Goal: Task Accomplishment & Management: Manage account settings

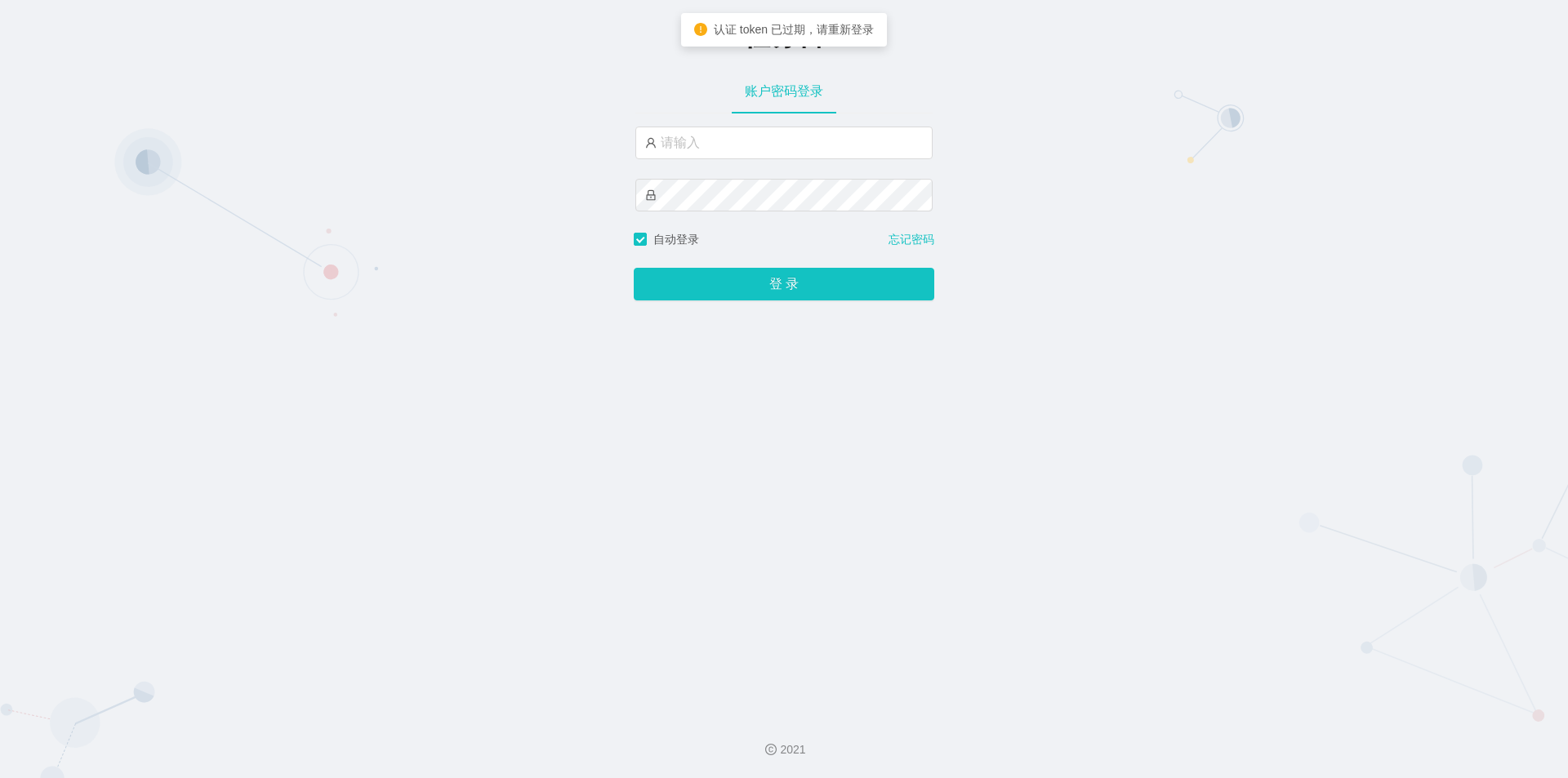
type input "admin"
click at [923, 479] on div "任务台 账户密码登录 admin 自动登录 忘记密码 登 录" at bounding box center [784, 351] width 1568 height 703
drag, startPoint x: 787, startPoint y: 620, endPoint x: 786, endPoint y: 585, distance: 35.0
click at [787, 620] on div "任务台 账户密码登录 admin 自动登录 忘记密码 登 录" at bounding box center [784, 351] width 1568 height 703
click at [634, 268] on button "登 录" at bounding box center [784, 284] width 300 height 33
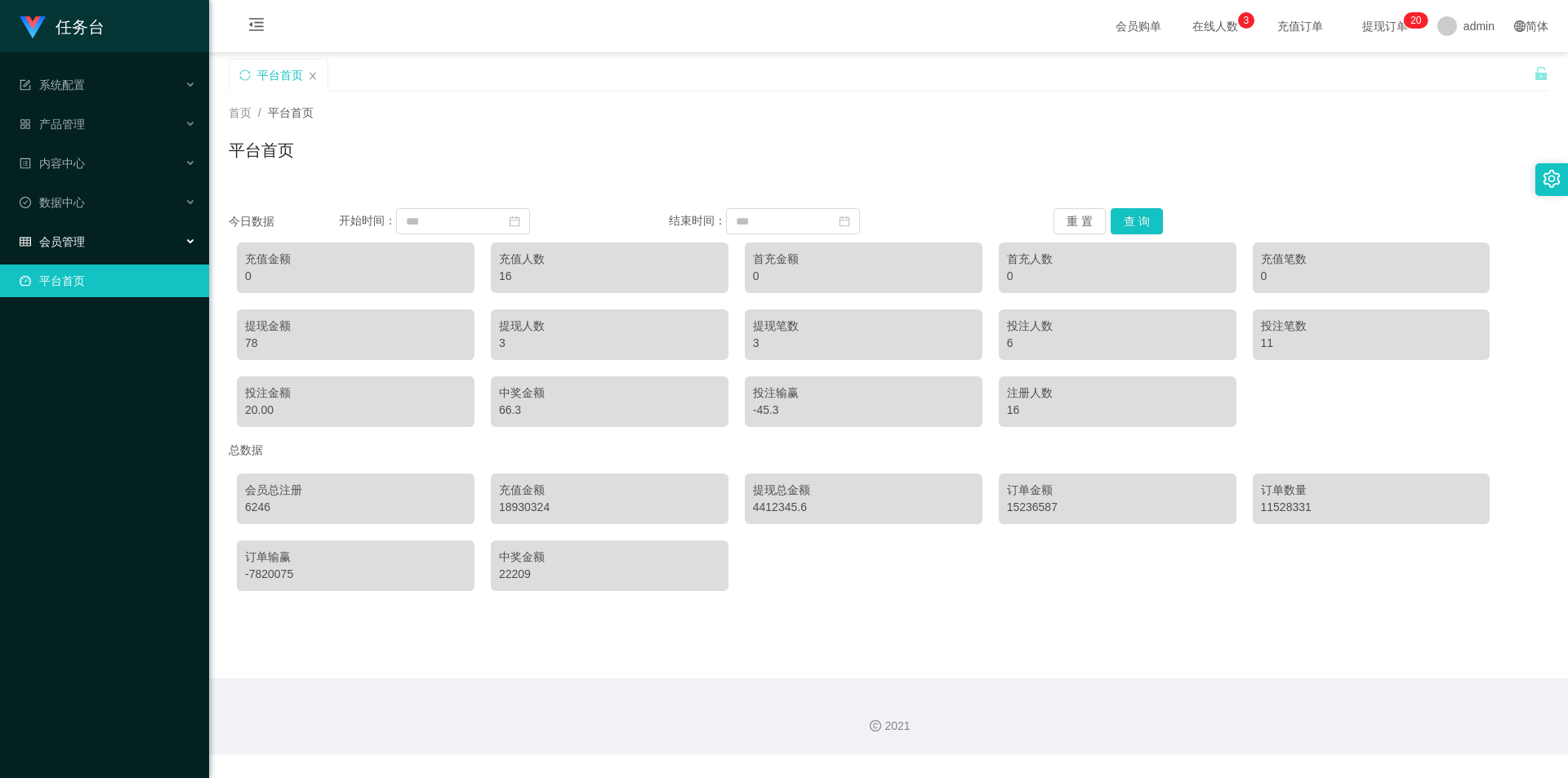
click at [94, 236] on div "会员管理" at bounding box center [105, 241] width 209 height 33
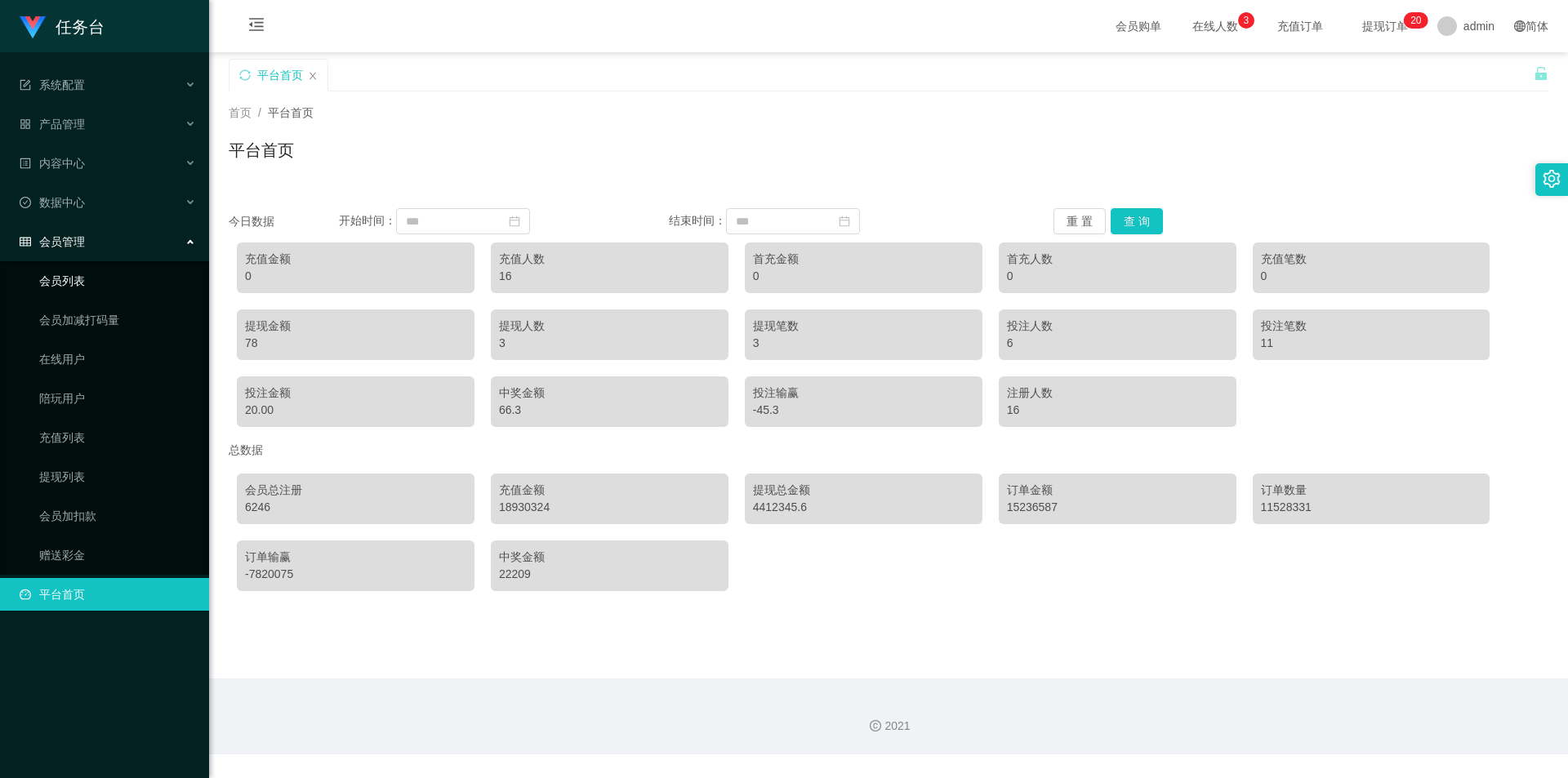
click at [91, 293] on link "会员列表" at bounding box center [117, 280] width 156 height 33
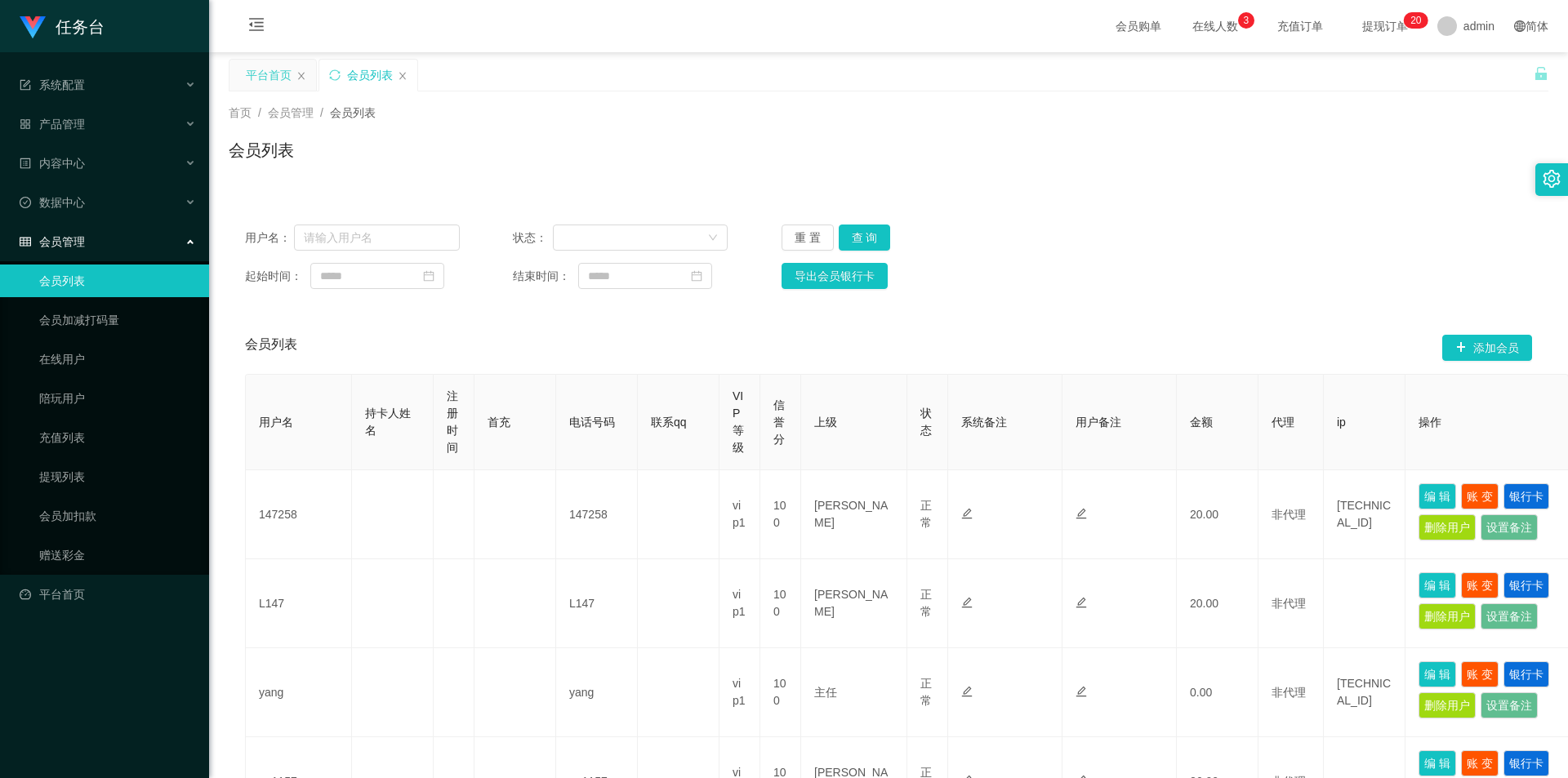
click at [302, 83] on div "平台首页" at bounding box center [272, 74] width 86 height 31
click at [299, 76] on icon "图标: close" at bounding box center [301, 76] width 10 height 10
click at [88, 323] on link "会员加减打码量" at bounding box center [117, 320] width 156 height 33
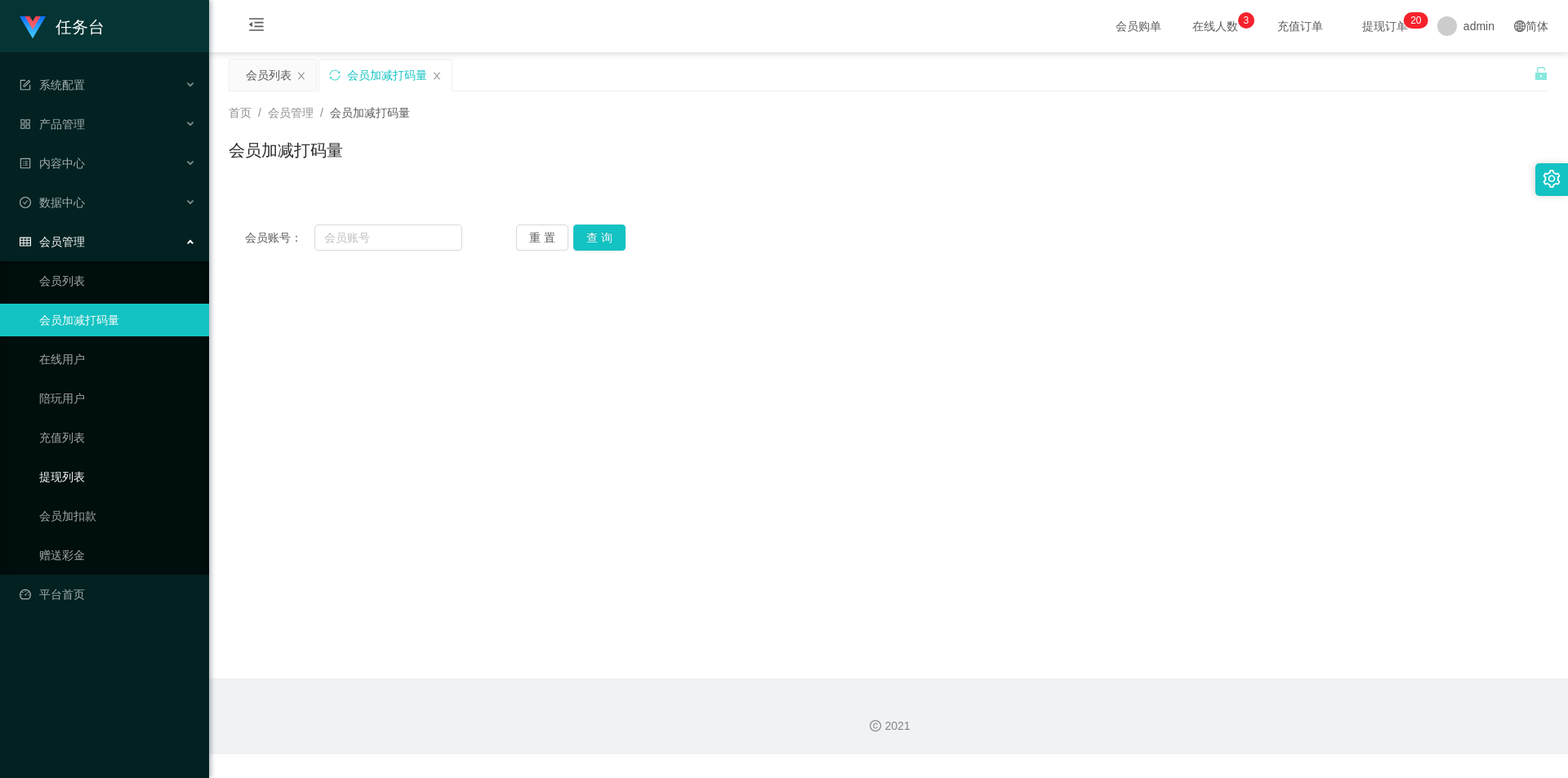
click at [84, 481] on link "提现列表" at bounding box center [117, 477] width 156 height 33
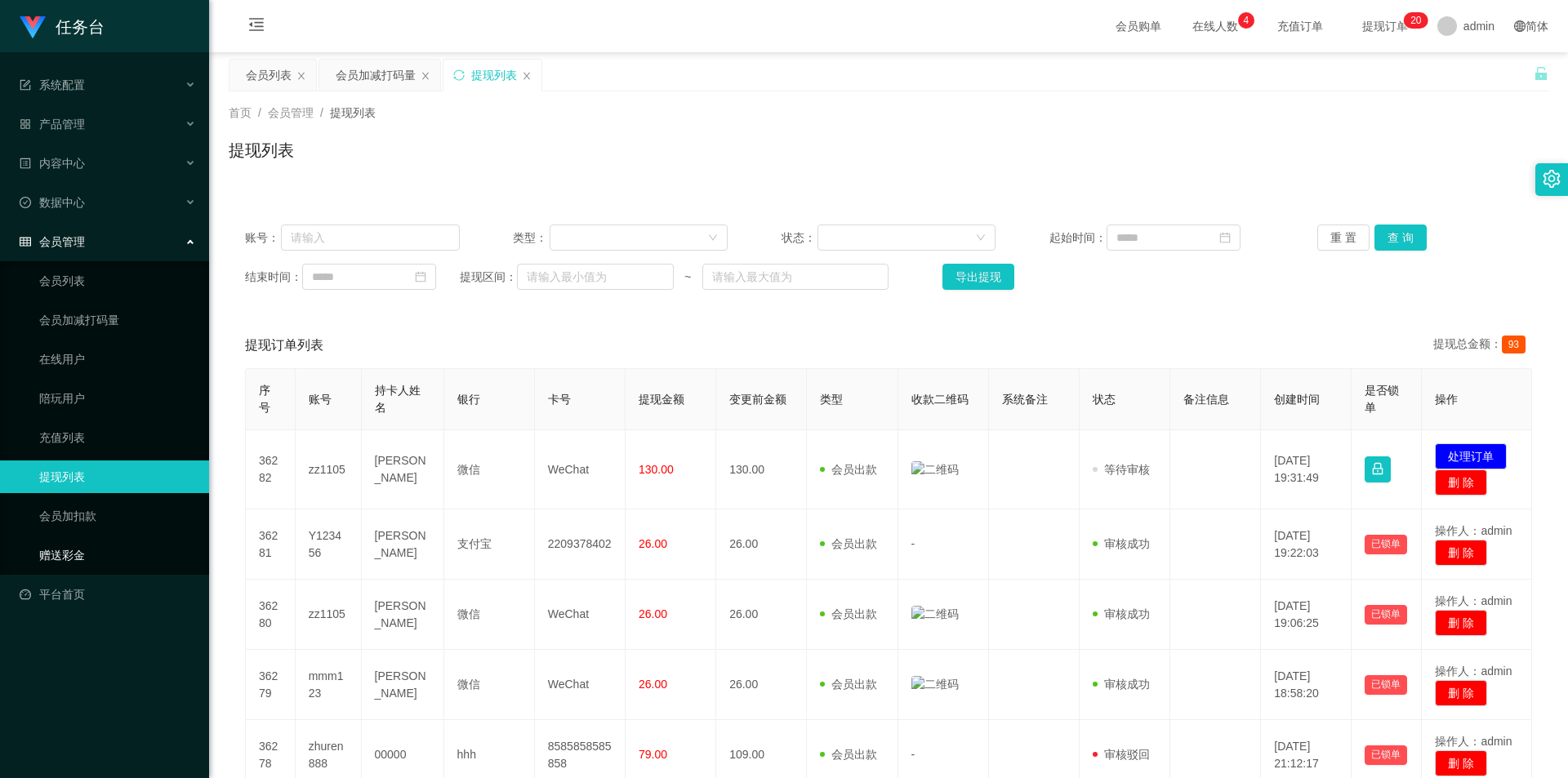
click at [83, 547] on link "赠送彩金" at bounding box center [117, 555] width 156 height 33
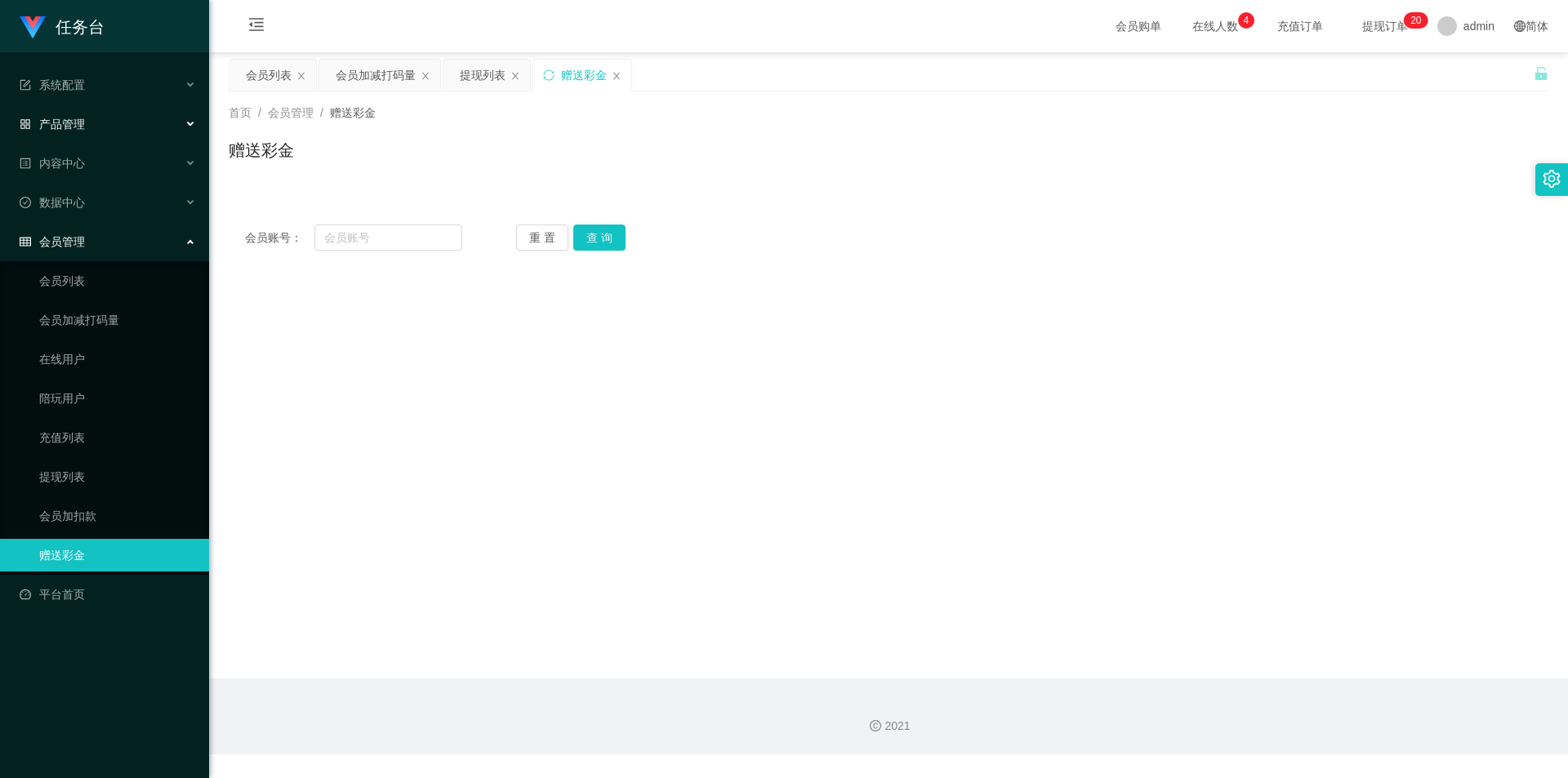
click at [112, 124] on div "产品管理" at bounding box center [105, 124] width 209 height 33
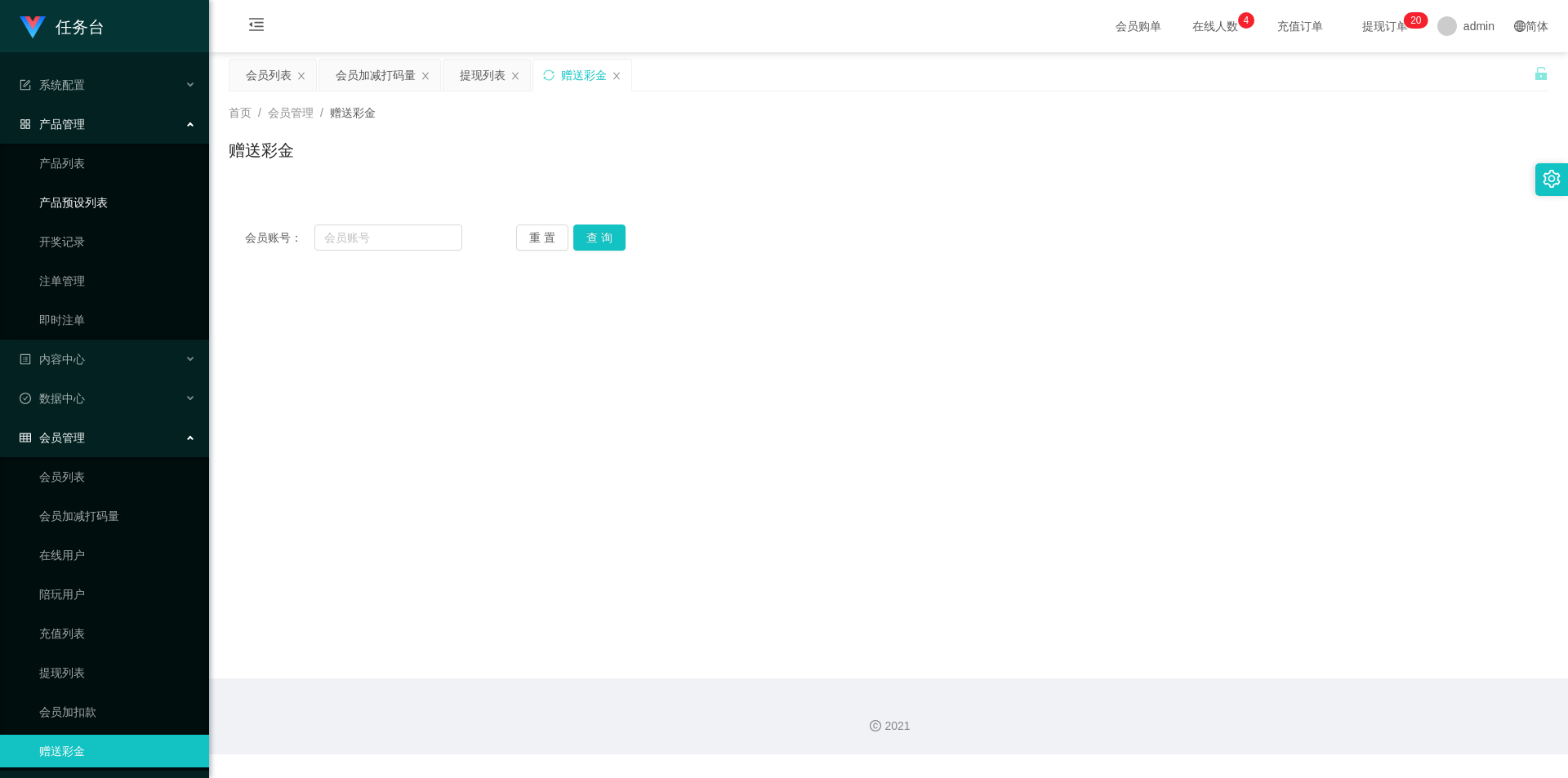
click at [109, 203] on link "产品预设列表" at bounding box center [117, 202] width 156 height 33
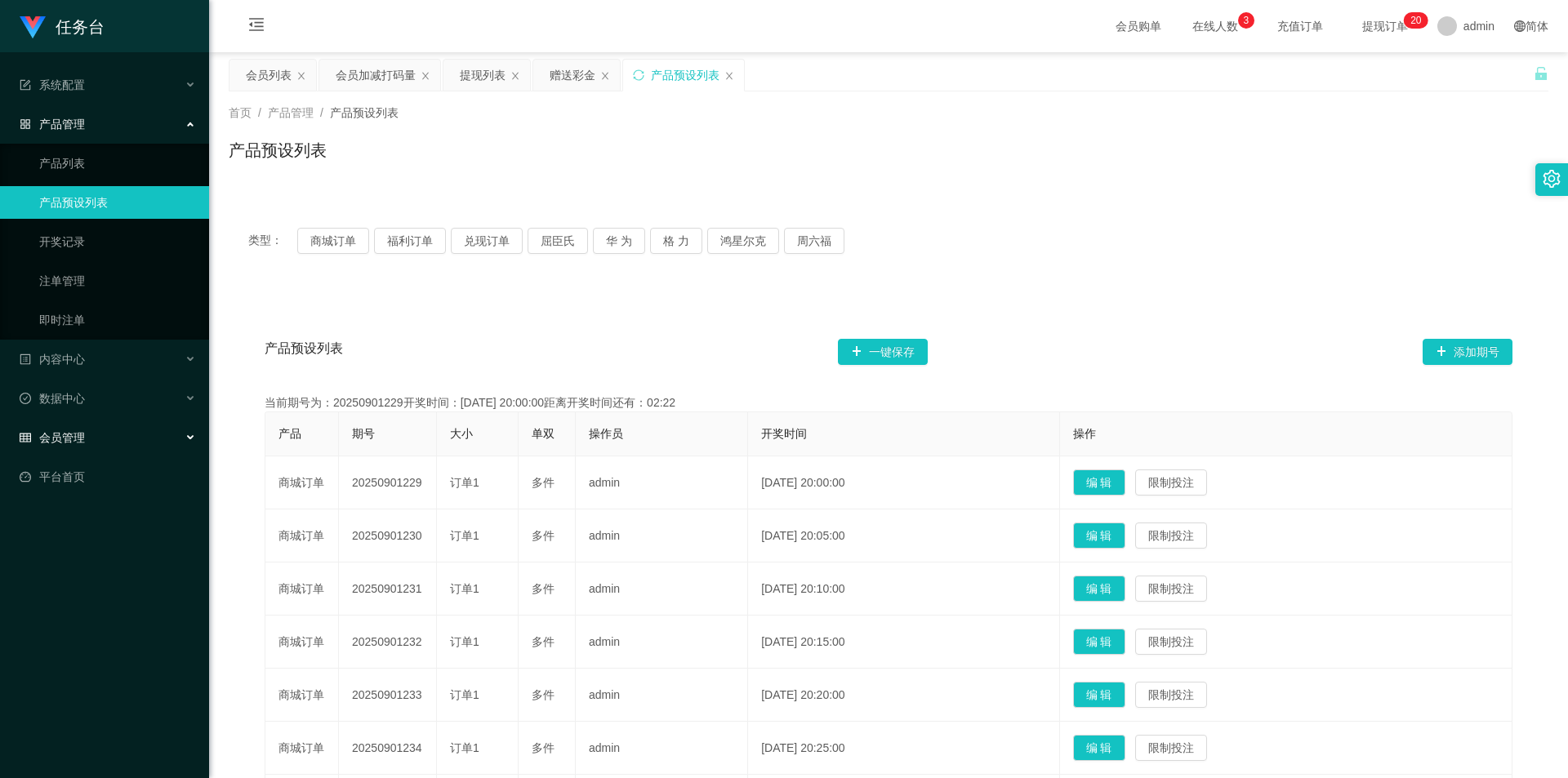
click at [89, 438] on div "会员管理" at bounding box center [105, 438] width 209 height 33
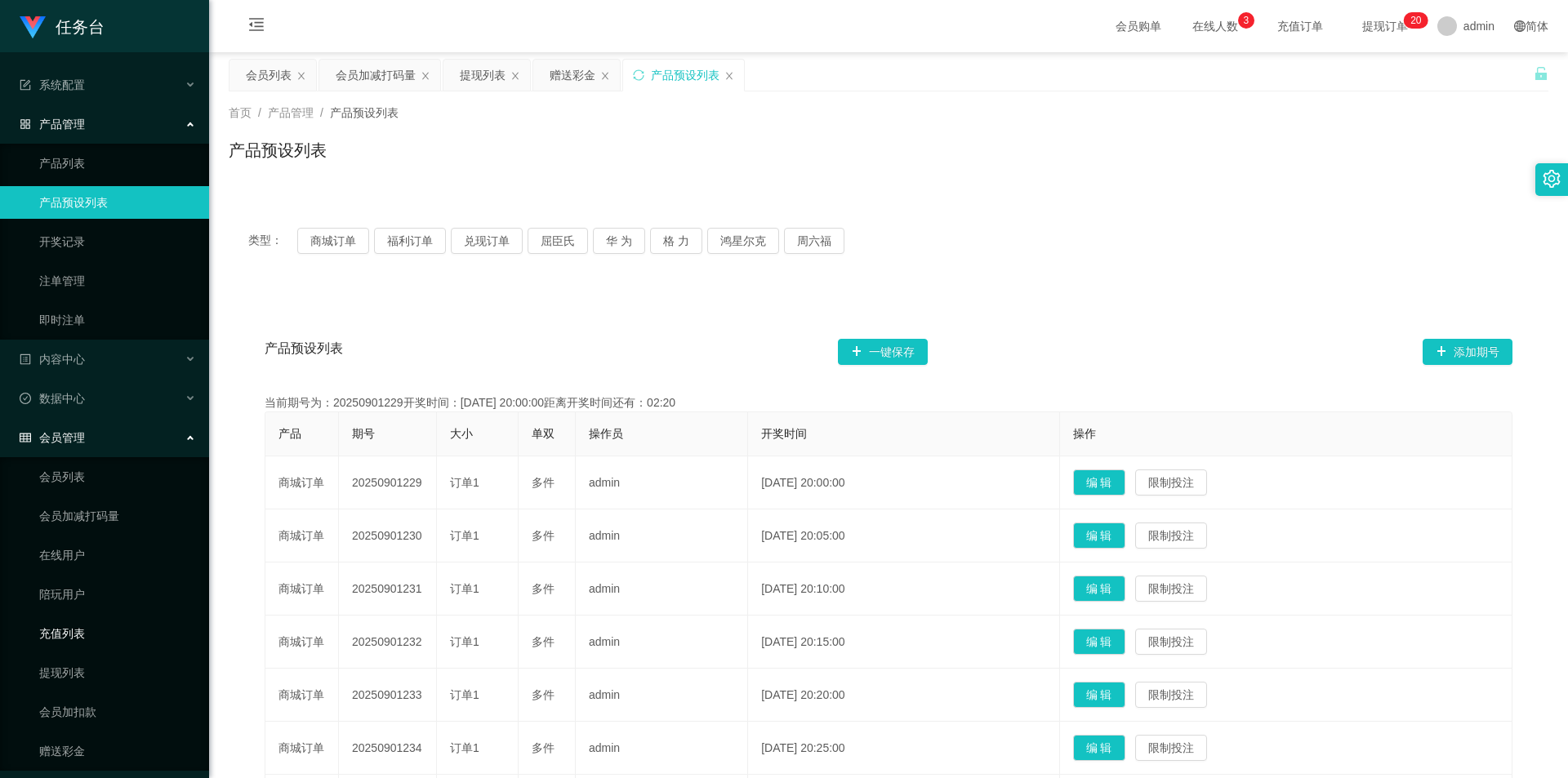
click at [90, 647] on link "充值列表" at bounding box center [117, 633] width 156 height 33
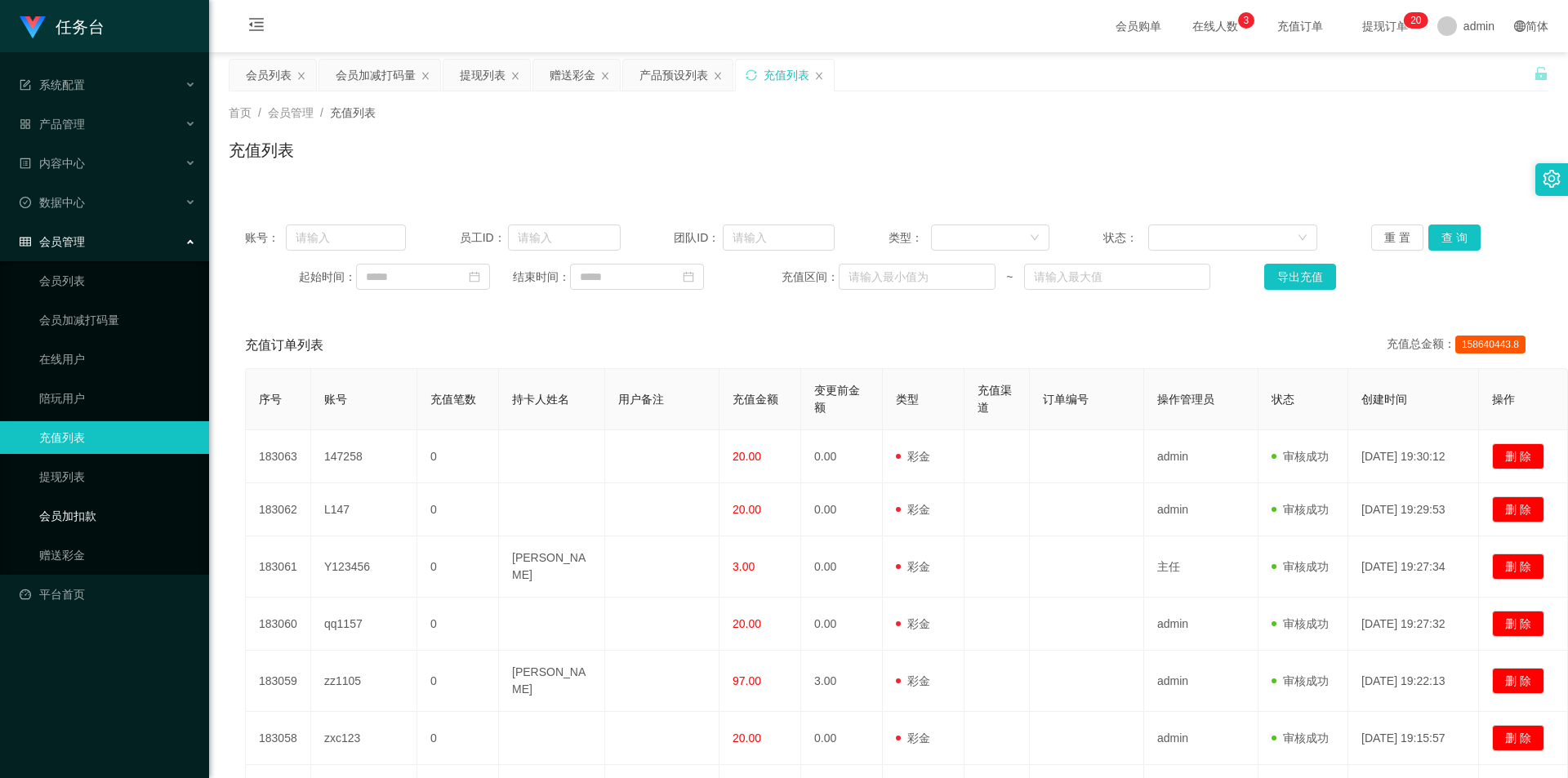
click at [89, 515] on link "会员加扣款" at bounding box center [117, 515] width 156 height 33
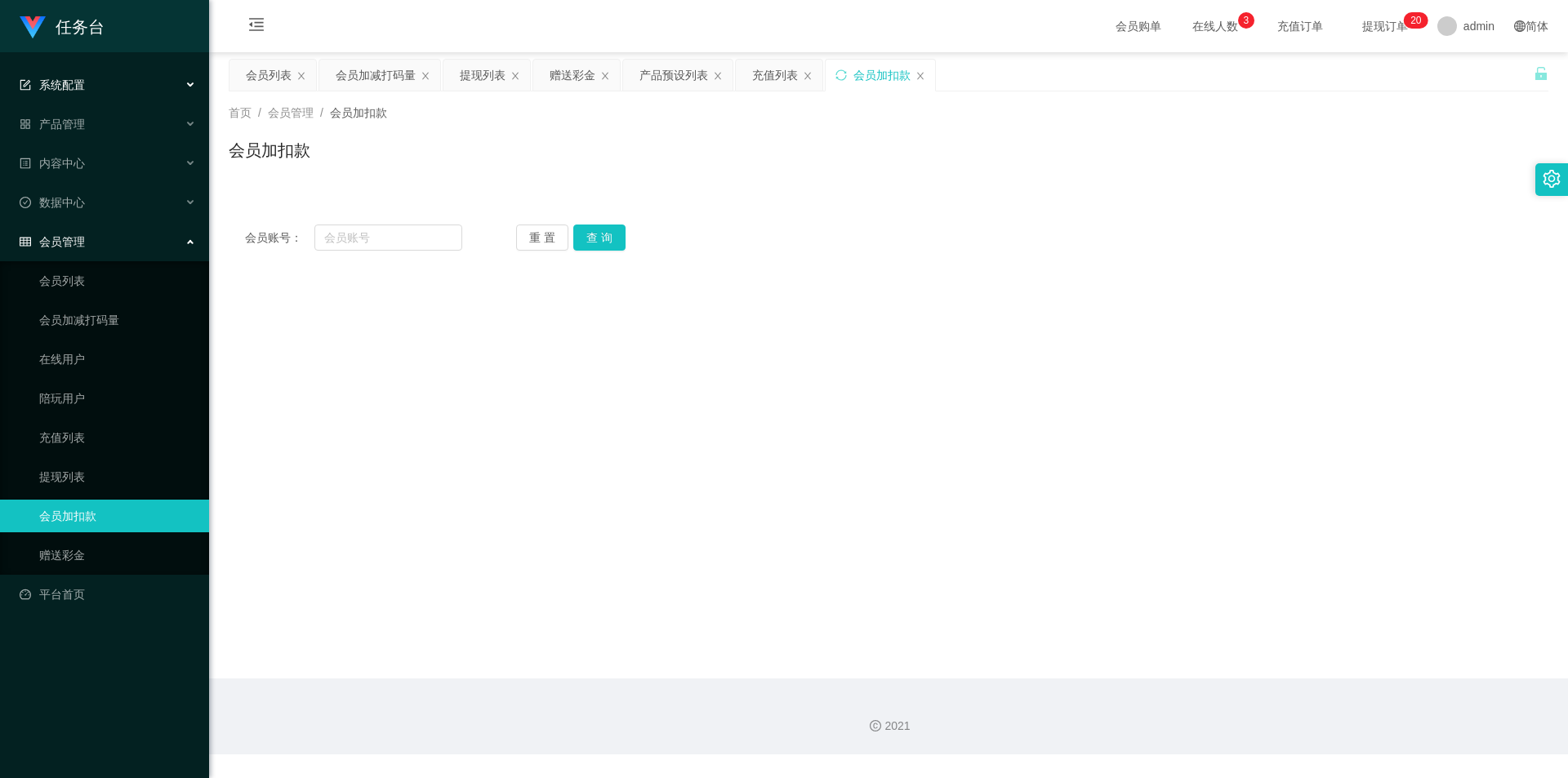
click at [105, 83] on div "系统配置" at bounding box center [105, 84] width 209 height 33
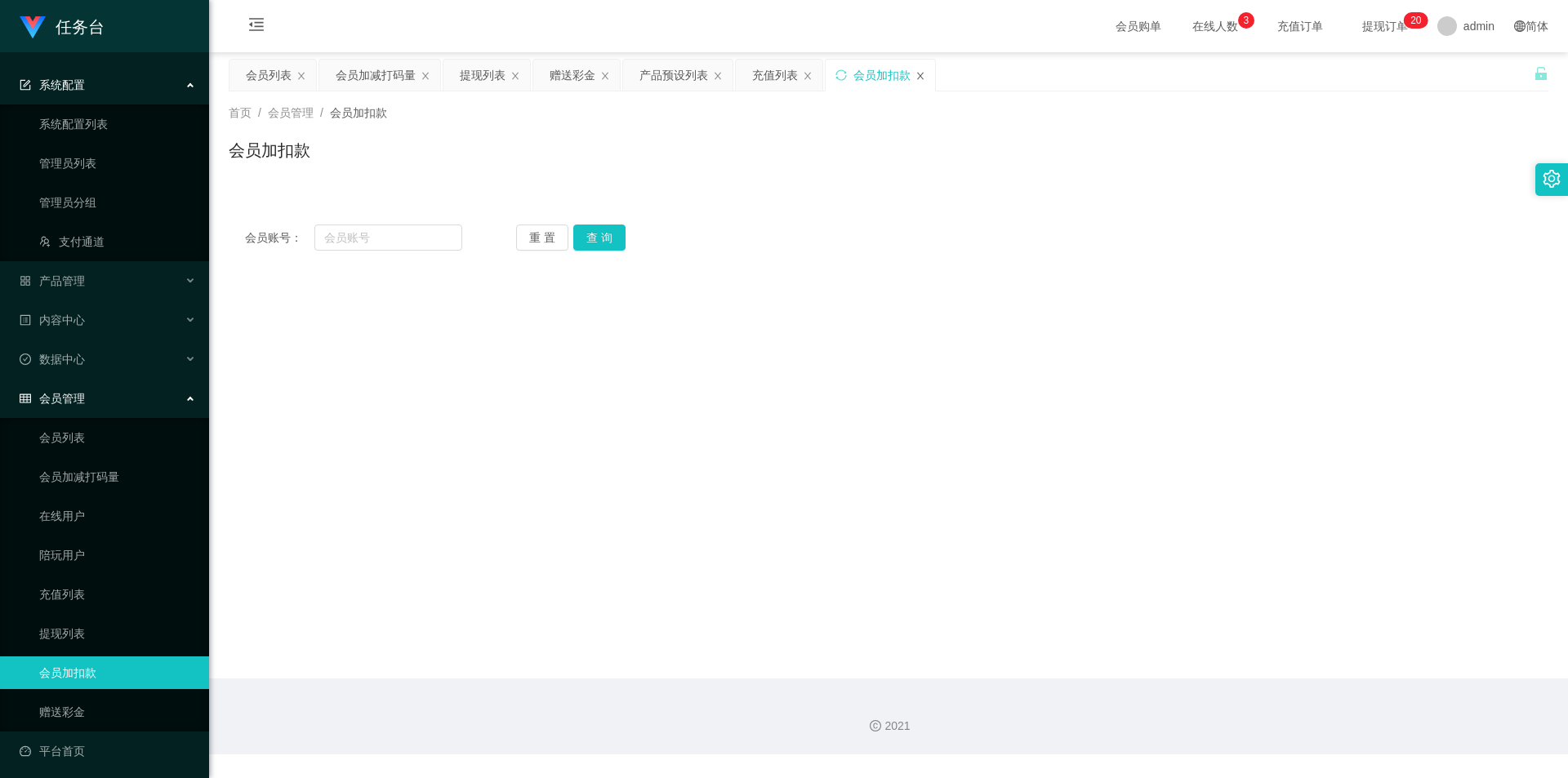
click at [916, 80] on icon "图标: close" at bounding box center [920, 76] width 10 height 10
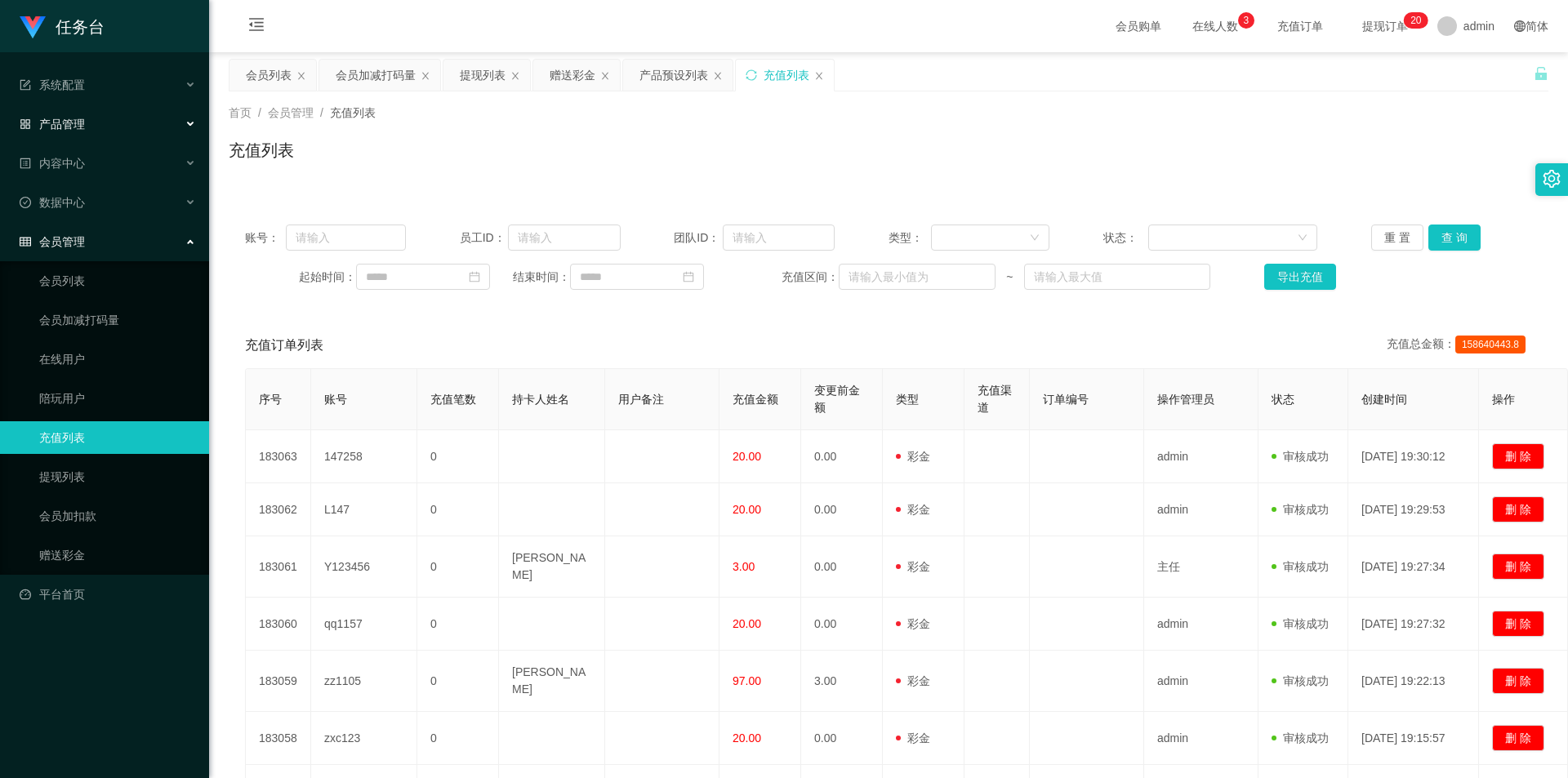
click at [97, 121] on div "产品管理" at bounding box center [105, 124] width 209 height 33
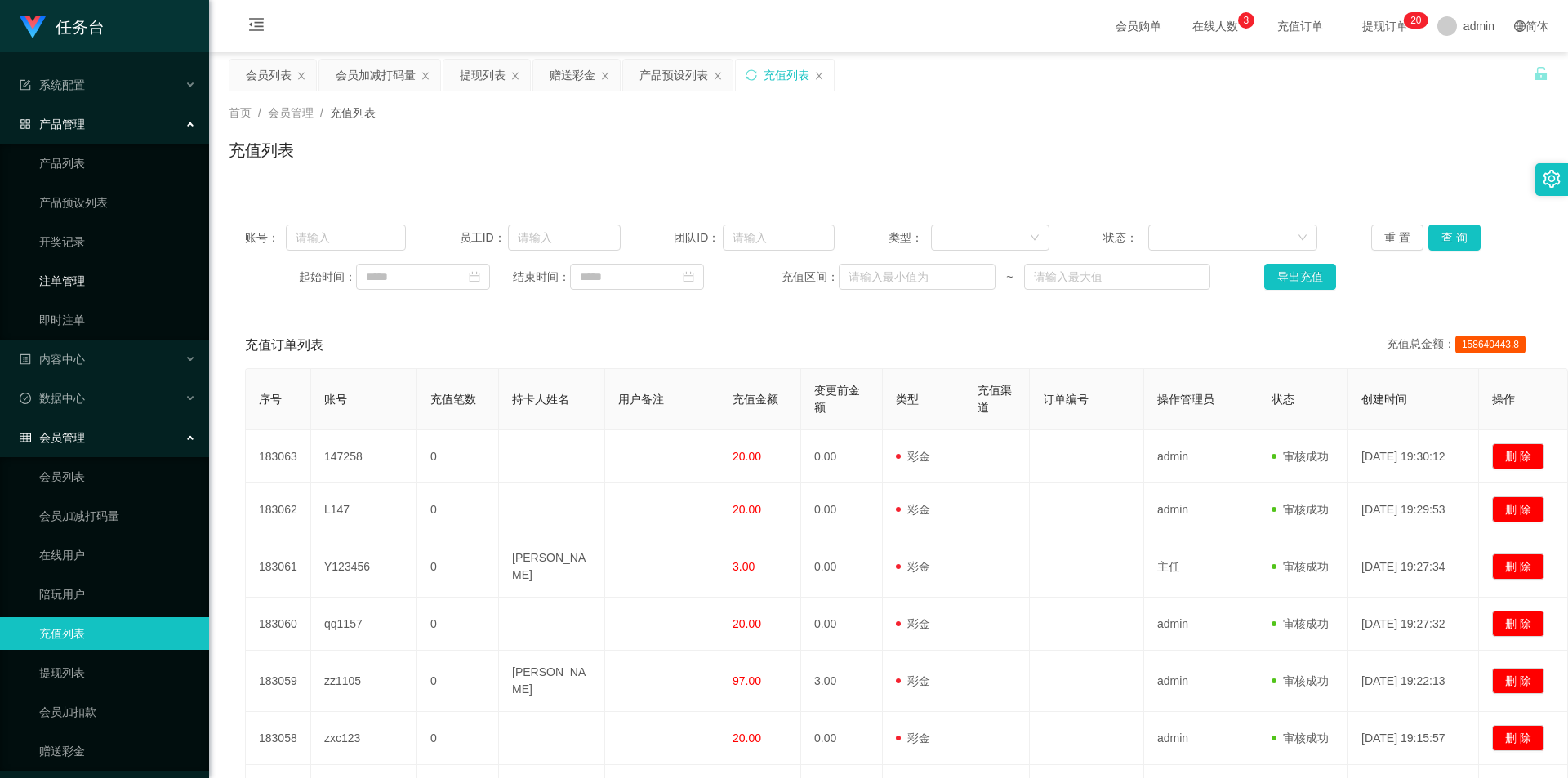
click at [92, 289] on link "注单管理" at bounding box center [117, 280] width 156 height 33
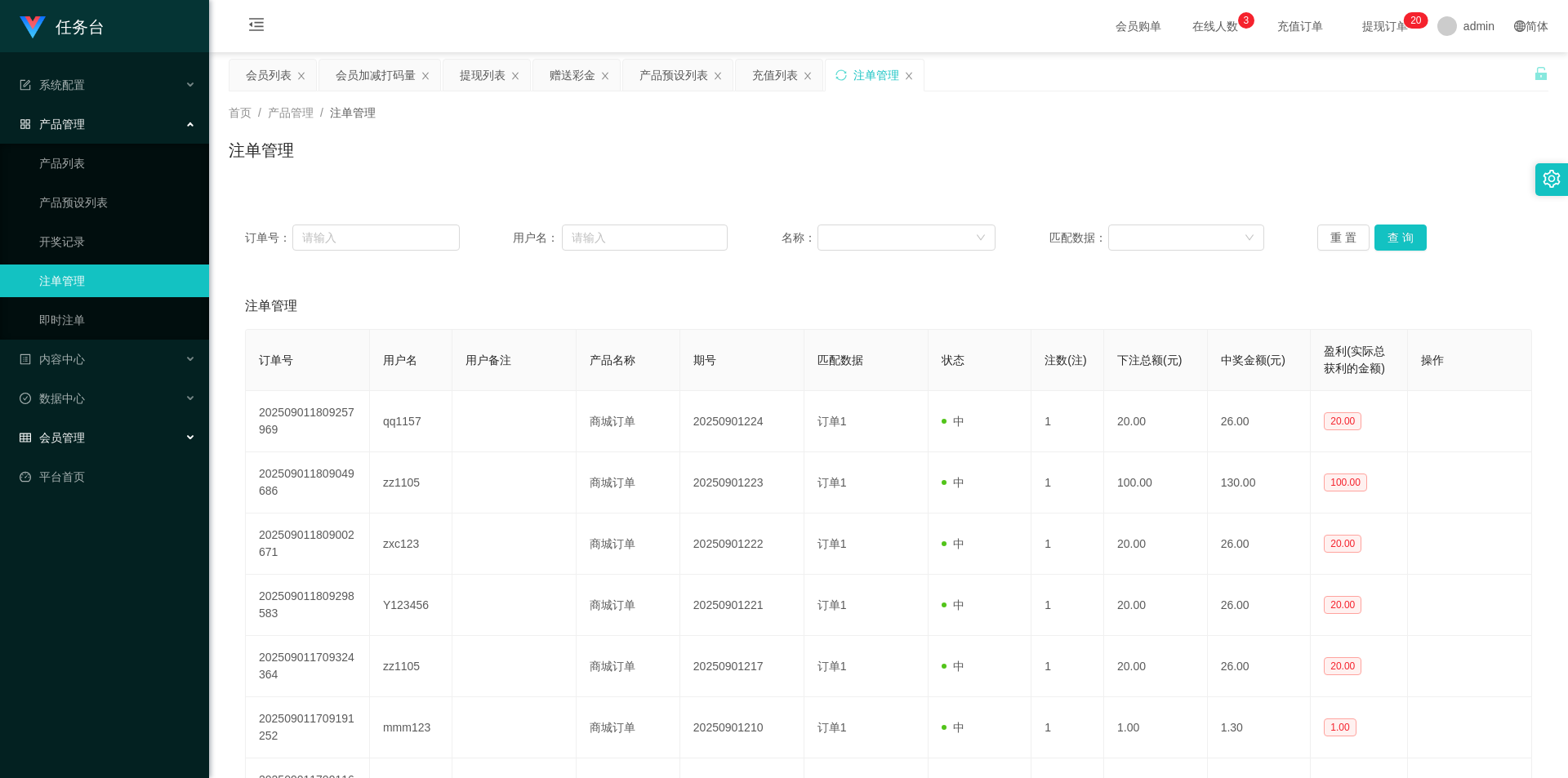
click at [82, 433] on span "会员管理" at bounding box center [52, 438] width 65 height 13
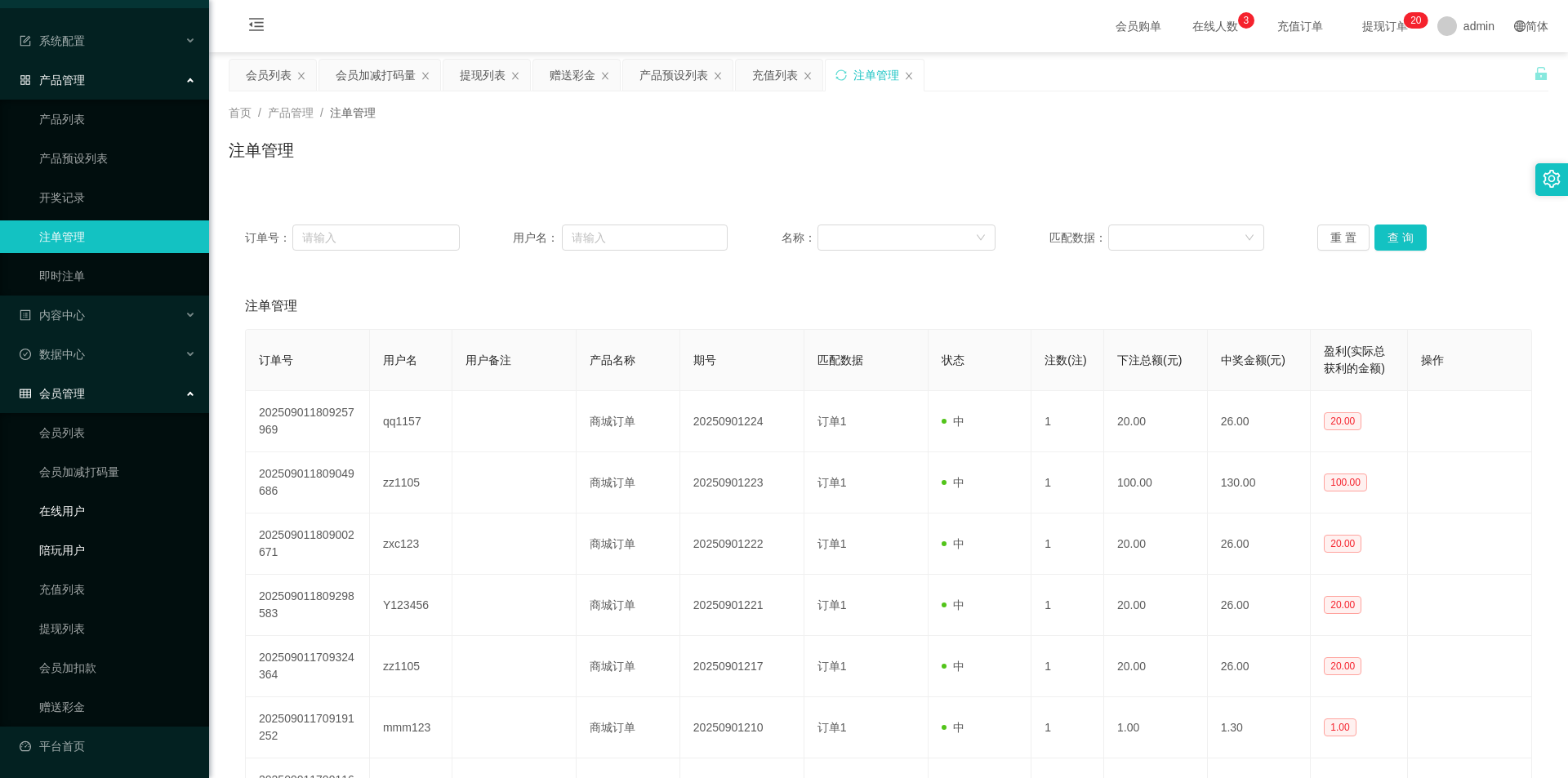
scroll to position [45, 0]
click at [62, 668] on link "会员加扣款" at bounding box center [117, 667] width 156 height 33
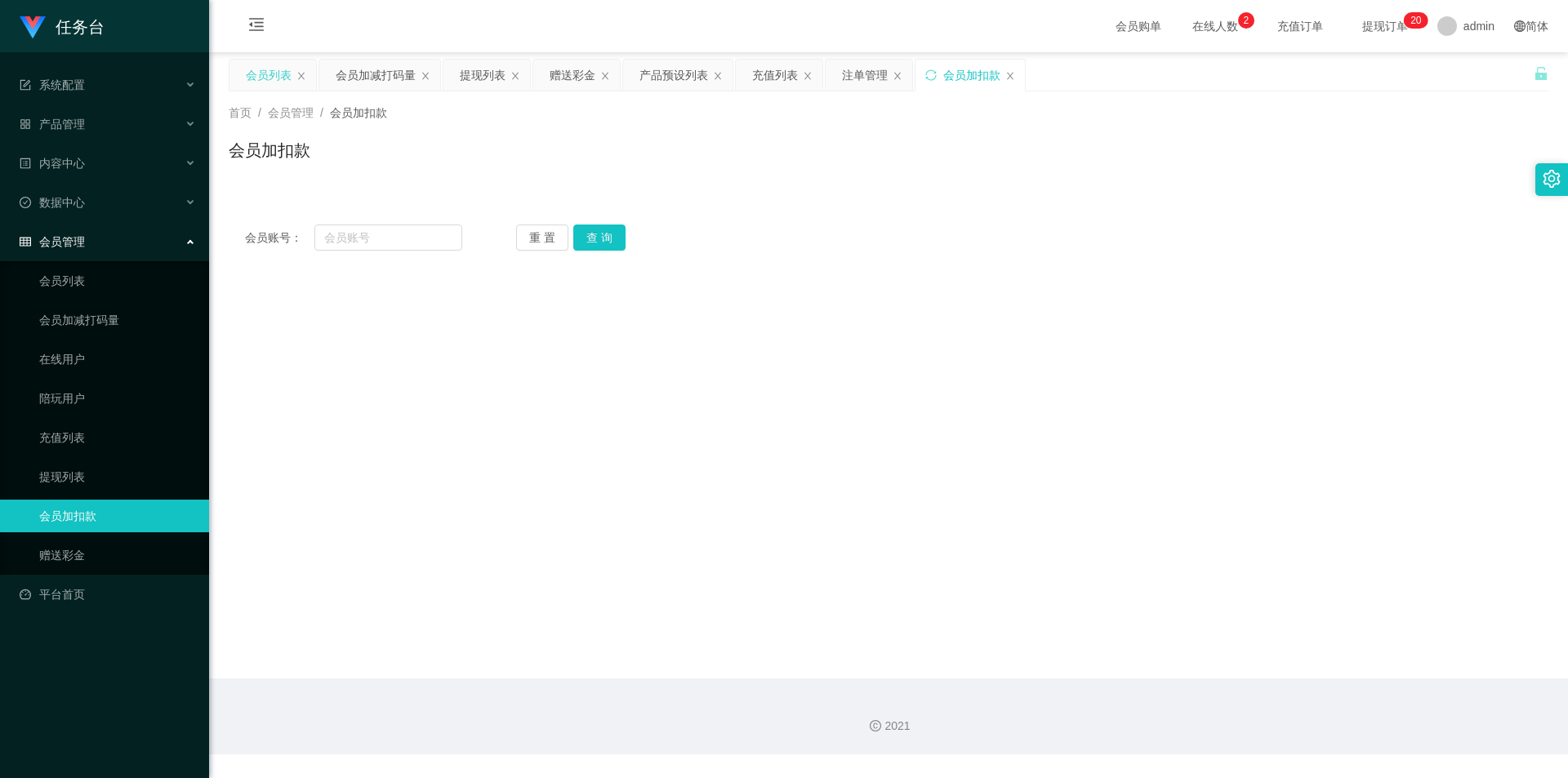
click at [264, 78] on div "会员列表" at bounding box center [269, 74] width 46 height 31
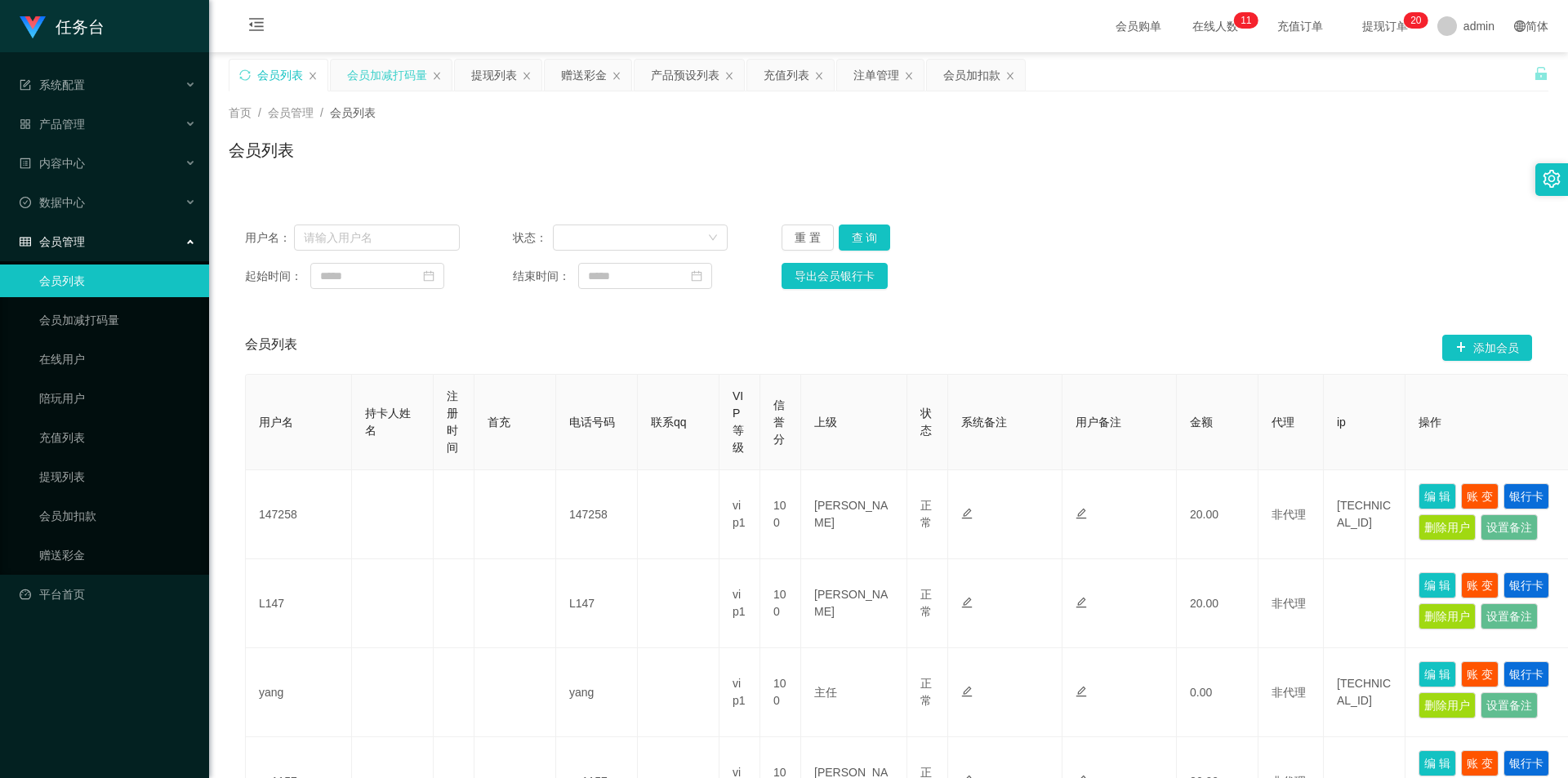
click at [346, 75] on div "会员加减打码量" at bounding box center [391, 74] width 120 height 31
click at [377, 81] on div "会员加减打码量" at bounding box center [387, 74] width 80 height 31
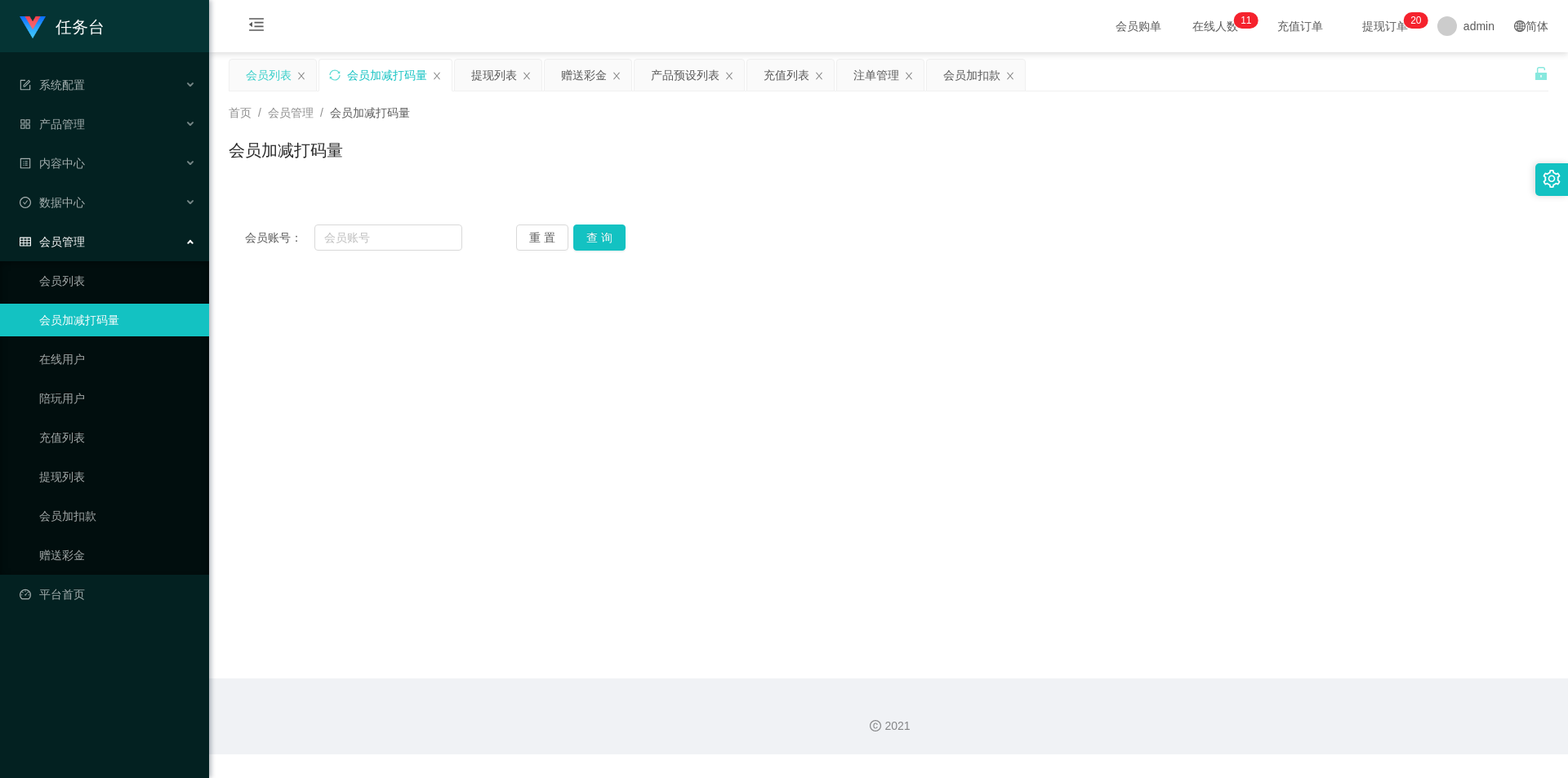
click at [271, 76] on div "会员列表" at bounding box center [269, 74] width 46 height 31
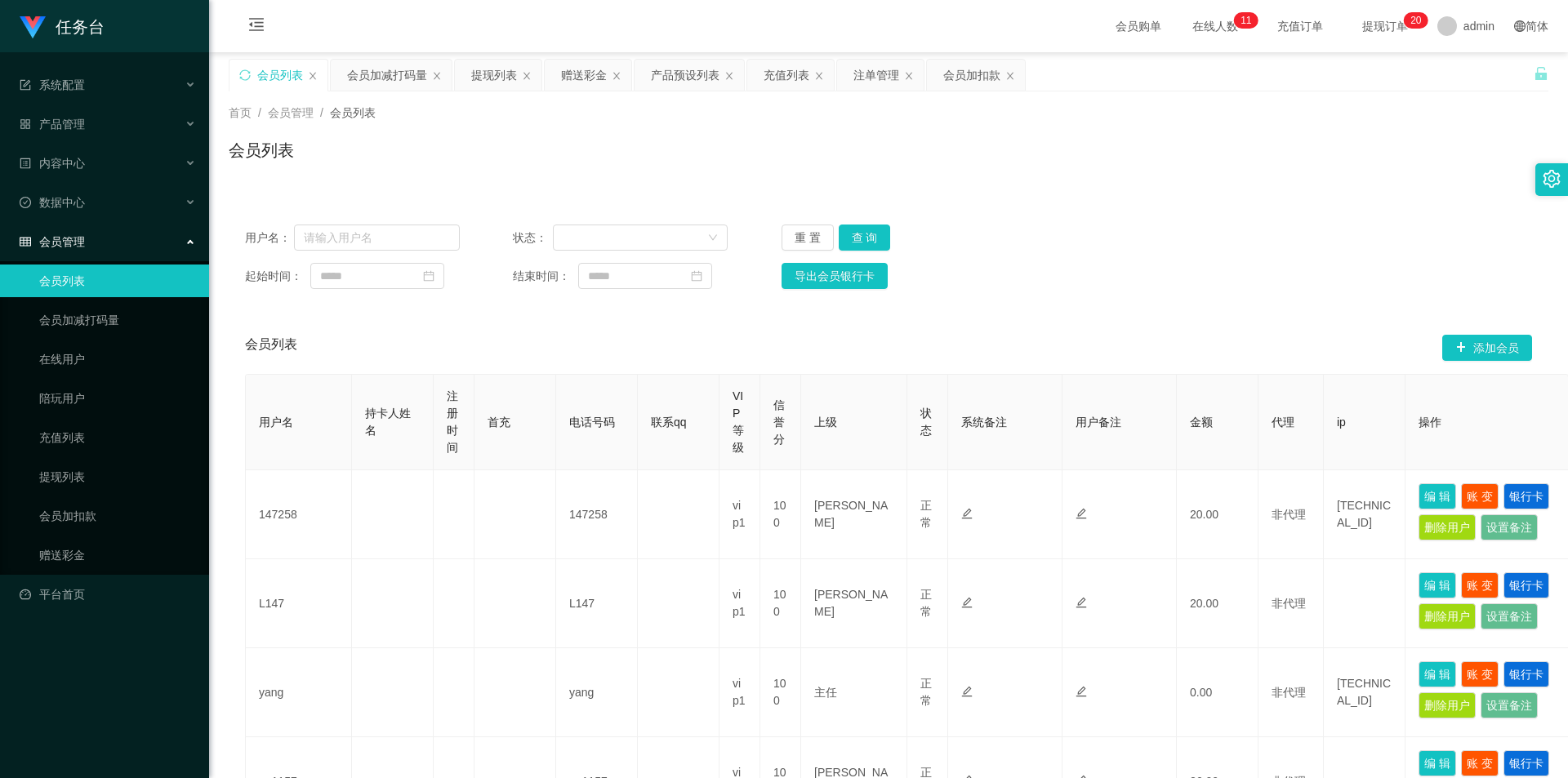
click at [351, 253] on div "用户名： 状态： 重 置 查 询 起始时间： 结束时间： 导出会员银行卡" at bounding box center [889, 257] width 1320 height 97
click at [351, 248] on input "text" at bounding box center [377, 237] width 166 height 26
paste input "shanhai1599"
type input "shanhai1599"
click at [856, 240] on button "查 询" at bounding box center [865, 237] width 52 height 26
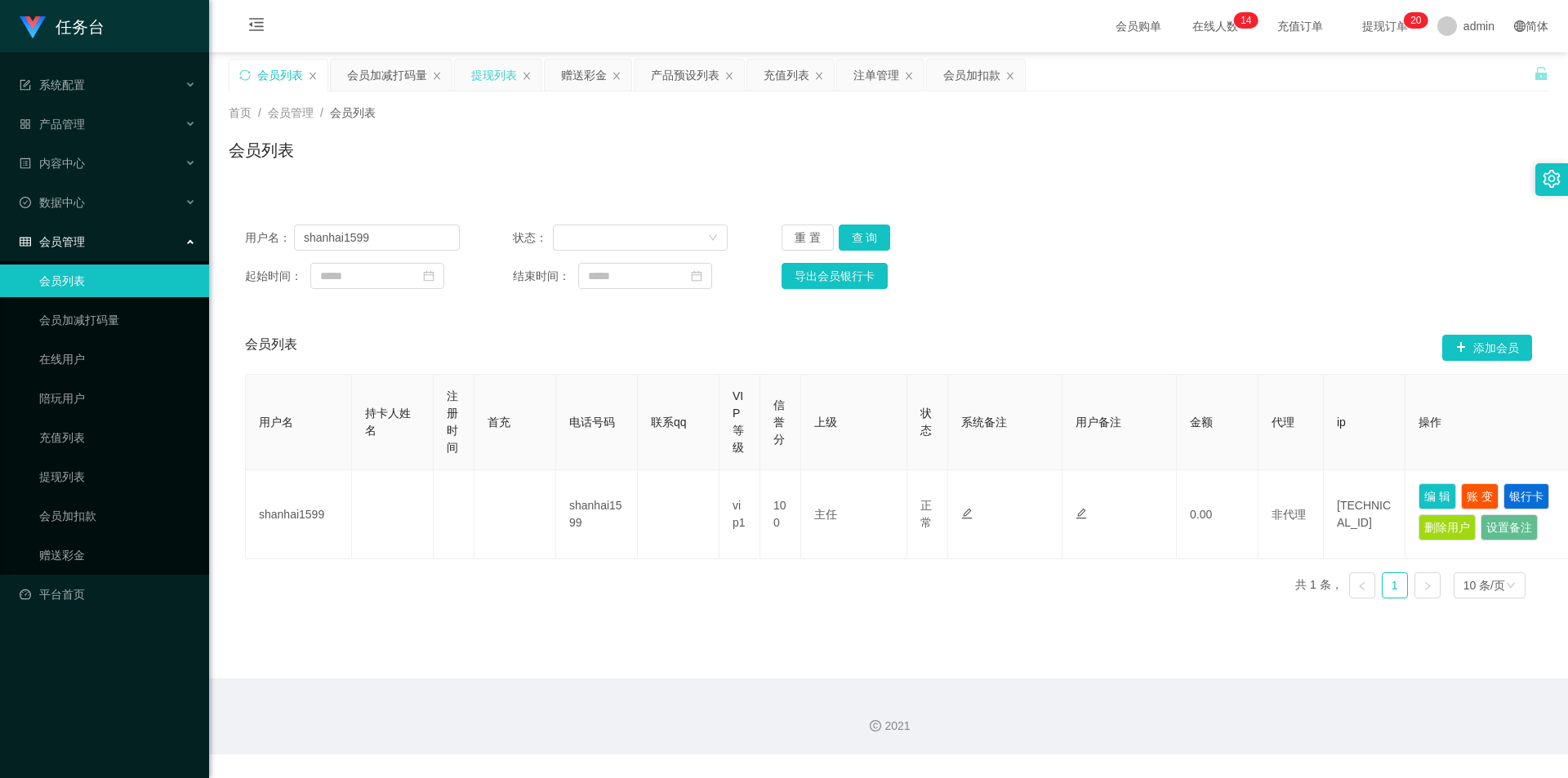
click at [493, 72] on div "提现列表" at bounding box center [494, 74] width 46 height 31
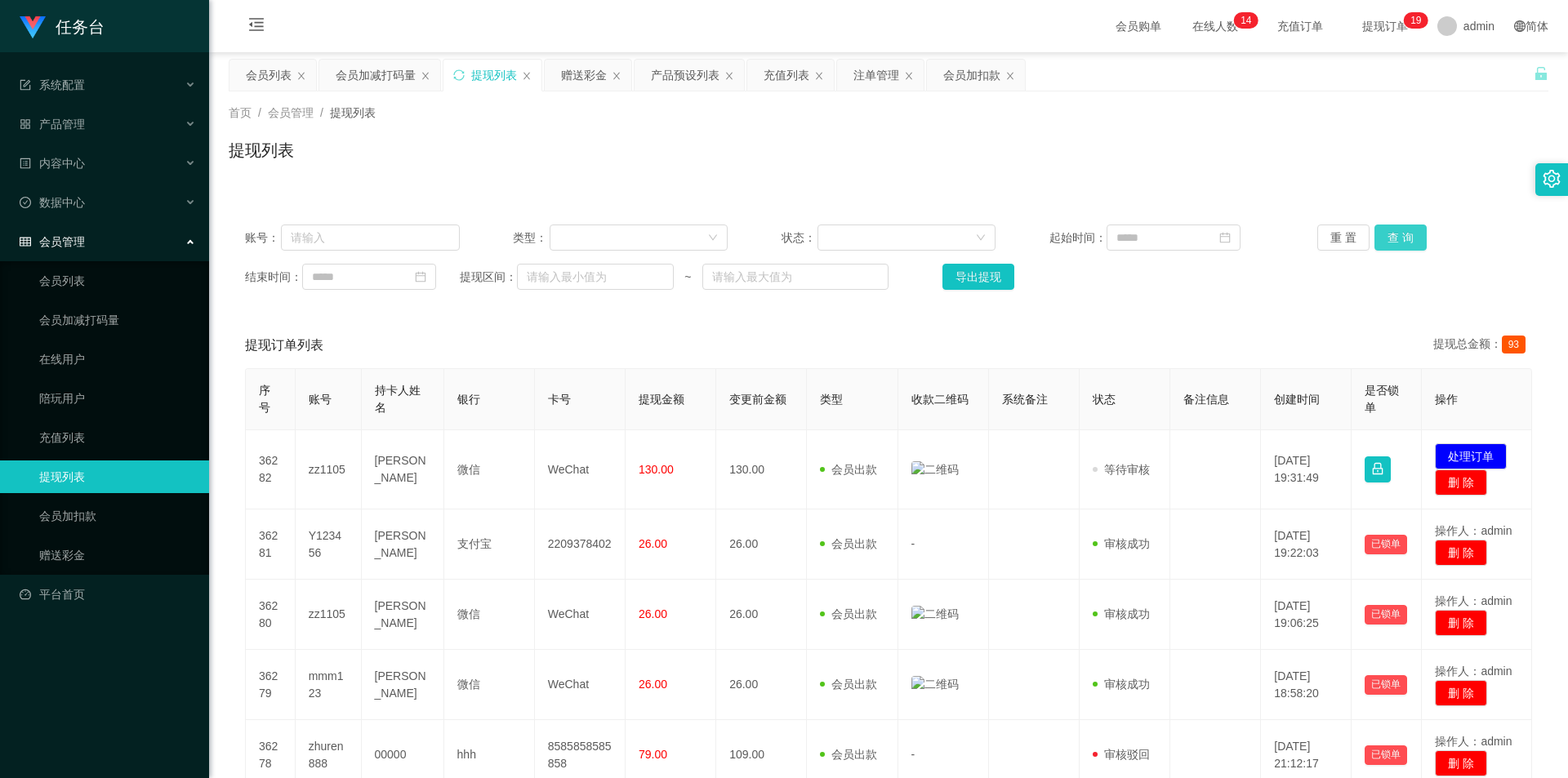
click at [1399, 236] on button "查 询" at bounding box center [1401, 237] width 52 height 26
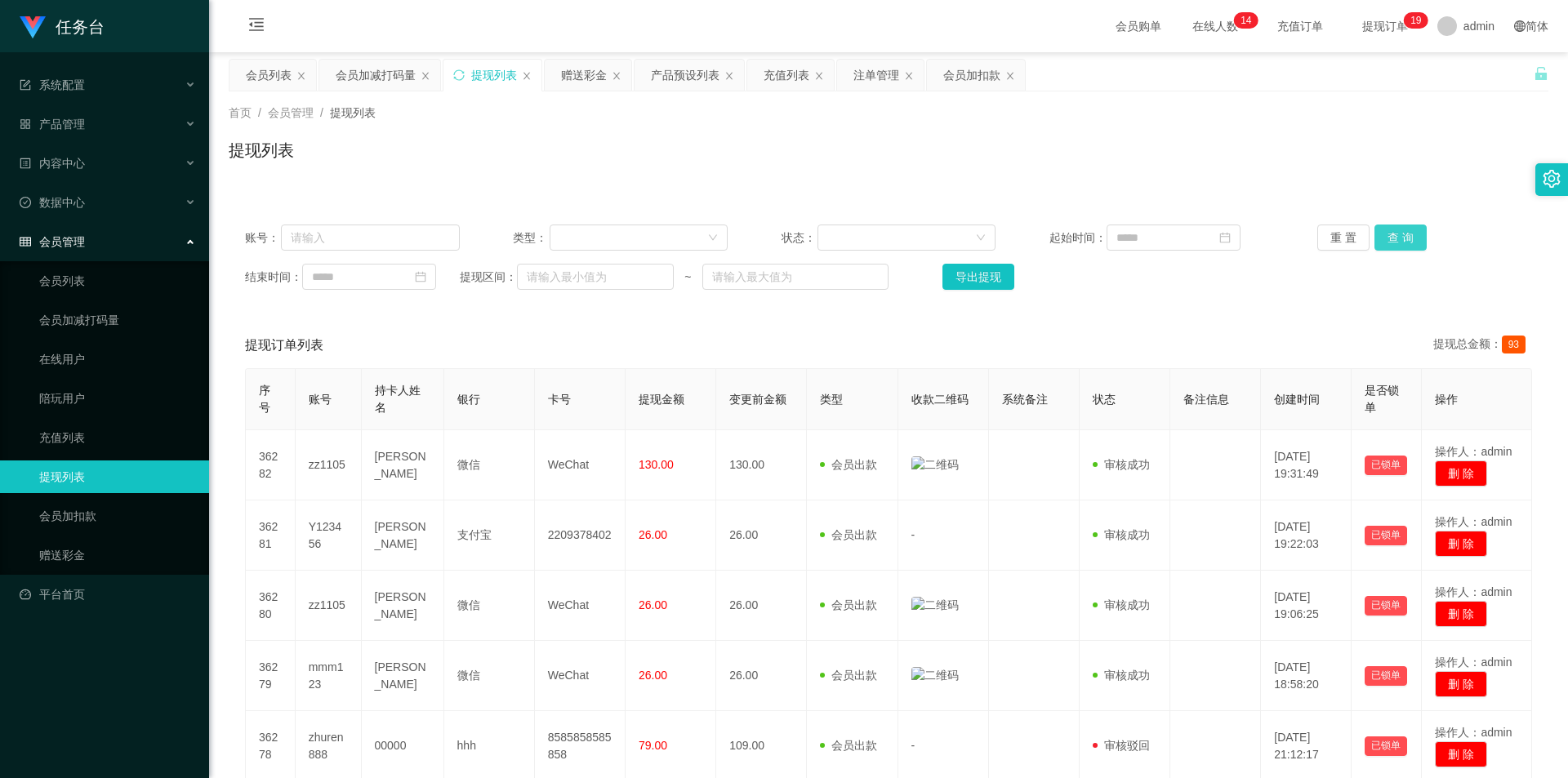
click at [1385, 229] on button "查 询" at bounding box center [1401, 237] width 52 height 26
click at [246, 72] on div "会员列表" at bounding box center [269, 74] width 46 height 31
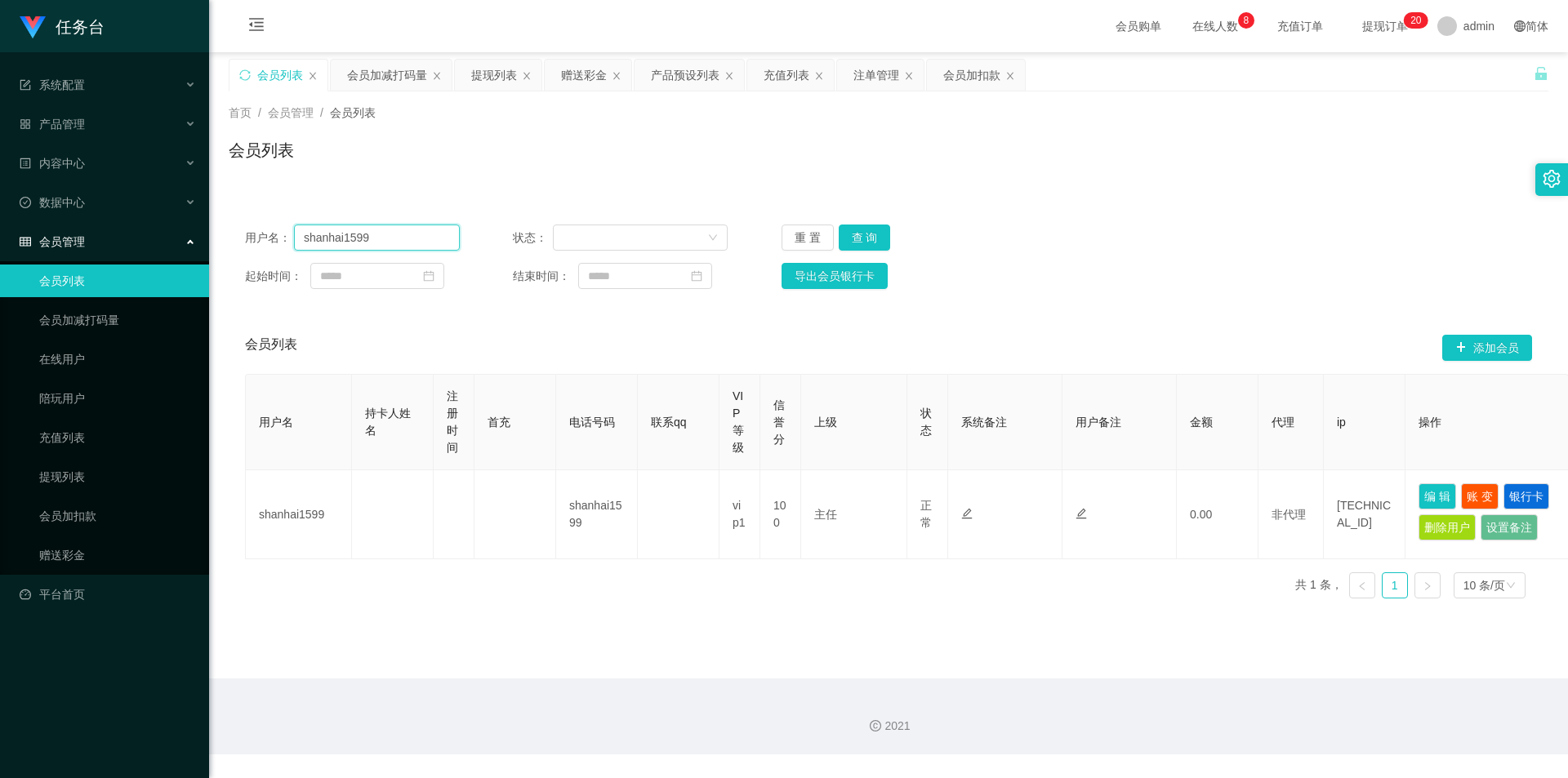
click at [341, 237] on input "shanhai1599" at bounding box center [377, 237] width 166 height 26
paste input "zxc123"
type input "zxc123"
click at [875, 242] on button "查 询" at bounding box center [865, 237] width 52 height 26
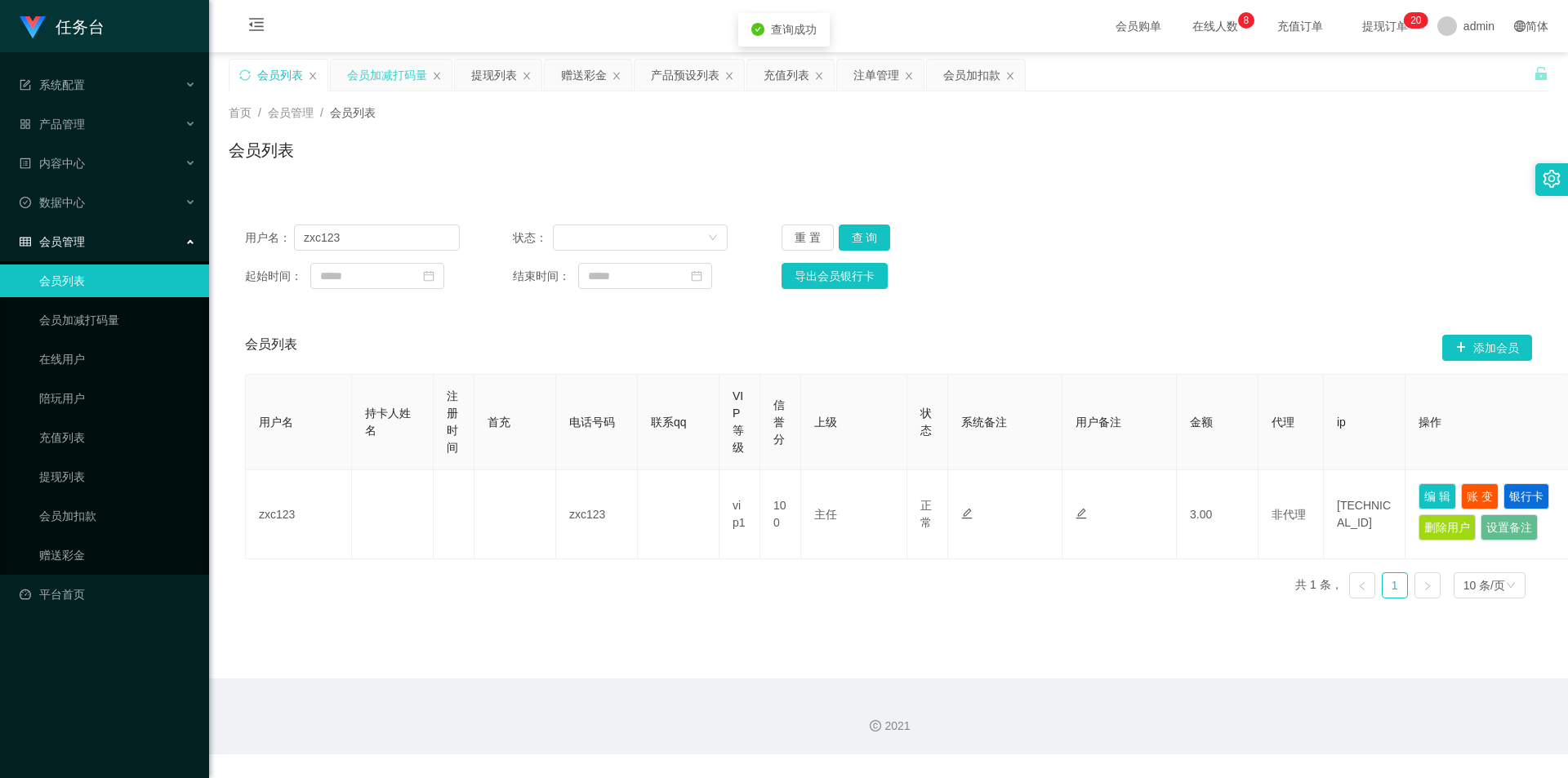
click at [374, 79] on div "会员加减打码量" at bounding box center [387, 74] width 80 height 31
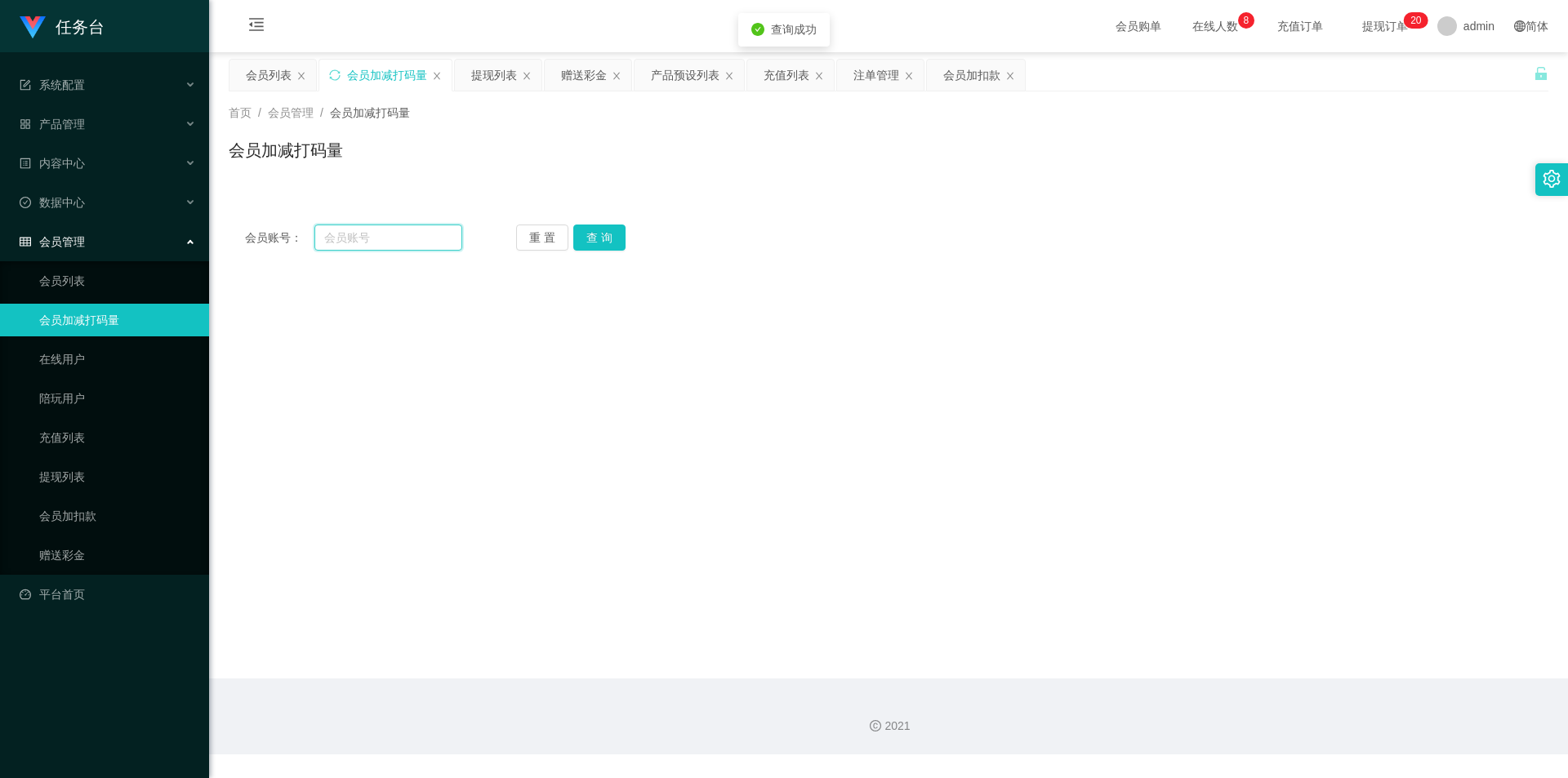
click at [353, 248] on input "text" at bounding box center [388, 237] width 148 height 26
paste input "zxc123"
type input "zxc123"
click at [589, 239] on button "查 询" at bounding box center [599, 237] width 52 height 26
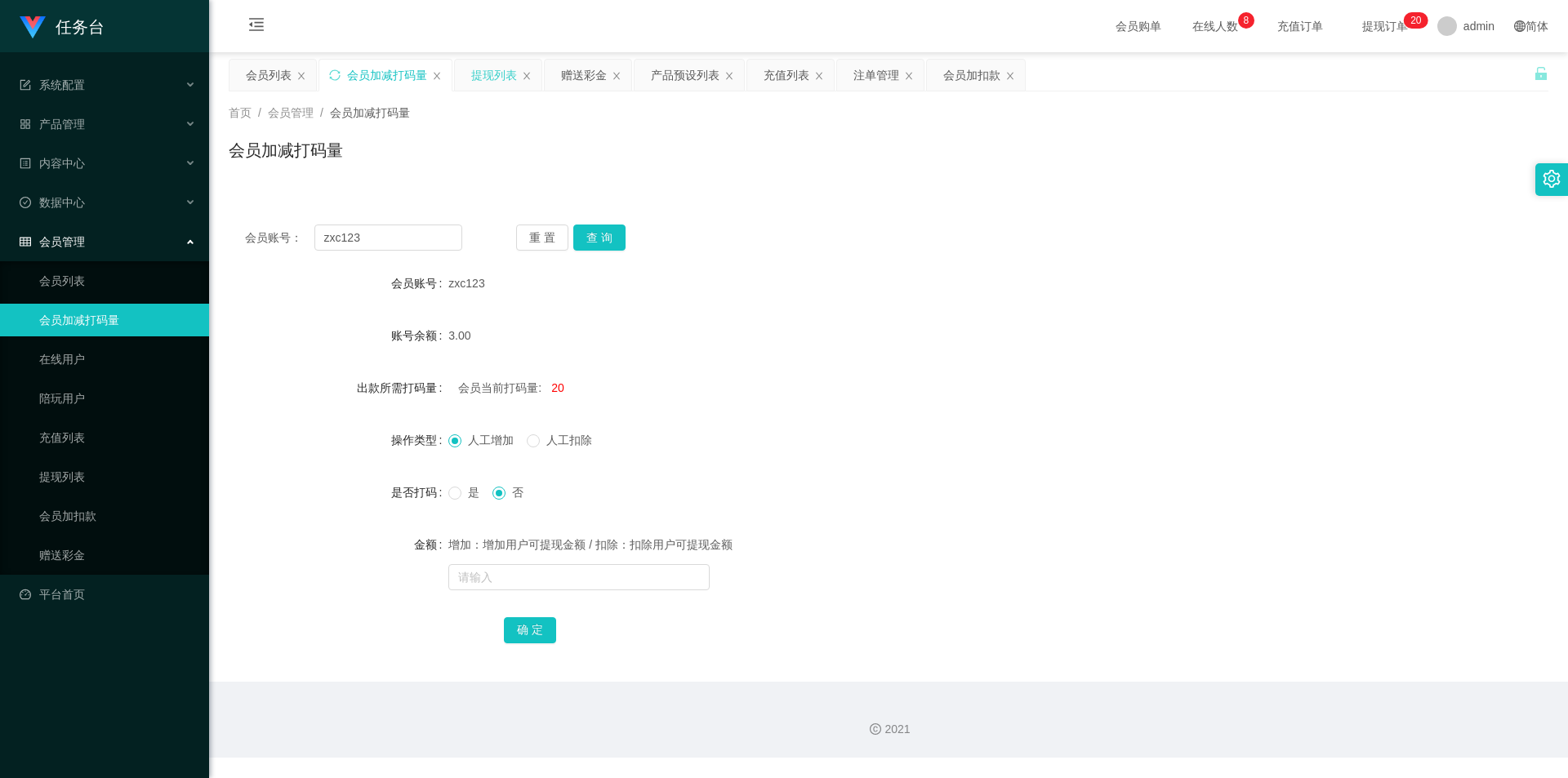
click at [490, 78] on div "提现列表" at bounding box center [494, 74] width 46 height 31
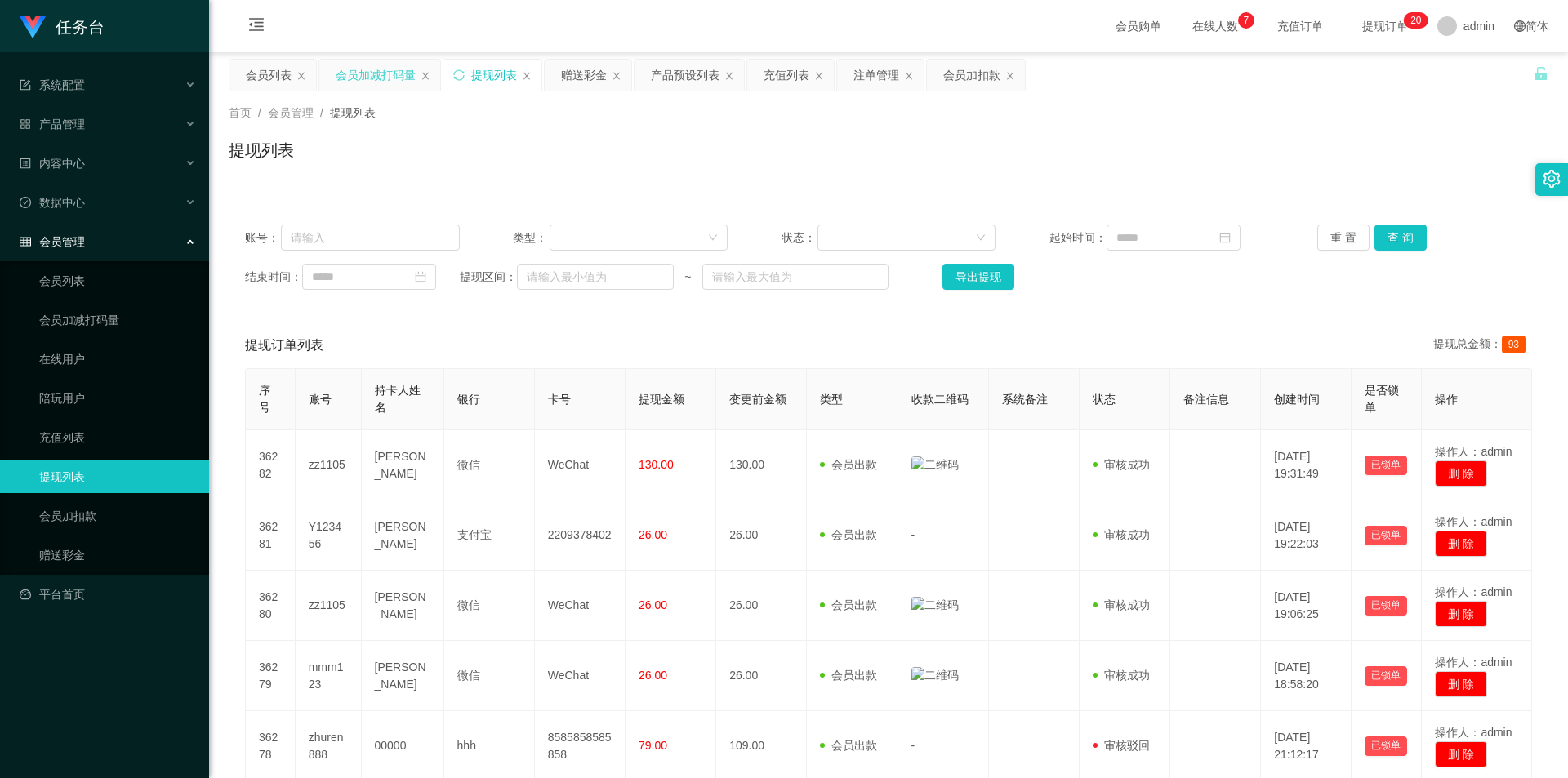
click at [359, 71] on div "会员加减打码量" at bounding box center [376, 74] width 80 height 31
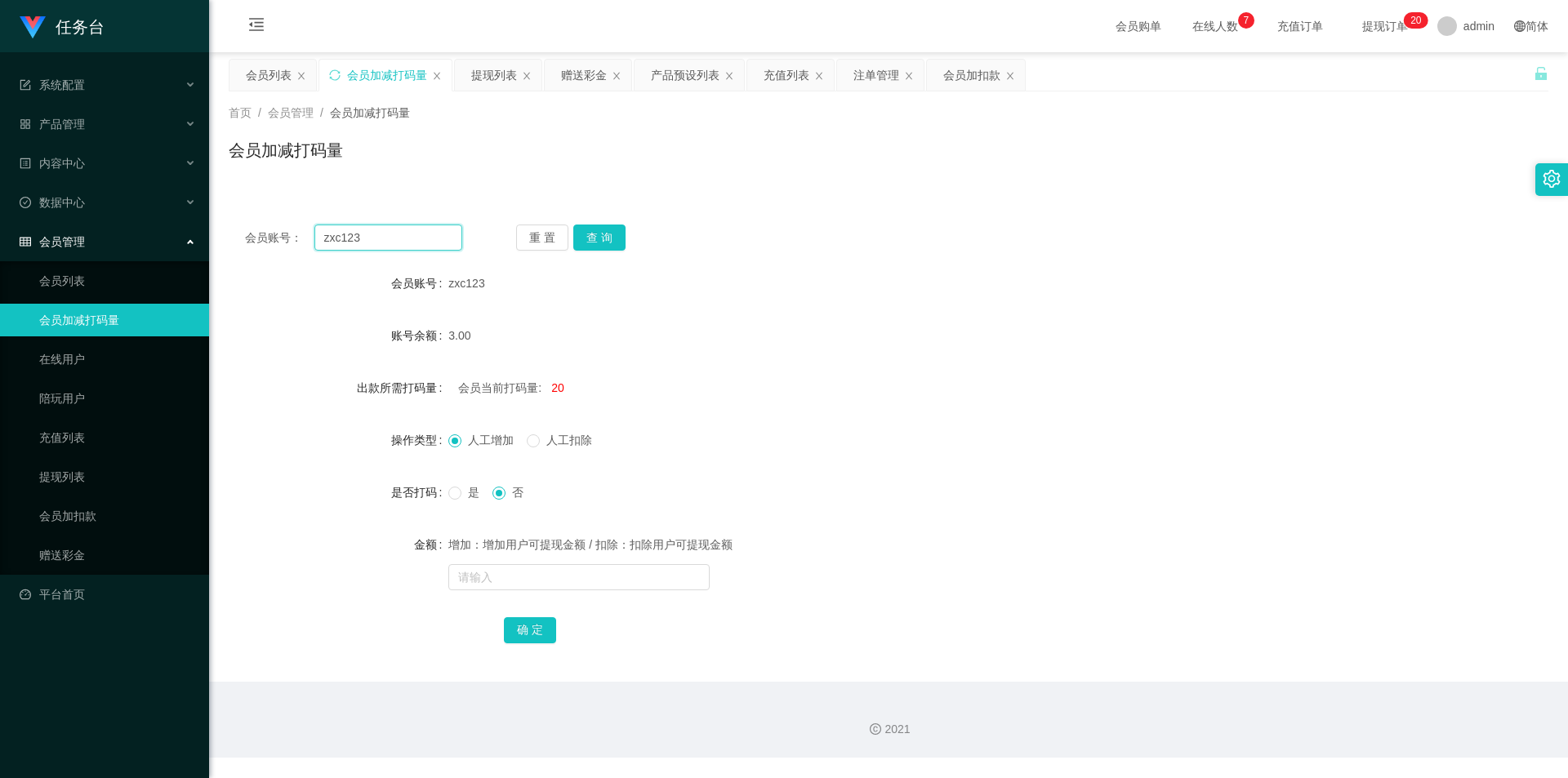
click at [397, 243] on input "zxc123" at bounding box center [388, 237] width 148 height 26
click at [539, 587] on input "text" at bounding box center [579, 577] width 261 height 26
type input "555555"
click at [514, 616] on div "确 定" at bounding box center [889, 629] width 771 height 33
click at [515, 629] on button "确 定" at bounding box center [530, 630] width 52 height 26
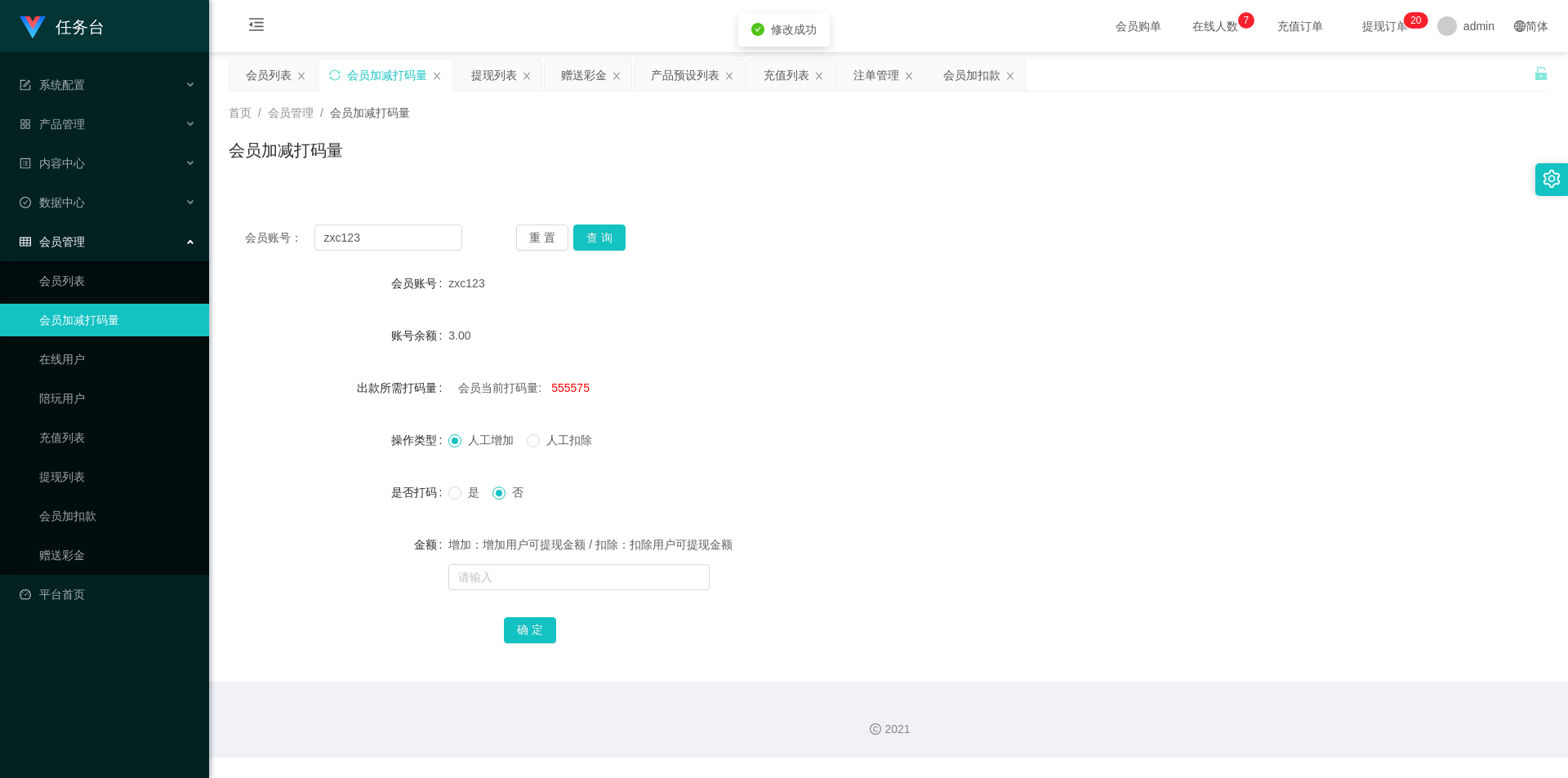
click at [533, 458] on form "会员账号 zxc123 账号余额 3.00 出款所需打码量 会员当前打码量: 555575 操作类型 人工增加 人工扣除 是否打码 是 否 金额 增加：增加用…" at bounding box center [889, 456] width 1320 height 379
click at [565, 384] on span "555575" at bounding box center [571, 388] width 38 height 13
copy span "555575"
click at [546, 572] on input "text" at bounding box center [579, 577] width 261 height 26
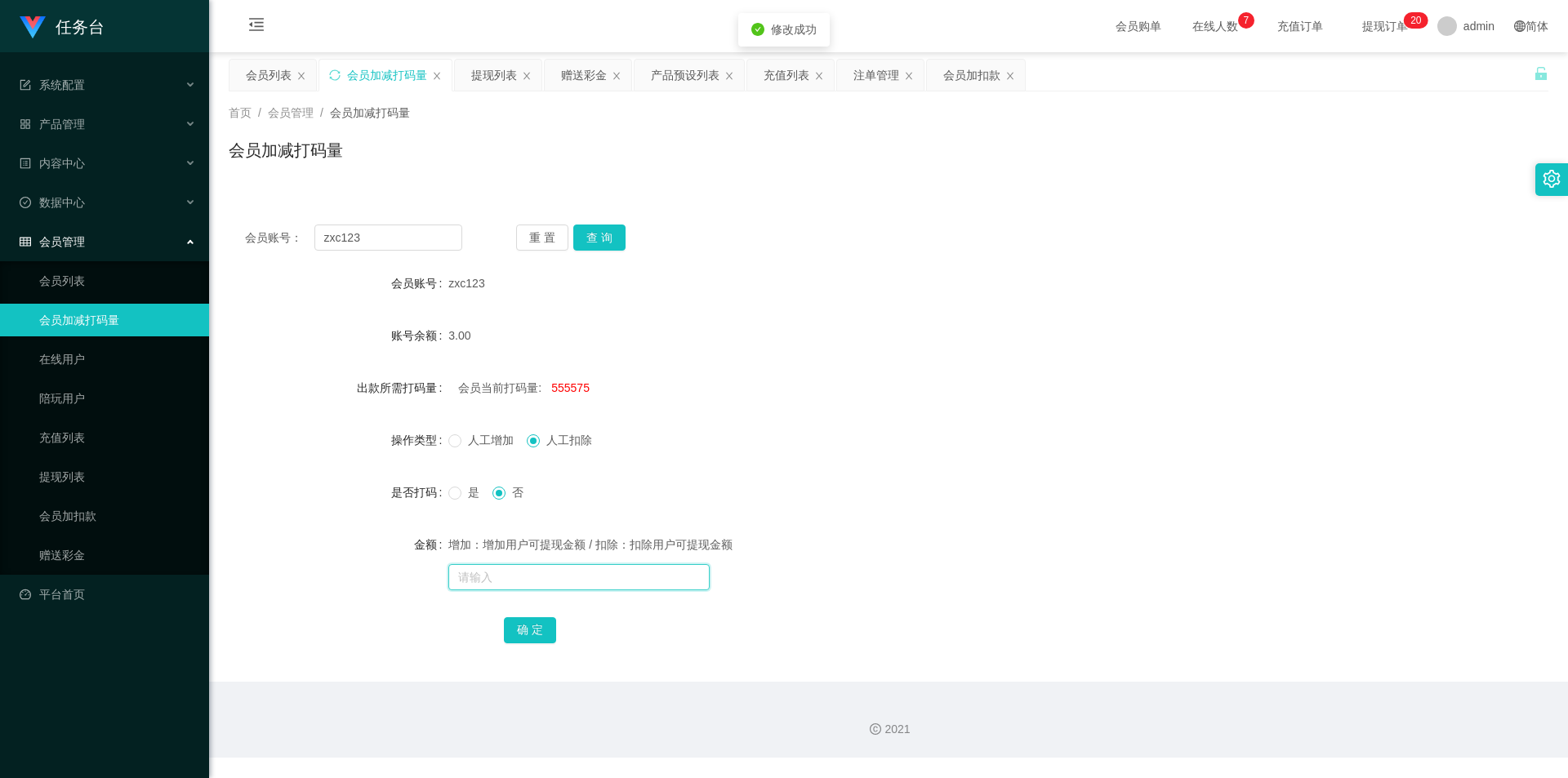
paste input "555575"
type input "555575"
click at [535, 631] on button "确 定" at bounding box center [530, 630] width 52 height 26
click at [539, 581] on input "text" at bounding box center [579, 577] width 261 height 26
paste input "555575"
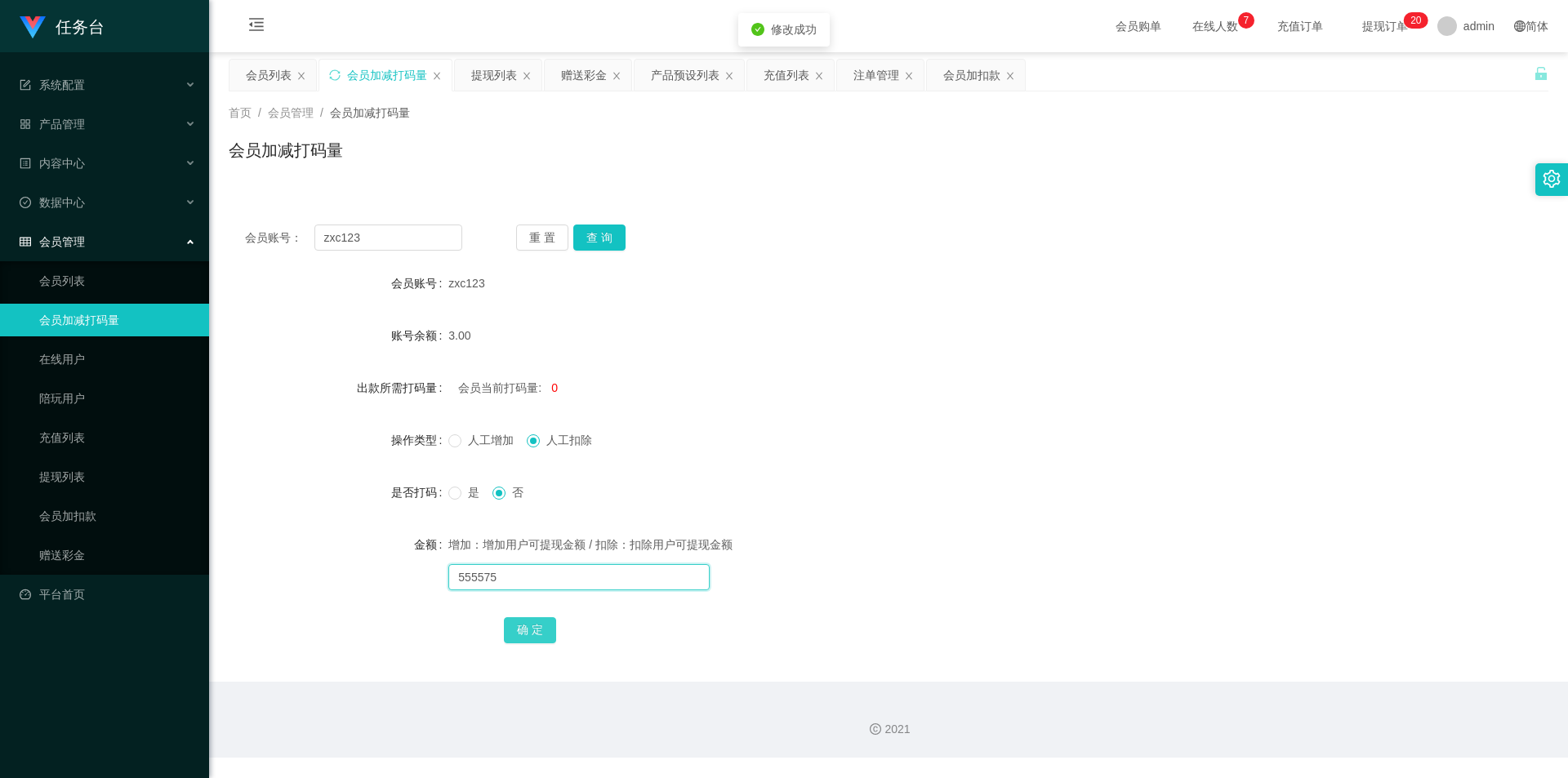
type input "555575"
click at [538, 620] on button "确 定" at bounding box center [530, 630] width 52 height 26
click at [570, 78] on div "赠送彩金" at bounding box center [584, 74] width 46 height 31
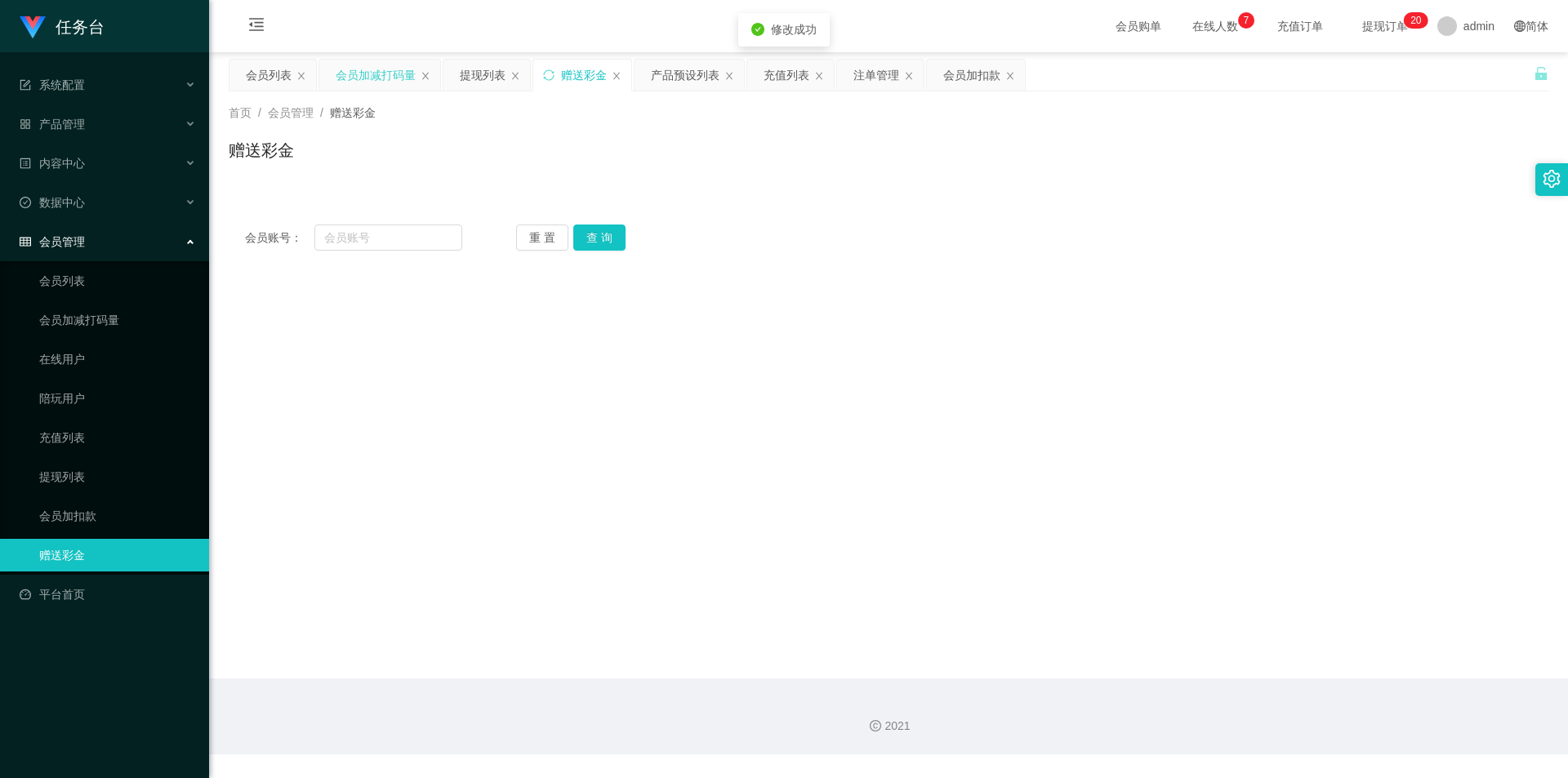
click at [372, 68] on div "会员加减打码量" at bounding box center [376, 74] width 80 height 31
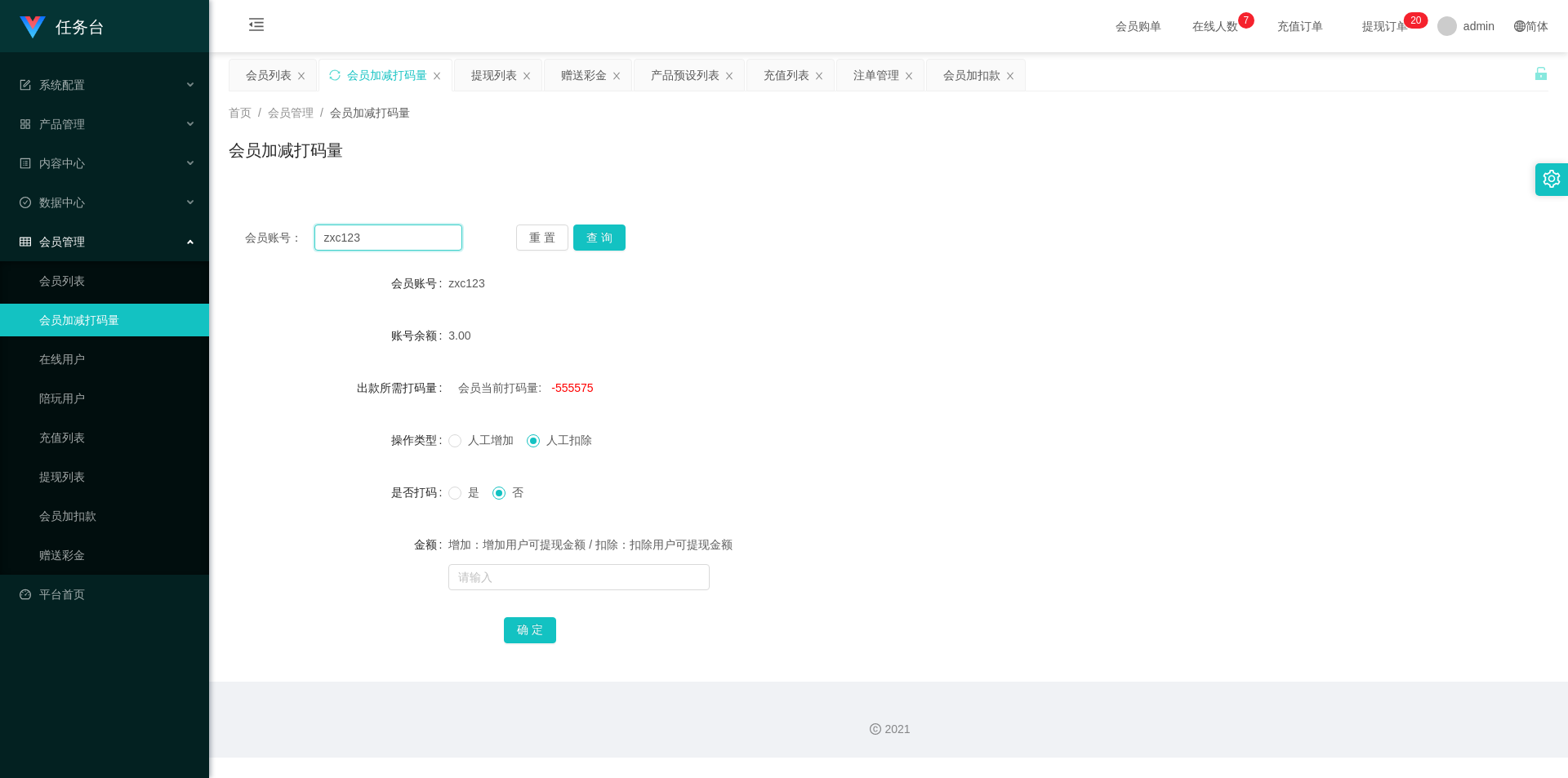
click at [334, 238] on input "zxc123" at bounding box center [388, 237] width 148 height 26
drag, startPoint x: 602, startPoint y: 63, endPoint x: 590, endPoint y: 79, distance: 20.0
click at [602, 63] on div "赠送彩金" at bounding box center [584, 74] width 46 height 31
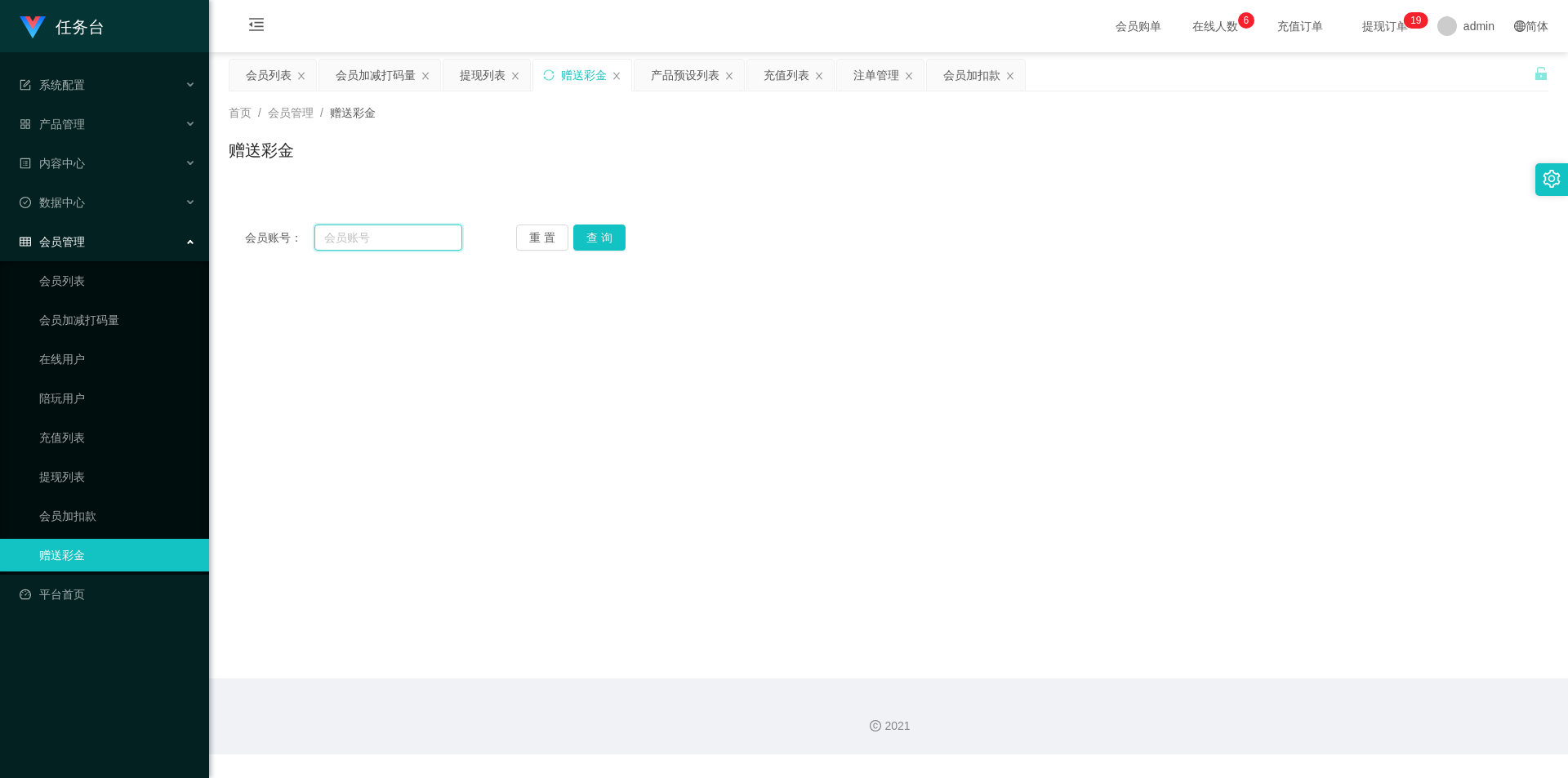
click at [377, 248] on input "text" at bounding box center [388, 237] width 148 height 26
paste input "zxc123"
type input "zxc123"
click at [617, 232] on button "查 询" at bounding box center [599, 237] width 52 height 26
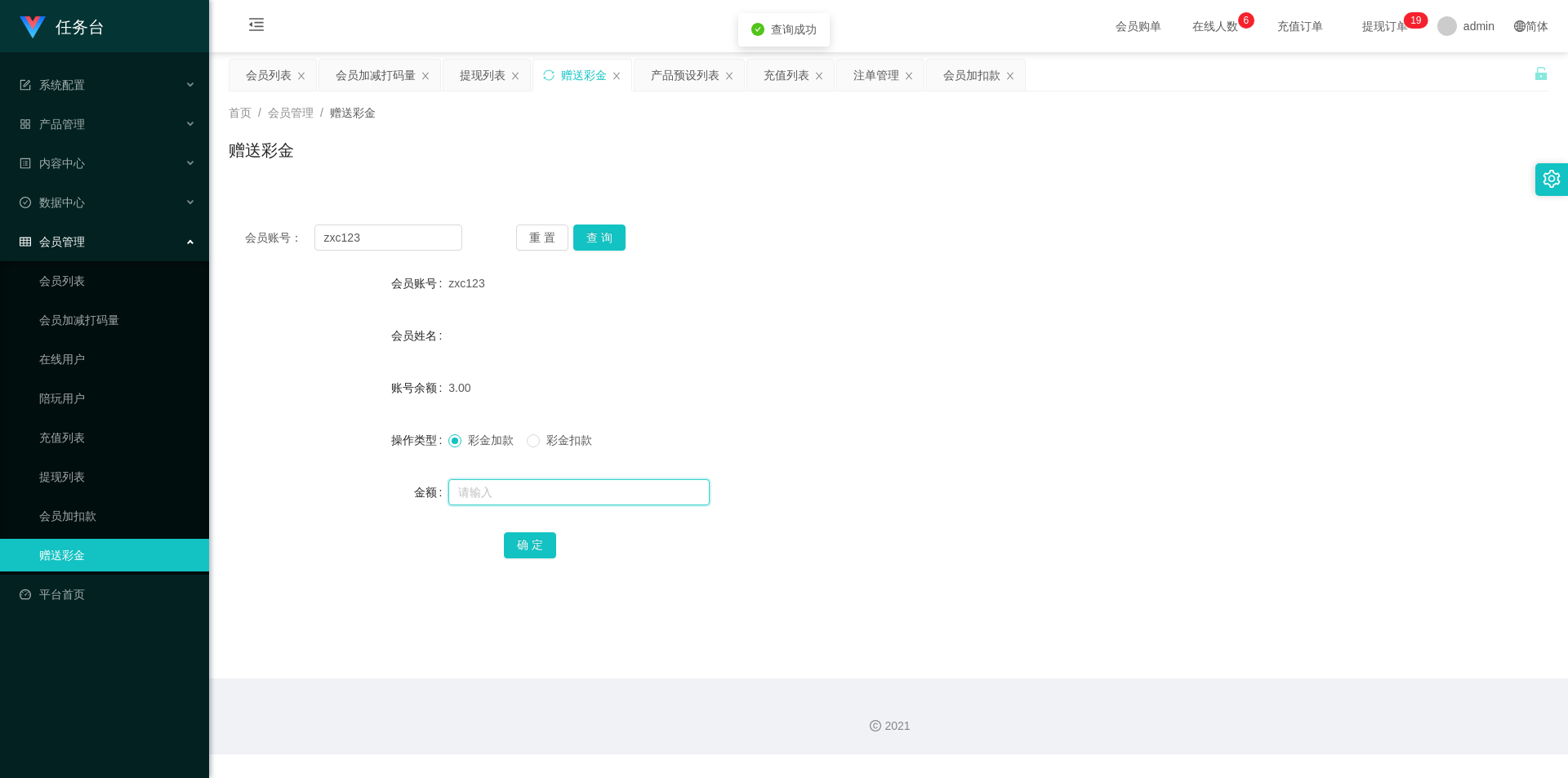
click at [489, 491] on input "text" at bounding box center [579, 492] width 261 height 26
type input "100"
click at [525, 555] on button "确 定" at bounding box center [530, 545] width 52 height 26
click at [281, 81] on div "会员列表" at bounding box center [269, 74] width 46 height 31
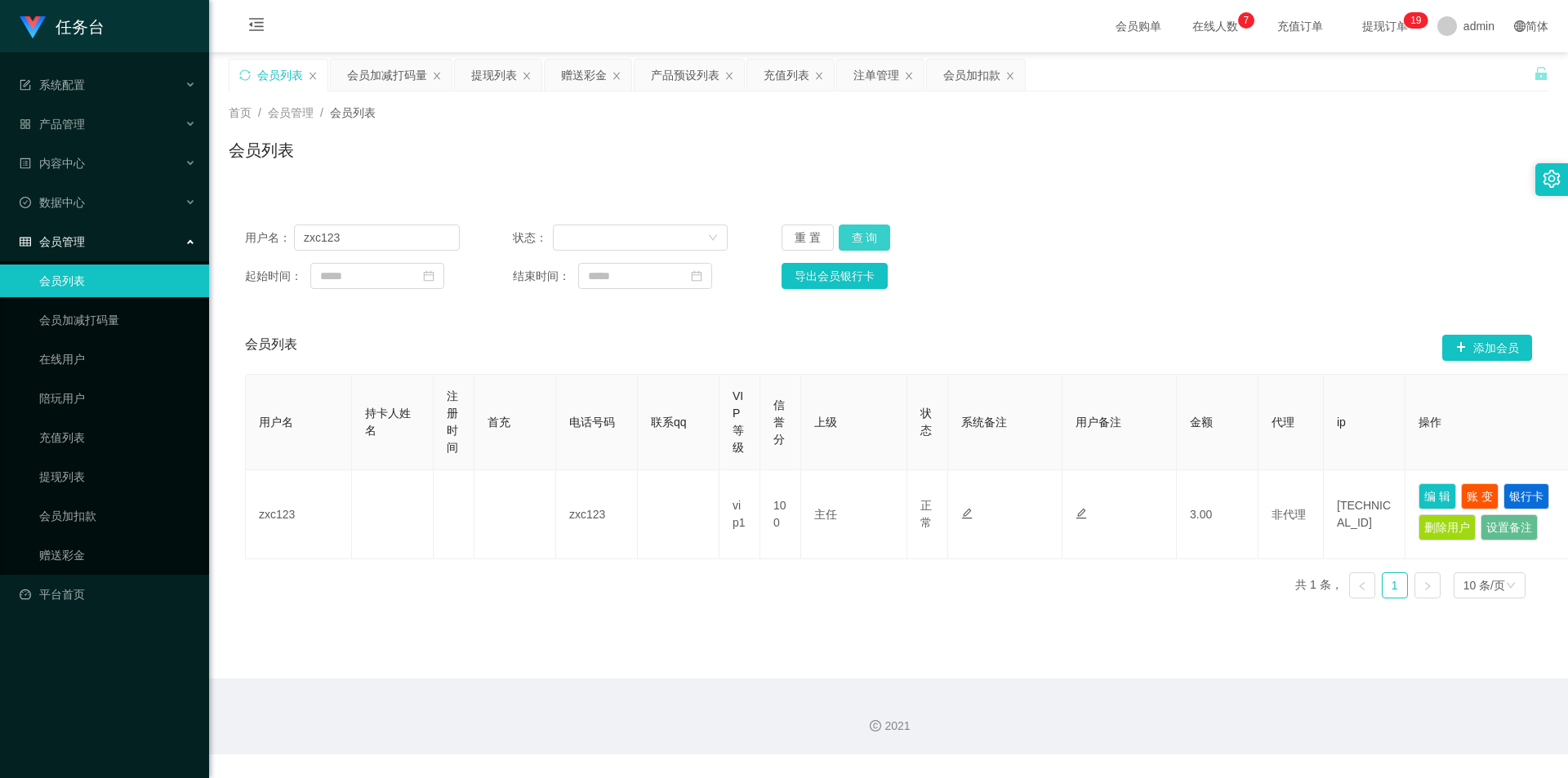
click at [877, 244] on button "查 询" at bounding box center [865, 237] width 52 height 26
click at [880, 244] on button "查 询" at bounding box center [865, 237] width 52 height 26
click at [876, 75] on div "注单管理" at bounding box center [876, 74] width 46 height 31
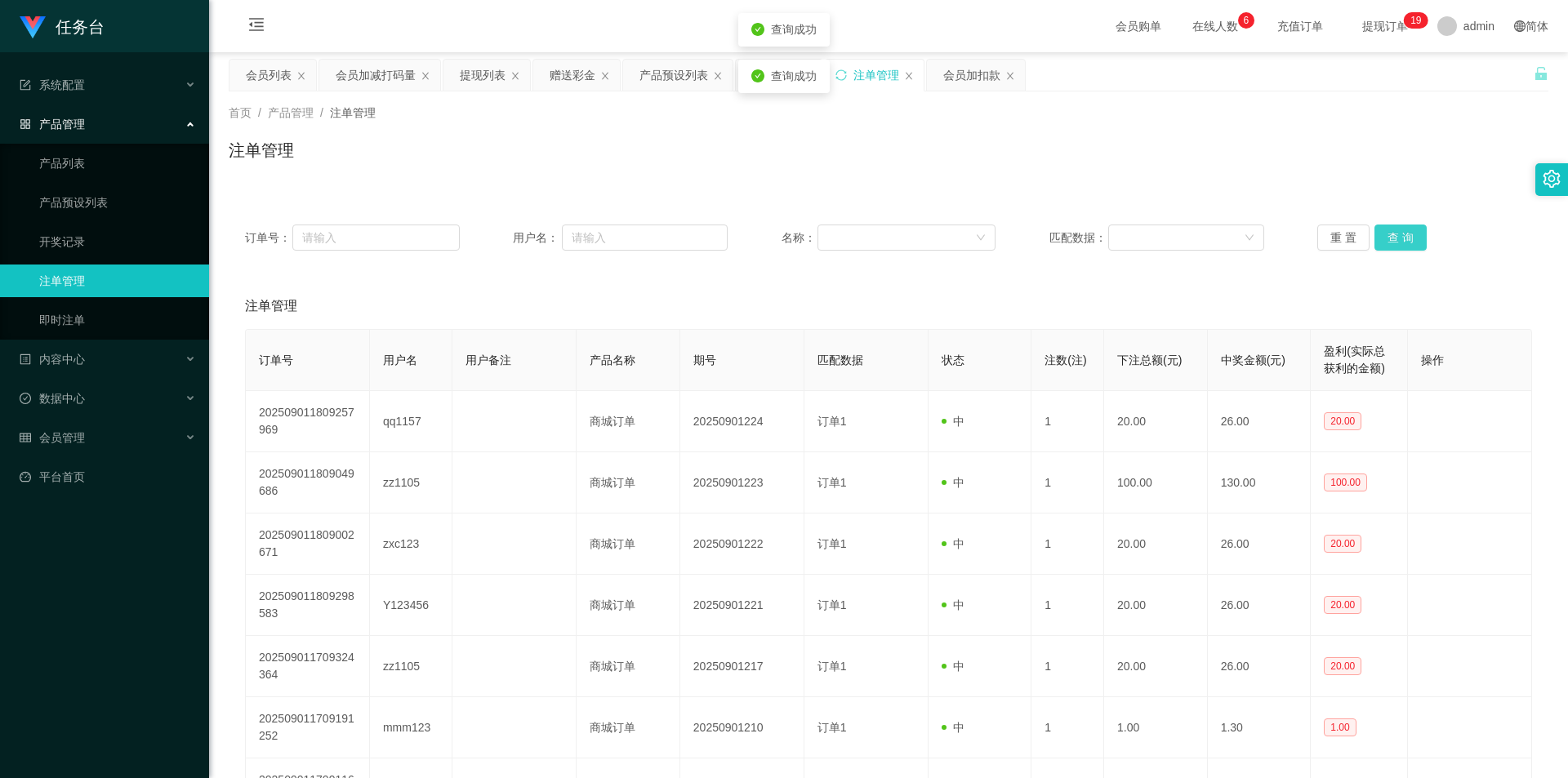
click at [1412, 237] on button "查 询" at bounding box center [1401, 237] width 52 height 26
click at [1406, 239] on button "查 询" at bounding box center [1401, 237] width 52 height 26
click at [271, 69] on div "会员列表" at bounding box center [269, 74] width 46 height 31
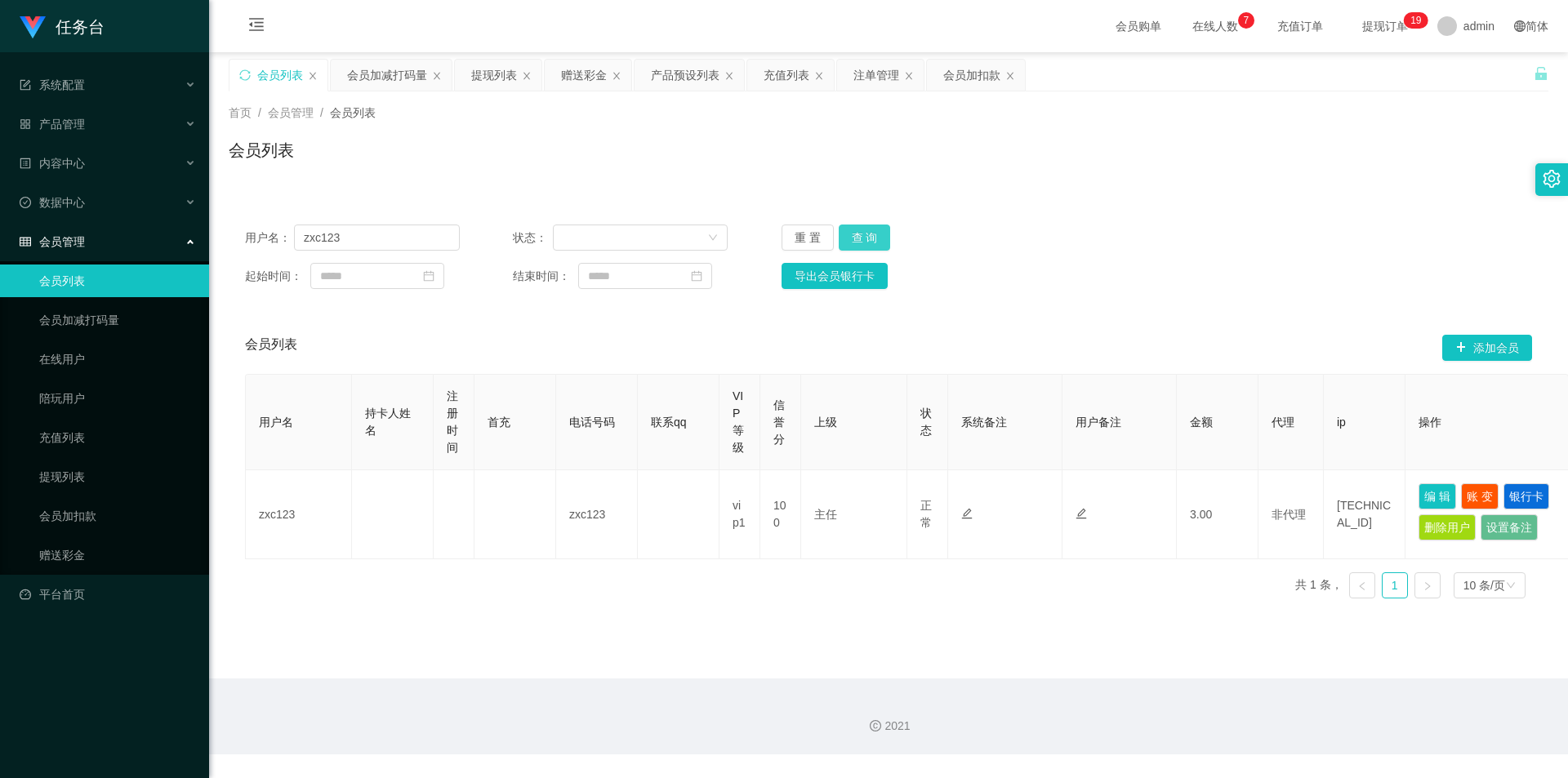
click at [854, 243] on button "查 询" at bounding box center [865, 237] width 52 height 26
click at [379, 74] on div "会员加减打码量" at bounding box center [387, 74] width 80 height 31
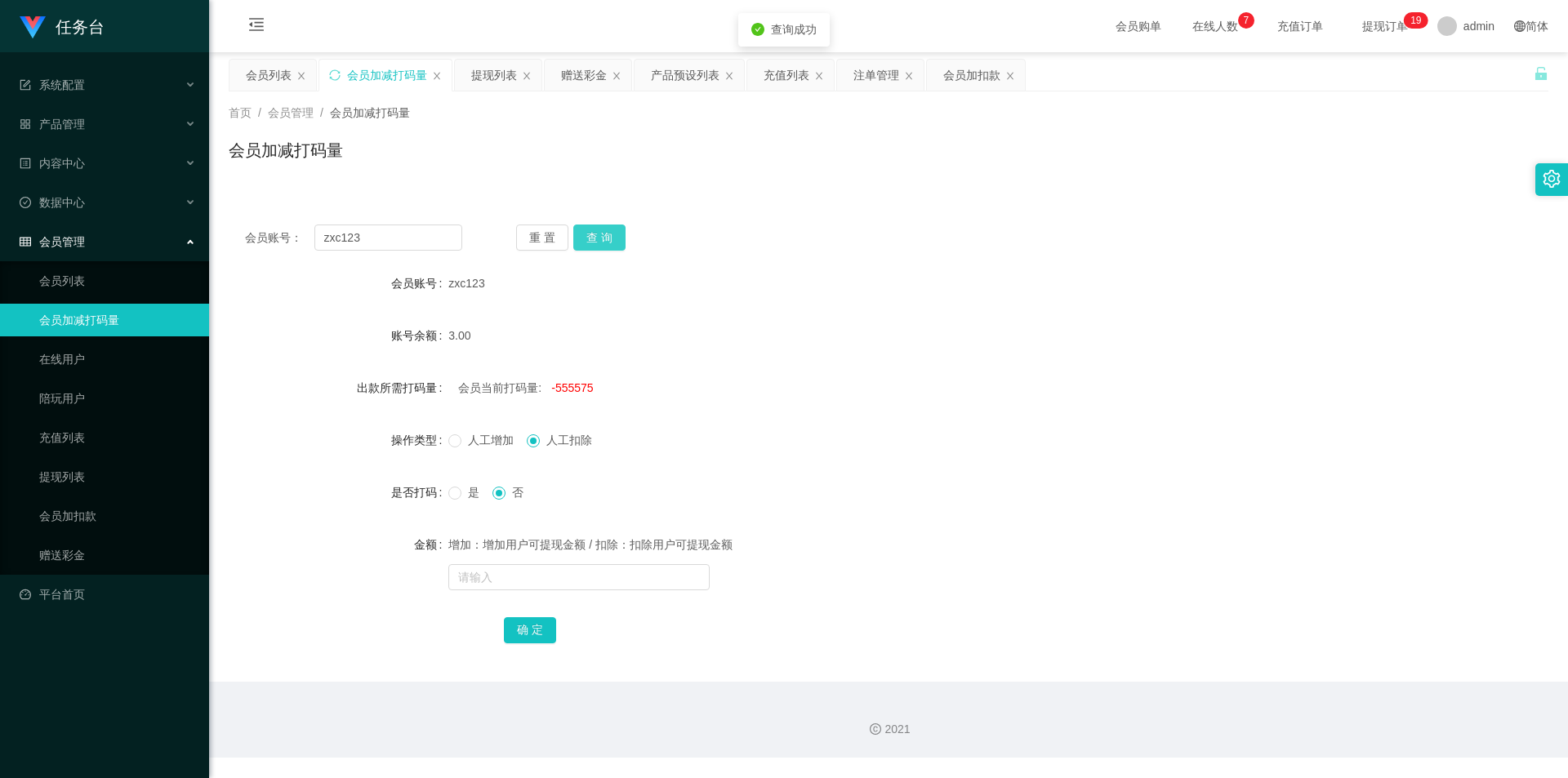
click at [604, 233] on button "查 询" at bounding box center [599, 237] width 52 height 26
click at [501, 585] on input "text" at bounding box center [579, 577] width 261 height 26
type input "5555555"
click at [527, 629] on button "确 定" at bounding box center [530, 630] width 52 height 26
click at [271, 79] on div "会员列表" at bounding box center [269, 74] width 46 height 31
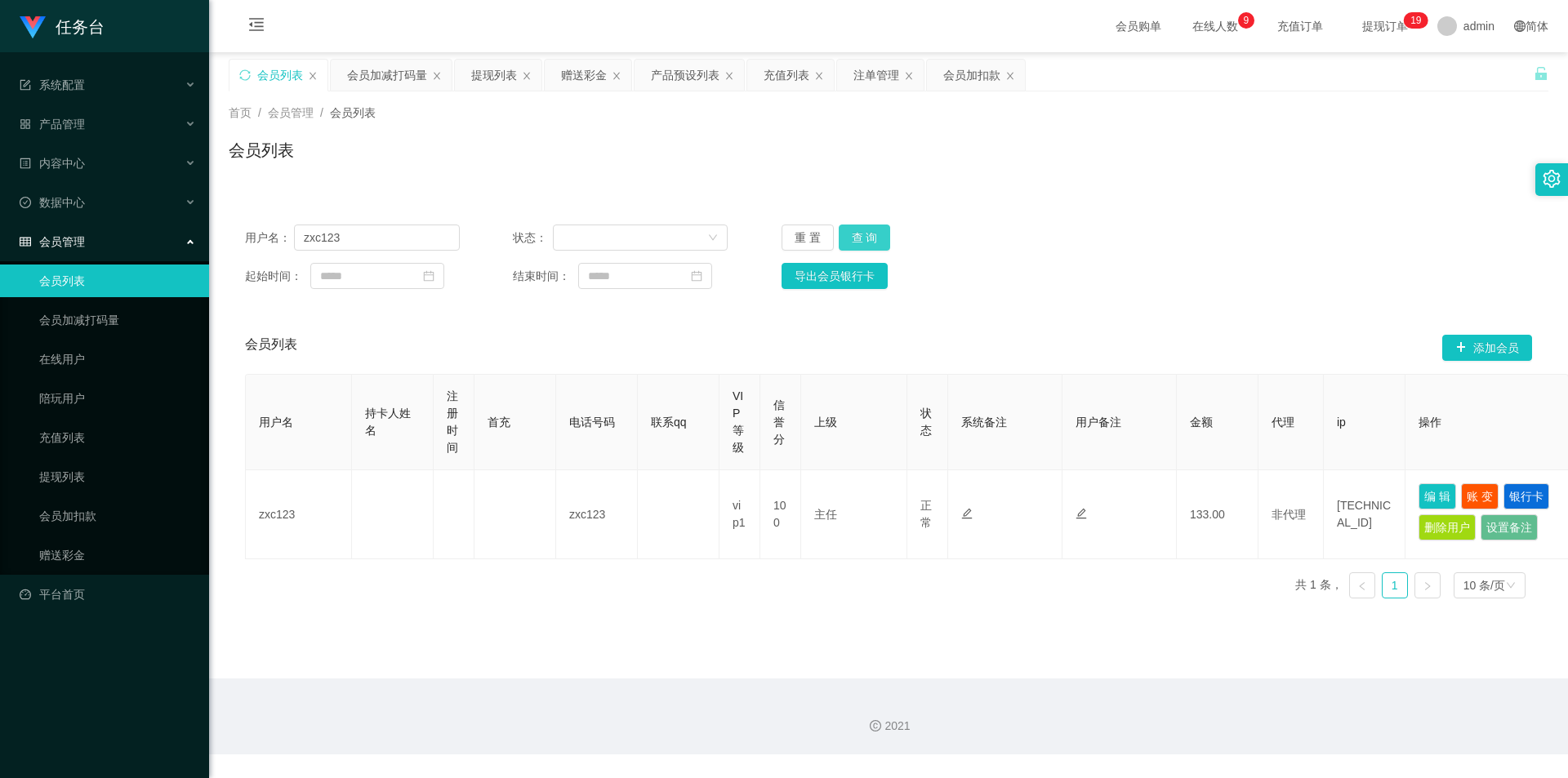
click at [869, 241] on button "查 询" at bounding box center [865, 237] width 52 height 26
click at [396, 80] on div "会员加减打码量" at bounding box center [387, 74] width 80 height 31
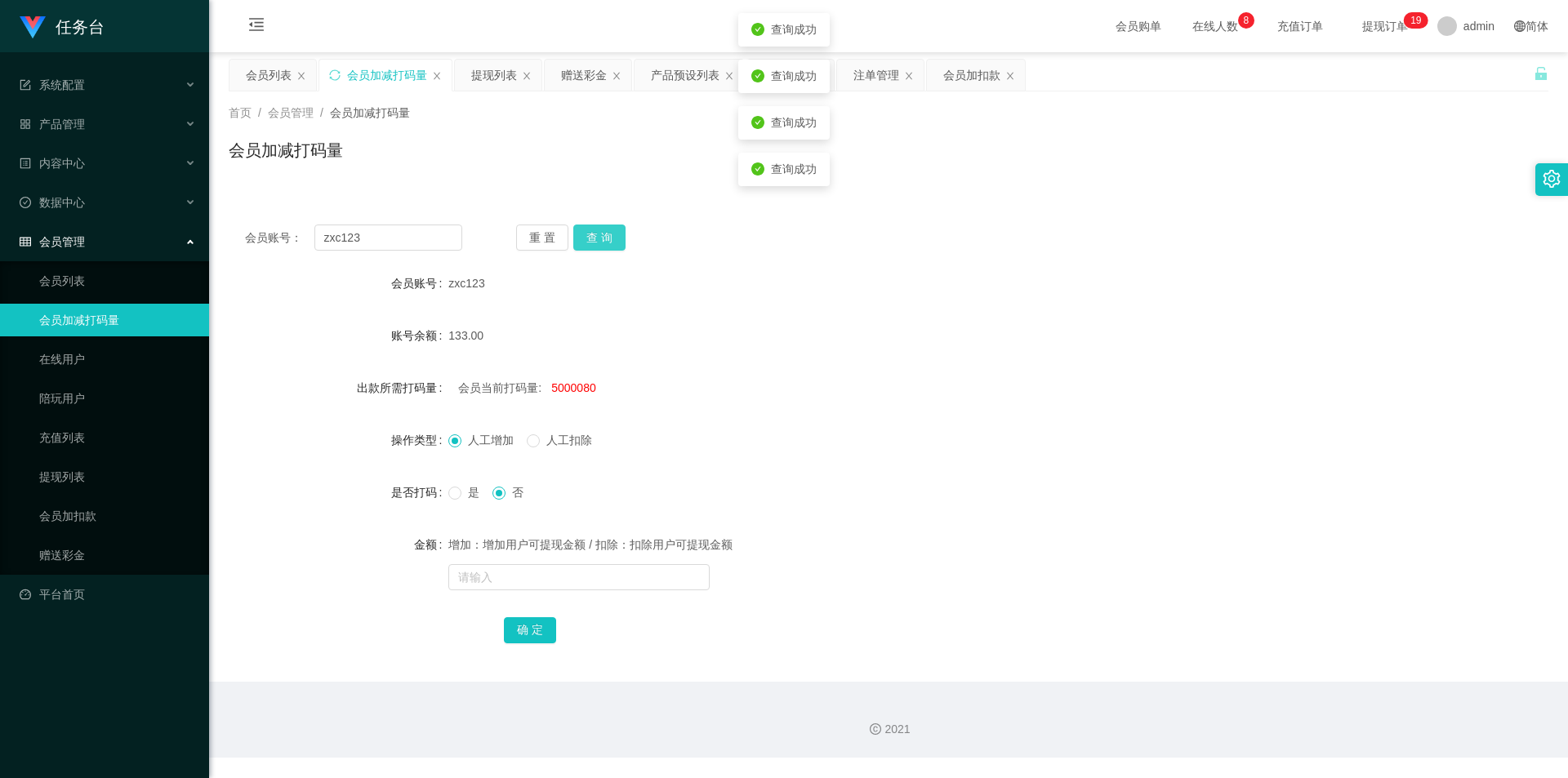
click at [617, 226] on button "查 询" at bounding box center [599, 237] width 52 height 26
click at [265, 74] on div "会员列表" at bounding box center [269, 74] width 46 height 31
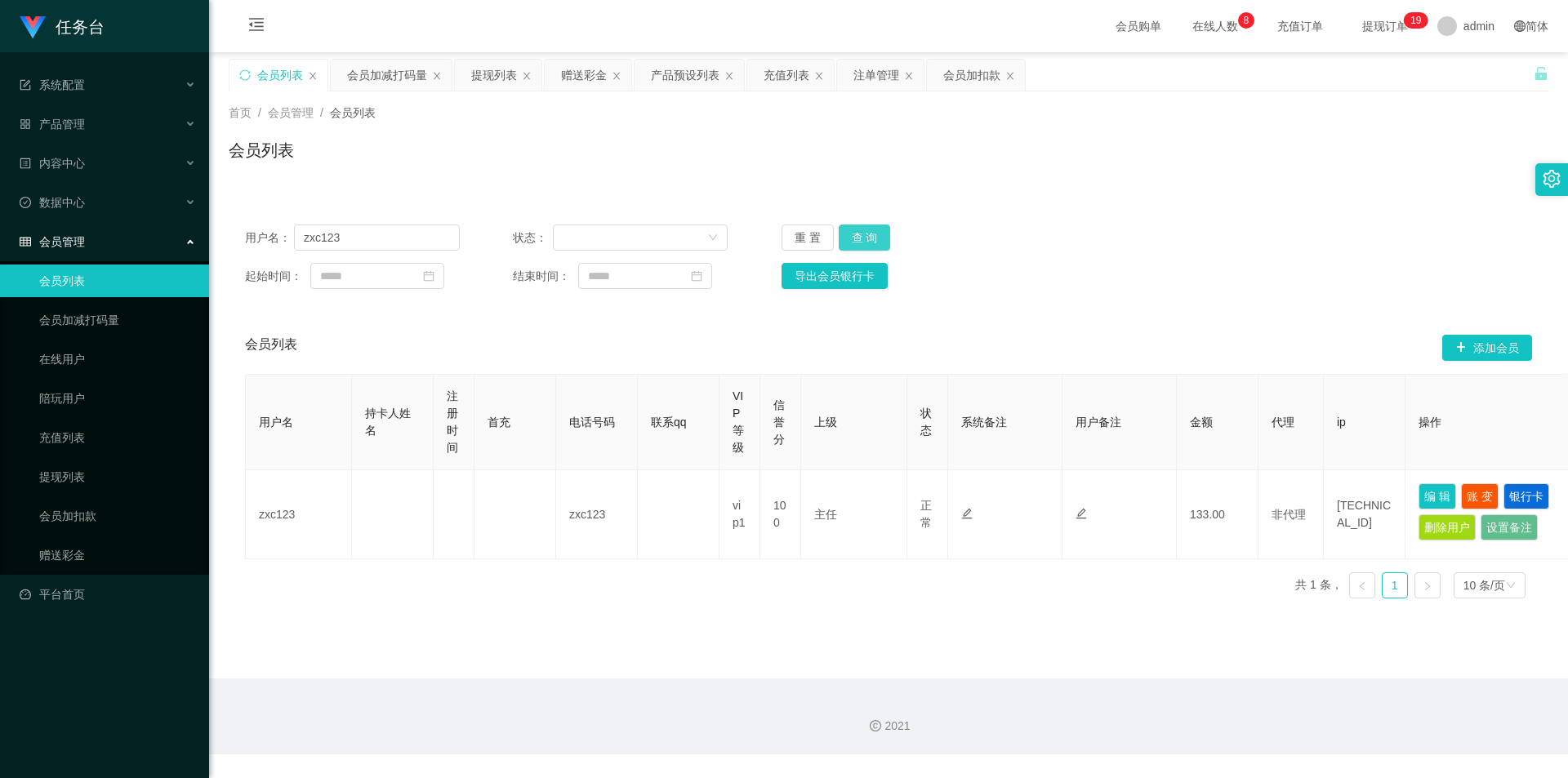
click at [859, 233] on button "查 询" at bounding box center [865, 237] width 52 height 26
click at [476, 80] on div "提现列表" at bounding box center [494, 74] width 46 height 31
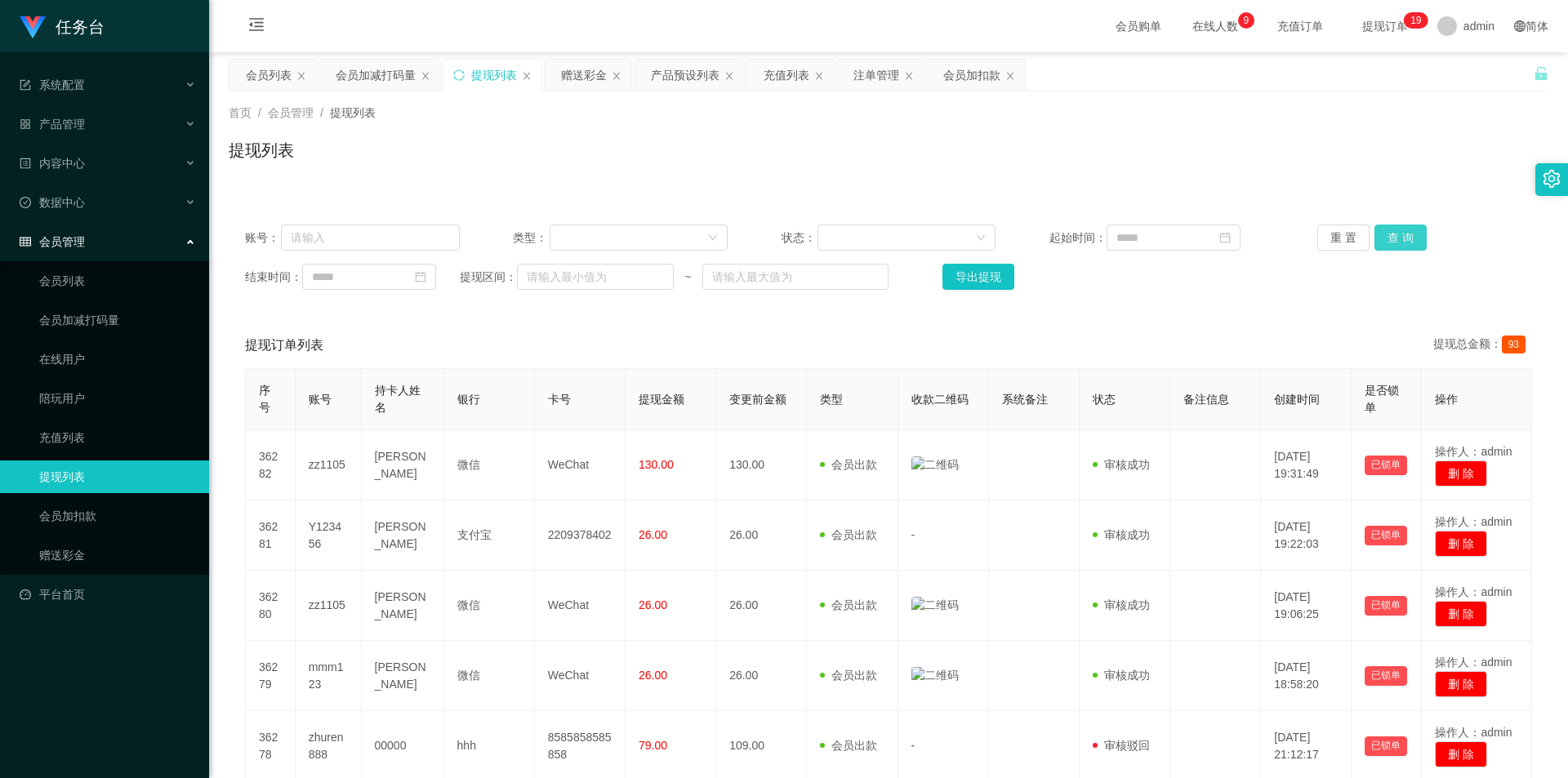
click at [1393, 242] on button "查 询" at bounding box center [1401, 237] width 52 height 26
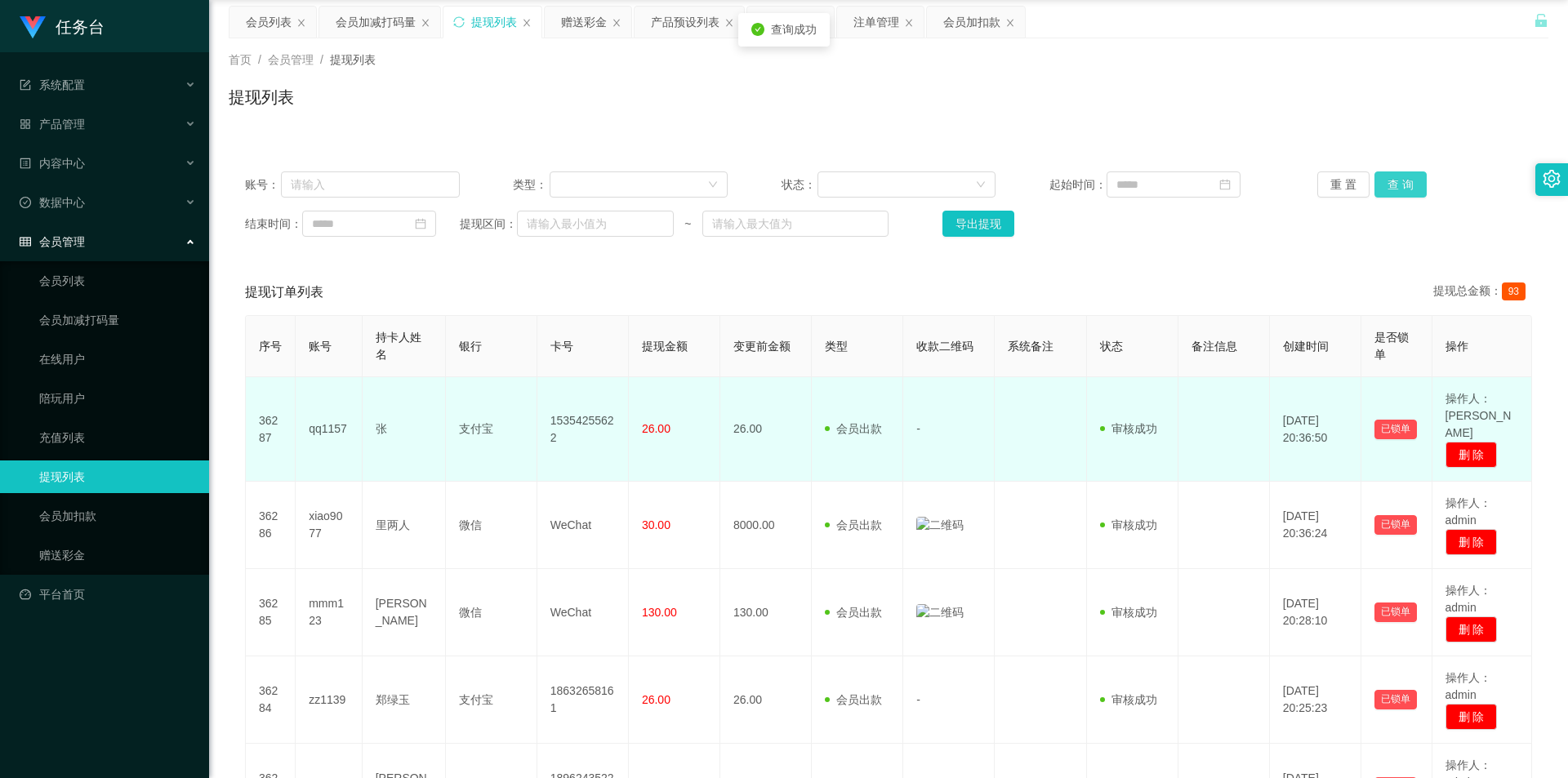
scroll to position [82, 0]
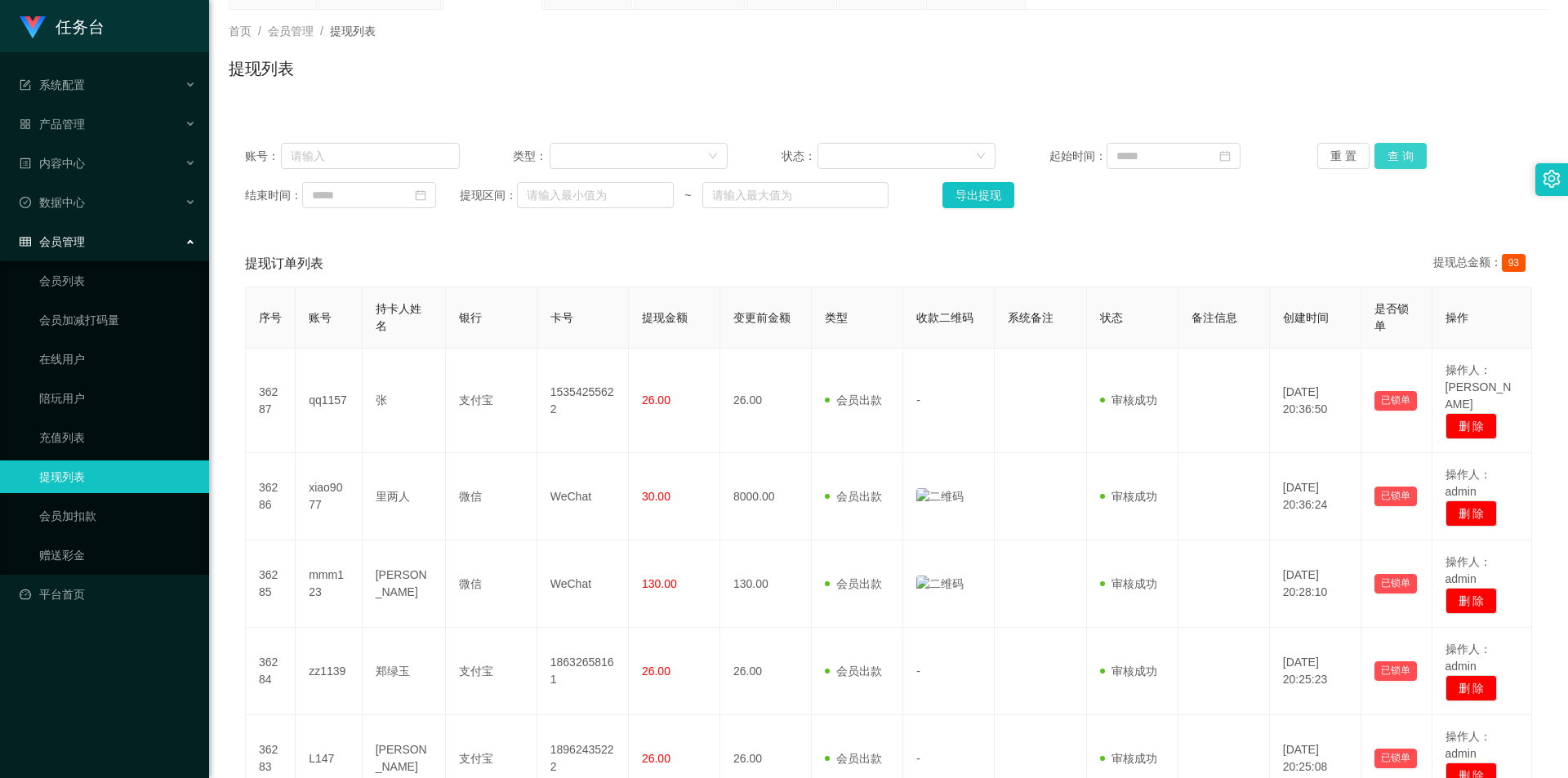
click at [1394, 153] on button "查 询" at bounding box center [1401, 156] width 52 height 26
click at [642, 167] on div at bounding box center [633, 156] width 148 height 24
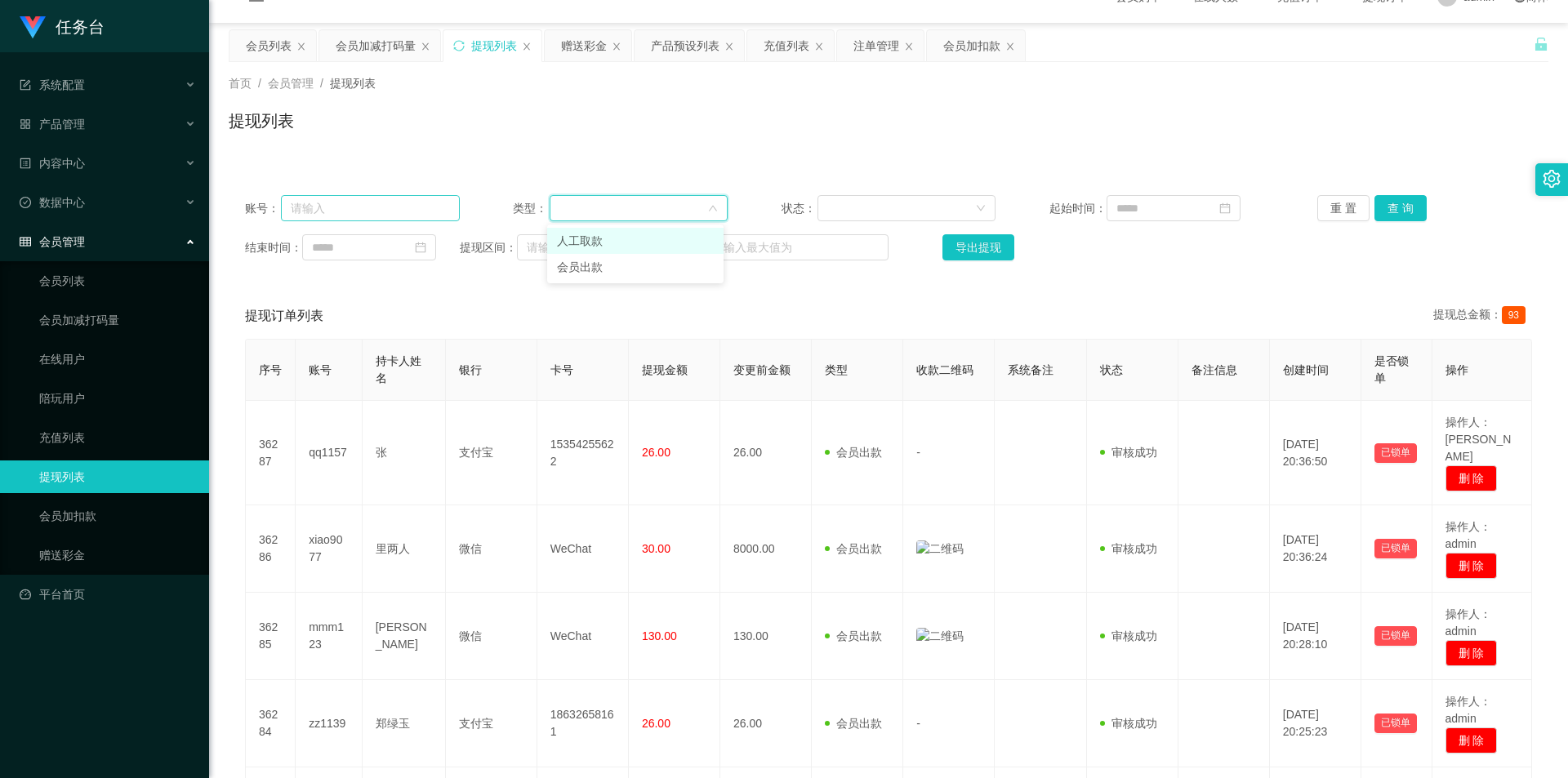
scroll to position [0, 0]
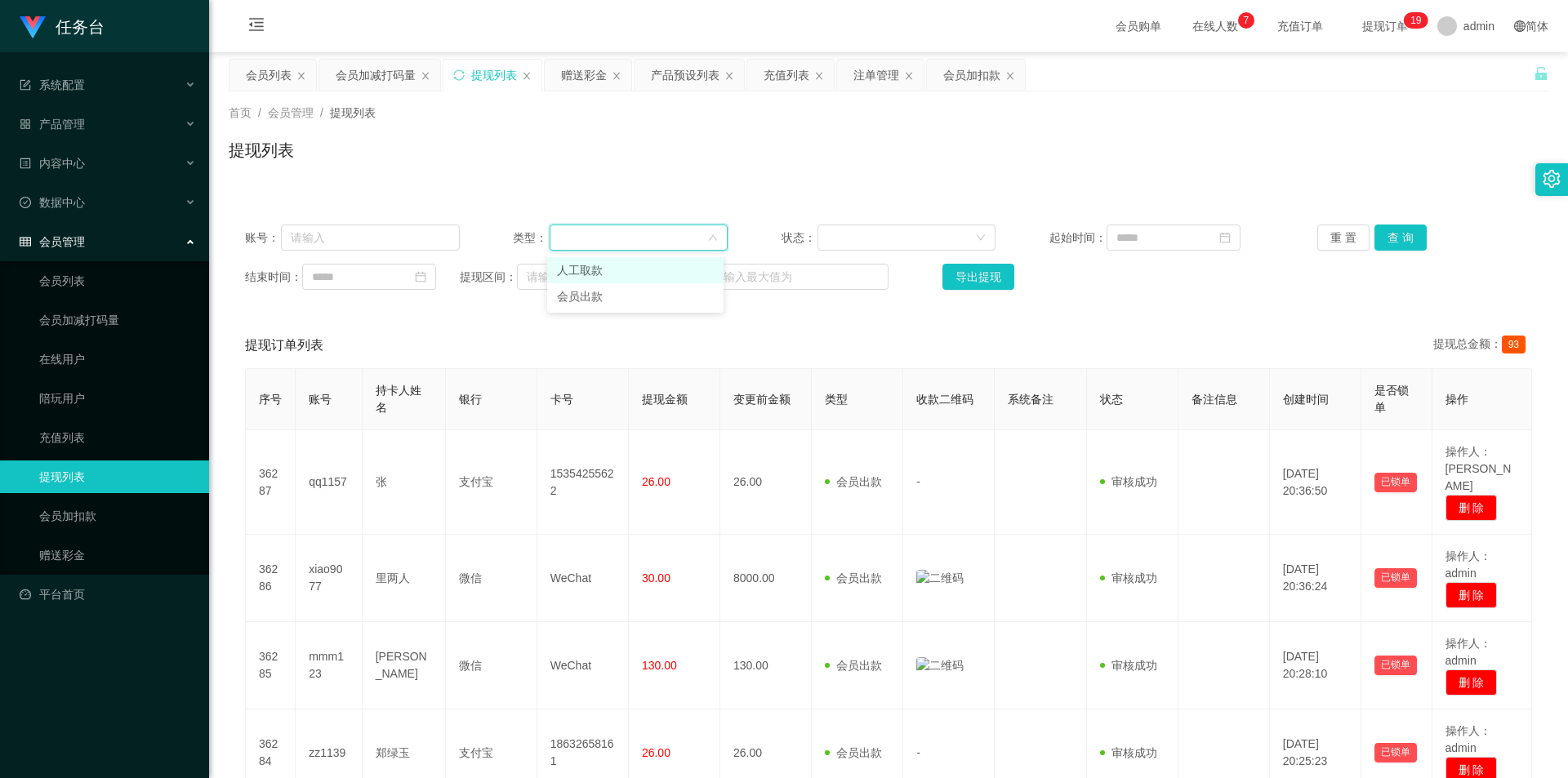
click at [355, 258] on div "账号： 类型： 状态： 起始时间： 重 置 查 询 结束时间： 提现区间： ~ 导出提现" at bounding box center [889, 257] width 1320 height 98
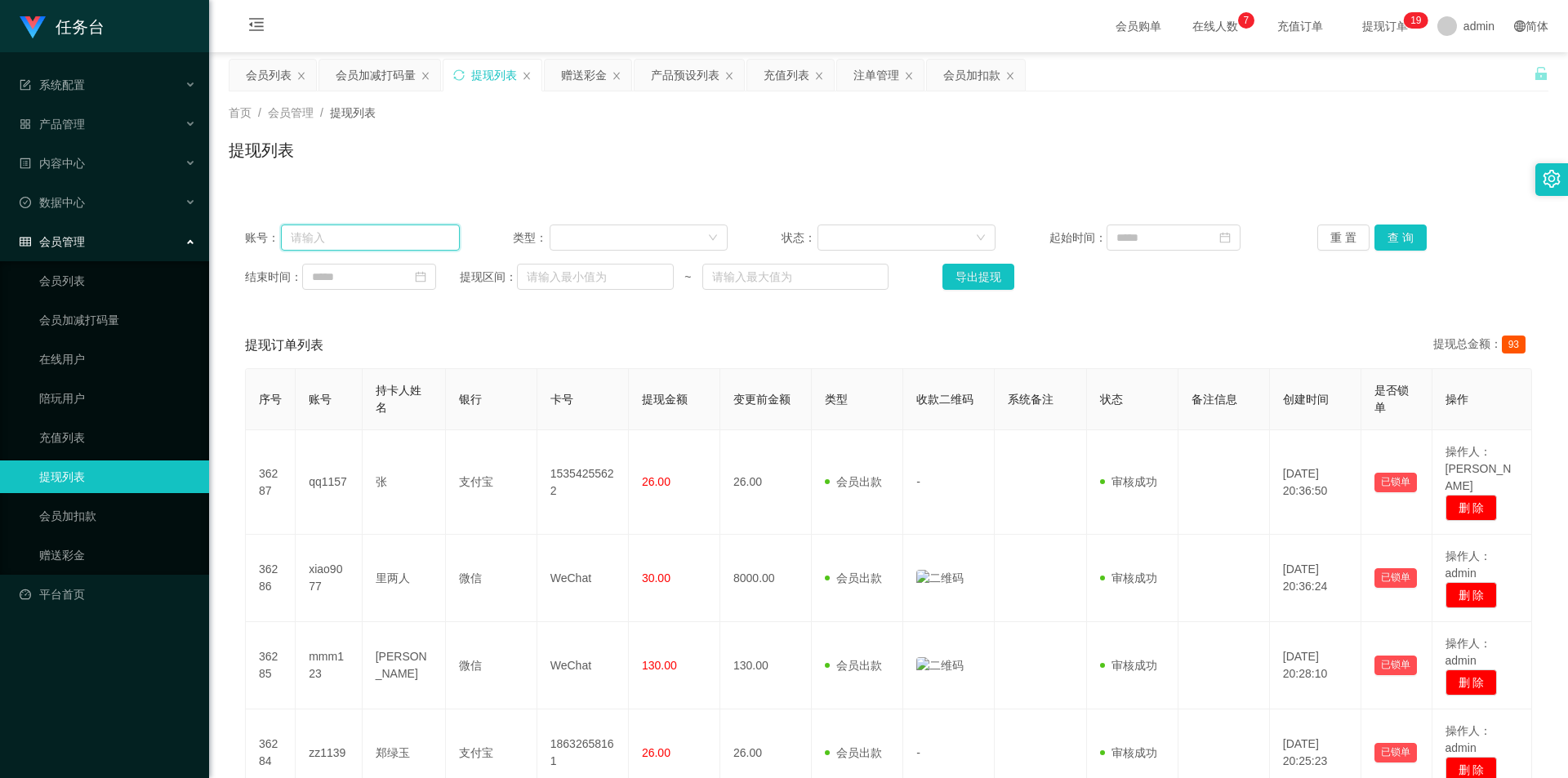
click at [360, 244] on input "text" at bounding box center [371, 237] width 179 height 26
paste input "zz1139"
type input "zz1139"
click at [1377, 233] on button "查 询" at bounding box center [1401, 237] width 52 height 26
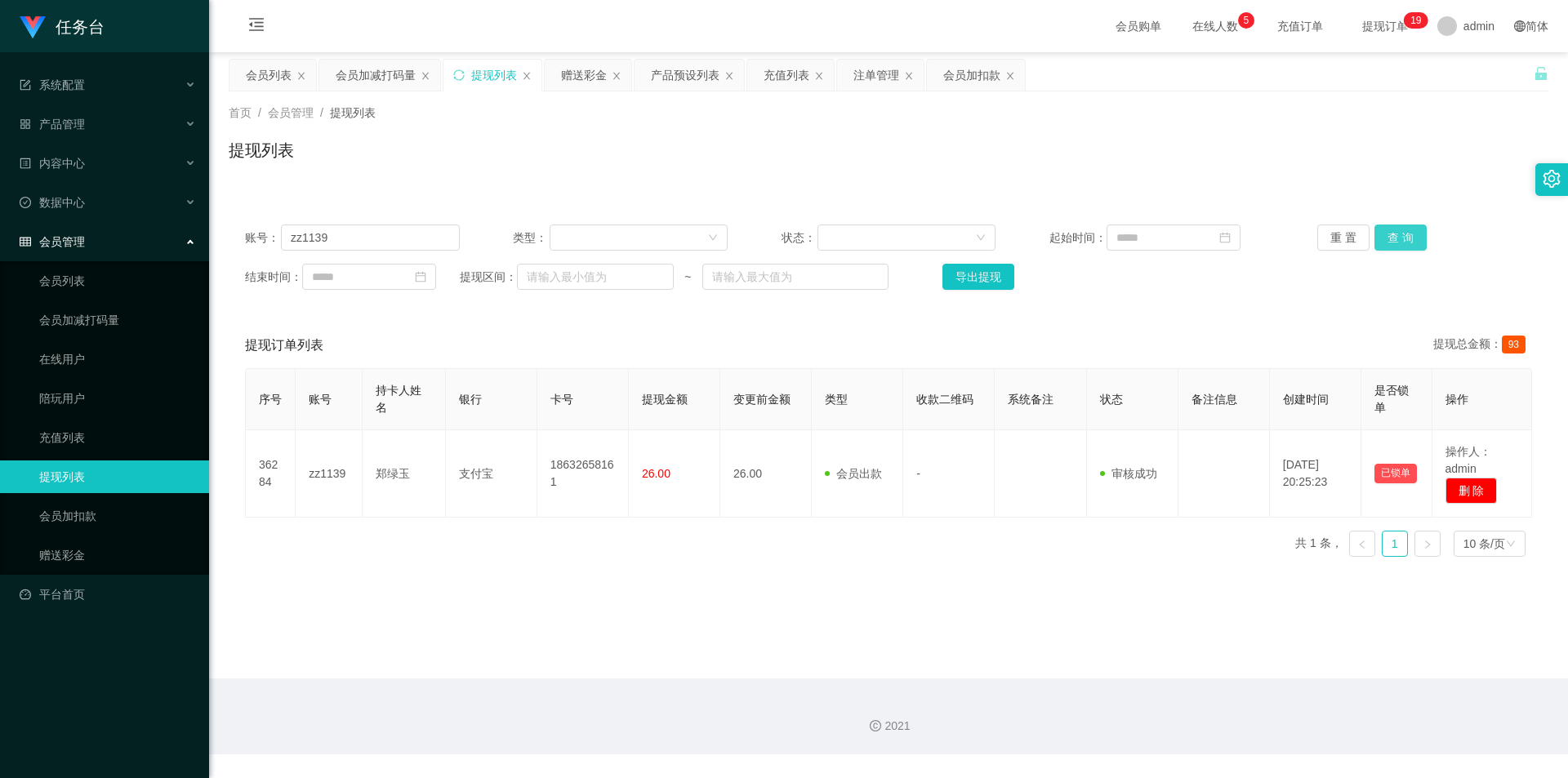
click at [1407, 243] on button "查 询" at bounding box center [1401, 237] width 52 height 26
click at [1330, 244] on button "重 置" at bounding box center [1344, 237] width 52 height 26
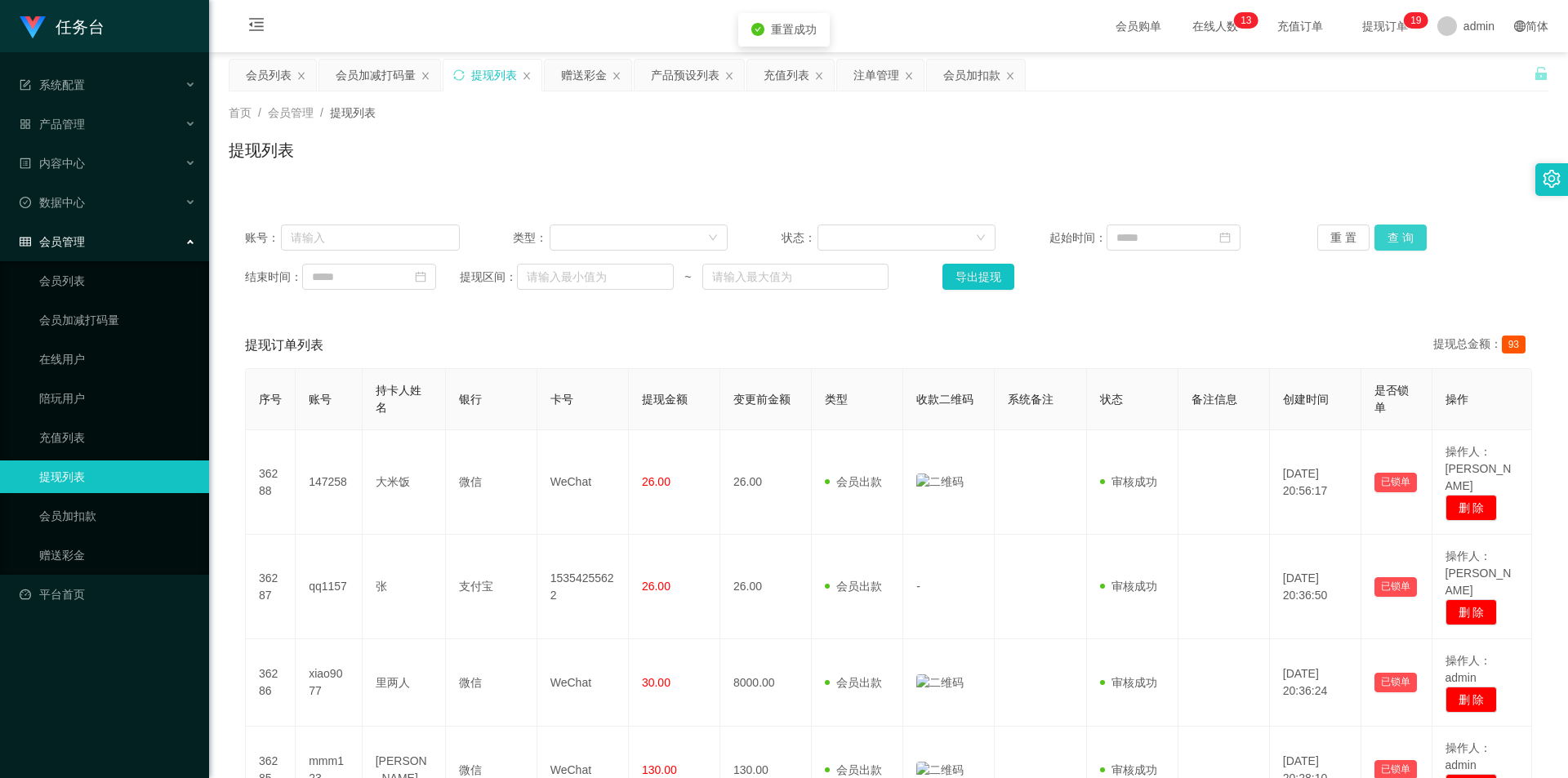
click at [1397, 238] on button "查 询" at bounding box center [1401, 237] width 52 height 26
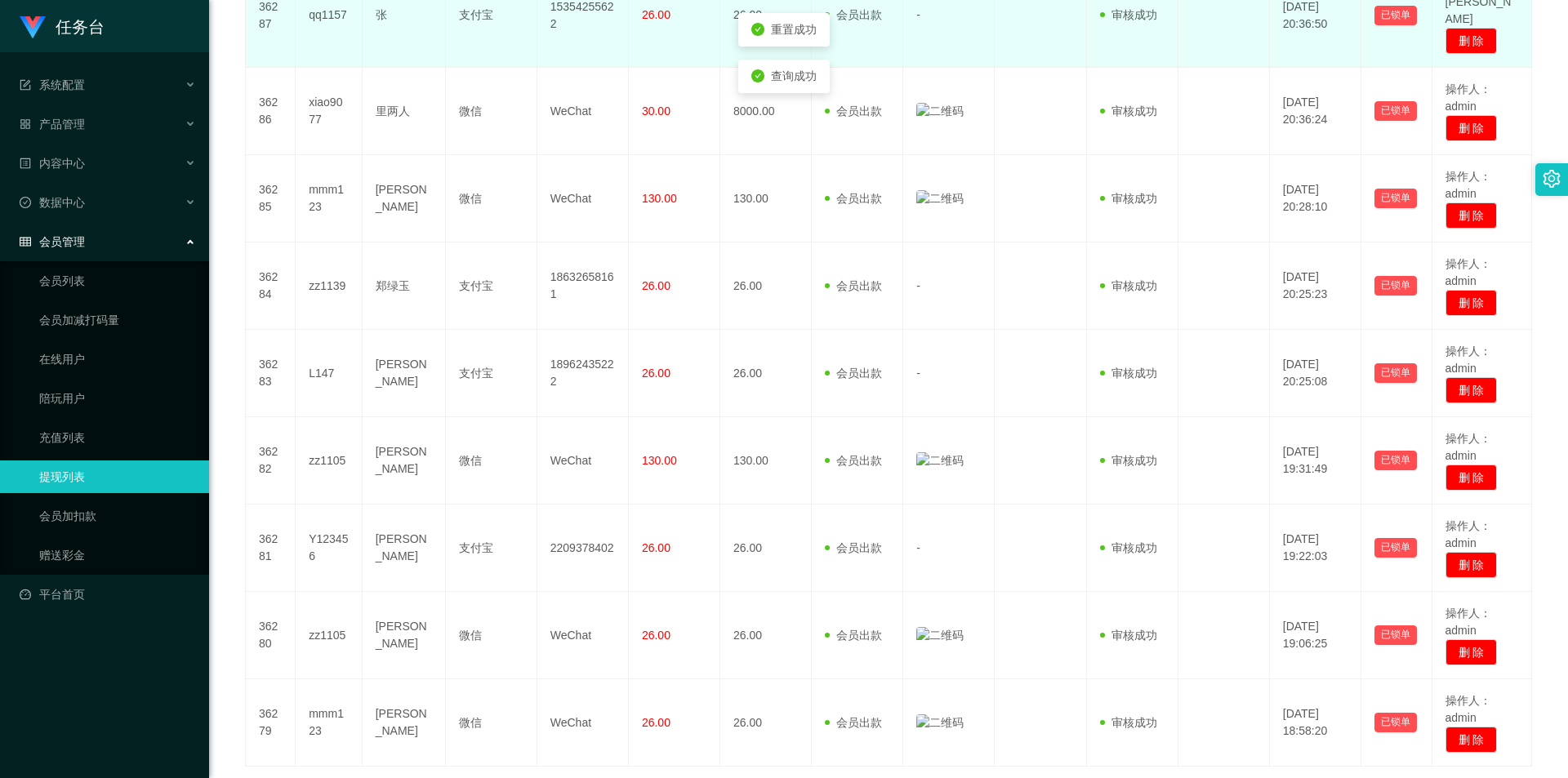
scroll to position [620, 0]
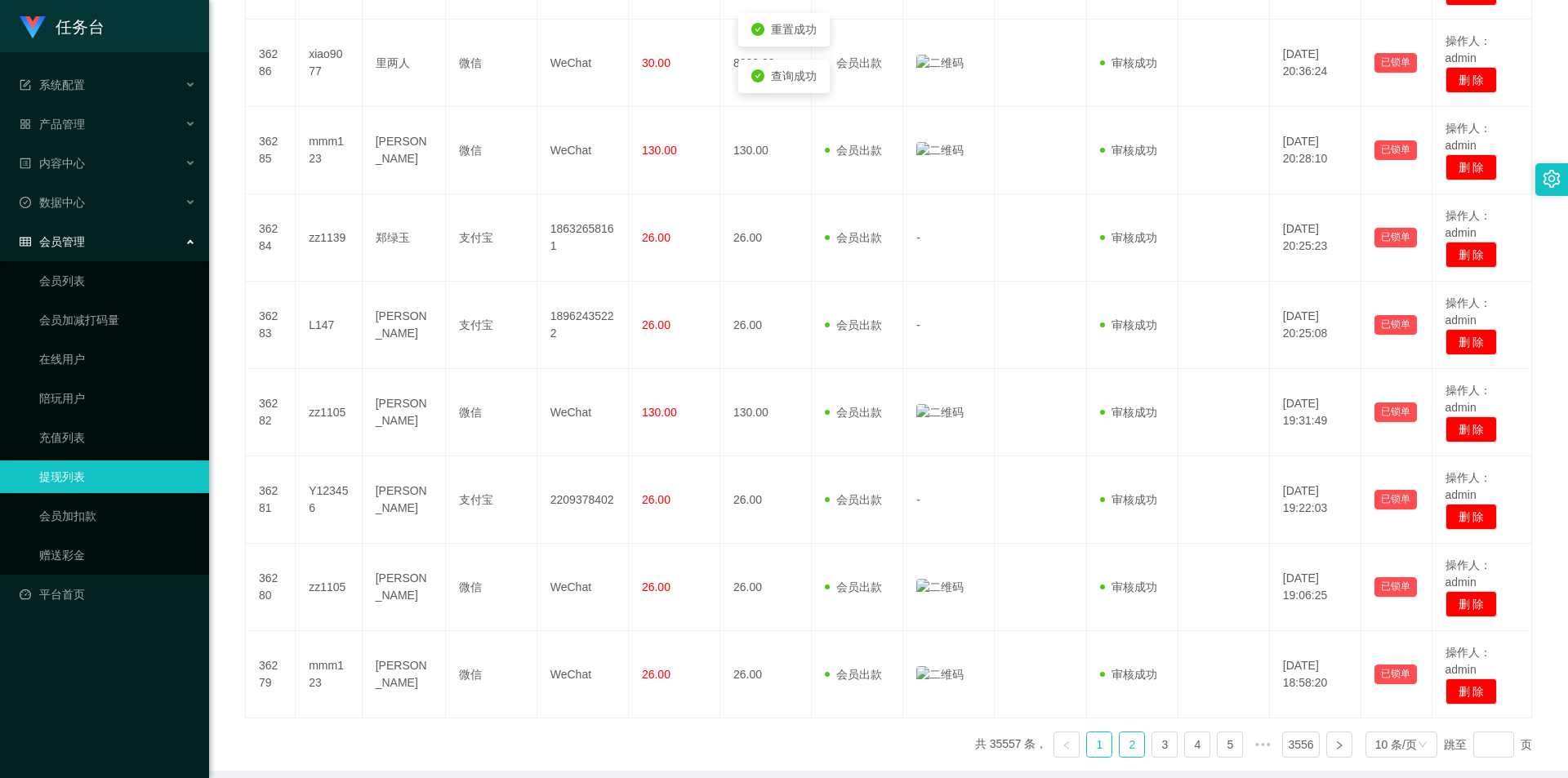
click at [1120, 733] on link "2" at bounding box center [1131, 745] width 24 height 24
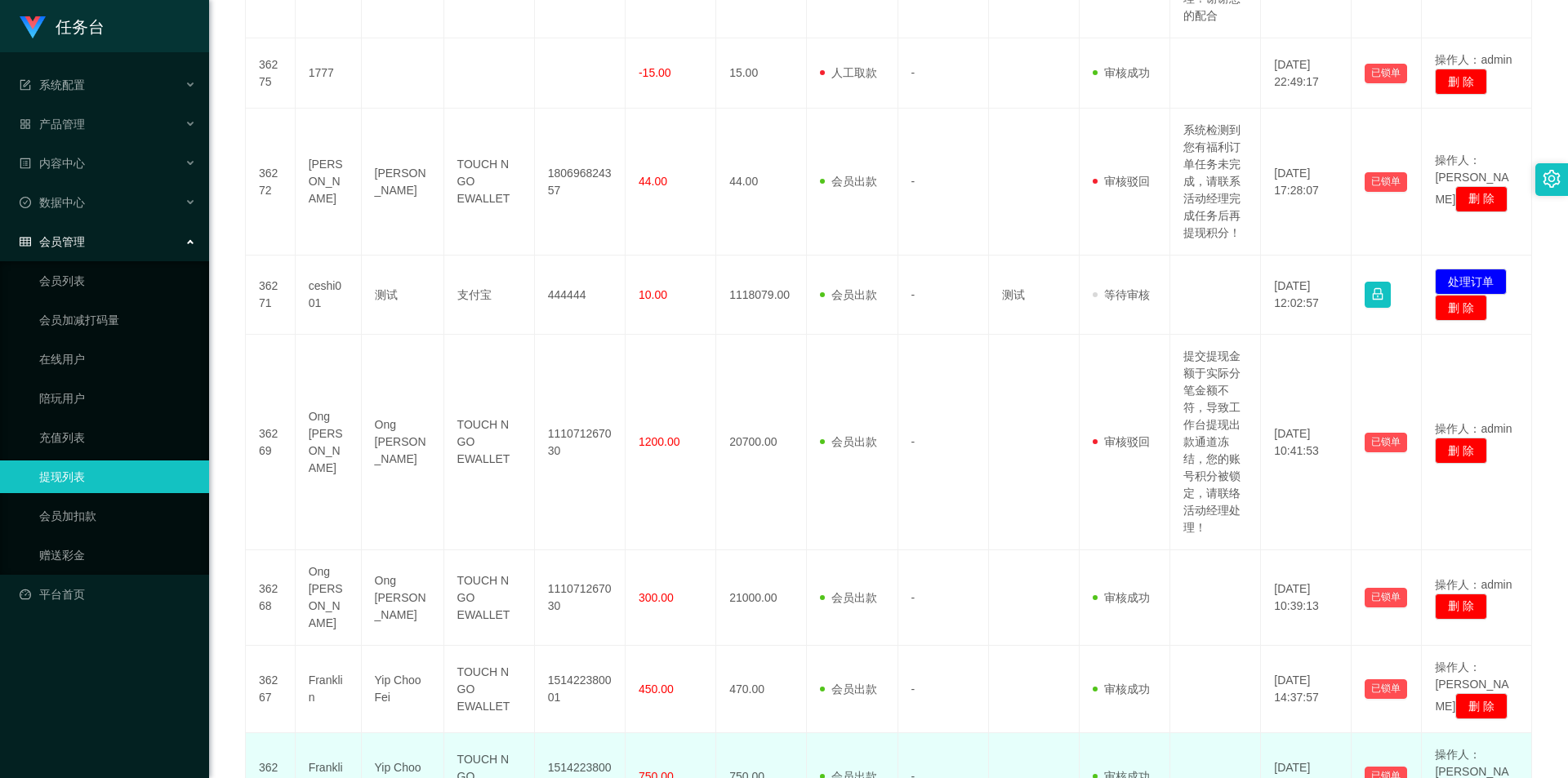
scroll to position [849, 0]
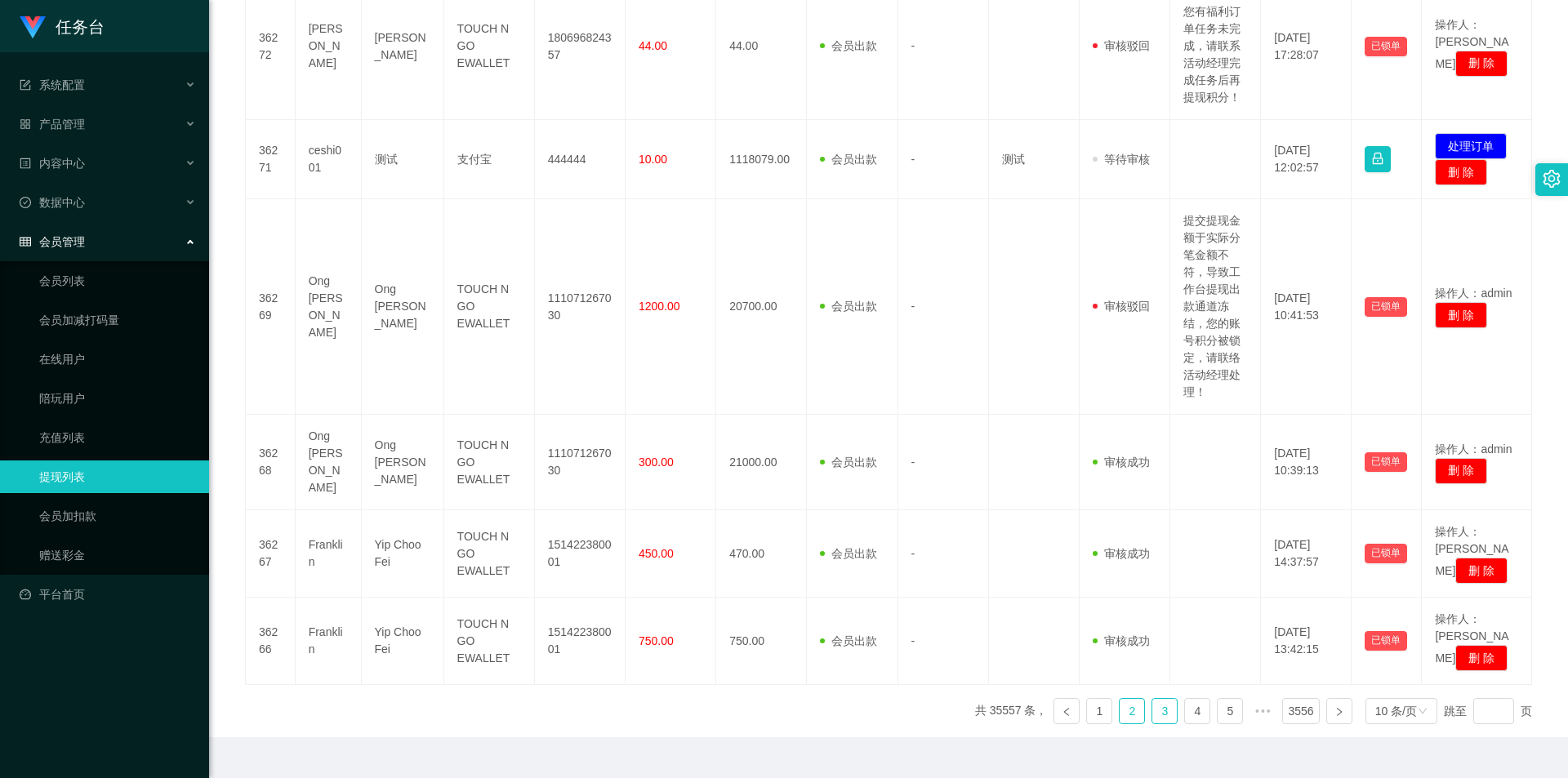
click at [1152, 699] on link "3" at bounding box center [1164, 711] width 24 height 24
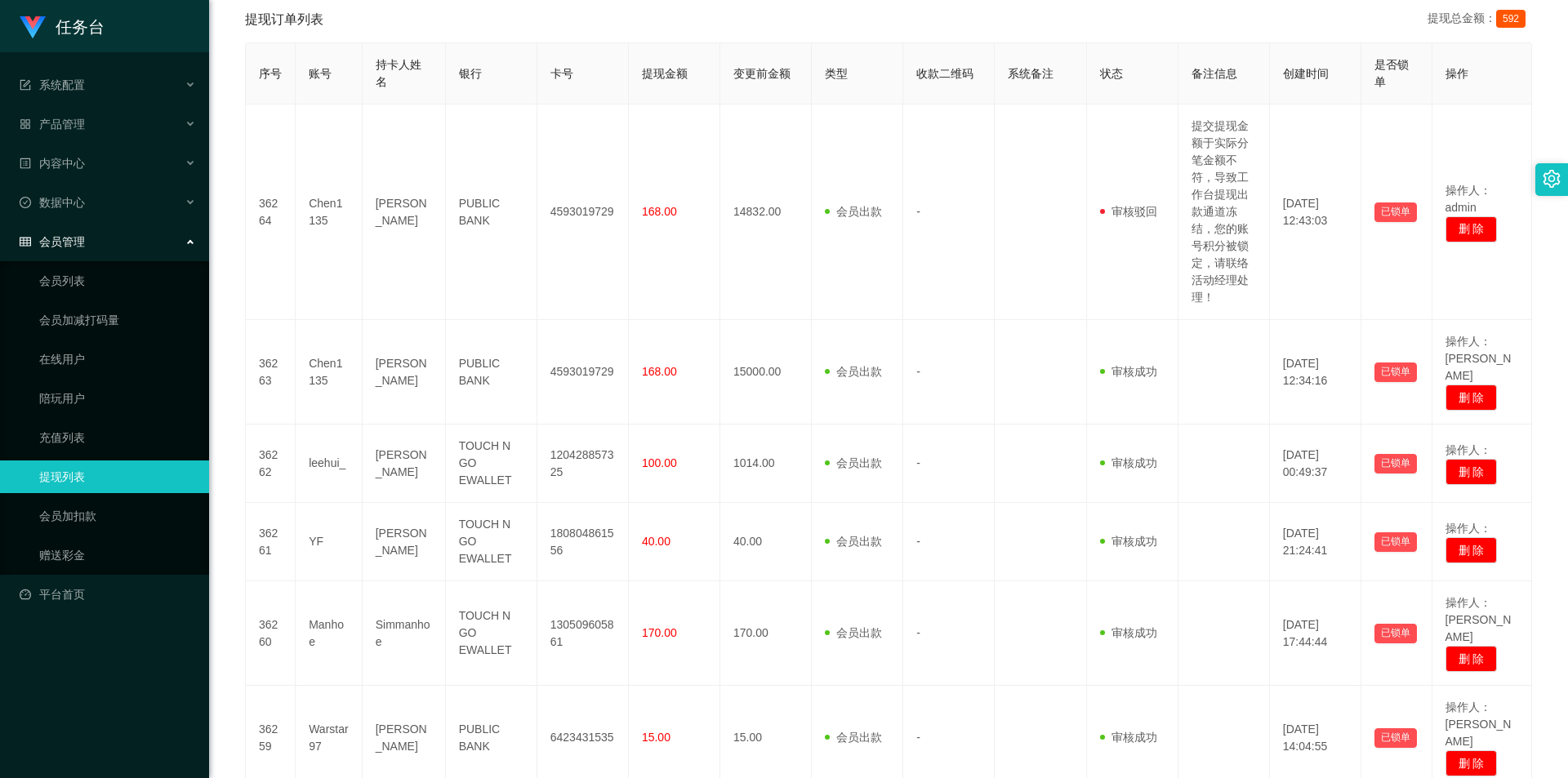
scroll to position [653, 0]
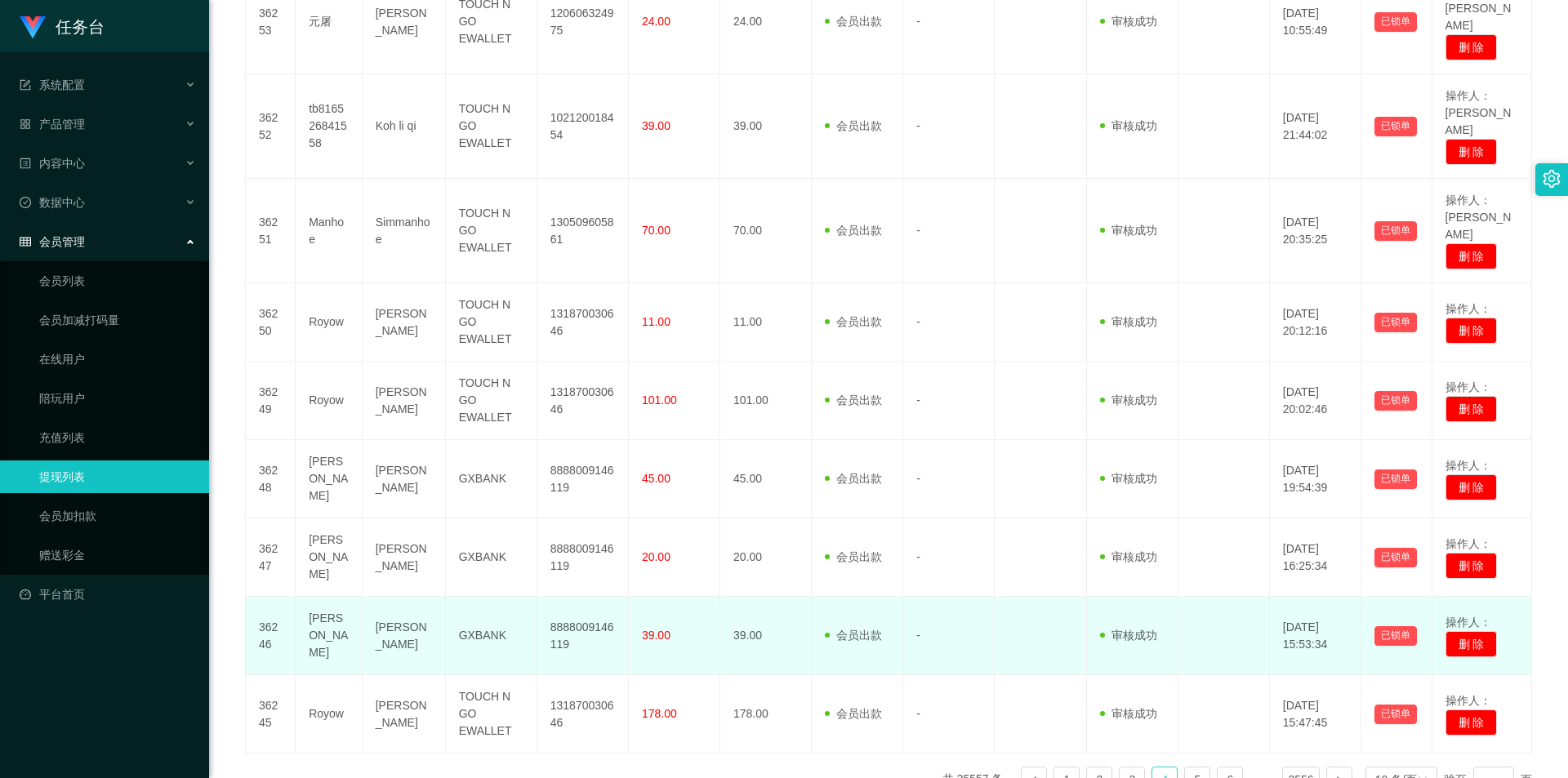
scroll to position [540, 0]
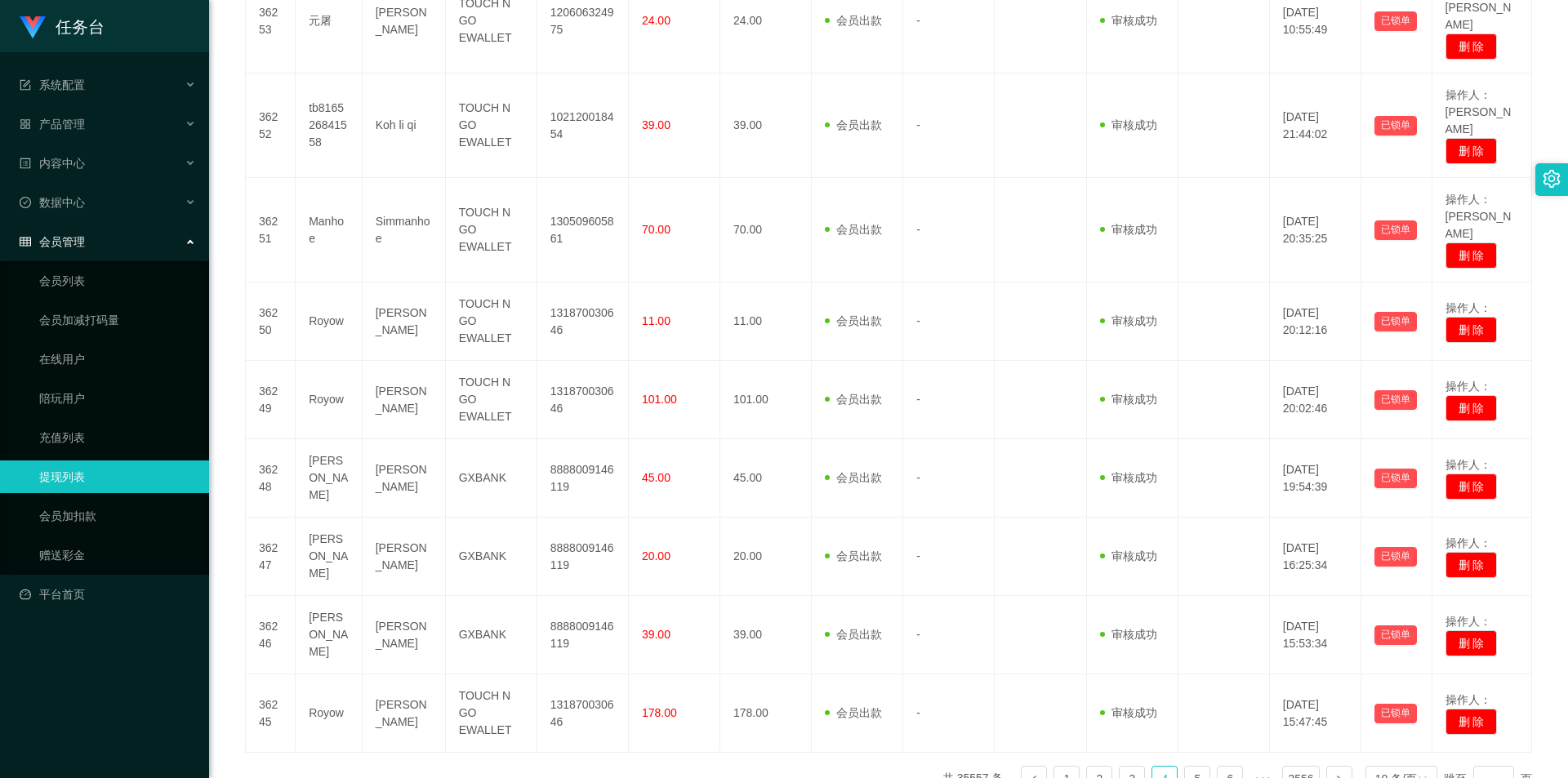
click at [1202, 766] on ul "共 35557 条， 1 2 3 4 5 6 ••• 3556 10 条/页 跳至 页" at bounding box center [1237, 779] width 590 height 26
click at [1191, 767] on link "5" at bounding box center [1197, 779] width 24 height 24
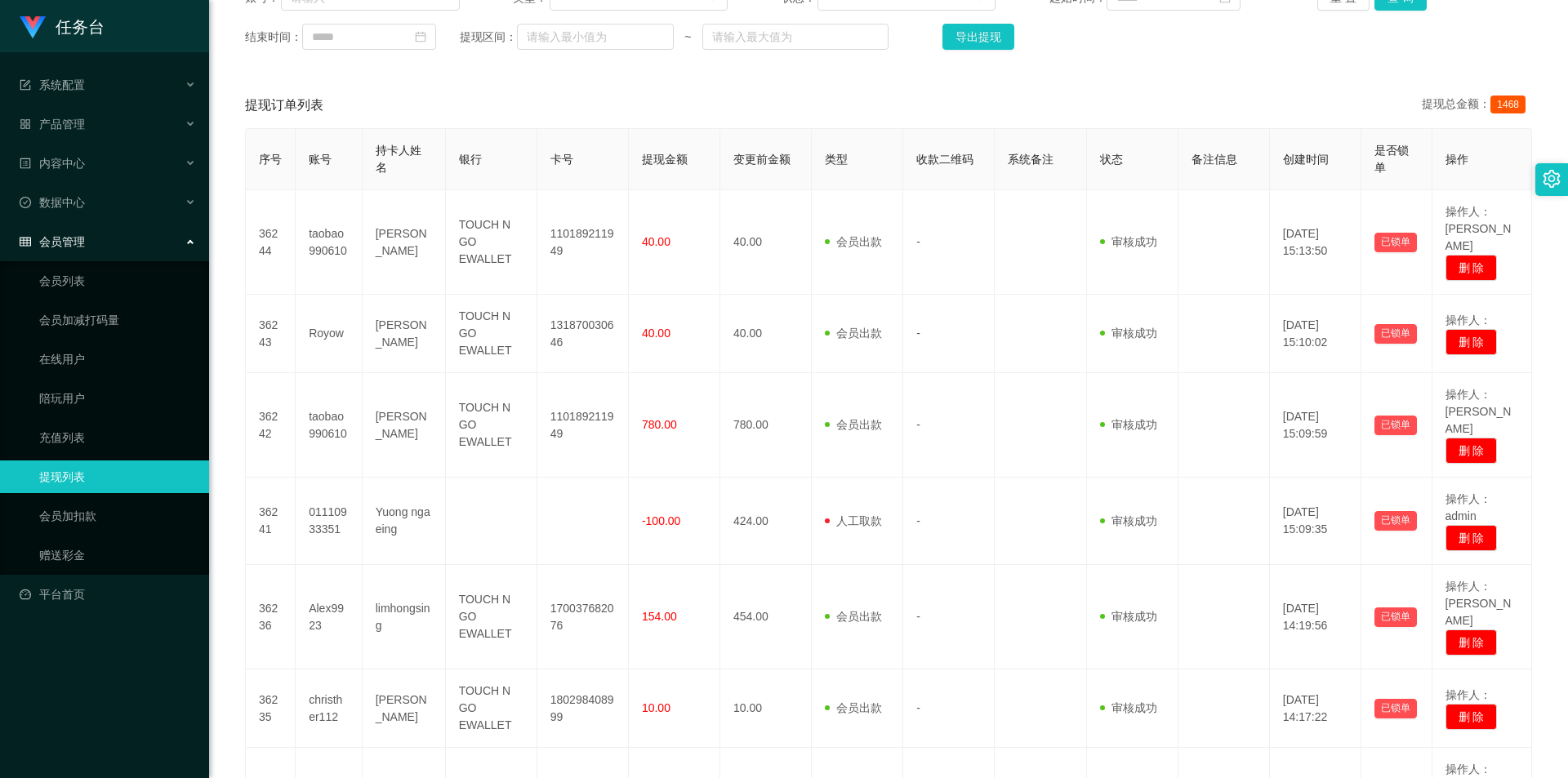
scroll to position [490, 0]
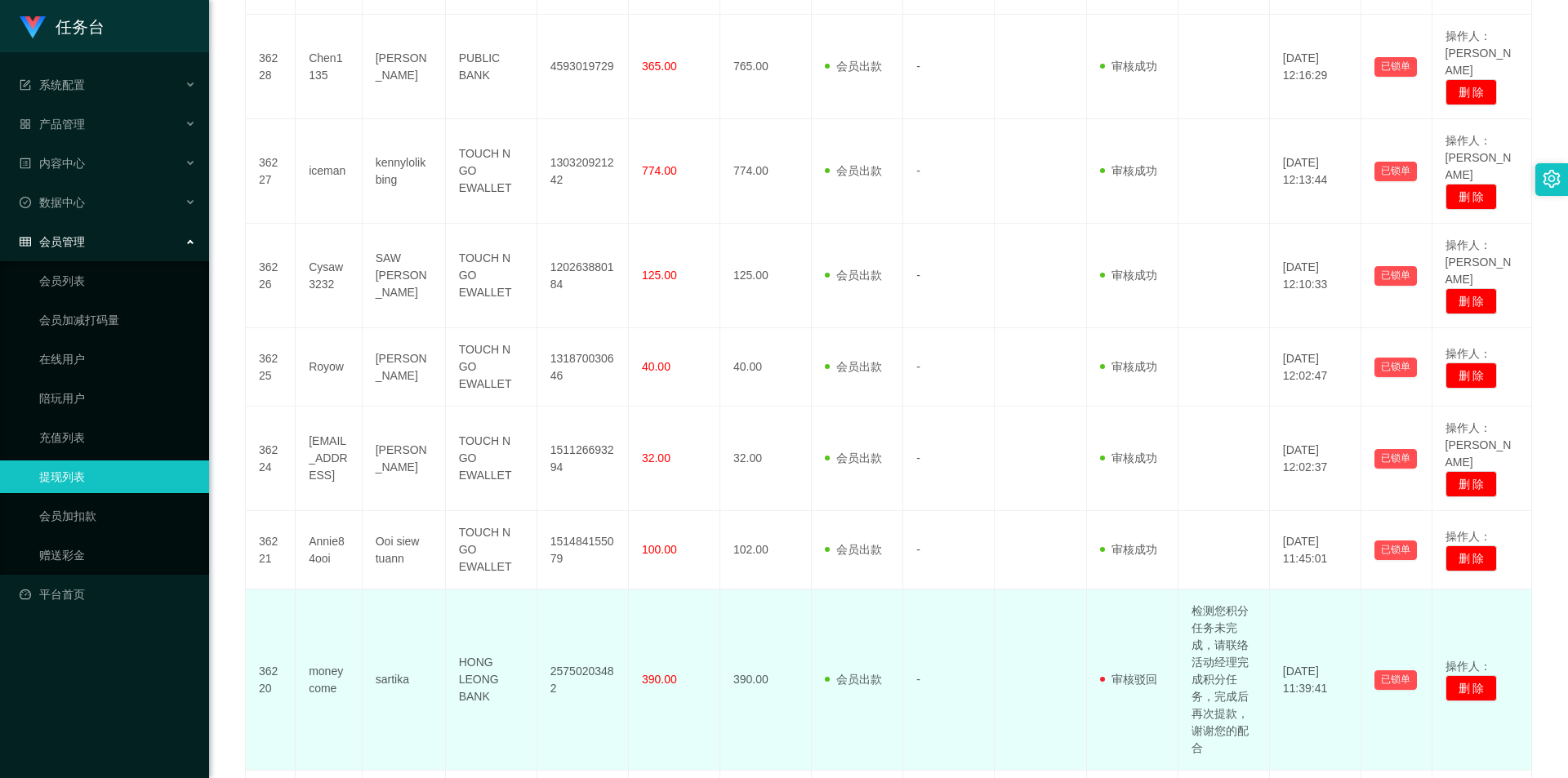
scroll to position [676, 0]
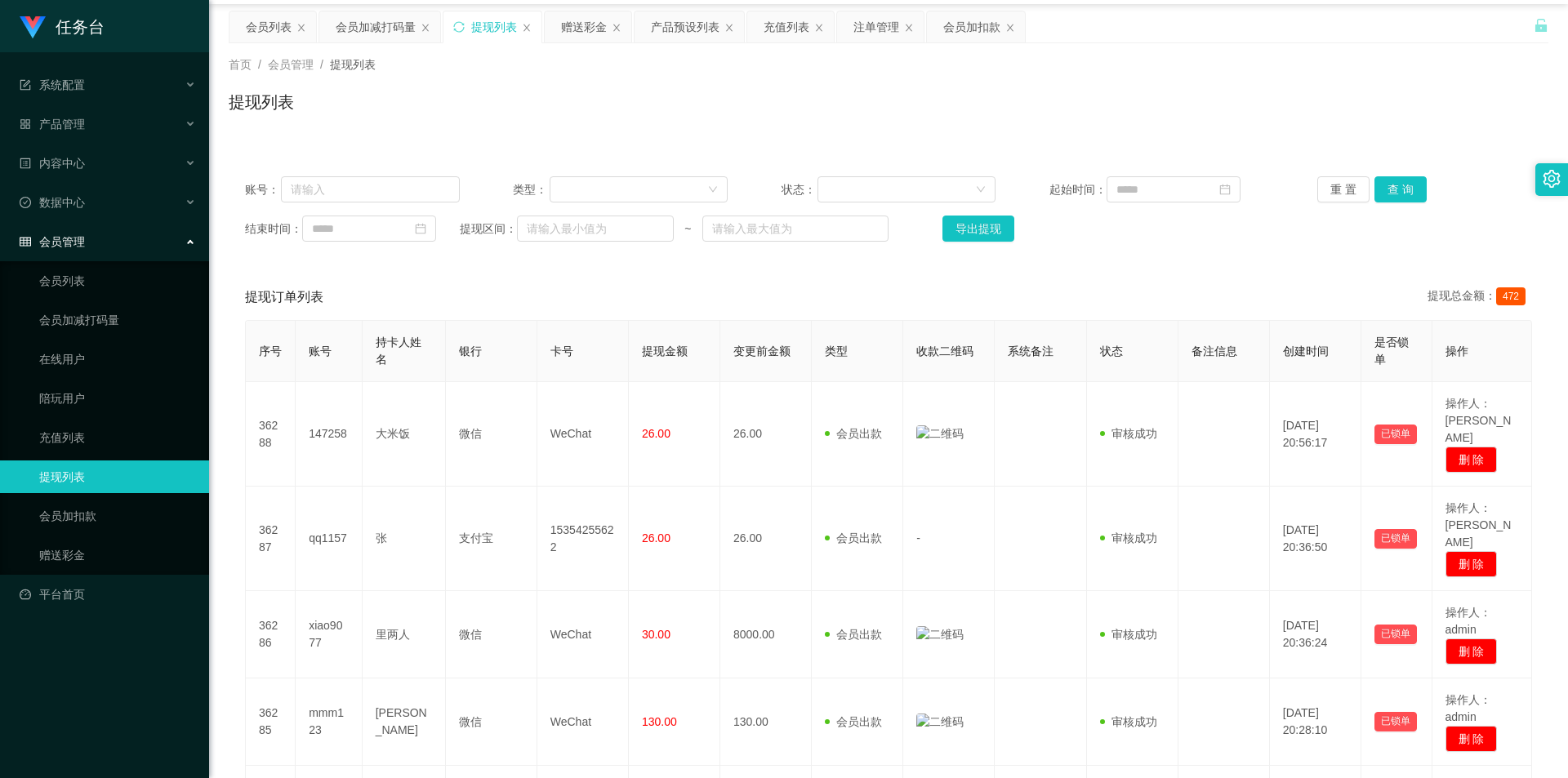
scroll to position [0, 0]
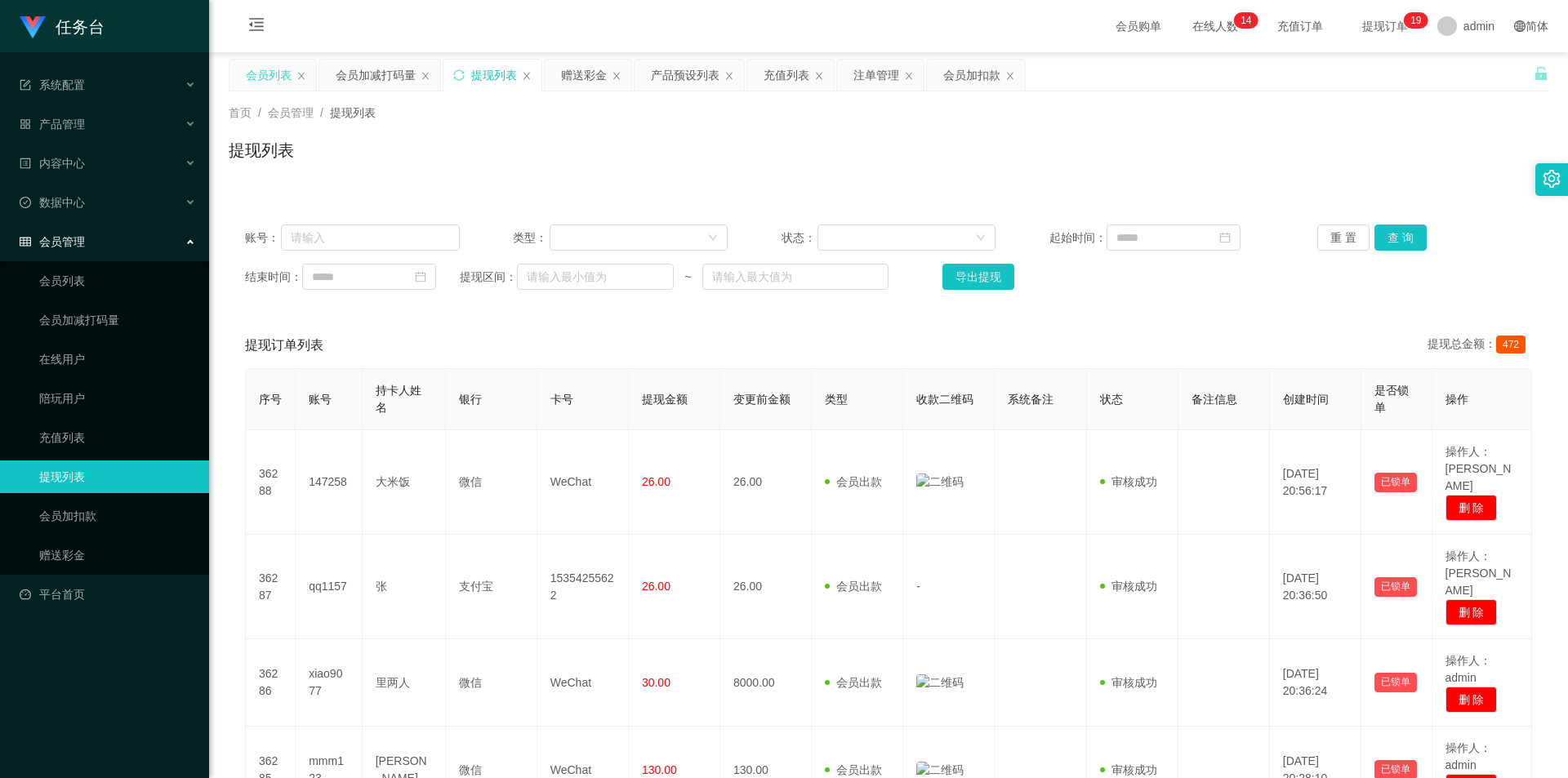
click at [276, 78] on div "会员列表" at bounding box center [269, 74] width 46 height 31
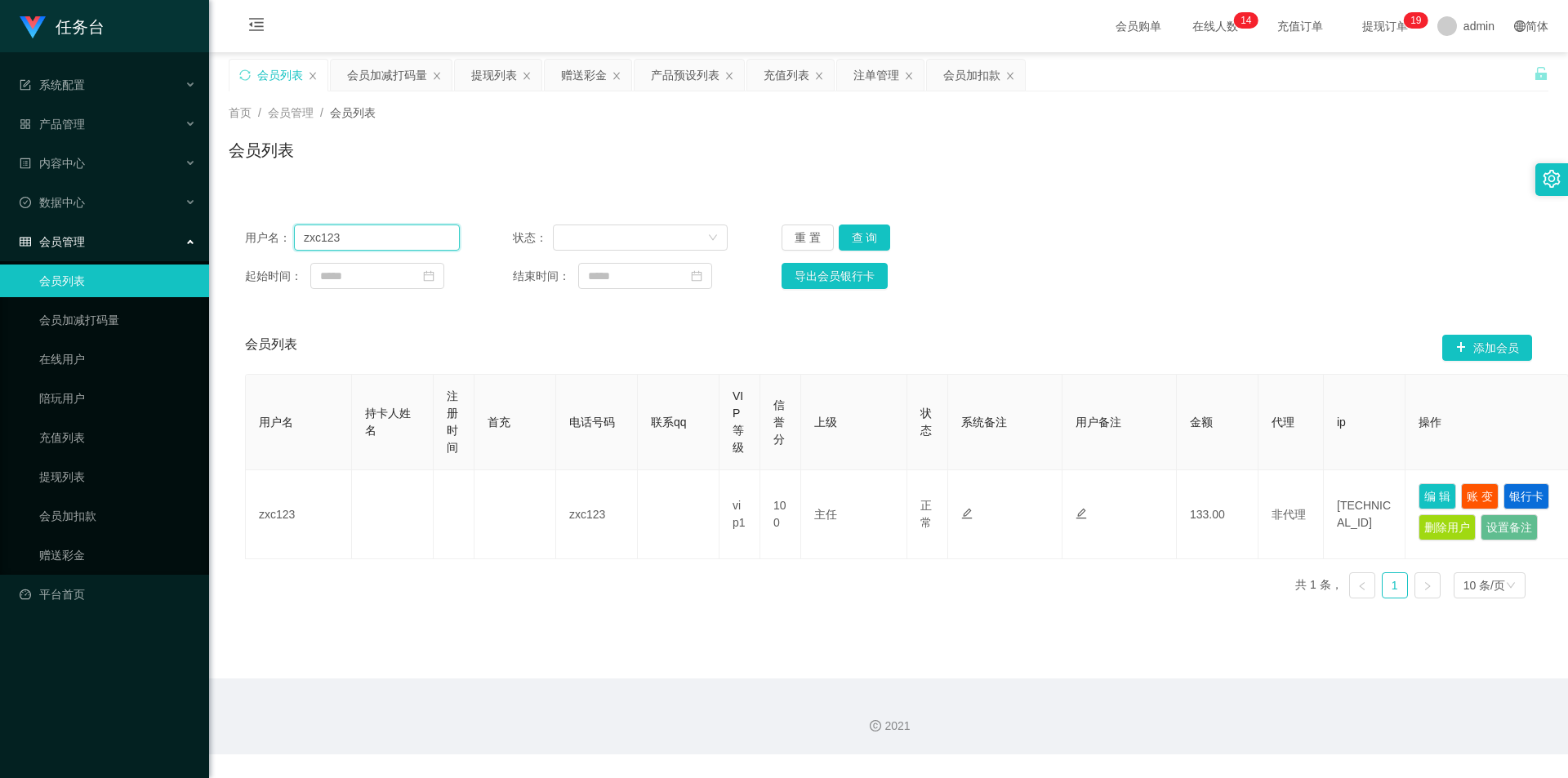
click at [374, 238] on input "zxc123" at bounding box center [377, 237] width 166 height 26
paste input "yang"
type input "yang"
click at [863, 243] on button "查 询" at bounding box center [865, 237] width 52 height 26
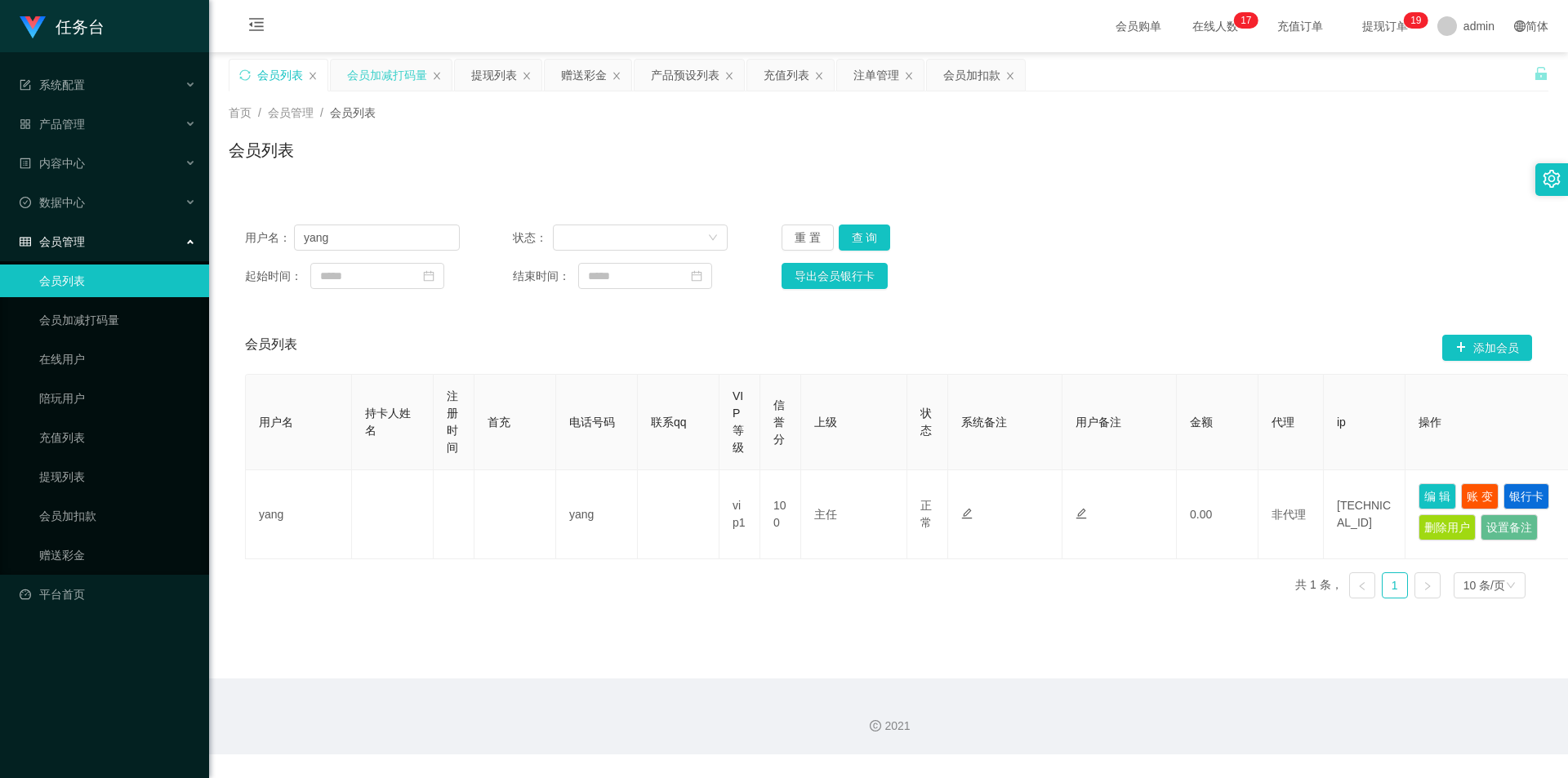
click at [377, 77] on div "会员加减打码量" at bounding box center [387, 74] width 80 height 31
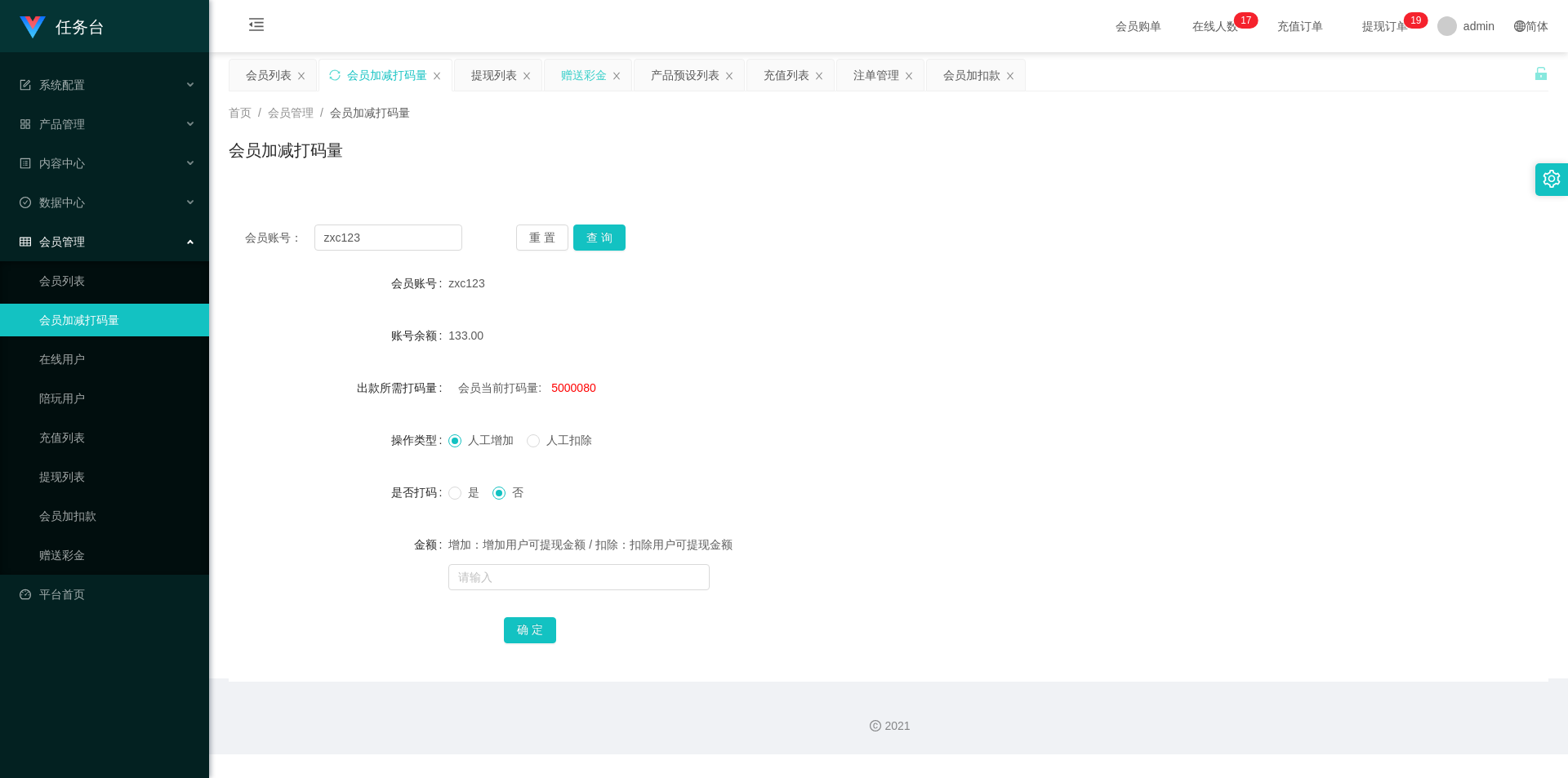
click at [586, 69] on div "赠送彩金" at bounding box center [584, 74] width 46 height 31
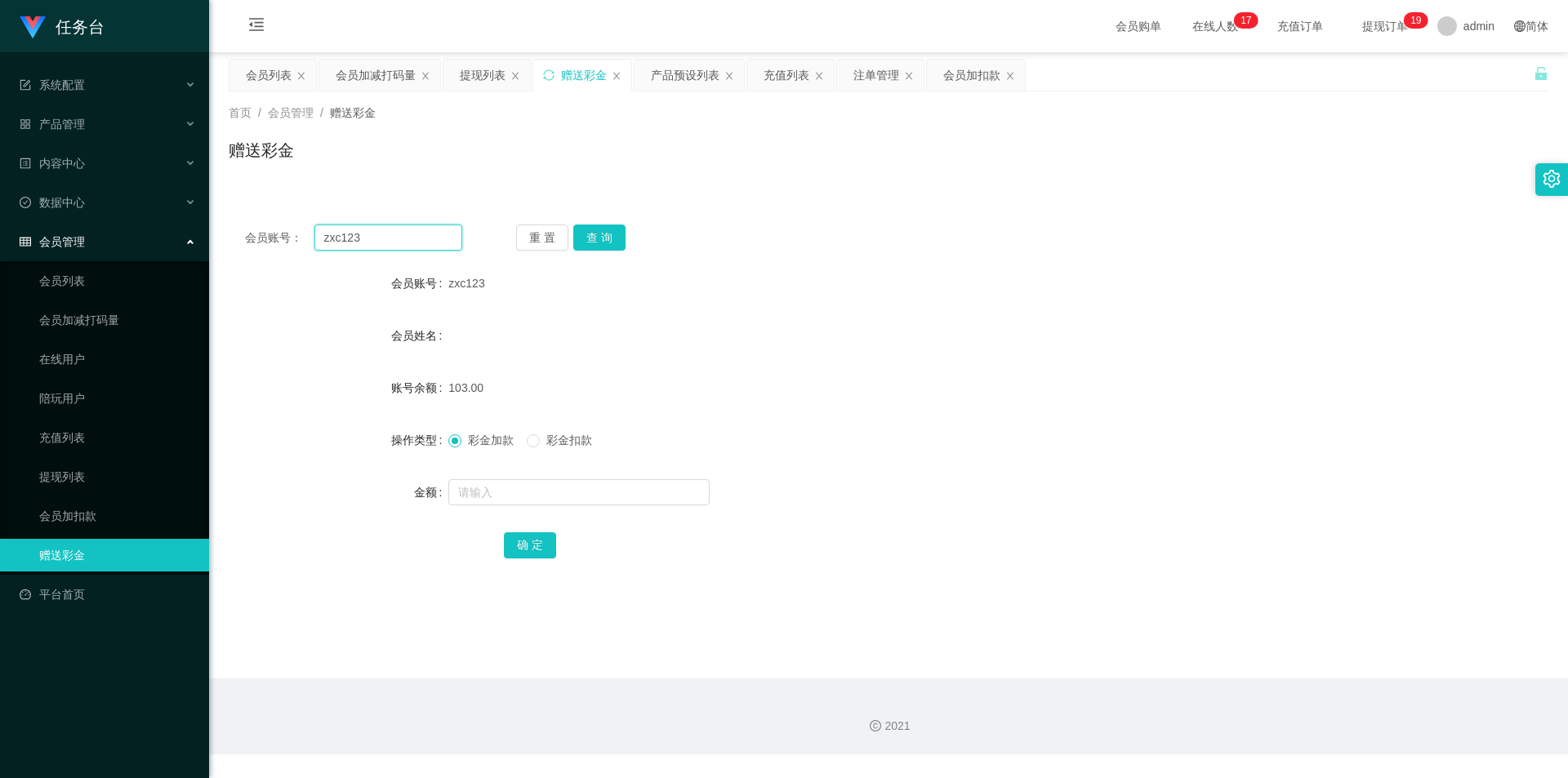
click at [383, 232] on input "zxc123" at bounding box center [388, 237] width 148 height 26
paste input "yang"
type input "yang"
click at [593, 233] on button "查 询" at bounding box center [599, 237] width 52 height 26
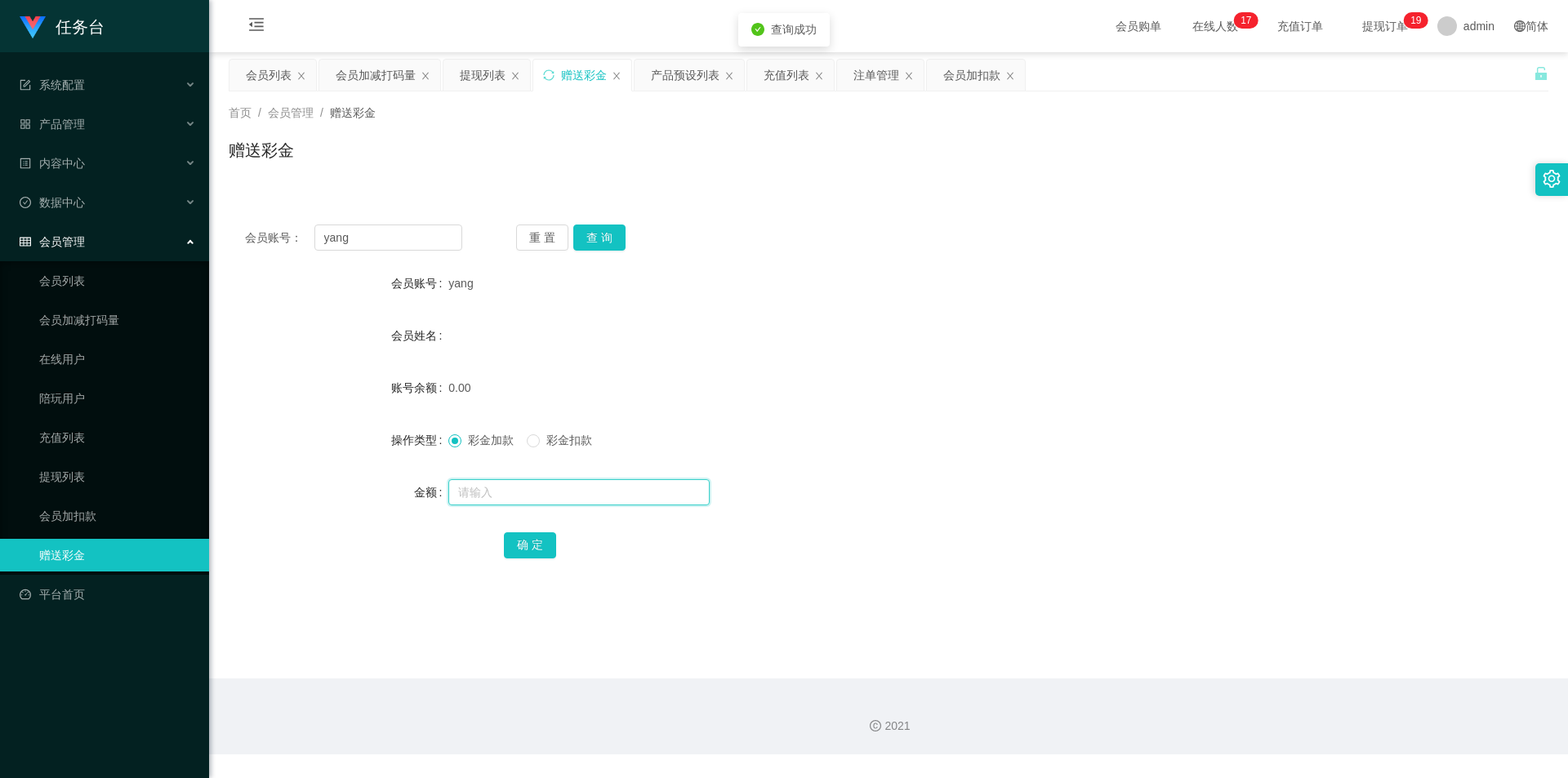
click at [496, 494] on input "text" at bounding box center [579, 492] width 261 height 26
type input "1000"
click at [504, 540] on button "确 定" at bounding box center [530, 545] width 52 height 26
click at [250, 69] on div "会员列表" at bounding box center [269, 74] width 46 height 31
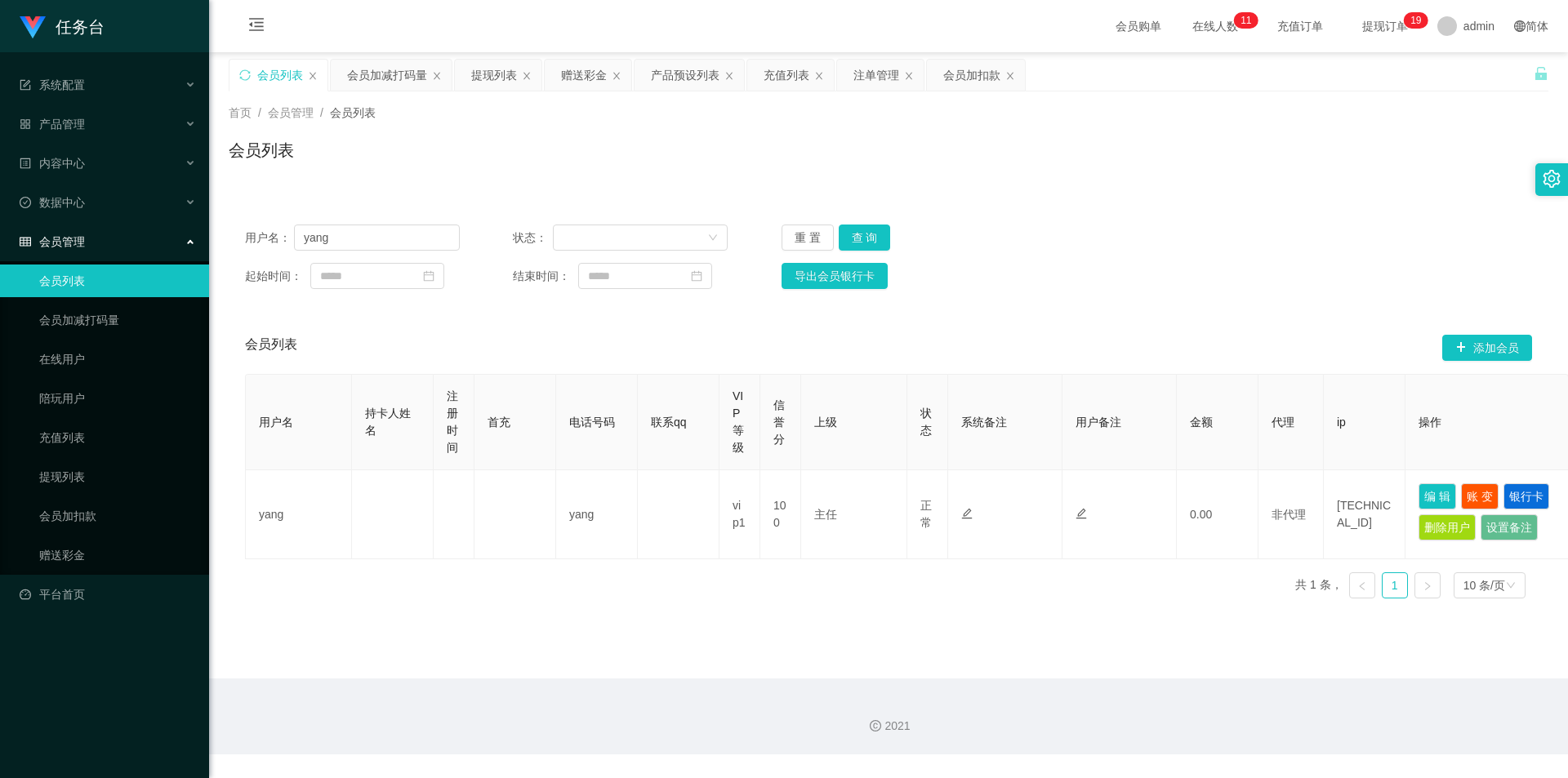
click at [889, 243] on div "重 置 查 询" at bounding box center [889, 237] width 215 height 26
click at [874, 239] on button "查 询" at bounding box center [865, 237] width 52 height 26
click at [396, 67] on div "会员加减打码量" at bounding box center [387, 74] width 80 height 31
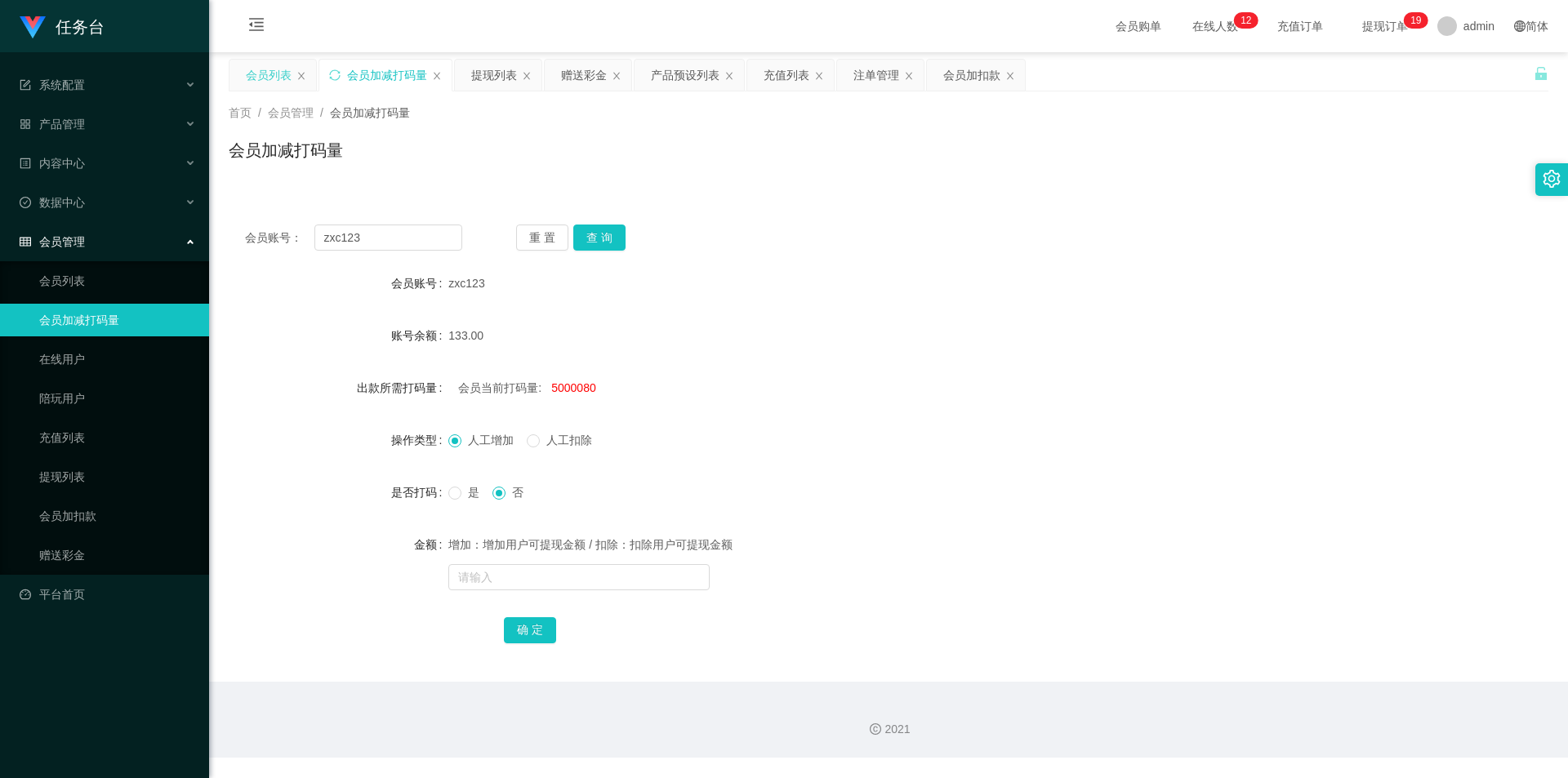
click at [253, 79] on div "会员列表" at bounding box center [269, 74] width 46 height 31
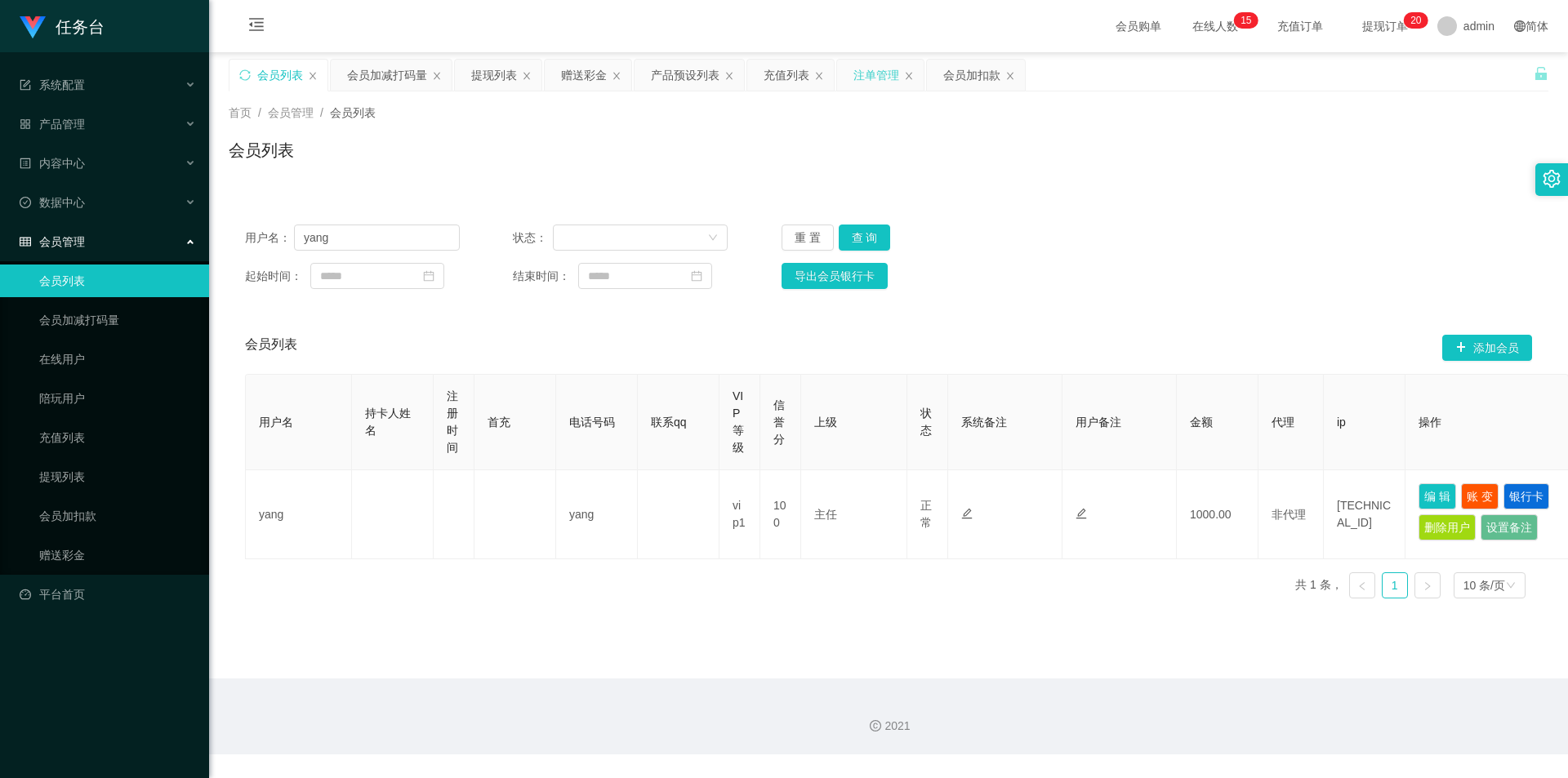
click at [872, 73] on div "注单管理" at bounding box center [876, 74] width 46 height 31
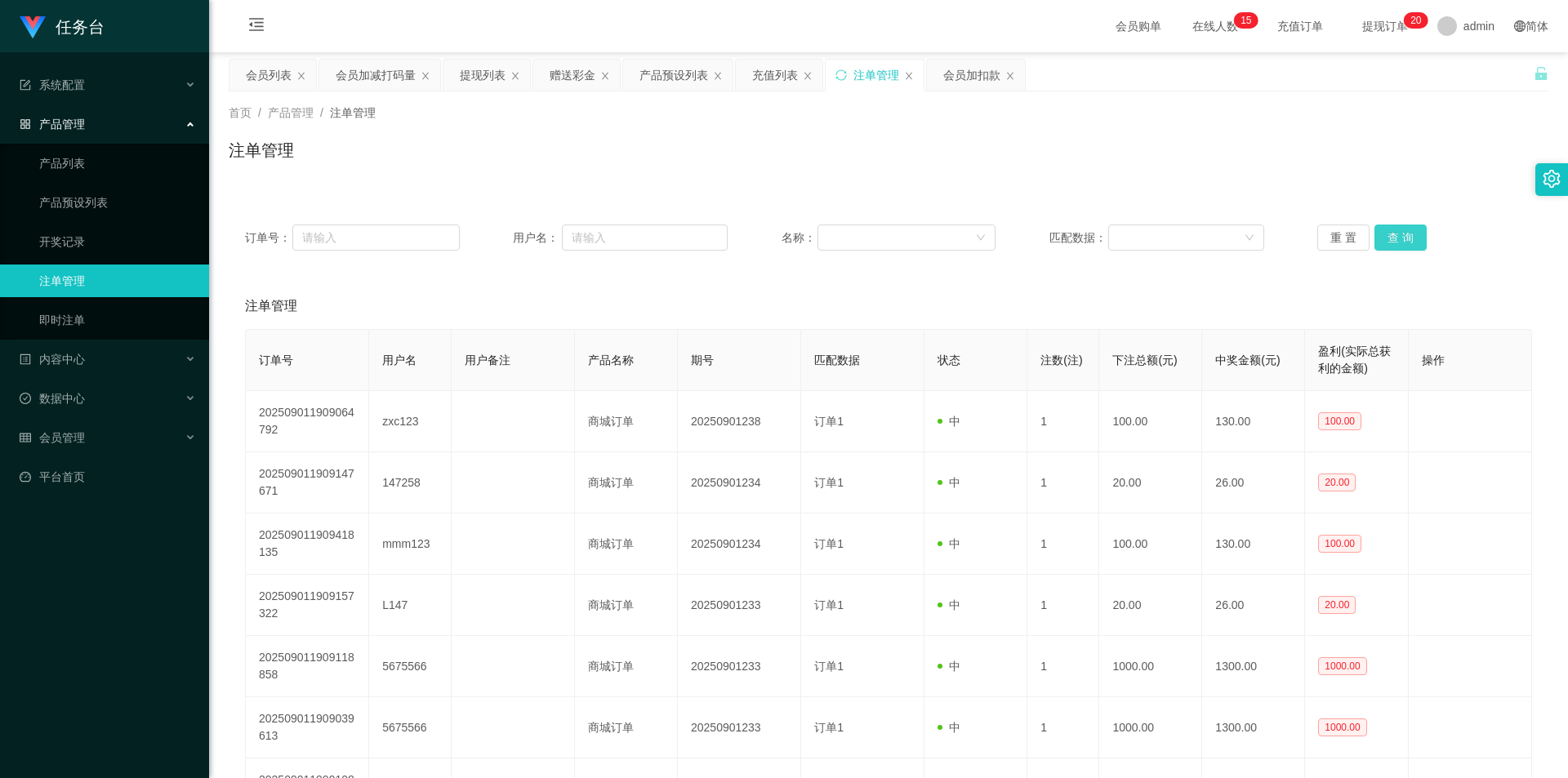
click at [1392, 241] on button "查 询" at bounding box center [1401, 237] width 52 height 26
click at [579, 72] on div "赠送彩金" at bounding box center [572, 74] width 46 height 31
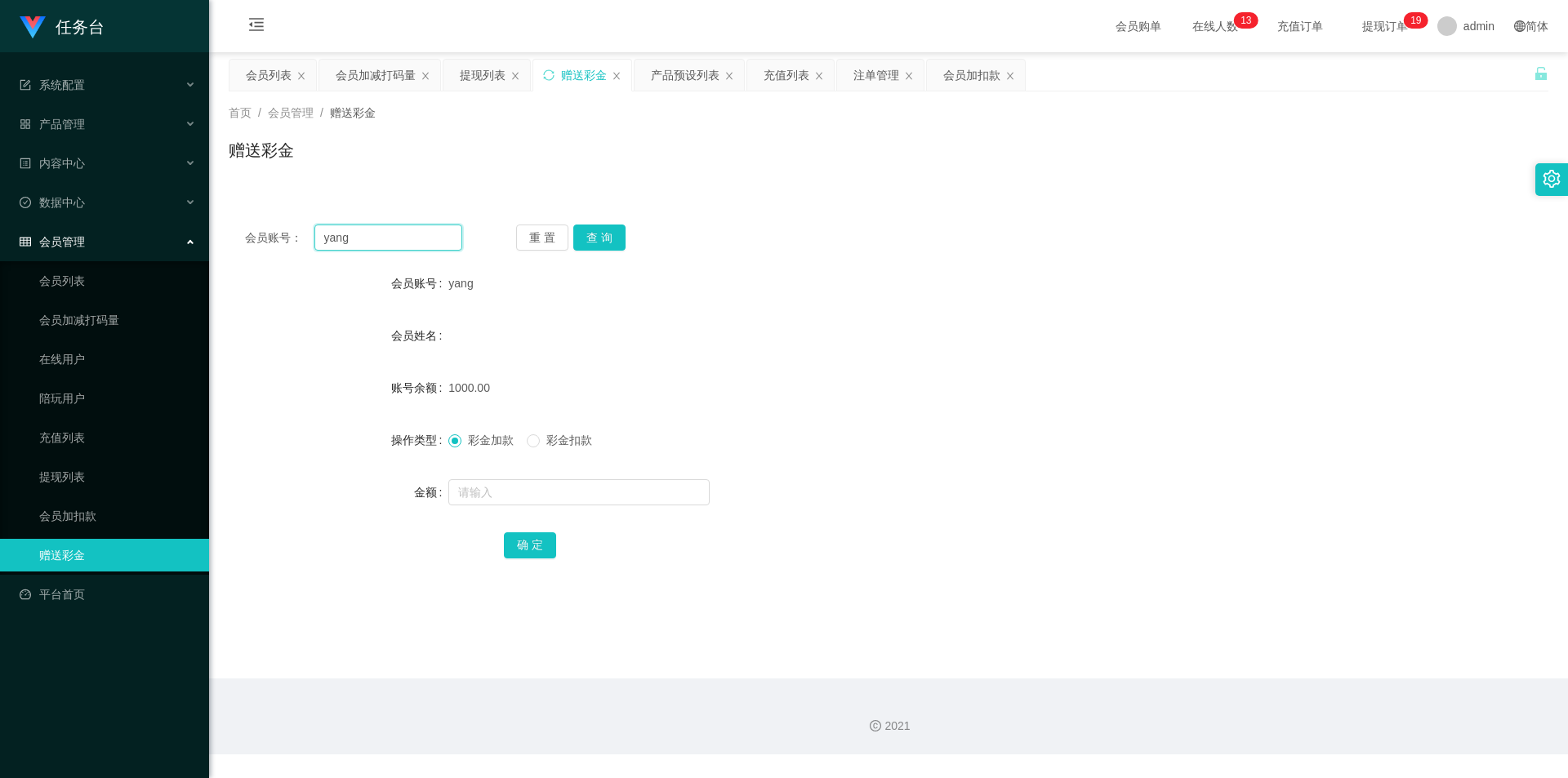
click at [385, 243] on input "yang" at bounding box center [388, 237] width 148 height 26
paste input "g131131"
type input "g131131"
click at [602, 238] on button "查 询" at bounding box center [599, 237] width 52 height 26
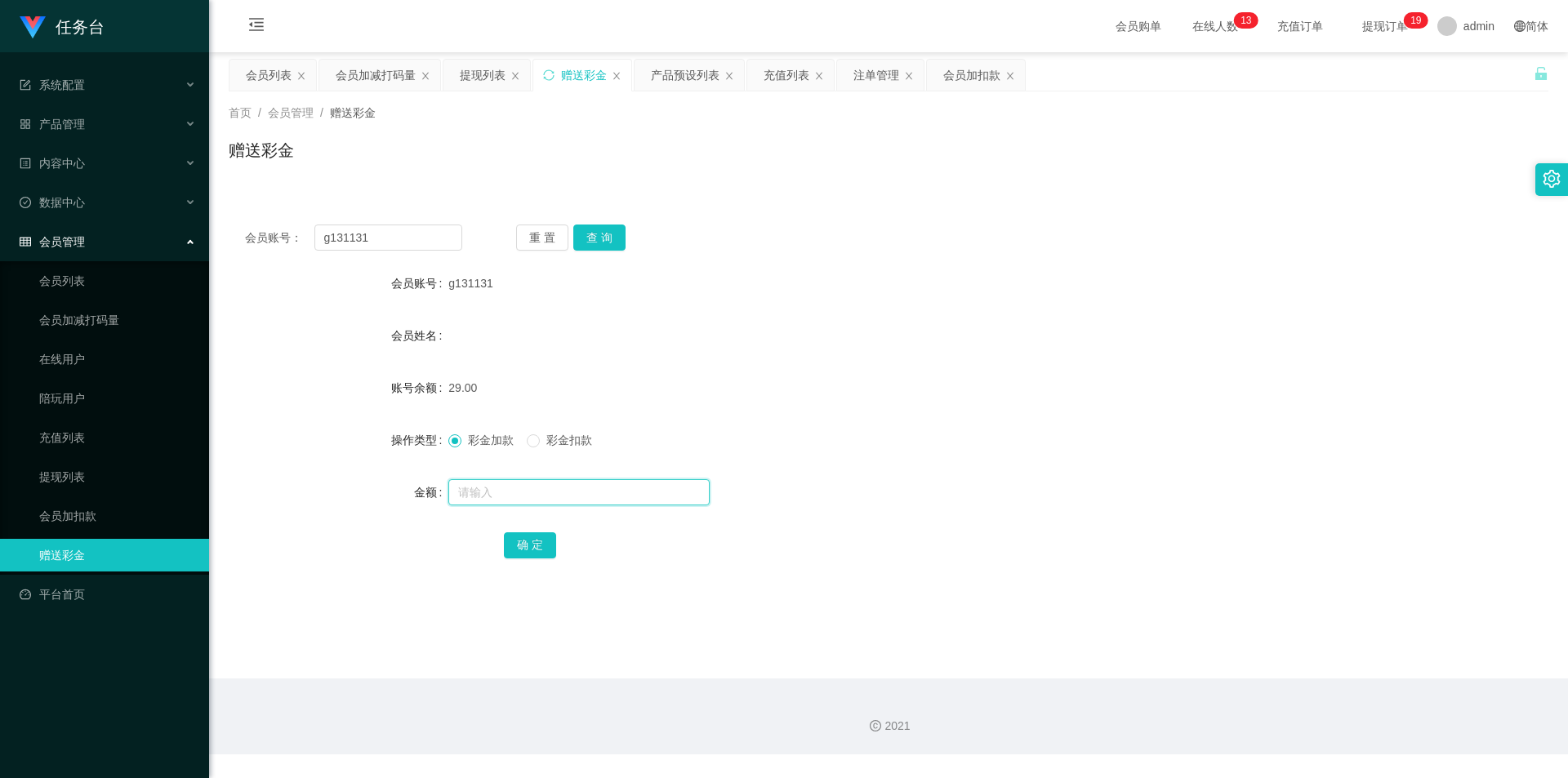
click at [510, 499] on input "text" at bounding box center [579, 492] width 261 height 26
type input "71"
click at [520, 535] on button "确 定" at bounding box center [530, 545] width 52 height 26
click at [389, 233] on input "g131131" at bounding box center [388, 237] width 148 height 26
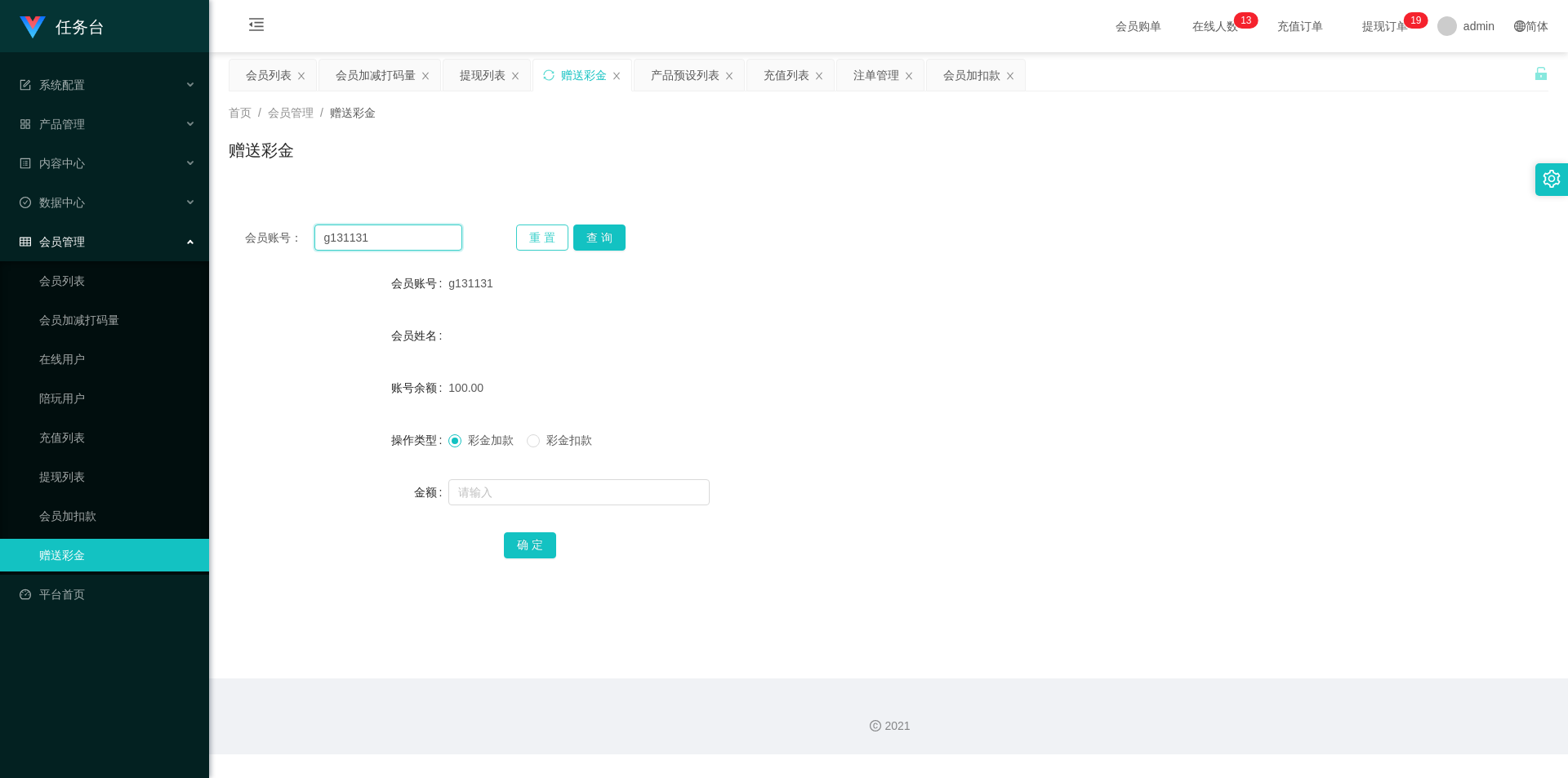
paste input "q115"
type input "q1151"
click at [621, 239] on button "查 询" at bounding box center [599, 237] width 52 height 26
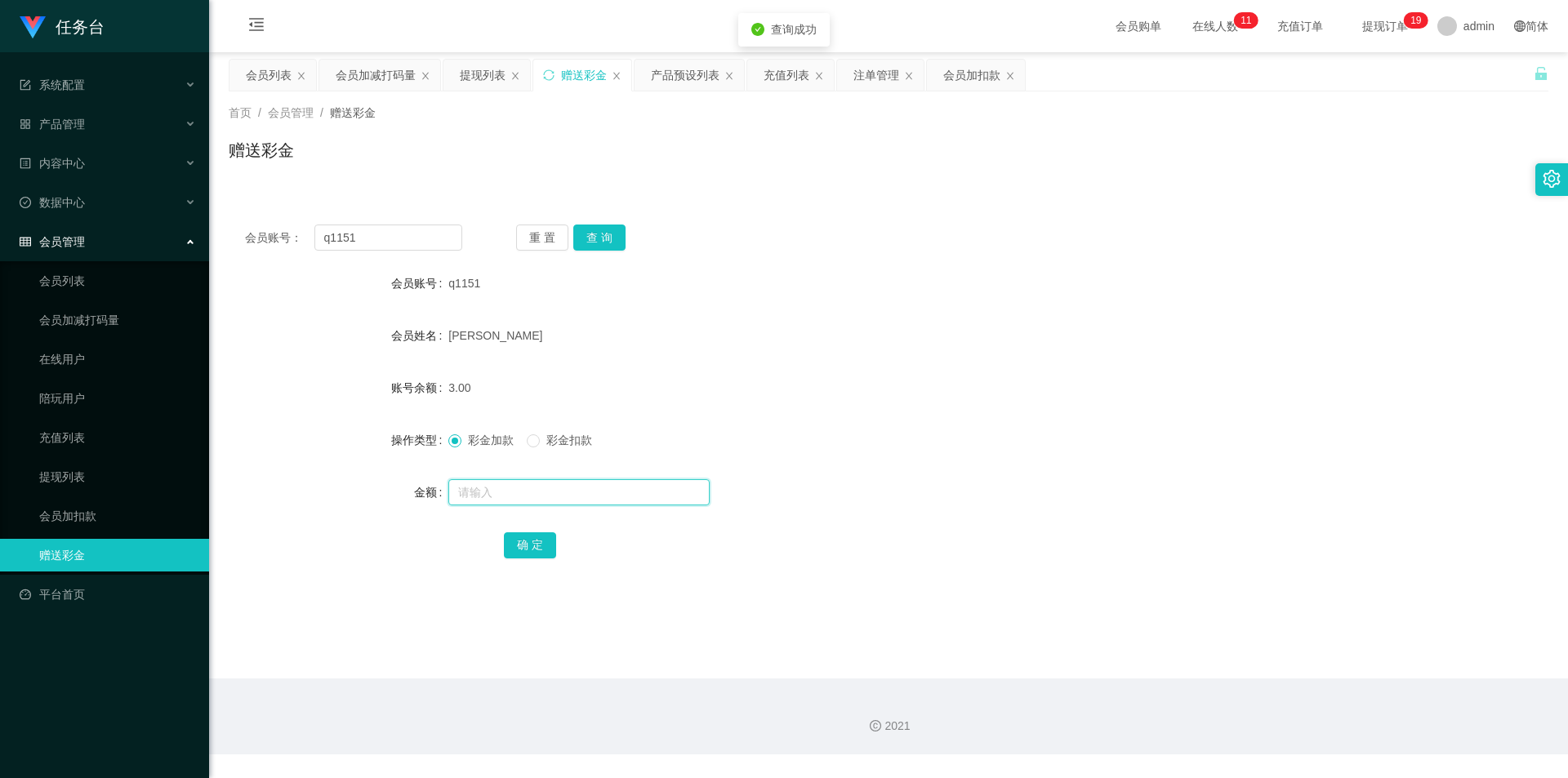
click at [551, 493] on input "text" at bounding box center [579, 492] width 261 height 26
type input "97"
click at [521, 553] on button "确 定" at bounding box center [530, 545] width 52 height 26
click at [361, 250] on input "q1151" at bounding box center [388, 237] width 148 height 26
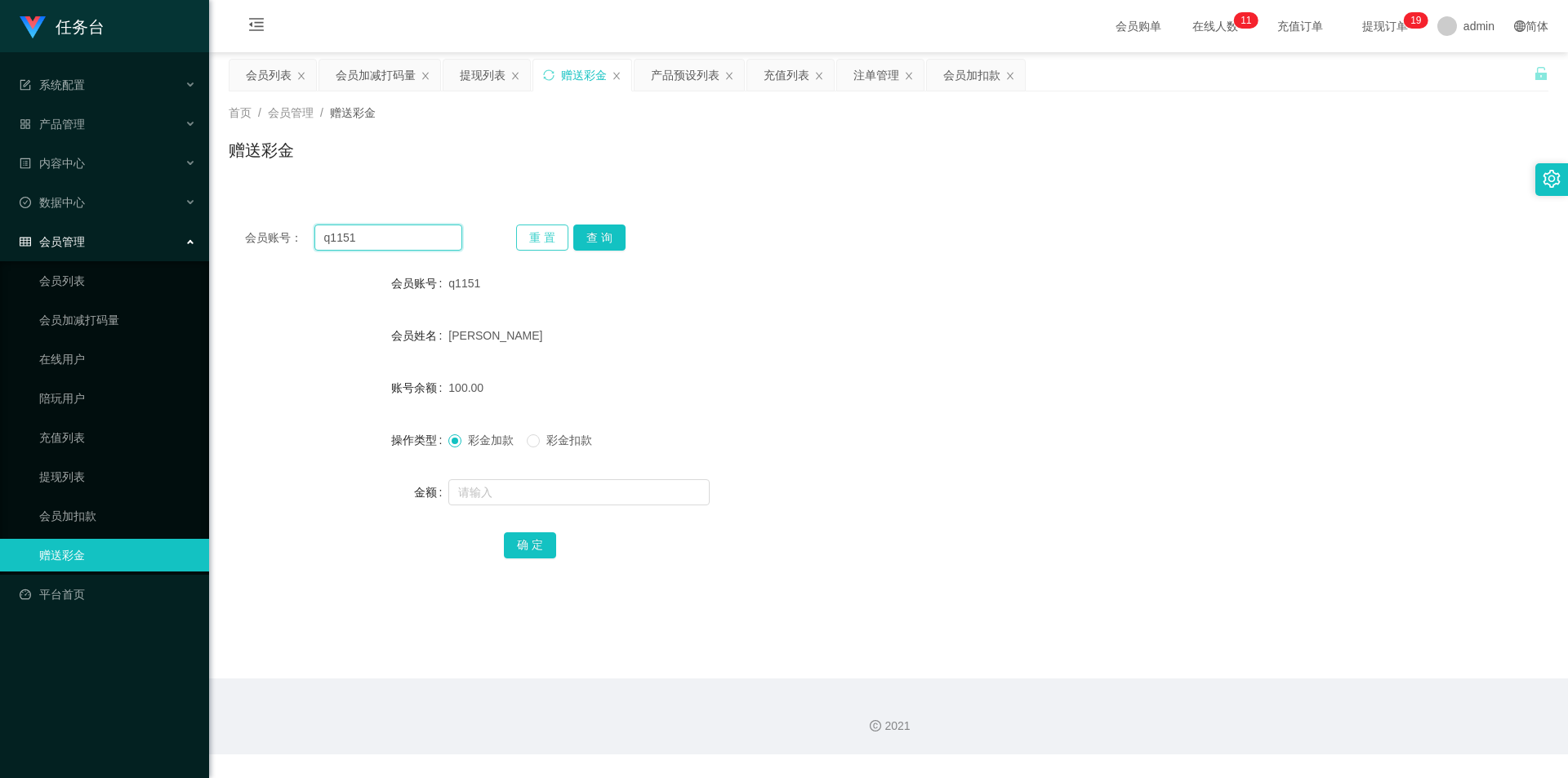
paste input "q1149"
type input "qq1149"
click at [590, 233] on button "查 询" at bounding box center [599, 237] width 52 height 26
click at [505, 504] on input "text" at bounding box center [579, 492] width 261 height 26
type input "97"
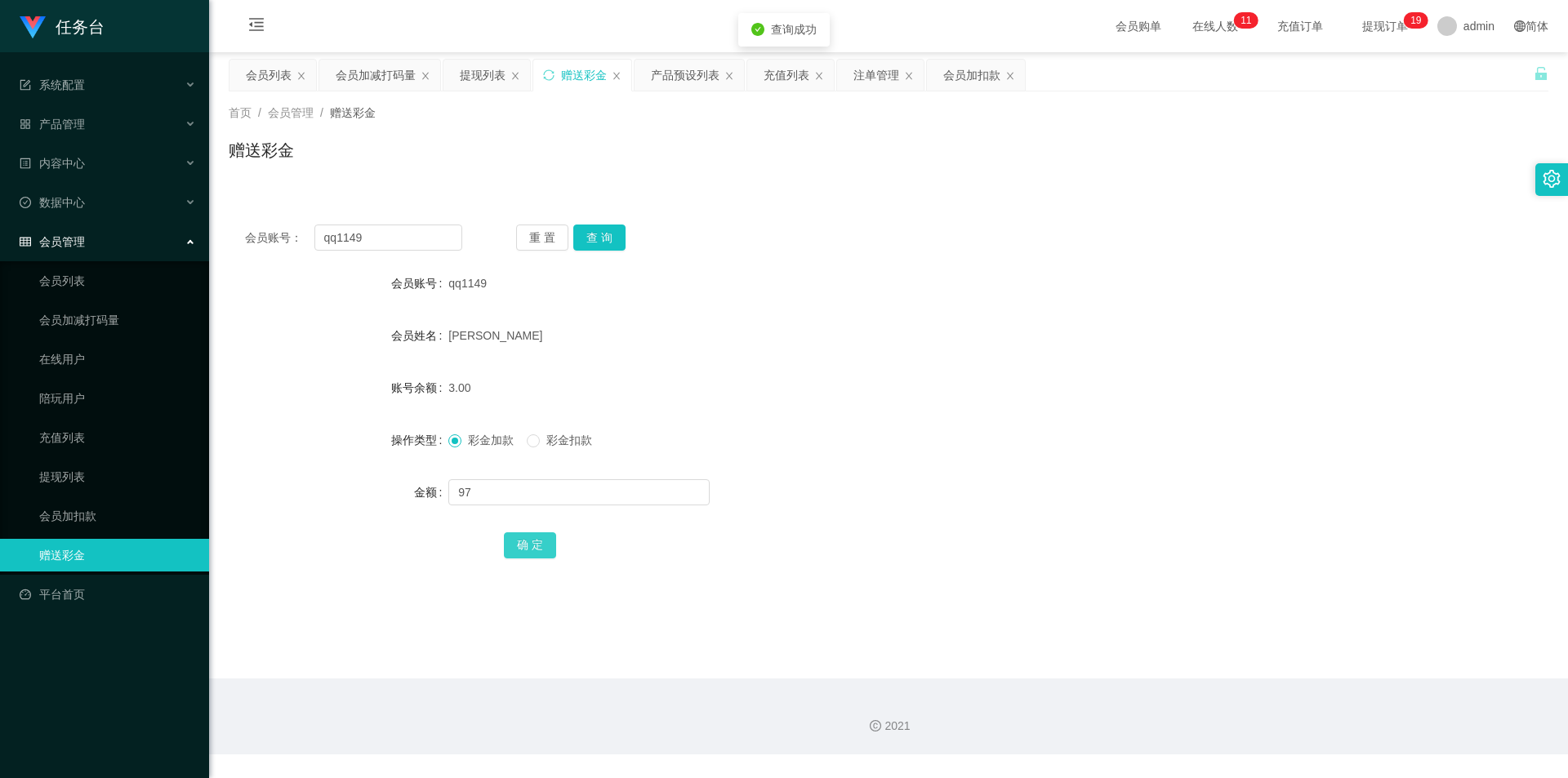
click at [522, 555] on button "确 定" at bounding box center [530, 545] width 52 height 26
click at [874, 91] on div "首页 / 会员管理 / 赠送彩金 / 赠送彩金" at bounding box center [889, 140] width 1359 height 97
click at [877, 84] on div "注单管理" at bounding box center [876, 74] width 46 height 31
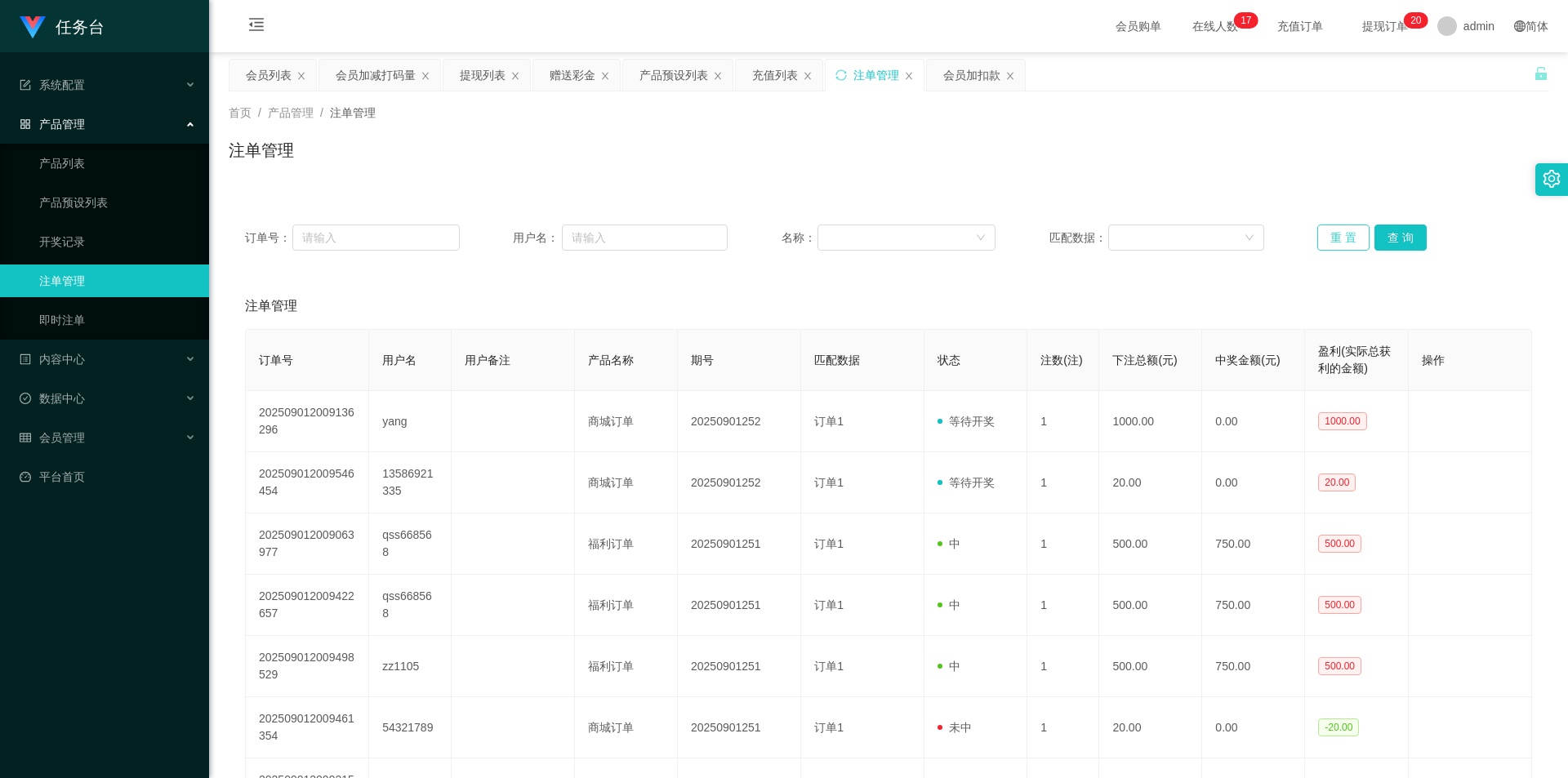
click at [1330, 238] on button "重 置" at bounding box center [1344, 237] width 52 height 26
click at [1403, 246] on button "查 询" at bounding box center [1401, 237] width 52 height 26
click at [1413, 236] on button "查 询" at bounding box center [1401, 237] width 52 height 26
click at [258, 79] on div "会员列表" at bounding box center [269, 74] width 46 height 31
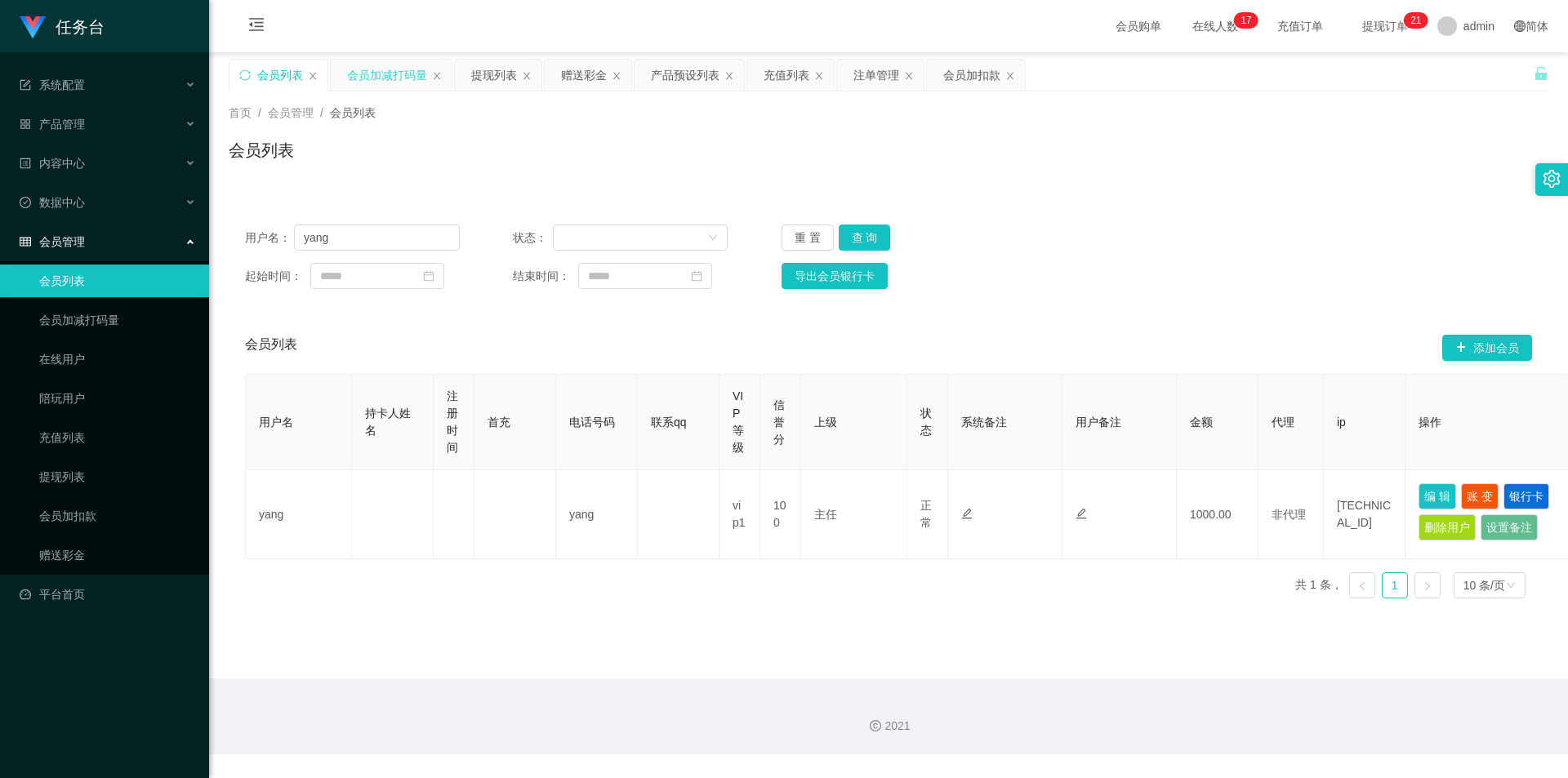
click at [372, 77] on div "会员加减打码量" at bounding box center [387, 74] width 80 height 31
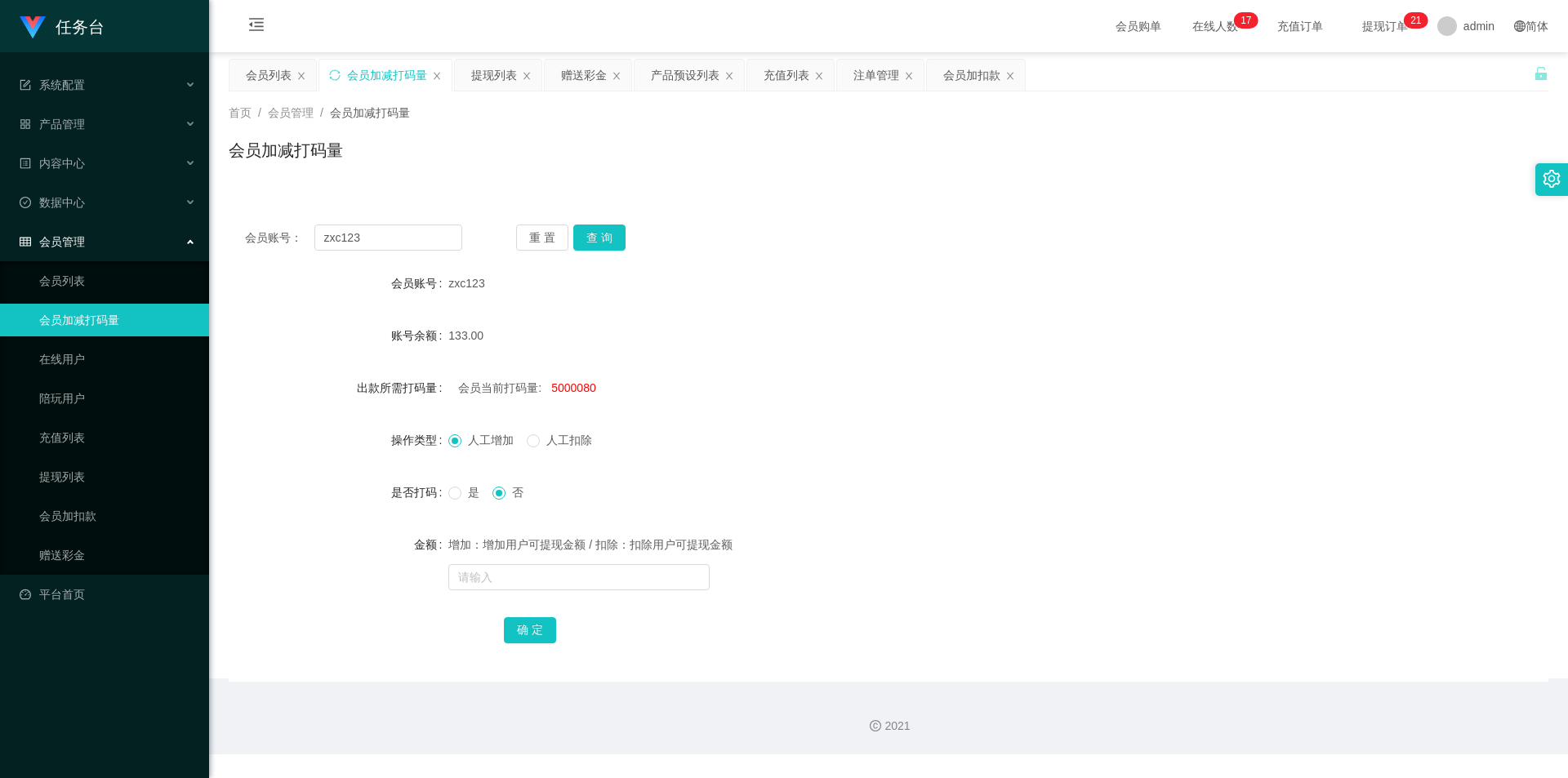
click at [356, 223] on div "会员账号： zxc123 重 置 查 询 会员账号 zxc123 账号余额 133.00 出款所需打码量 会员当前打码量: 5000080 操作类型 人工增加…" at bounding box center [889, 445] width 1320 height 473
click at [346, 255] on div "会员账号： zxc123 重 置 查 询 会员账号 zxc123 账号余额 133.00 出款所需打码量 会员当前打码量: 5000080 操作类型 人工增加…" at bounding box center [889, 445] width 1320 height 473
click at [346, 251] on div "会员账号： zxc123 重 置 查 询 会员账号 zxc123 账号余额 133.00 出款所需打码量 会员当前打码量: 5000080 操作类型 人工增加…" at bounding box center [889, 445] width 1320 height 473
click at [346, 244] on input "zxc123" at bounding box center [388, 237] width 148 height 26
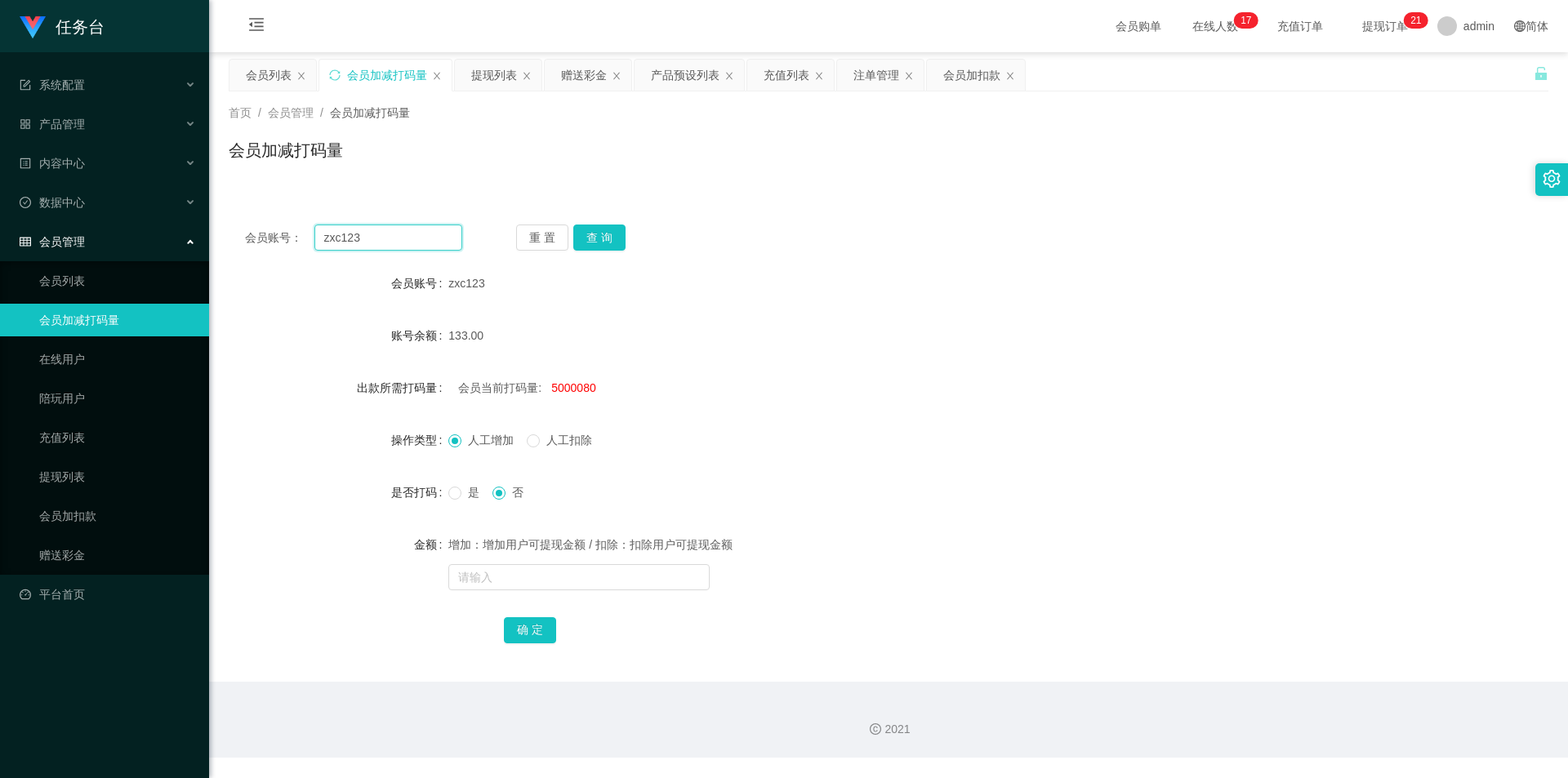
click at [346, 244] on input "zxc123" at bounding box center [388, 237] width 148 height 26
paste input "g131131"
type input "g131131"
click at [579, 239] on button "查 询" at bounding box center [599, 237] width 52 height 26
click at [525, 583] on input "text" at bounding box center [579, 577] width 261 height 26
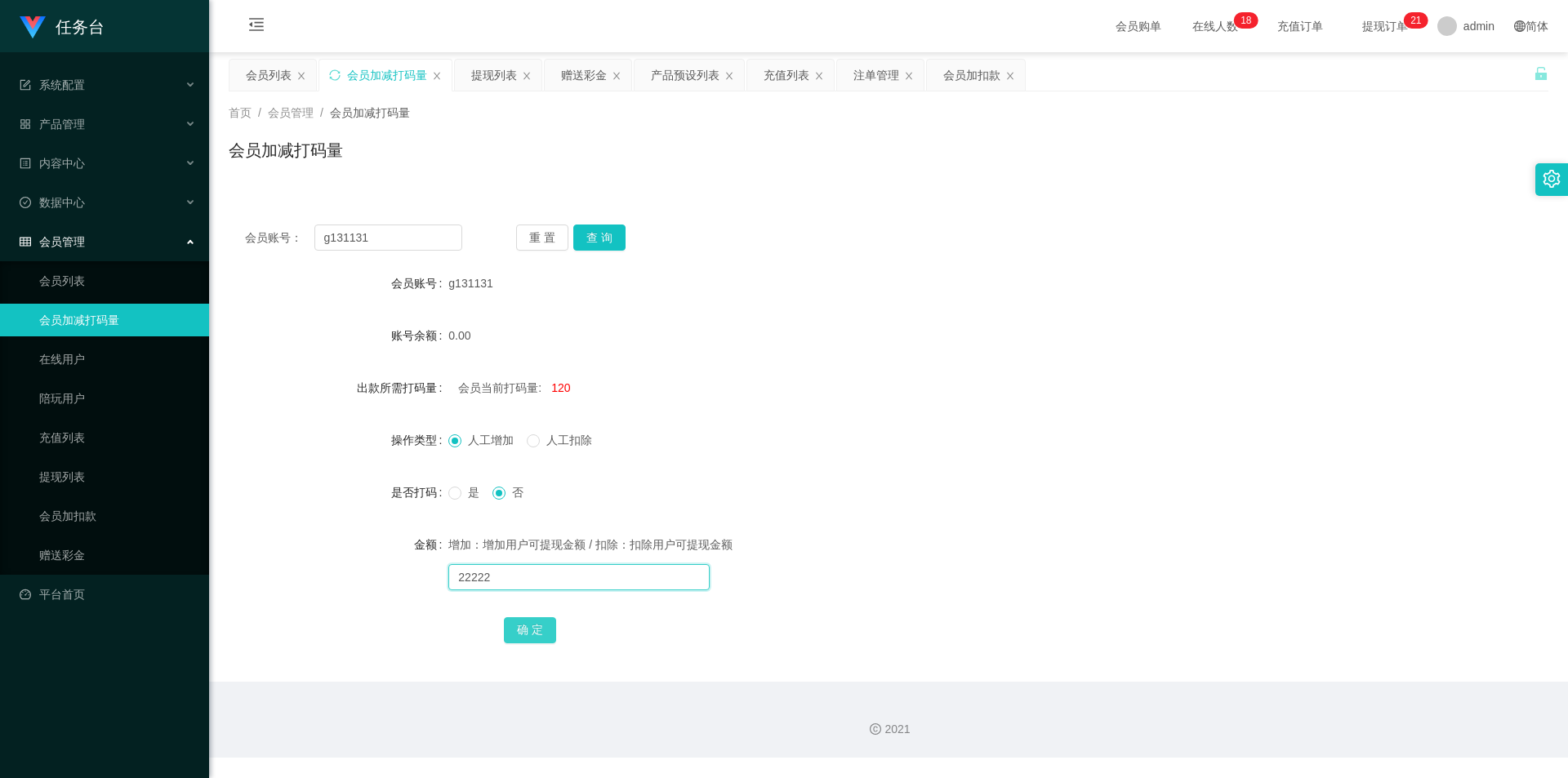
type input "22222"
click at [525, 622] on button "确 定" at bounding box center [530, 630] width 52 height 26
drag, startPoint x: 744, startPoint y: 297, endPoint x: 725, endPoint y: 315, distance: 26.2
click at [743, 300] on form "会员账号 g131131 账号余额 0.00 出款所需打码量 会员当前打码量: 22342 操作类型 人工增加 人工扣除 是否打码 是 否 金额 增加：增加用…" at bounding box center [889, 456] width 1320 height 379
click at [372, 242] on input "g131131" at bounding box center [388, 237] width 148 height 26
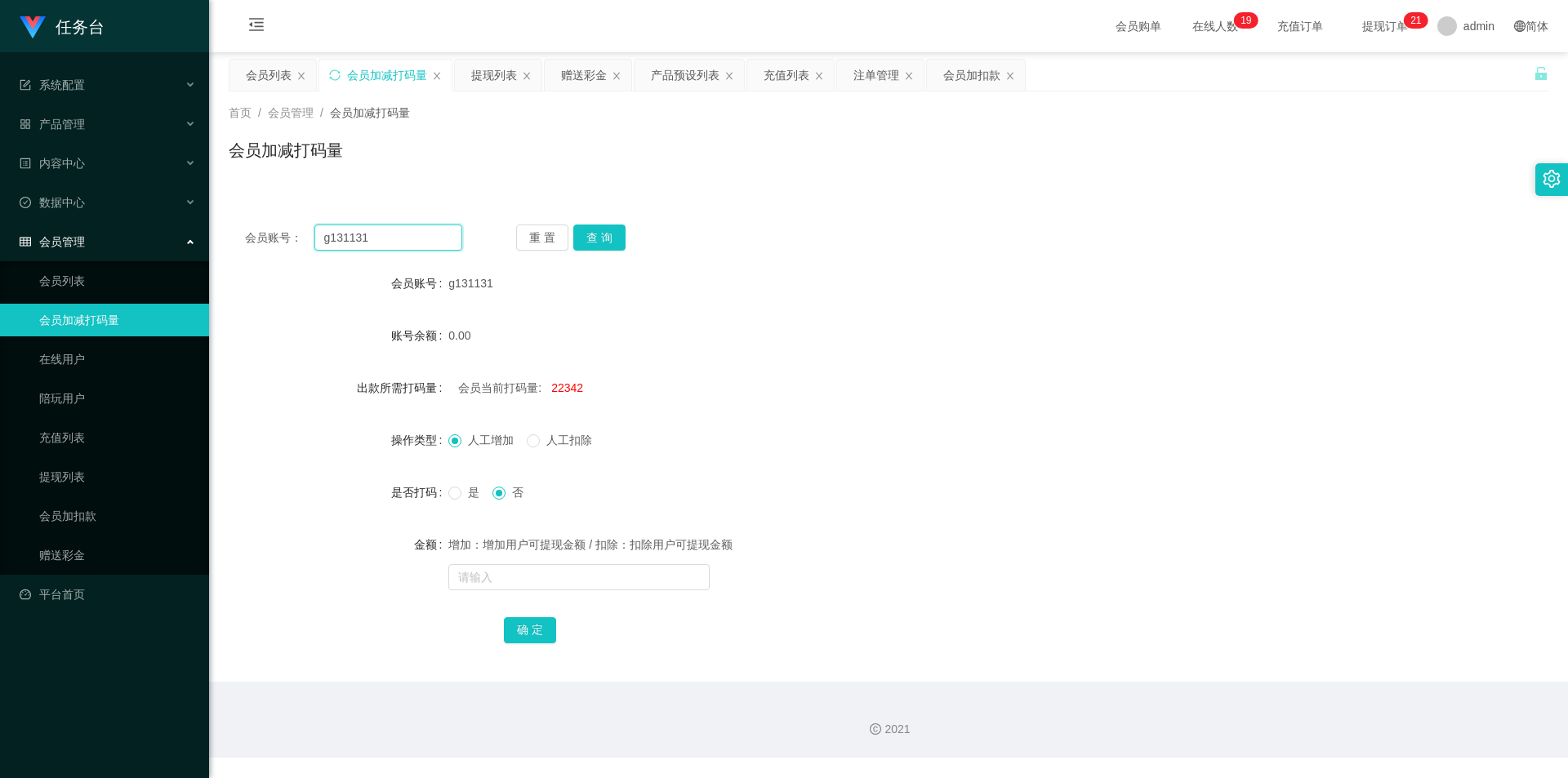
click at [372, 242] on input "g131131" at bounding box center [388, 237] width 148 height 26
paste input "q115"
type input "q1151"
click at [612, 240] on button "查 询" at bounding box center [599, 237] width 52 height 26
click at [482, 580] on input "text" at bounding box center [579, 577] width 261 height 26
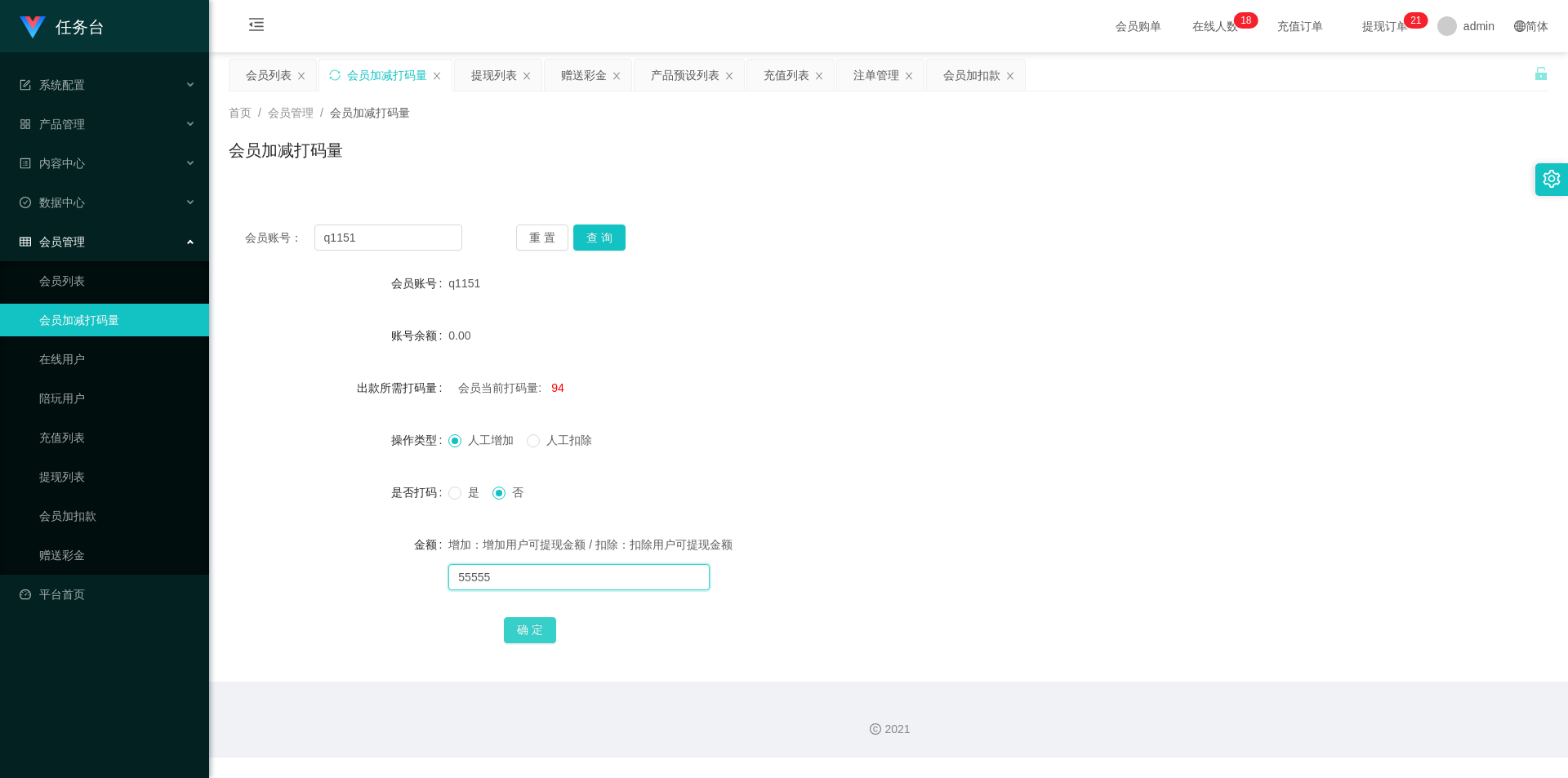
type input "55555"
click at [537, 630] on button "确 定" at bounding box center [530, 630] width 52 height 26
click at [270, 73] on div "会员列表" at bounding box center [269, 74] width 46 height 31
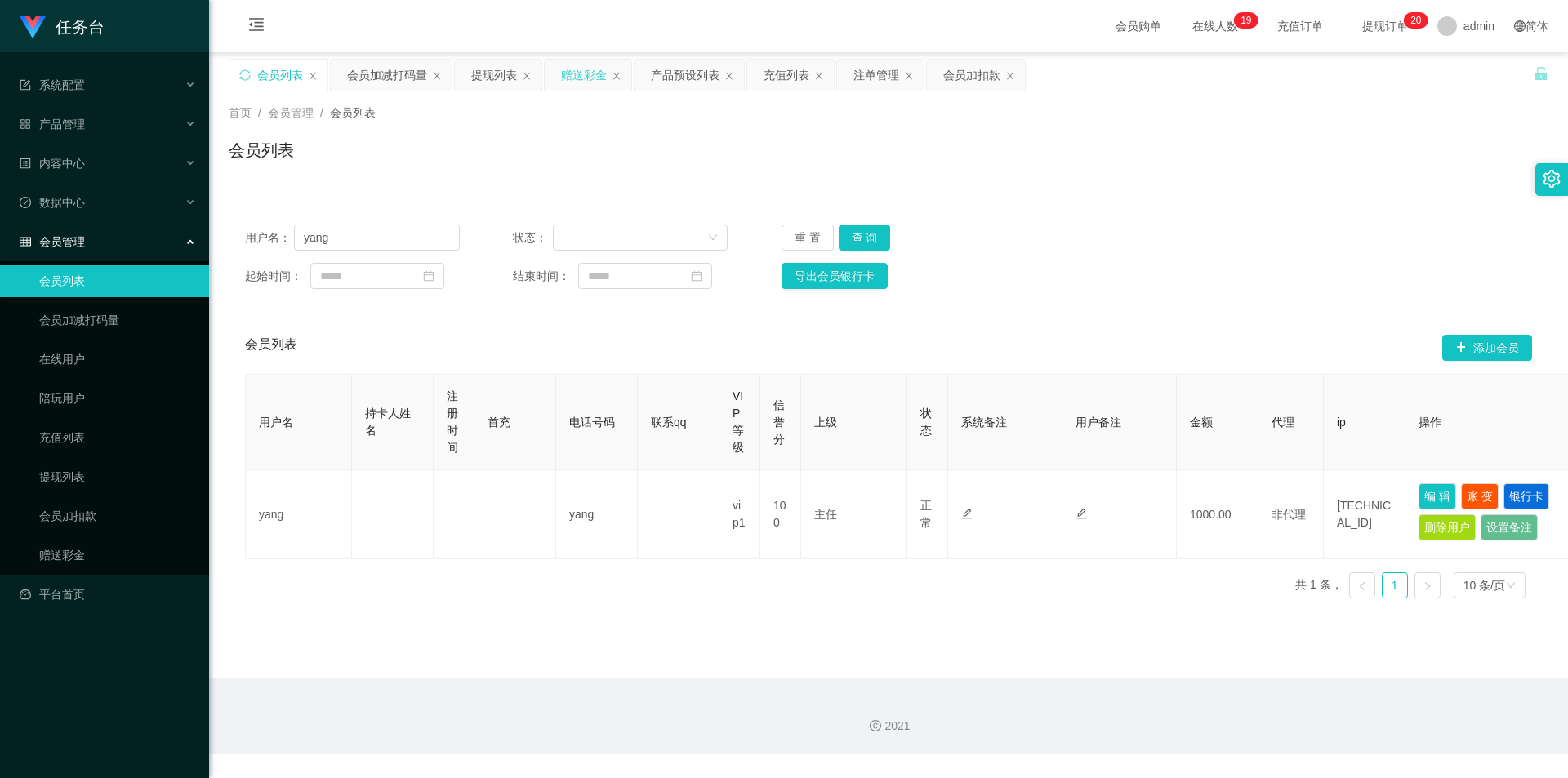
click at [582, 77] on div "赠送彩金" at bounding box center [584, 74] width 46 height 31
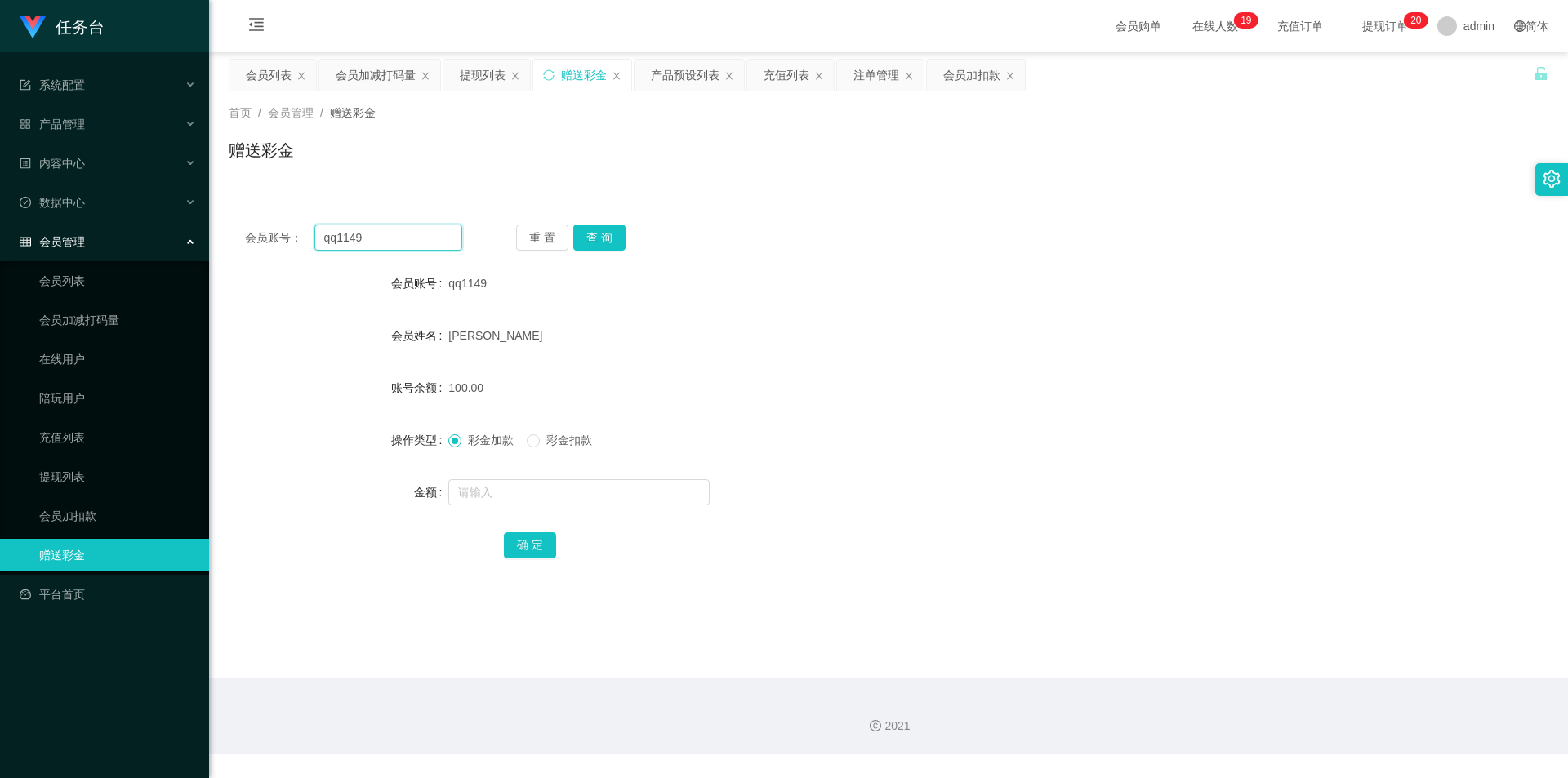
click at [399, 242] on input "qq1149" at bounding box center [388, 237] width 148 height 26
paste input "g131131"
type input "g131131"
drag, startPoint x: 600, startPoint y: 238, endPoint x: 563, endPoint y: 328, distance: 97.3
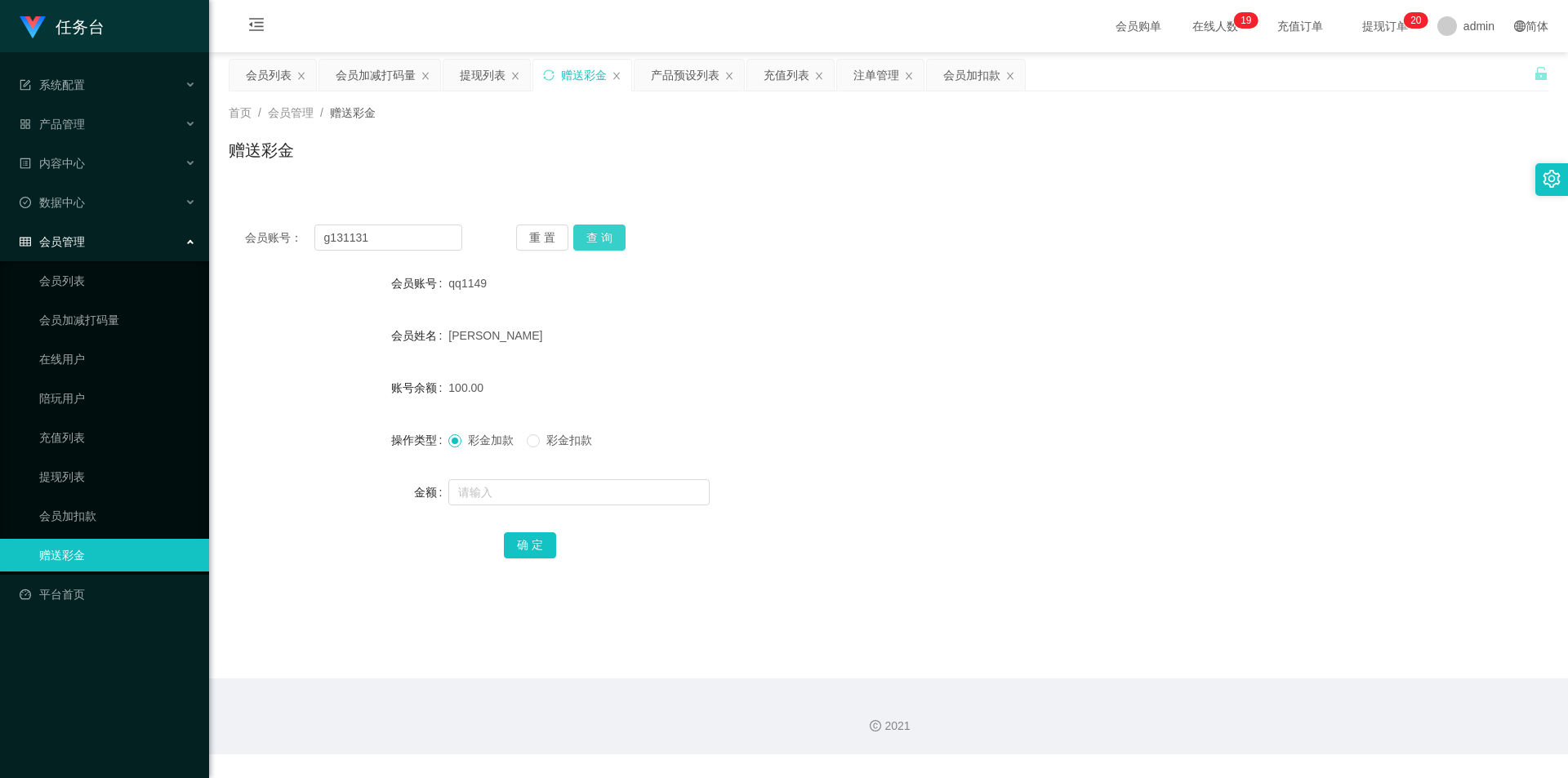
click at [600, 238] on button "查 询" at bounding box center [599, 237] width 52 height 26
click at [494, 500] on input "text" at bounding box center [579, 492] width 261 height 26
type input "170"
click at [525, 550] on button "确 定" at bounding box center [530, 545] width 52 height 26
drag, startPoint x: 750, startPoint y: 415, endPoint x: 619, endPoint y: 414, distance: 131.0
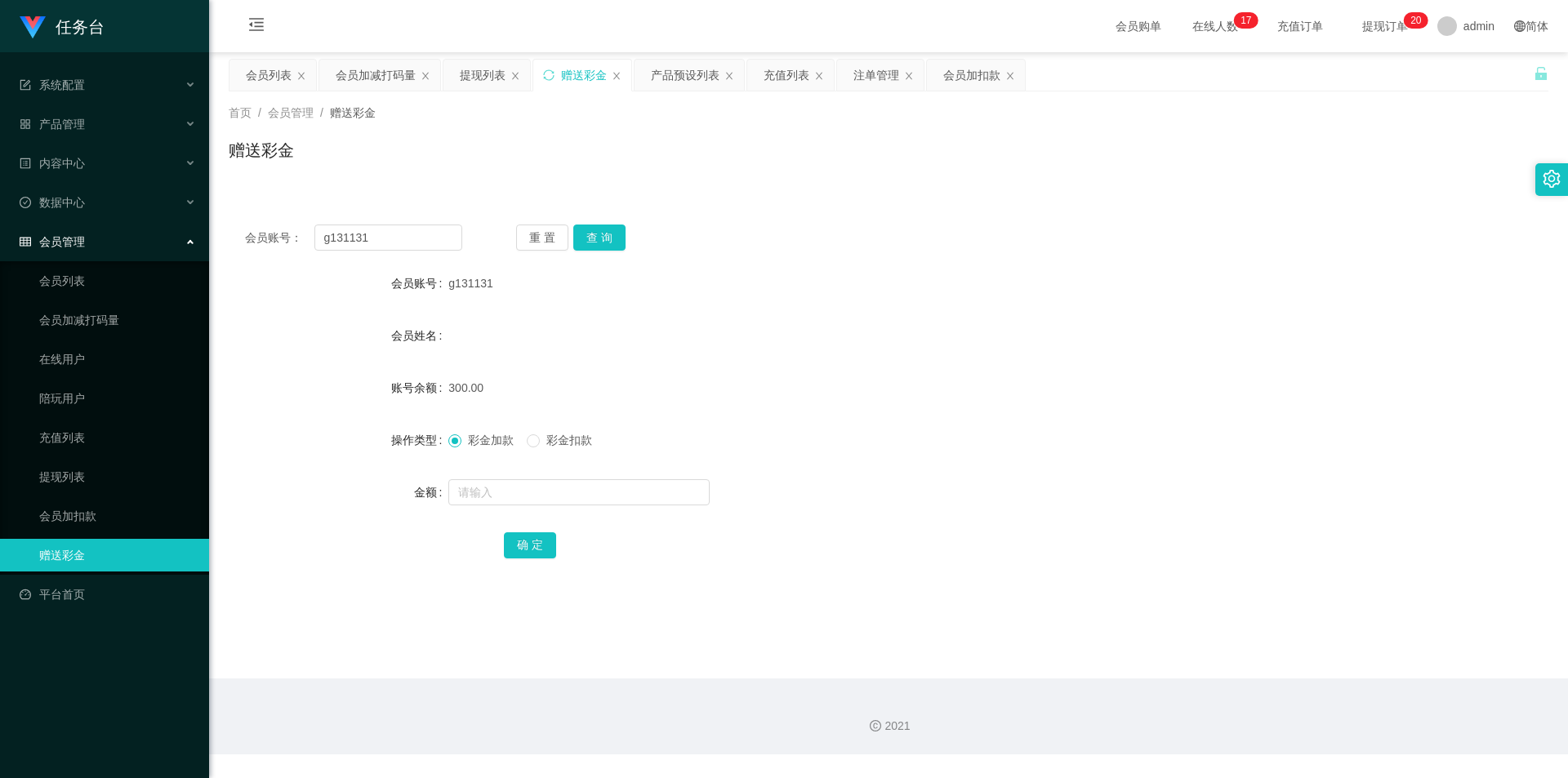
click at [750, 415] on form "会员账号 g131131 会员姓名 账号余额 300.00 操作类型 彩金加款 彩金扣款 金额 确 定" at bounding box center [889, 413] width 1320 height 294
click at [384, 230] on input "g131131" at bounding box center [388, 237] width 148 height 26
paste input "q115"
type input "q1151"
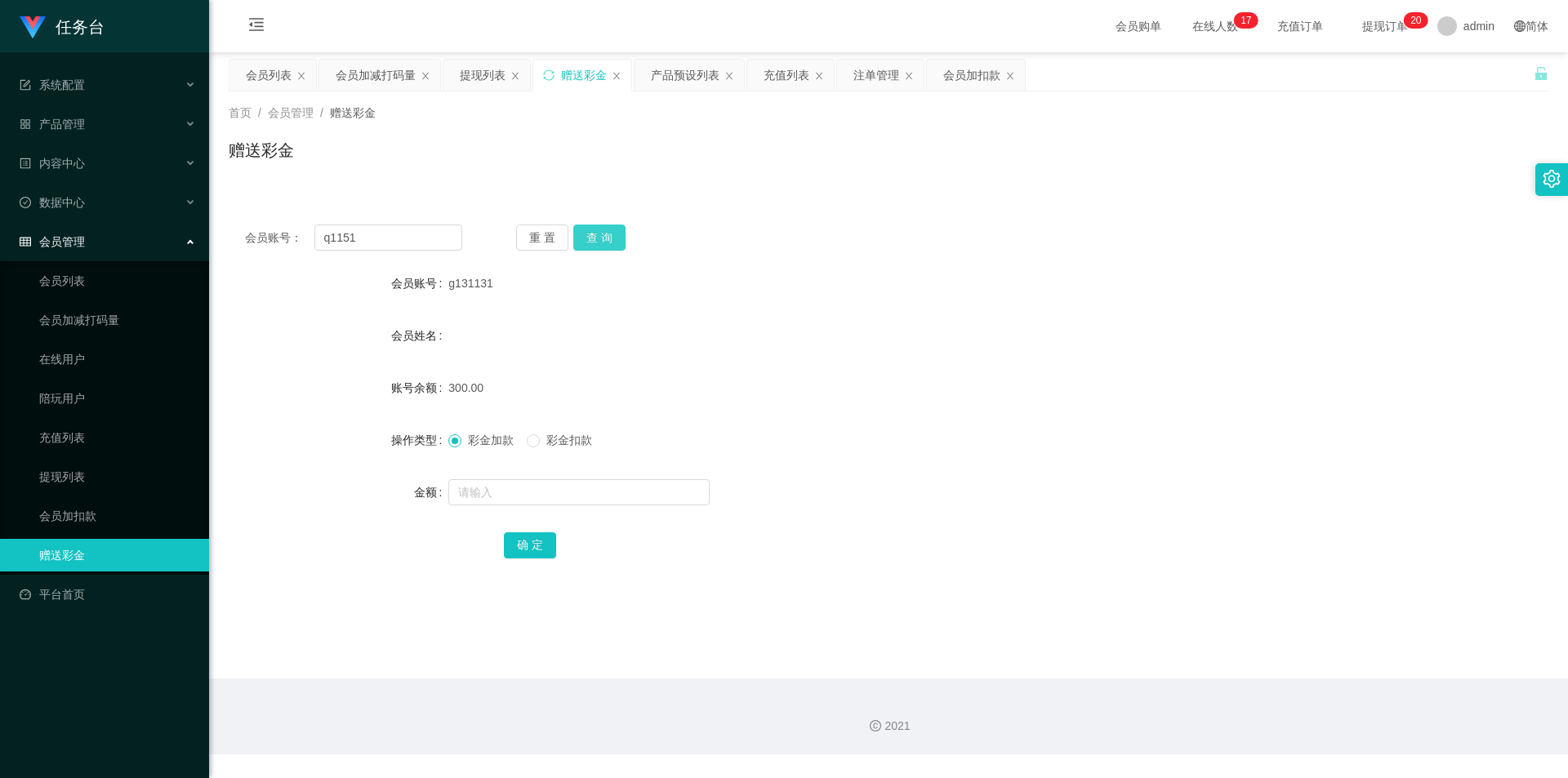
click at [598, 233] on button "查 询" at bounding box center [599, 237] width 52 height 26
click at [486, 503] on input "text" at bounding box center [579, 492] width 261 height 26
type input "170"
click at [522, 549] on button "确 定" at bounding box center [530, 545] width 52 height 26
click at [889, 74] on div "注单管理" at bounding box center [876, 74] width 46 height 31
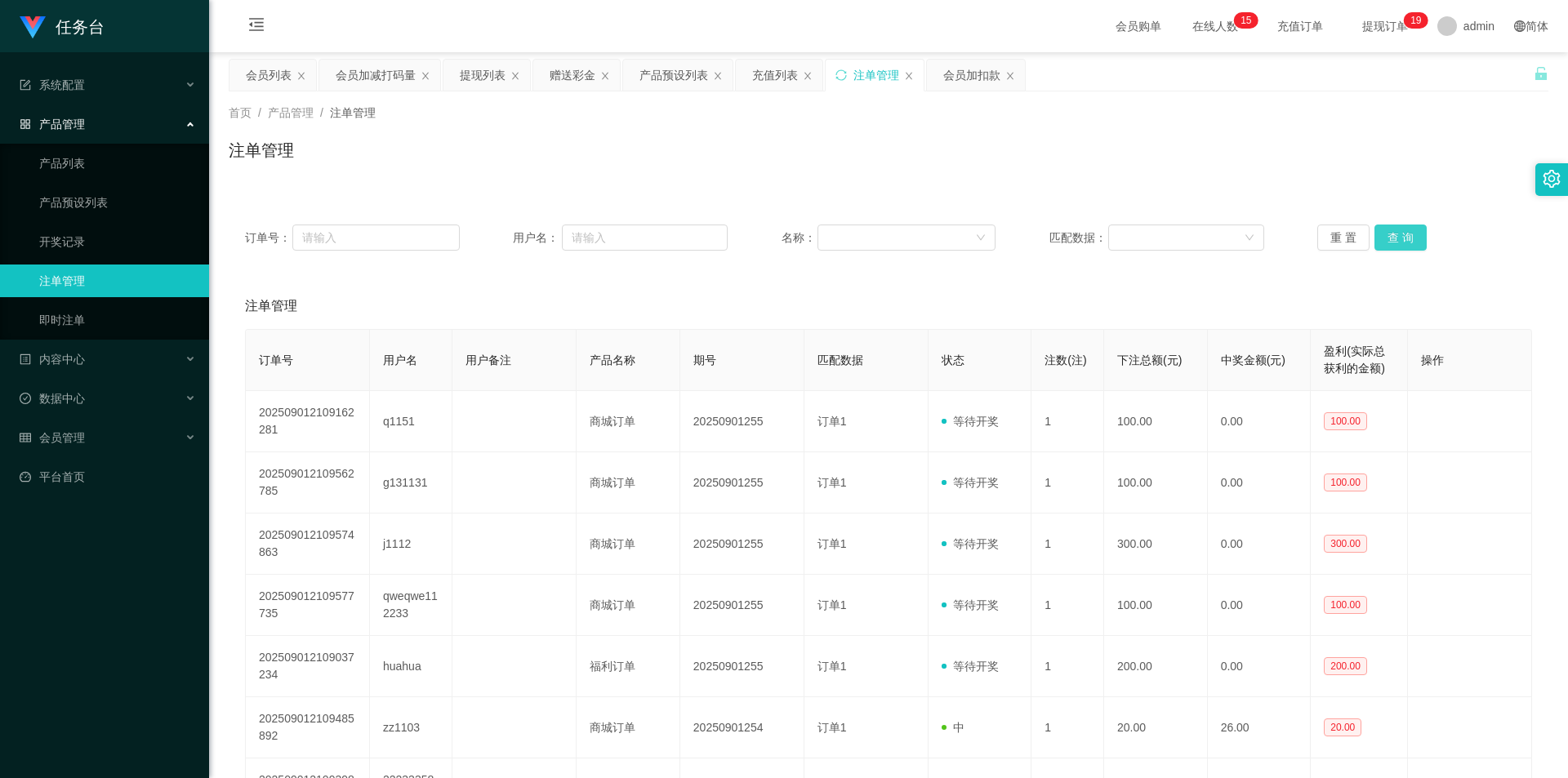
click at [1392, 232] on button "查 询" at bounding box center [1401, 237] width 52 height 26
click at [661, 79] on div "产品预设列表" at bounding box center [674, 74] width 69 height 31
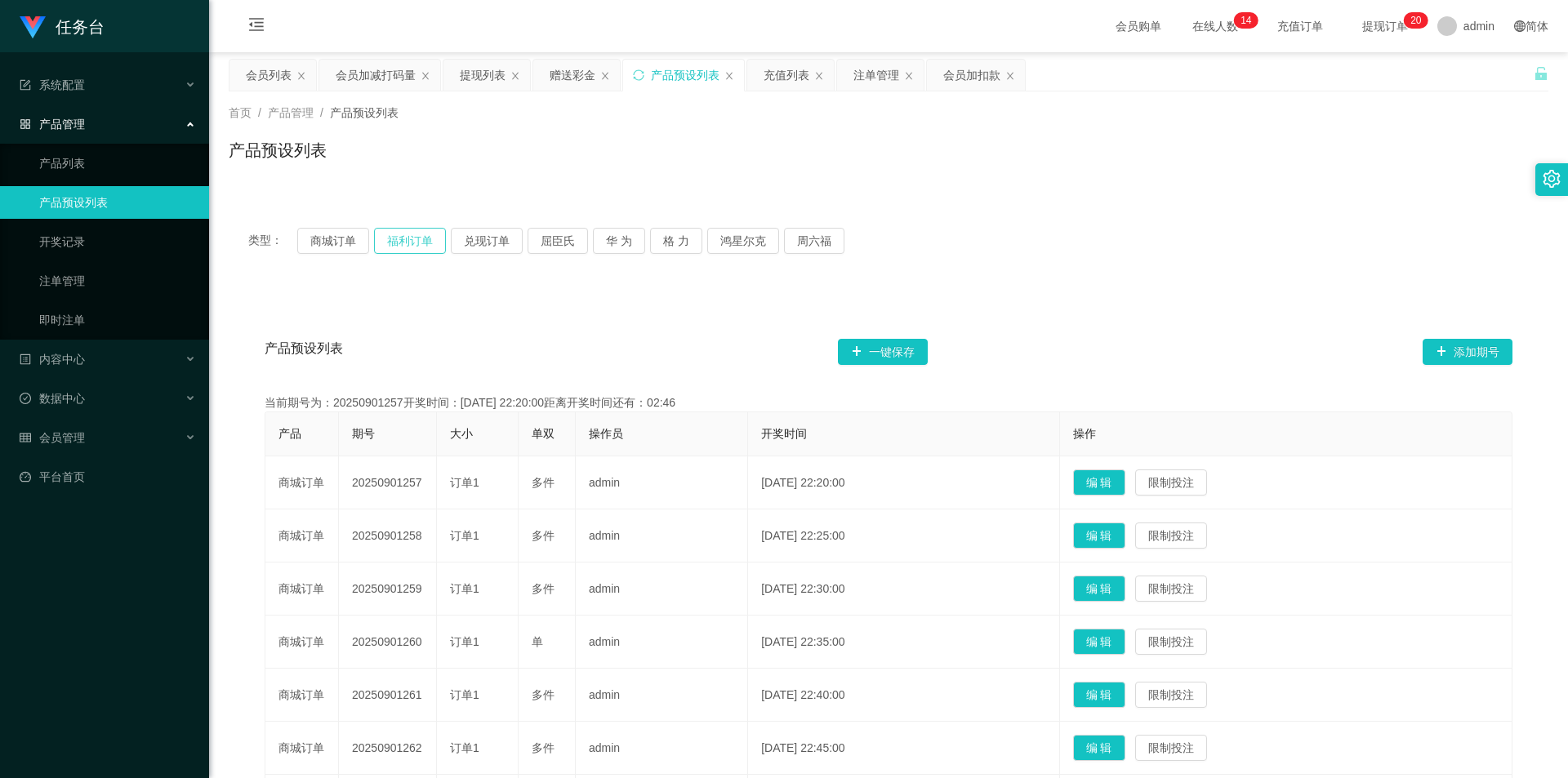
click at [412, 238] on button "福利订单" at bounding box center [410, 240] width 72 height 26
click at [971, 77] on div "会员加扣款" at bounding box center [972, 74] width 57 height 31
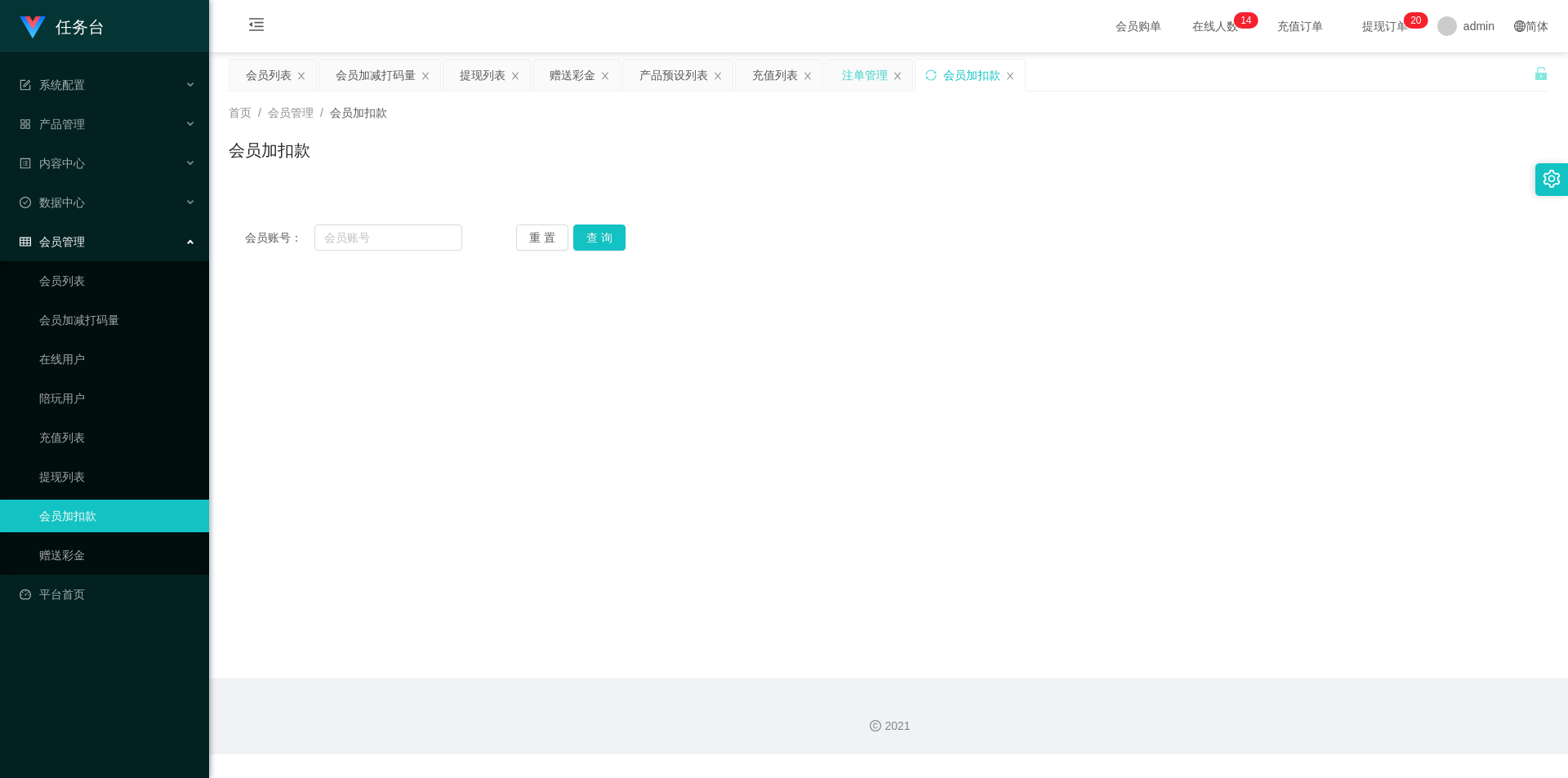
click at [867, 74] on div "注单管理" at bounding box center [865, 74] width 46 height 31
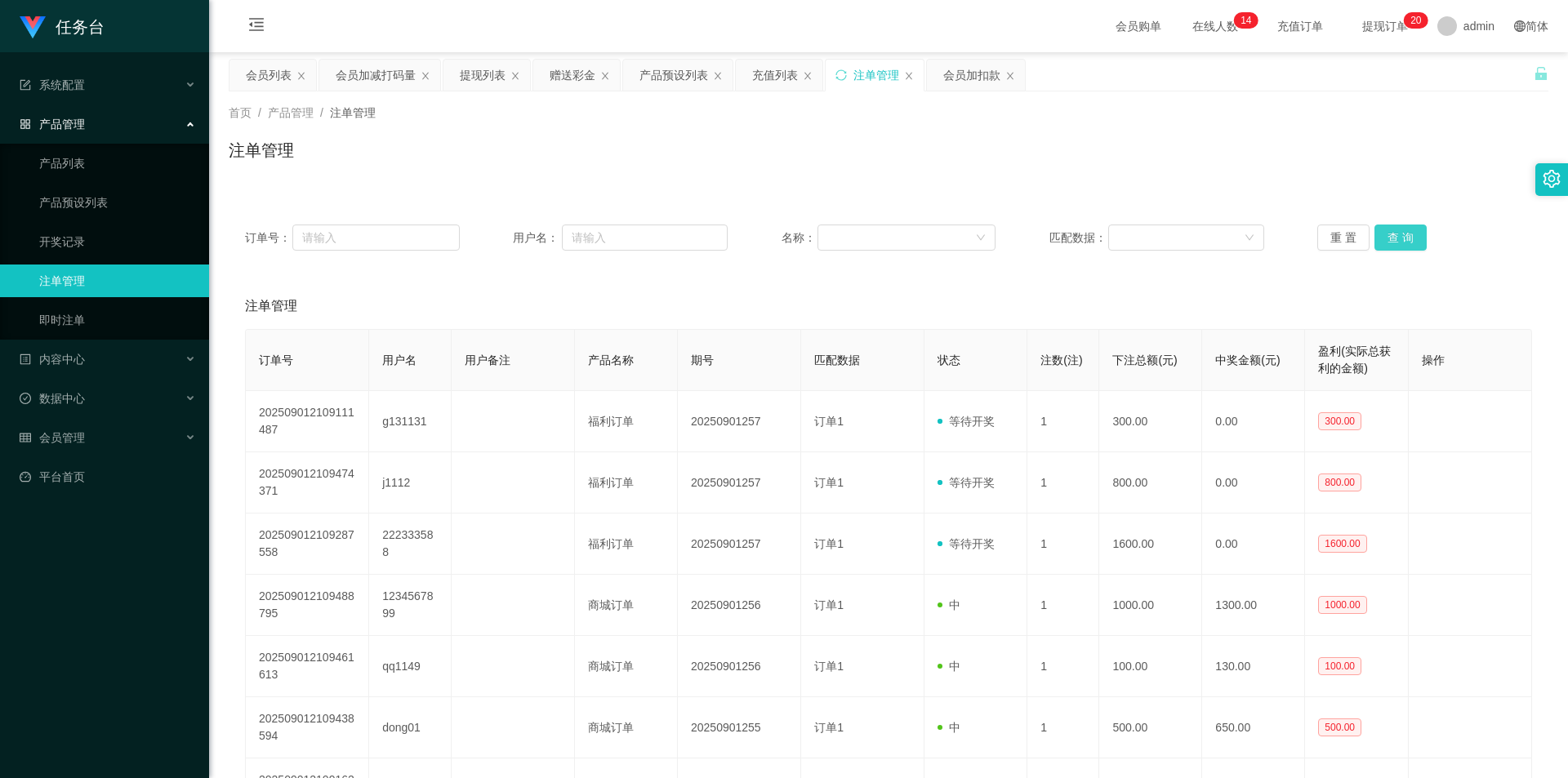
click at [1383, 235] on button "查 询" at bounding box center [1401, 237] width 52 height 26
click at [1406, 237] on button "查 询" at bounding box center [1401, 237] width 52 height 26
click at [1406, 237] on div "重 置 查 询" at bounding box center [1425, 237] width 215 height 26
click at [1406, 237] on button "查 询" at bounding box center [1401, 237] width 52 height 26
click at [1406, 237] on div "重 置 查 询" at bounding box center [1425, 237] width 215 height 26
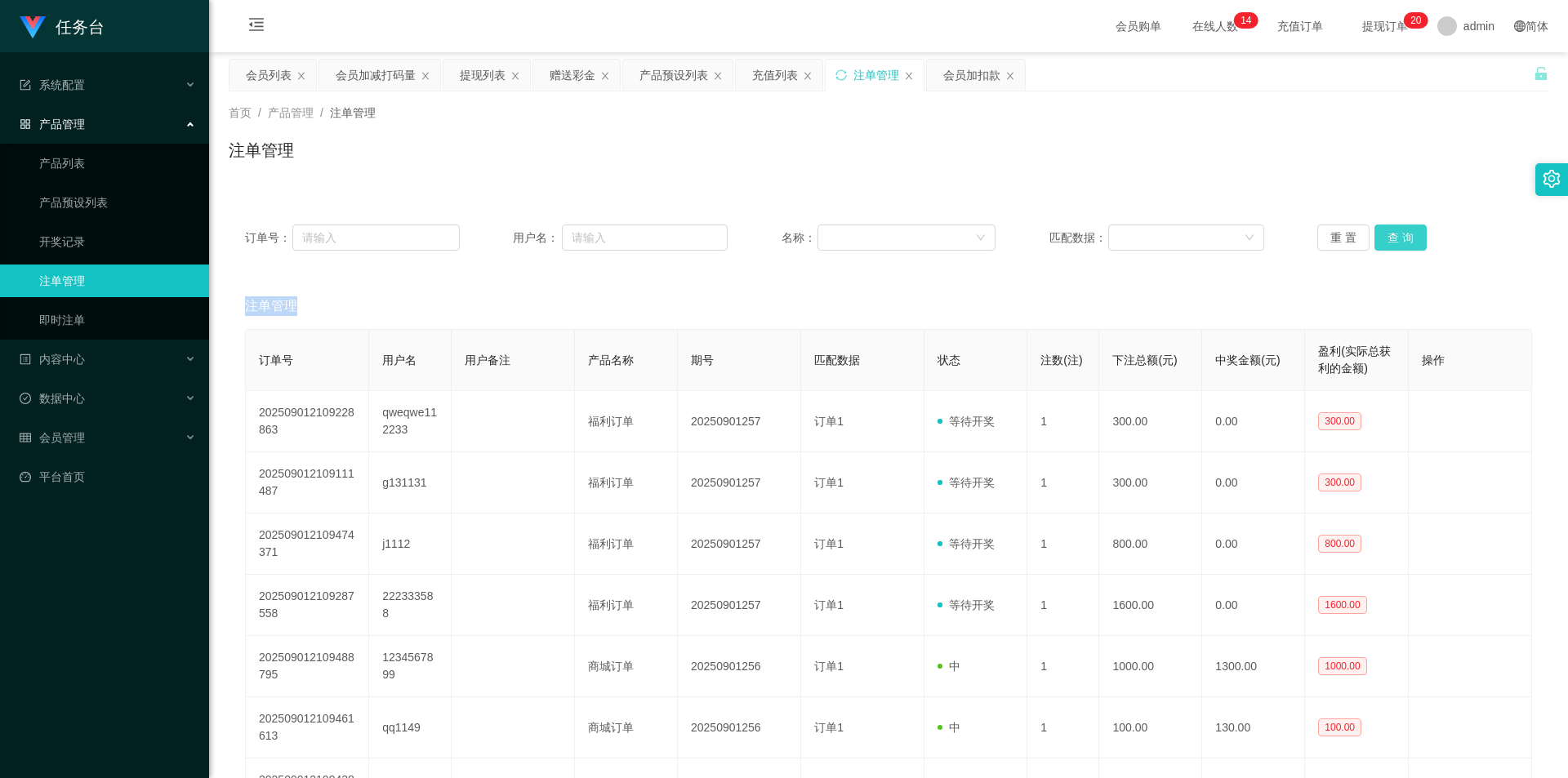
click at [1407, 234] on button "查 询" at bounding box center [1401, 237] width 52 height 26
click at [1407, 234] on div "重 置 查 询" at bounding box center [1425, 237] width 215 height 26
click at [1407, 234] on button "查 询" at bounding box center [1401, 237] width 52 height 26
click at [1407, 234] on div "重 置 查 询" at bounding box center [1425, 237] width 215 height 26
click at [1405, 228] on button "查 询" at bounding box center [1401, 237] width 52 height 26
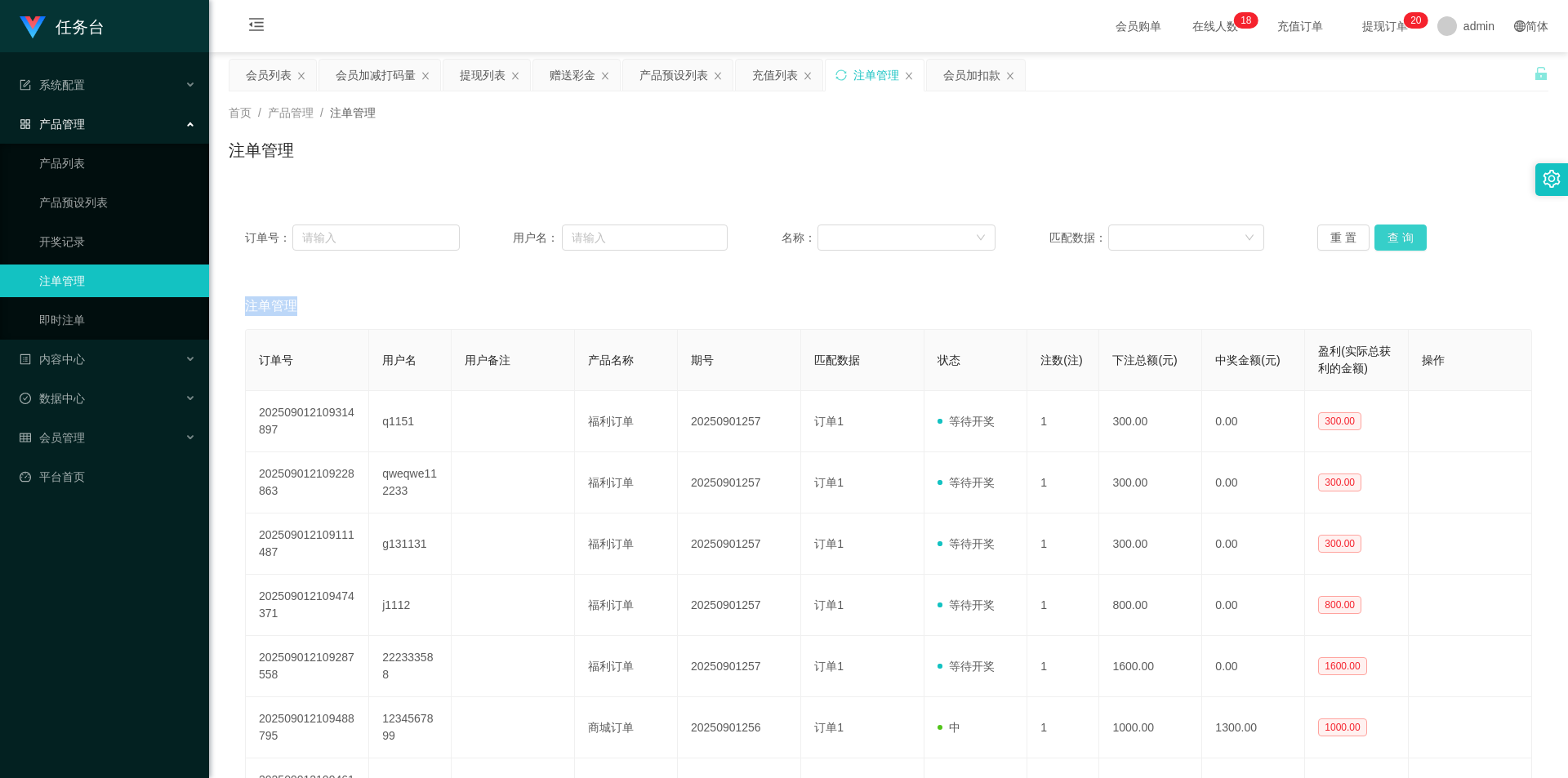
click at [1405, 228] on button "查 询" at bounding box center [1401, 237] width 52 height 26
click at [375, 74] on div "会员加减打码量" at bounding box center [376, 74] width 80 height 31
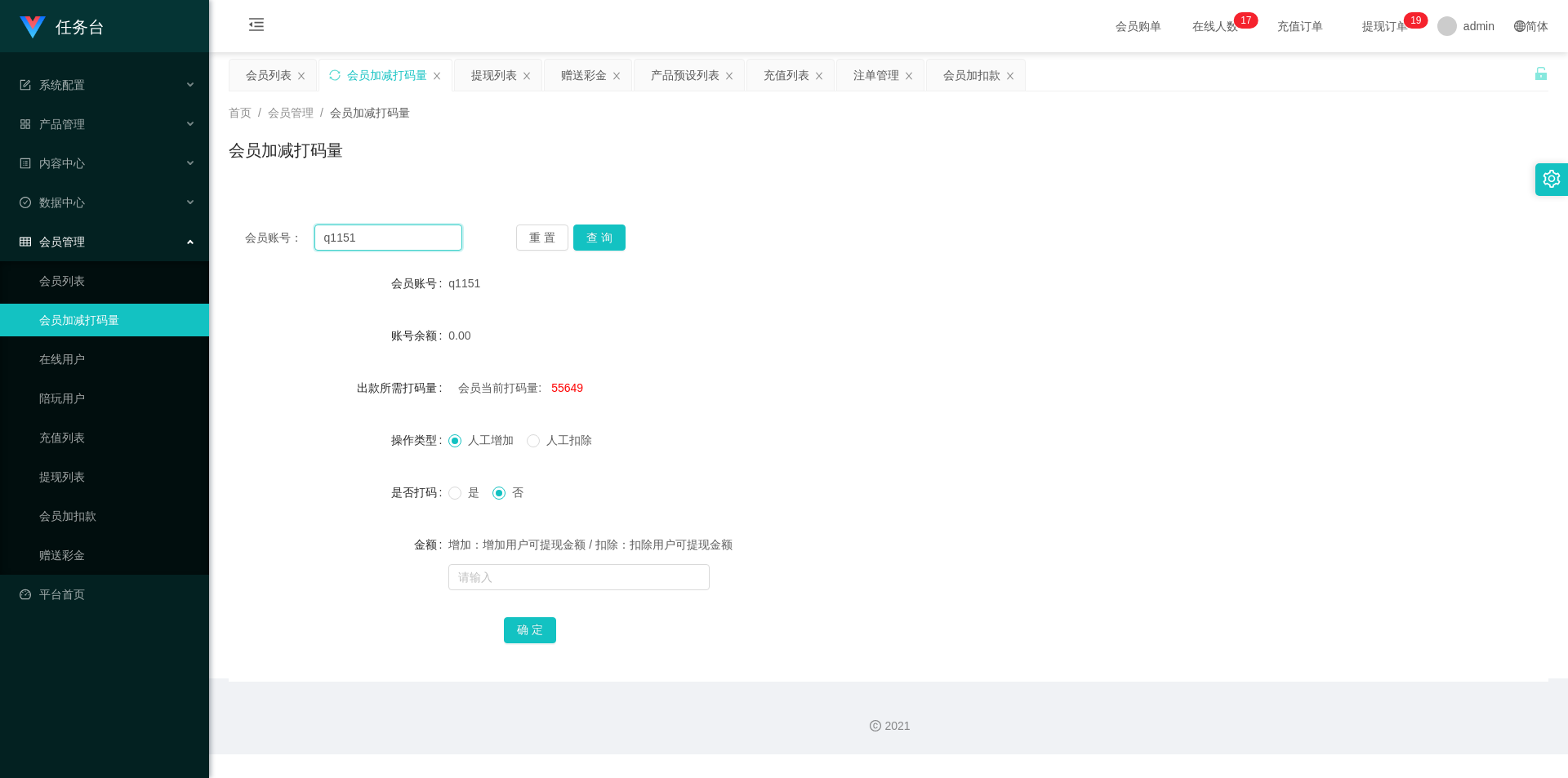
click at [382, 246] on input "q1151" at bounding box center [388, 237] width 148 height 26
click at [602, 236] on button "查 询" at bounding box center [599, 237] width 52 height 26
click at [410, 244] on input "q1151" at bounding box center [388, 237] width 148 height 26
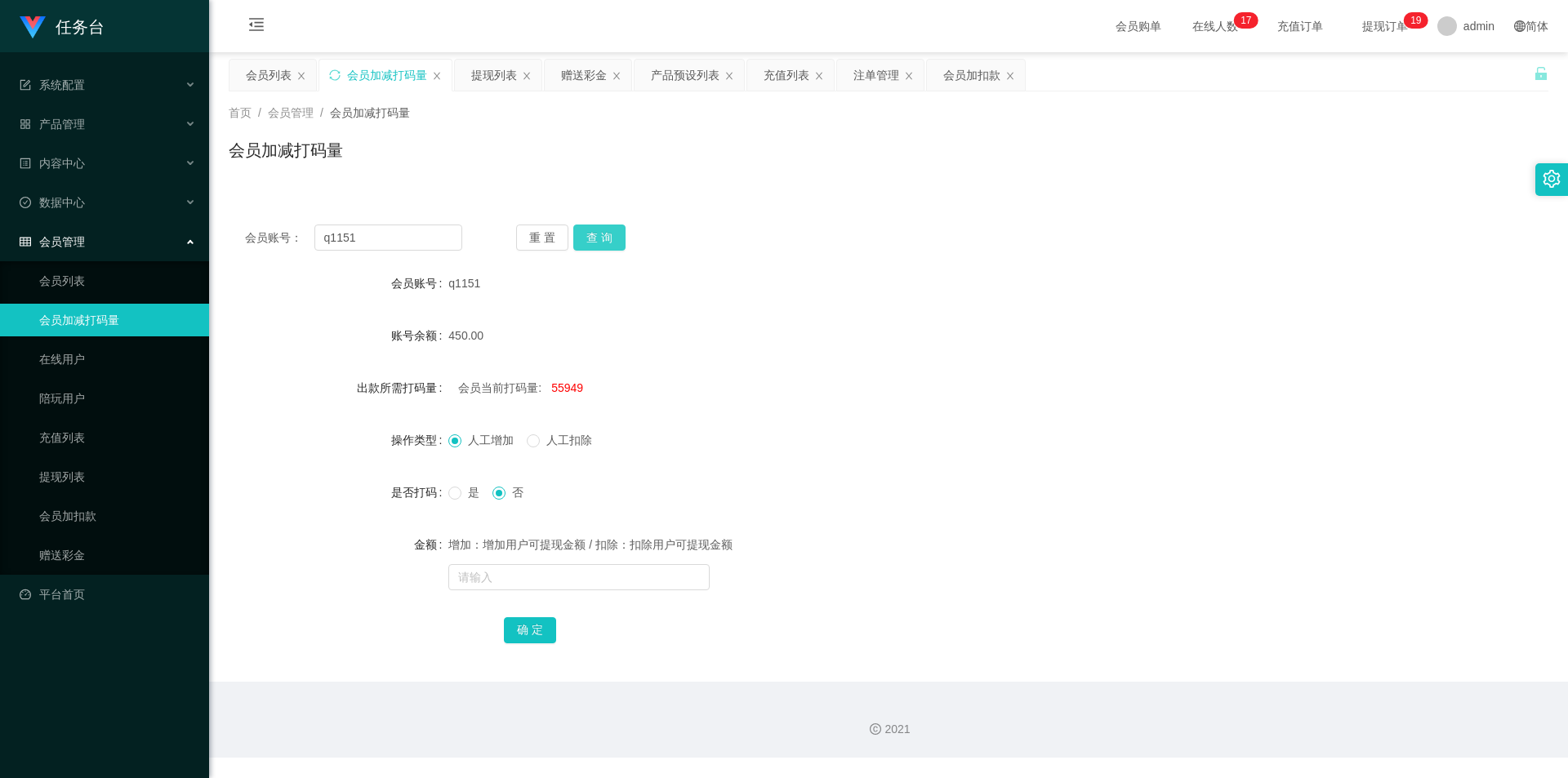
click at [601, 238] on button "查 询" at bounding box center [599, 237] width 52 height 26
click at [809, 239] on div "会员账号： q1151 重 置 查 询" at bounding box center [889, 237] width 1320 height 26
click at [391, 240] on input "q1151" at bounding box center [388, 237] width 148 height 26
paste input "g13113"
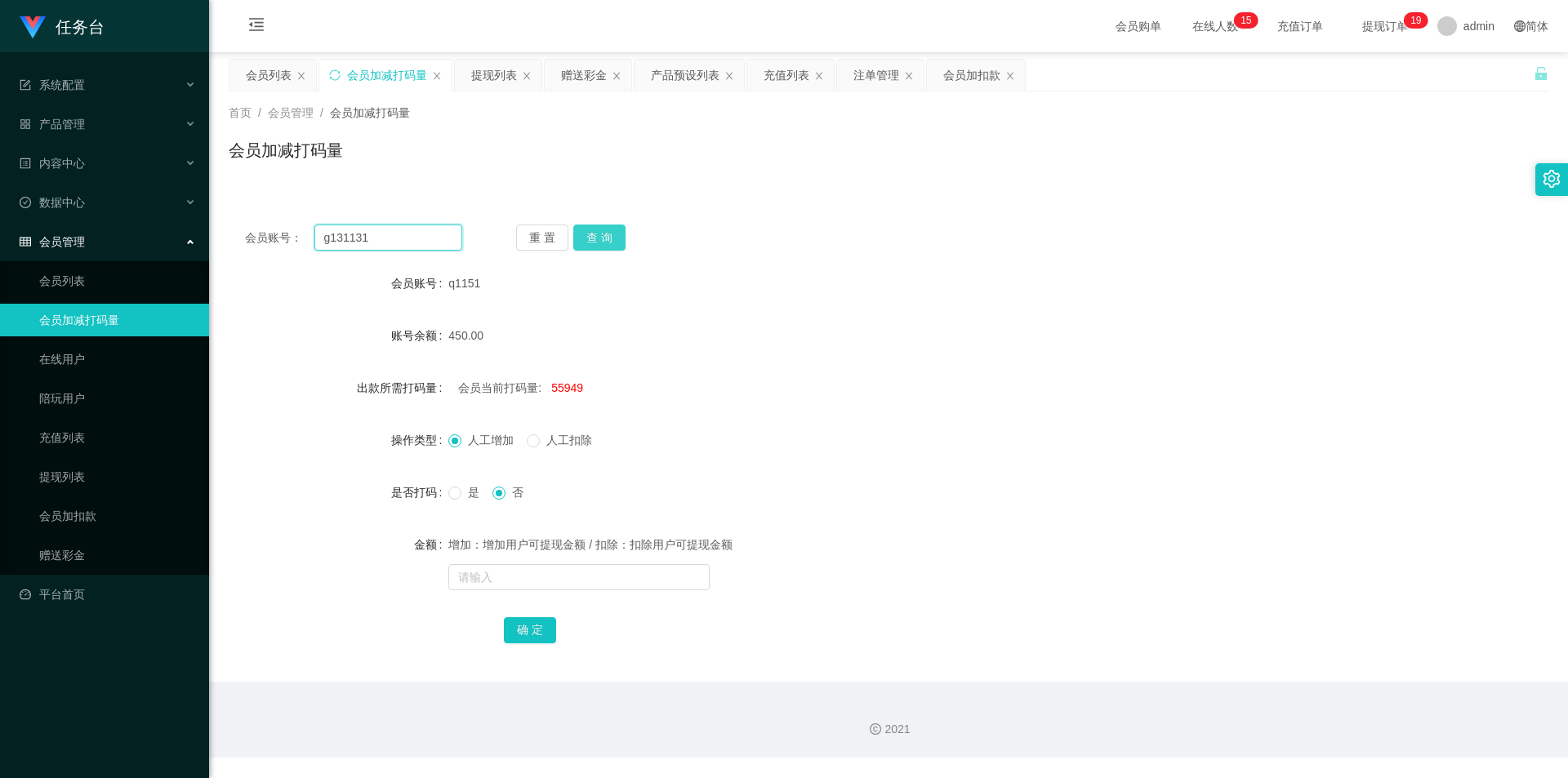
type input "g131131"
click at [607, 230] on button "查 询" at bounding box center [599, 237] width 52 height 26
click at [467, 79] on div "提现列表" at bounding box center [498, 74] width 86 height 31
click at [487, 80] on div "提现列表" at bounding box center [494, 74] width 46 height 31
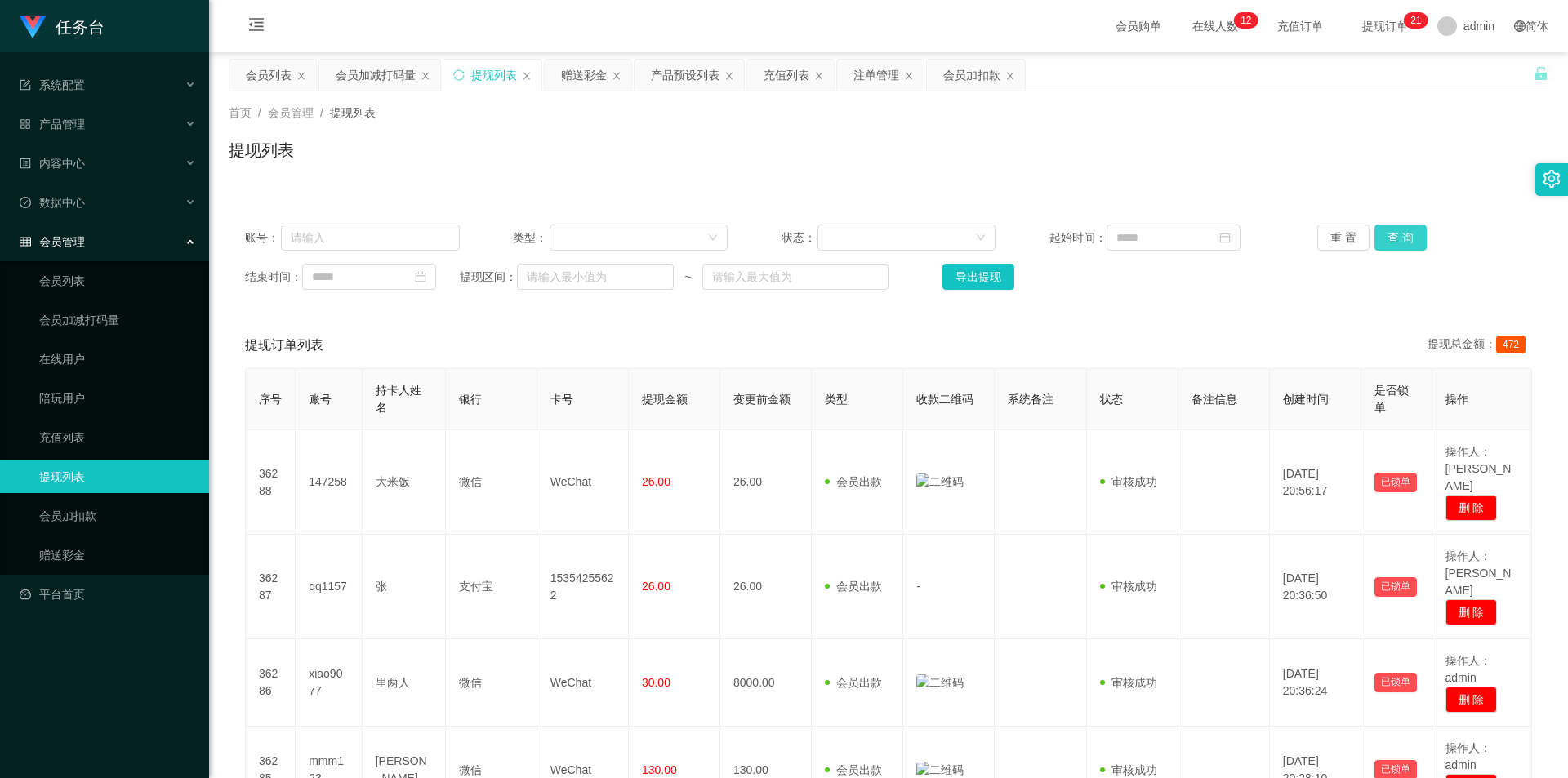
click at [1413, 248] on button "查 询" at bounding box center [1401, 237] width 52 height 26
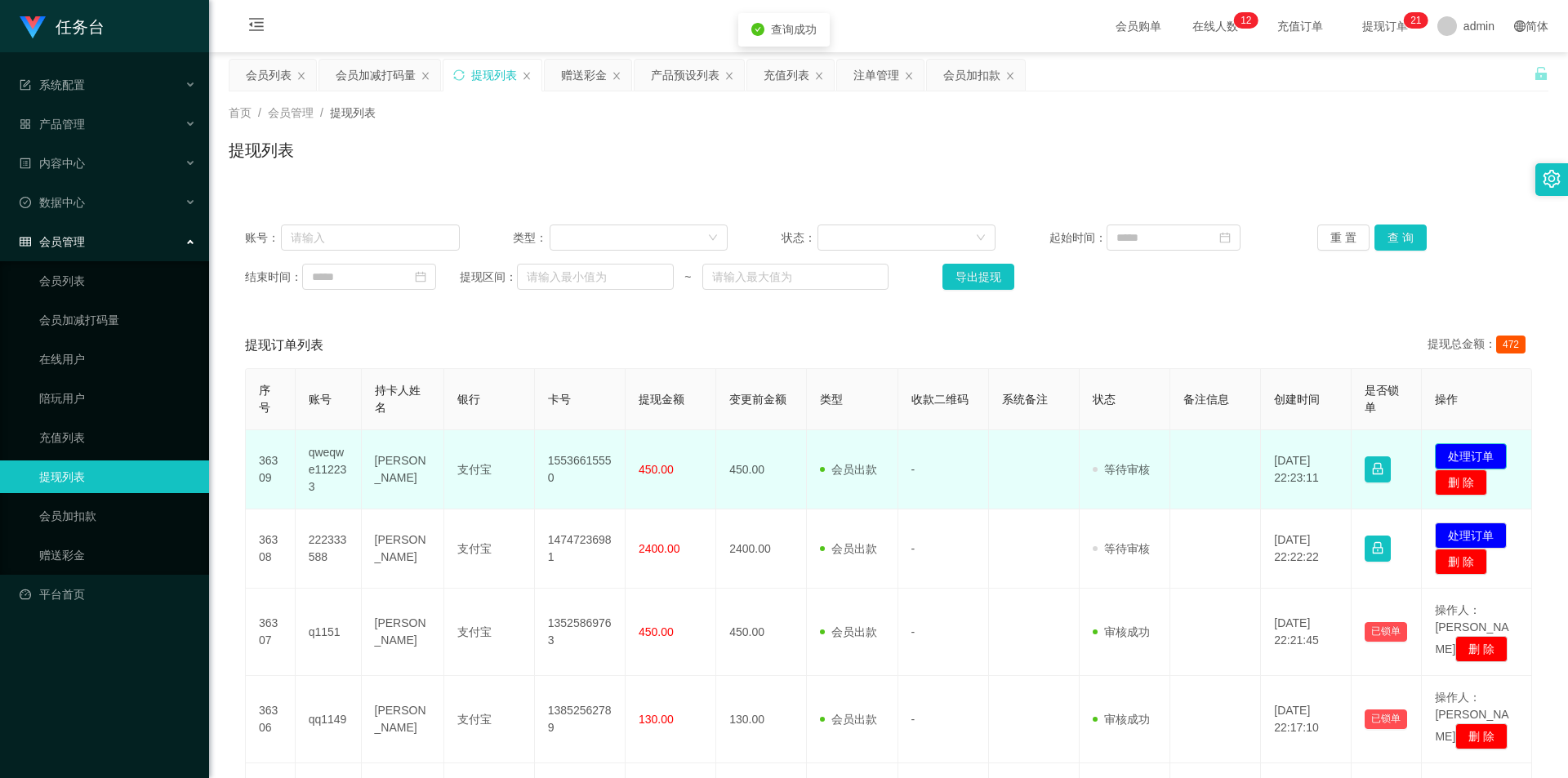
click at [1441, 450] on button "处理订单" at bounding box center [1471, 456] width 72 height 26
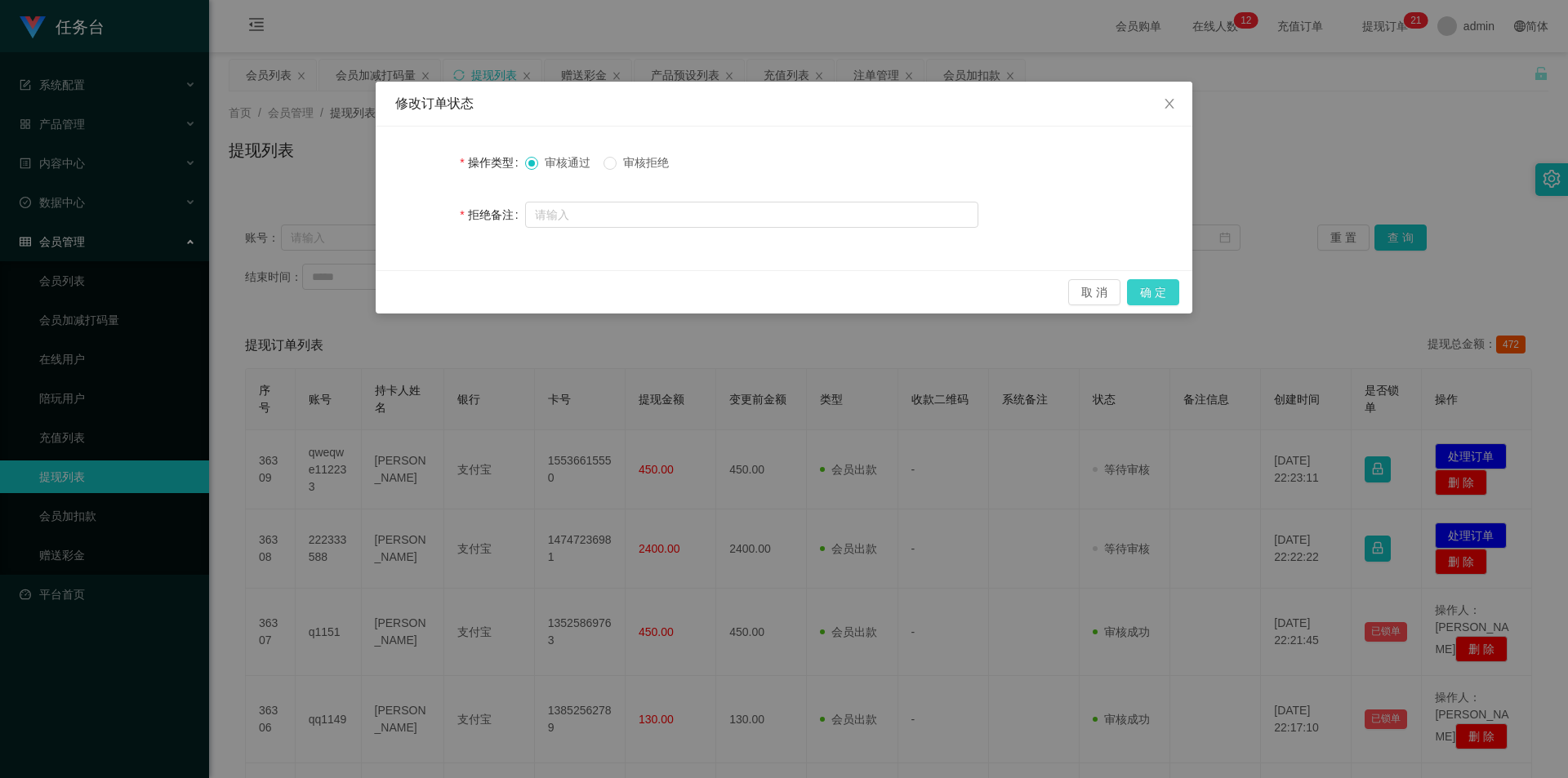
click at [1161, 293] on button "确 定" at bounding box center [1153, 292] width 52 height 26
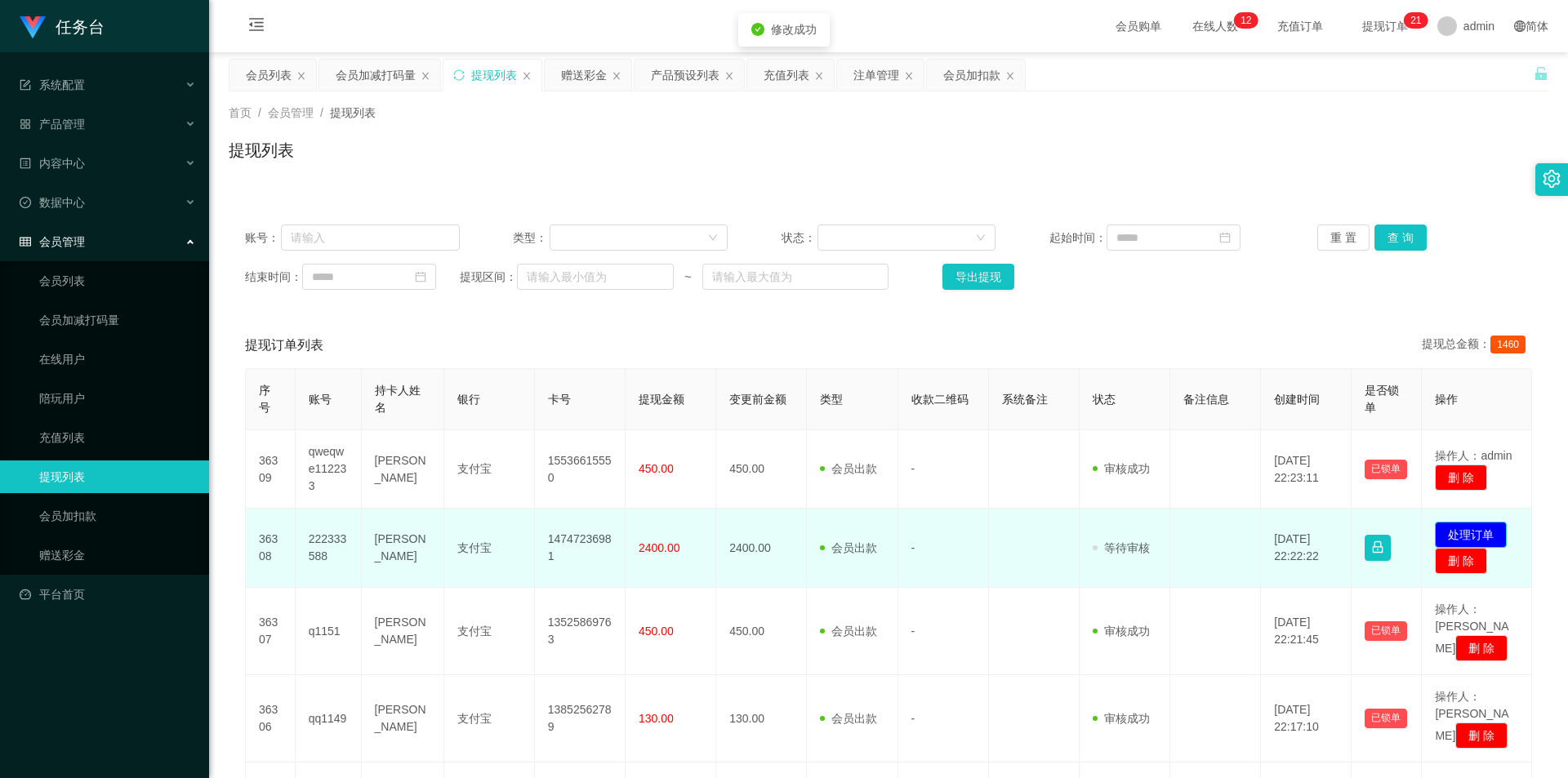
click at [1456, 540] on button "处理订单" at bounding box center [1471, 535] width 72 height 26
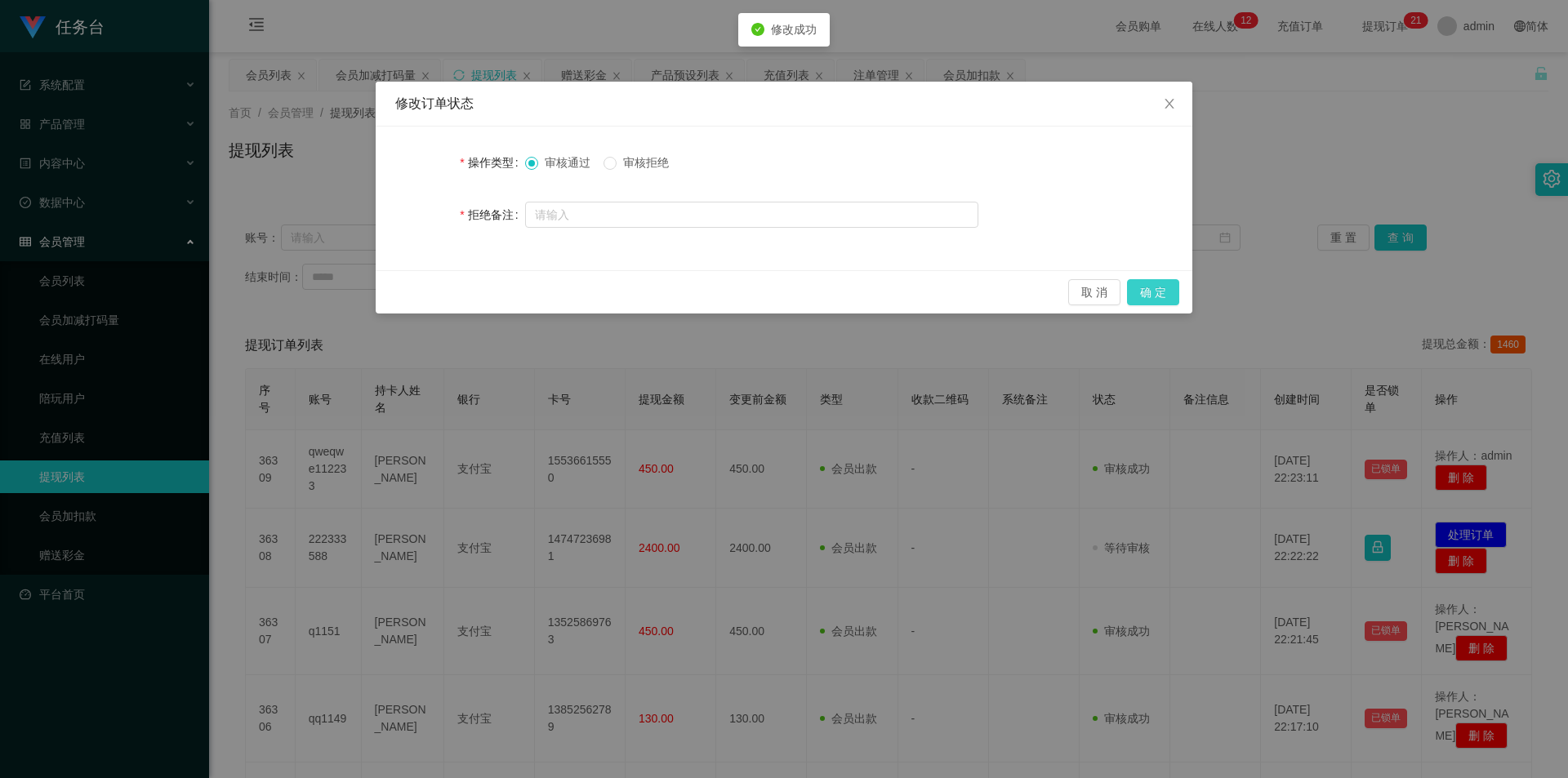
click at [1150, 291] on button "确 定" at bounding box center [1153, 292] width 52 height 26
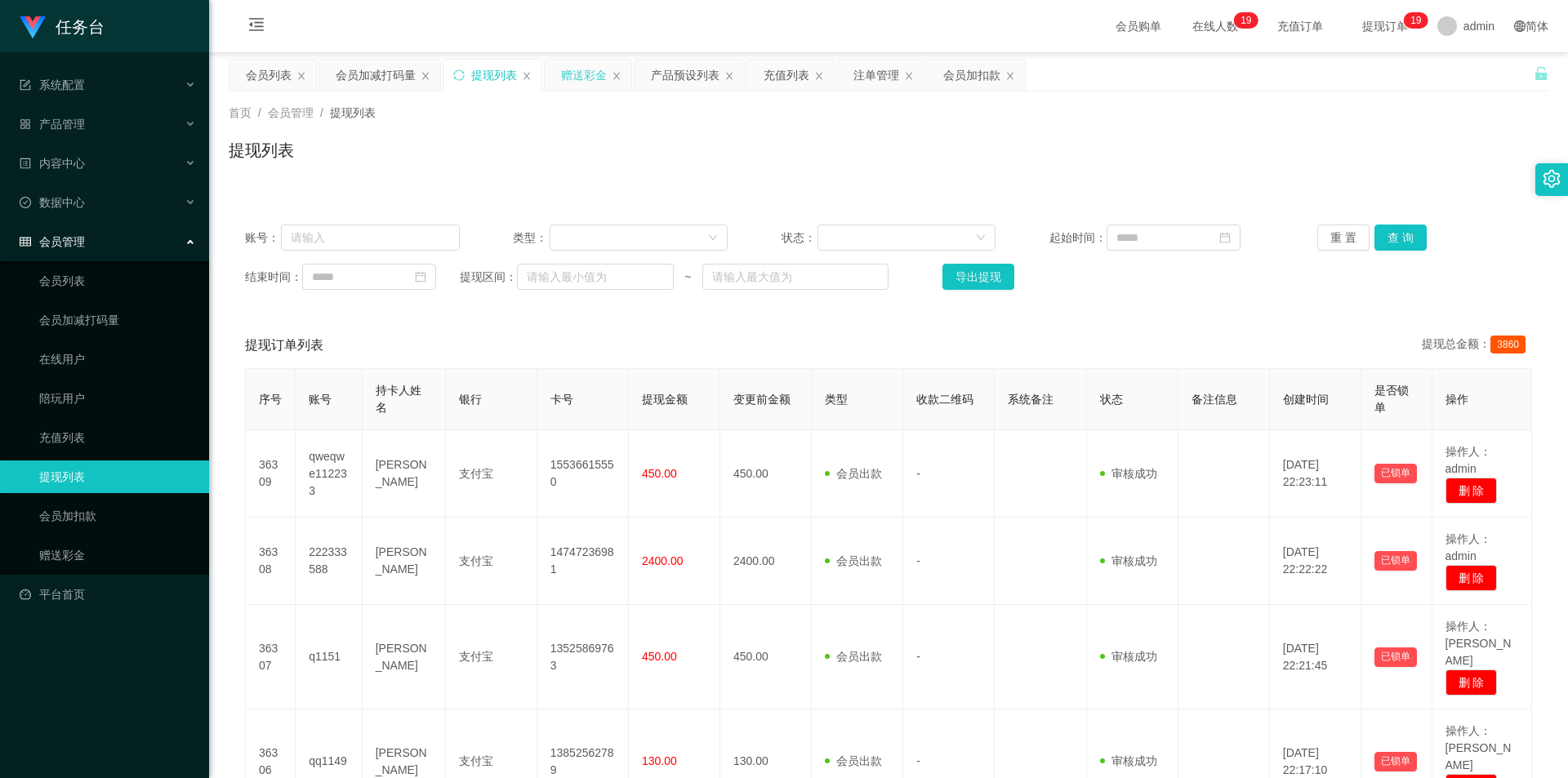
click at [581, 74] on div "赠送彩金" at bounding box center [584, 74] width 46 height 31
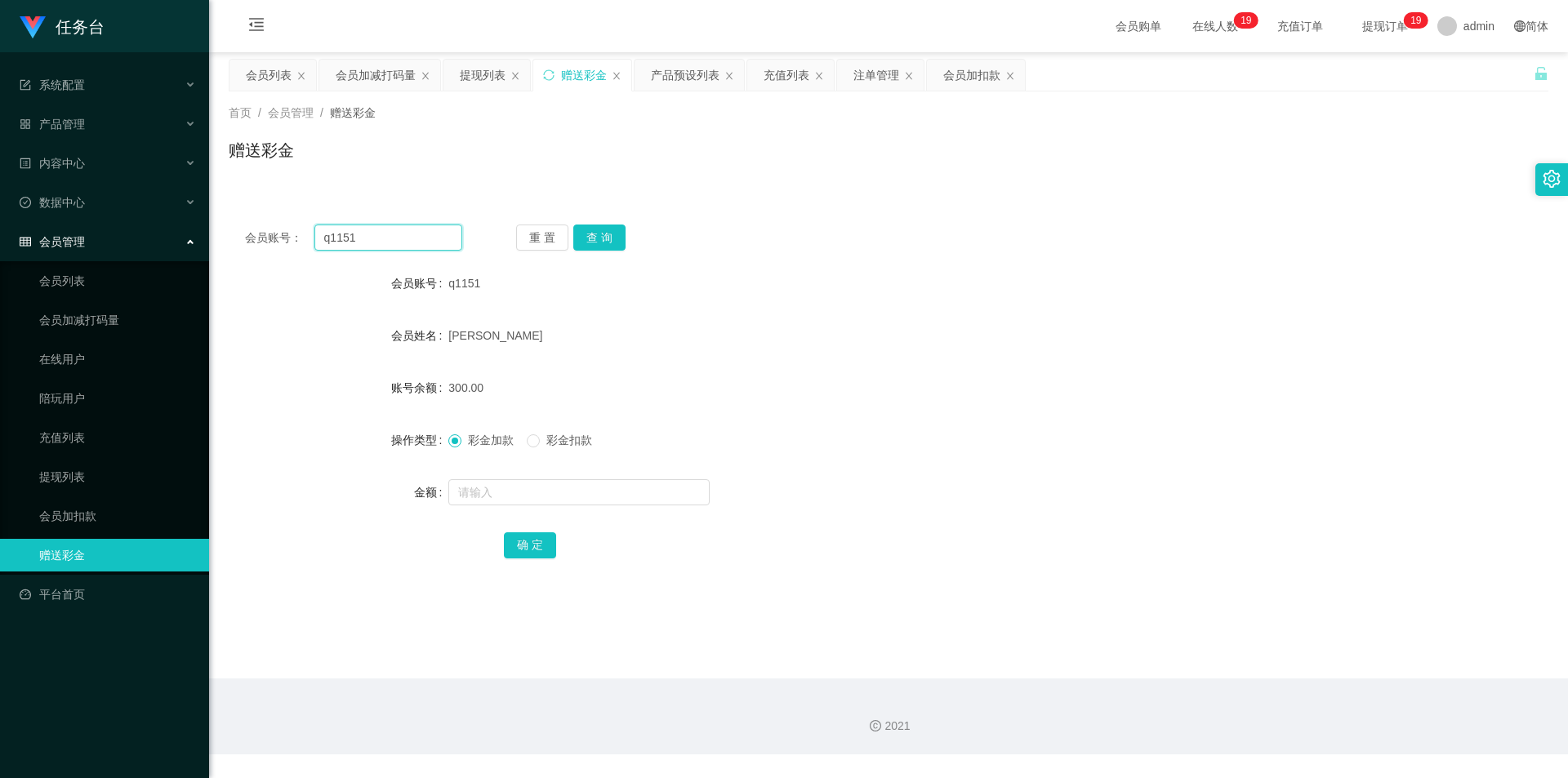
click at [390, 233] on input "q1151" at bounding box center [388, 237] width 148 height 26
paste input "U123456"
type input "U123456"
drag, startPoint x: 592, startPoint y: 246, endPoint x: 582, endPoint y: 280, distance: 35.4
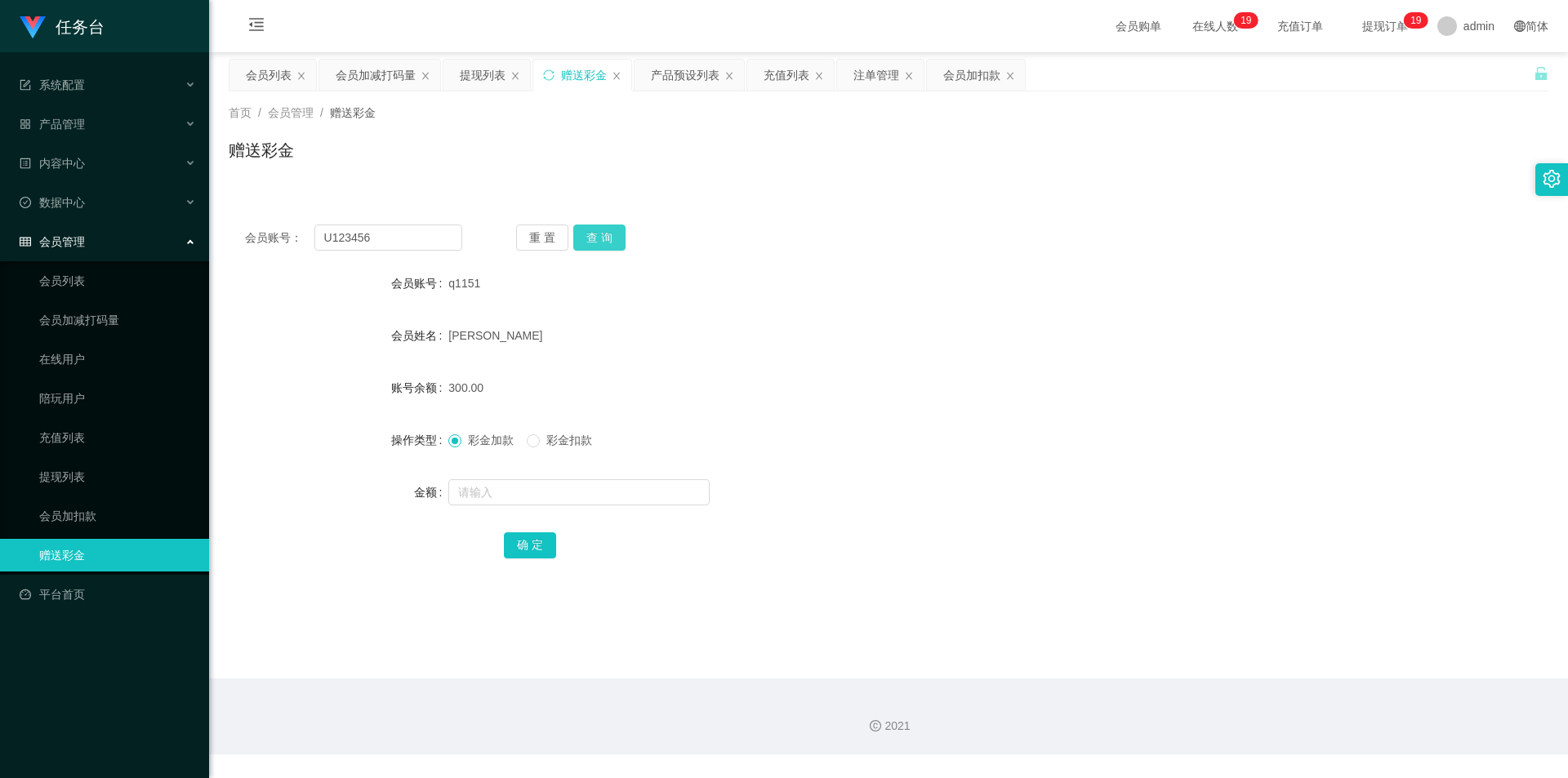
click at [592, 246] on button "查 询" at bounding box center [599, 237] width 52 height 26
click at [521, 490] on input "text" at bounding box center [579, 492] width 261 height 26
type input "97"
click at [525, 545] on button "确 定" at bounding box center [530, 545] width 52 height 26
click at [362, 258] on div "会员账号： U123456 重 置 查 询 会员账号 U123456 会员姓名 [PERSON_NAME]姐 账号余额 100.00 操作类型 彩金加款 彩金…" at bounding box center [889, 402] width 1320 height 389
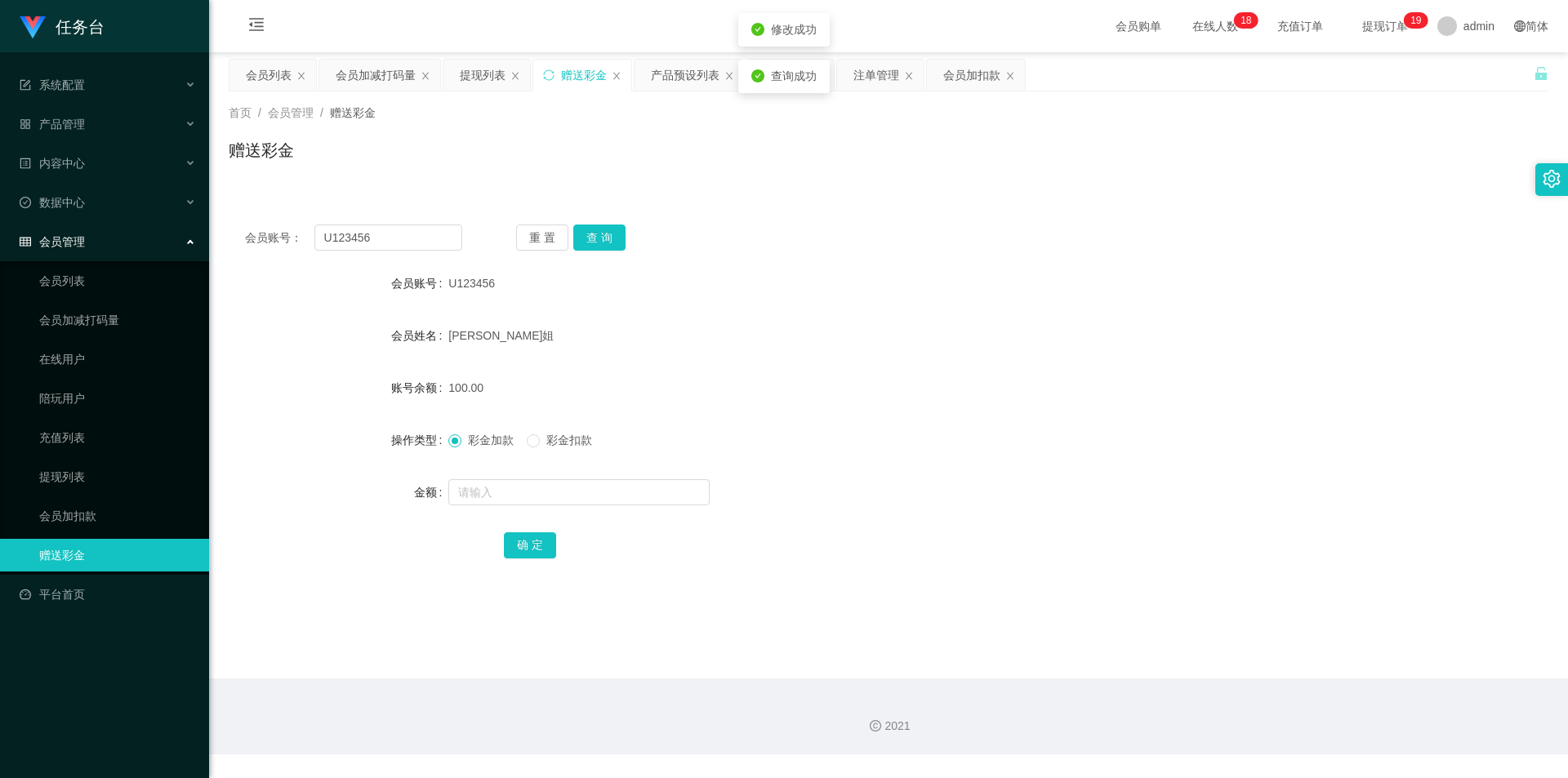
click at [361, 252] on div "会员账号： U123456 重 置 查 询 会员账号 U123456 会员姓名 [PERSON_NAME]姐 账号余额 100.00 操作类型 彩金加款 彩金…" at bounding box center [889, 402] width 1320 height 389
click at [352, 235] on input "U123456" at bounding box center [388, 237] width 148 height 26
click at [256, 74] on div "会员列表" at bounding box center [269, 74] width 46 height 31
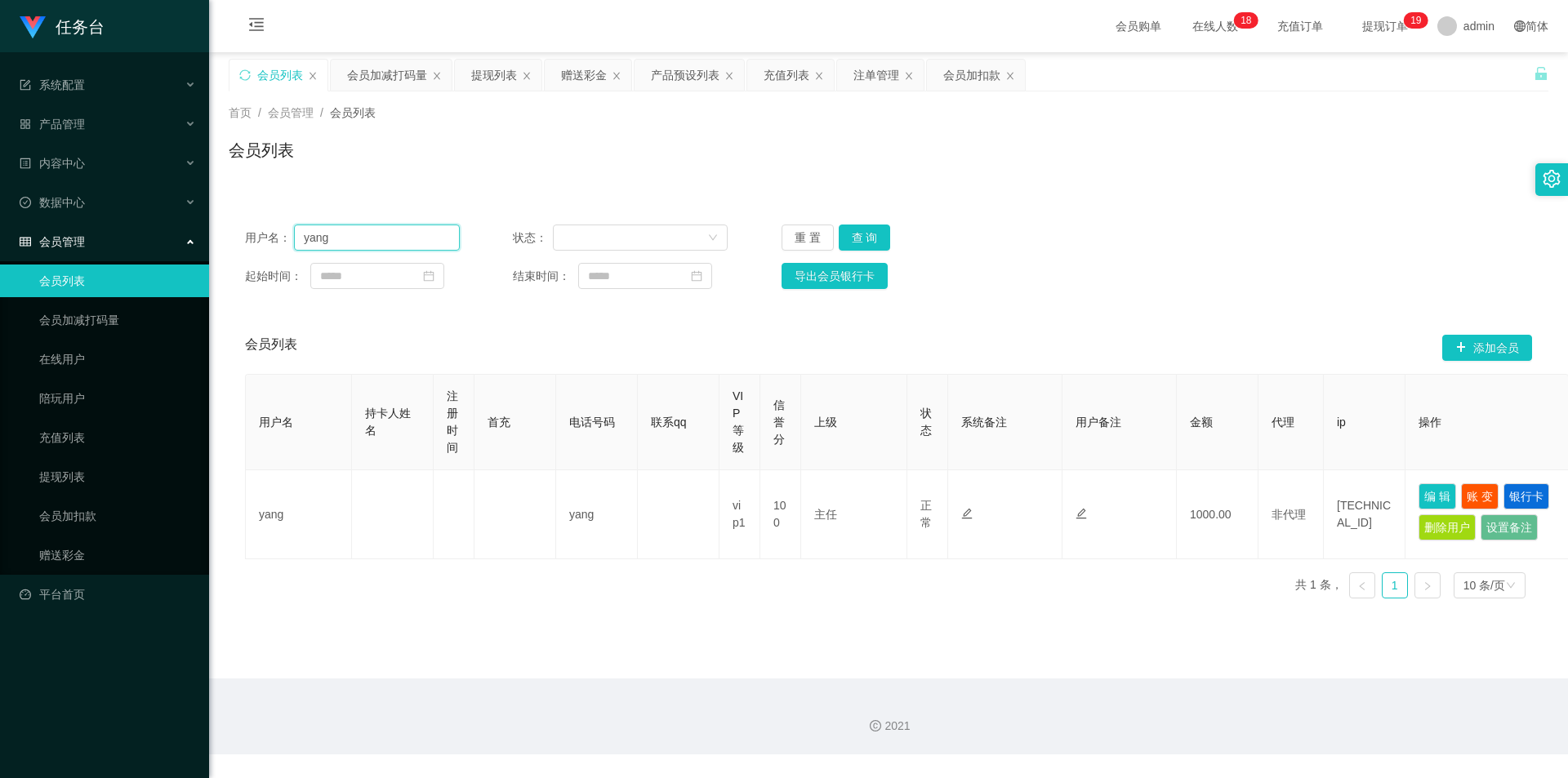
click at [383, 237] on input "yang" at bounding box center [377, 237] width 166 height 26
paste input "U123456"
type input "U123456"
click at [851, 236] on button "查 询" at bounding box center [865, 237] width 52 height 26
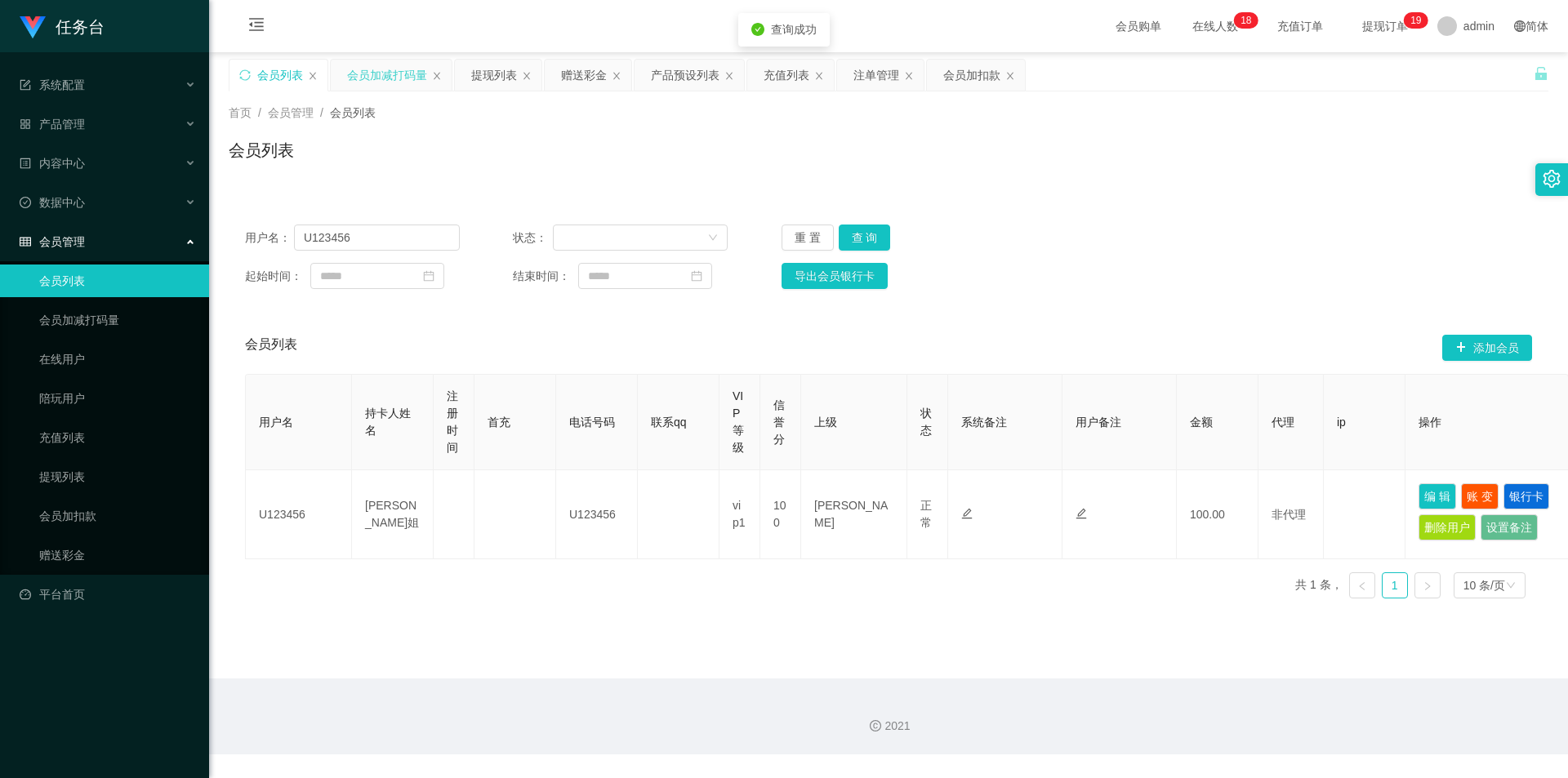
click at [377, 84] on div "会员加减打码量" at bounding box center [387, 74] width 80 height 31
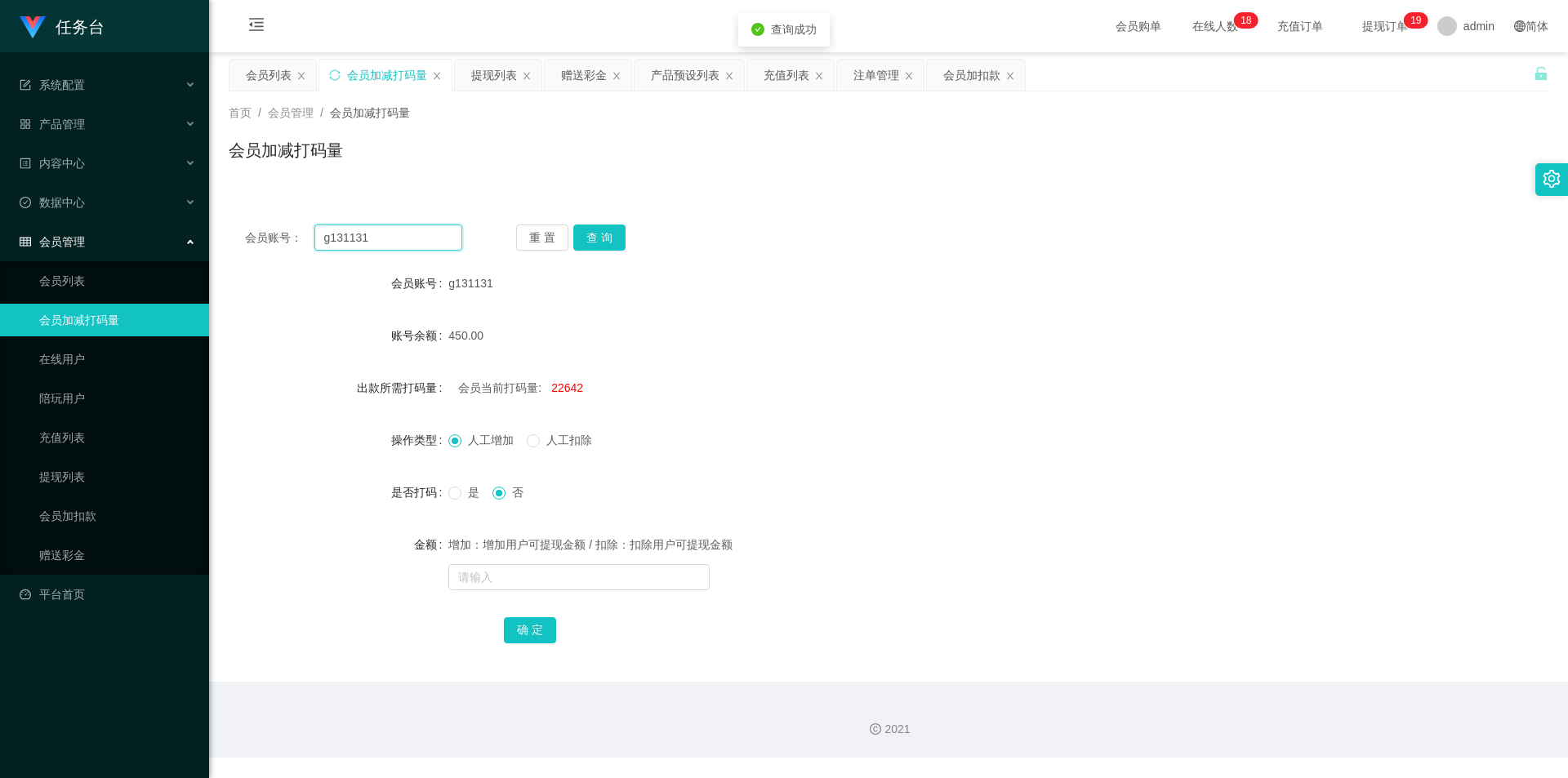
click at [359, 245] on input "g131131" at bounding box center [388, 237] width 148 height 26
paste input "U123456"
type input "U123456"
click at [593, 229] on button "查 询" at bounding box center [599, 237] width 52 height 26
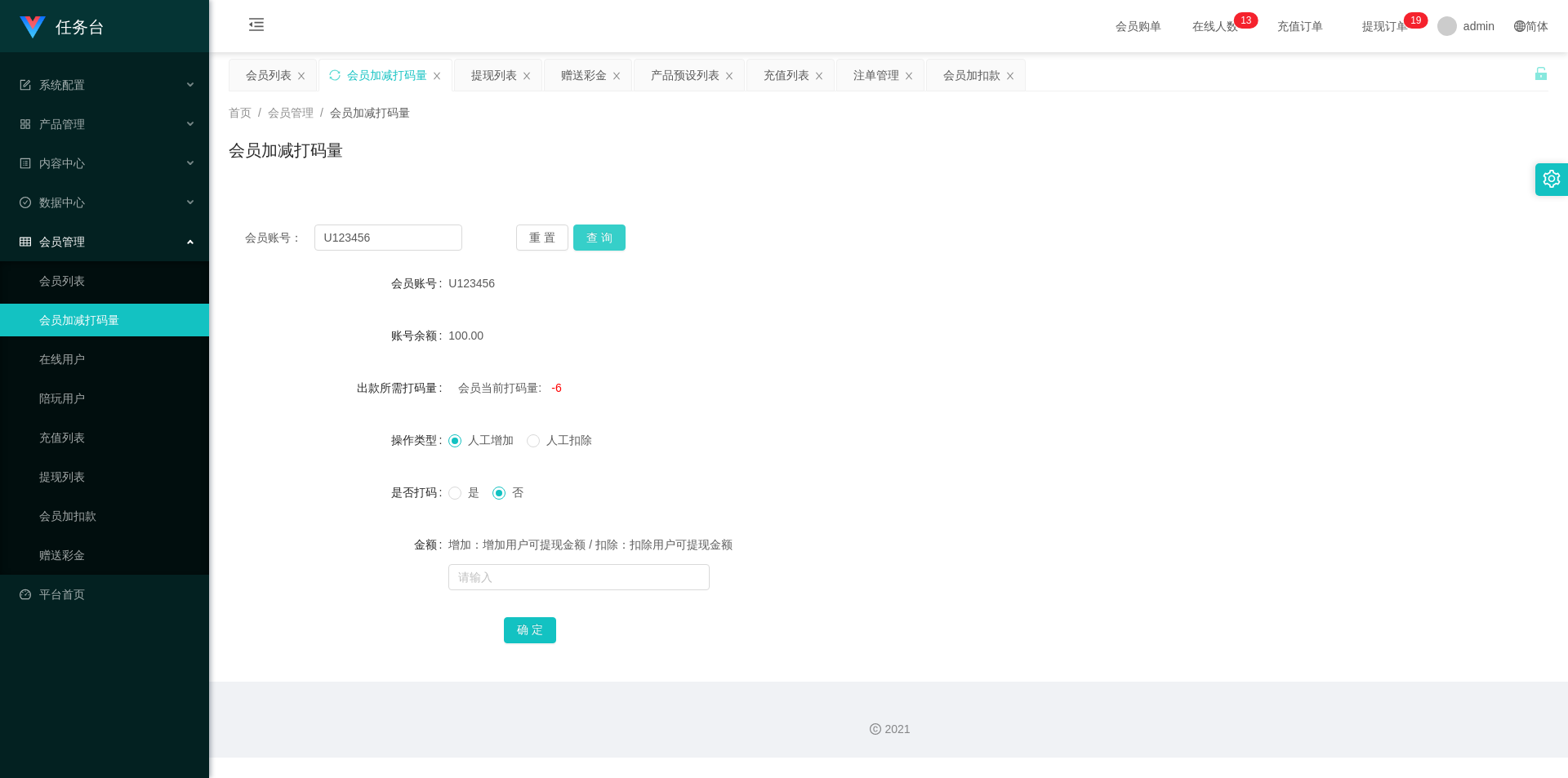
click at [610, 241] on button "查 询" at bounding box center [599, 237] width 52 height 26
click at [481, 79] on div "提现列表" at bounding box center [494, 74] width 46 height 31
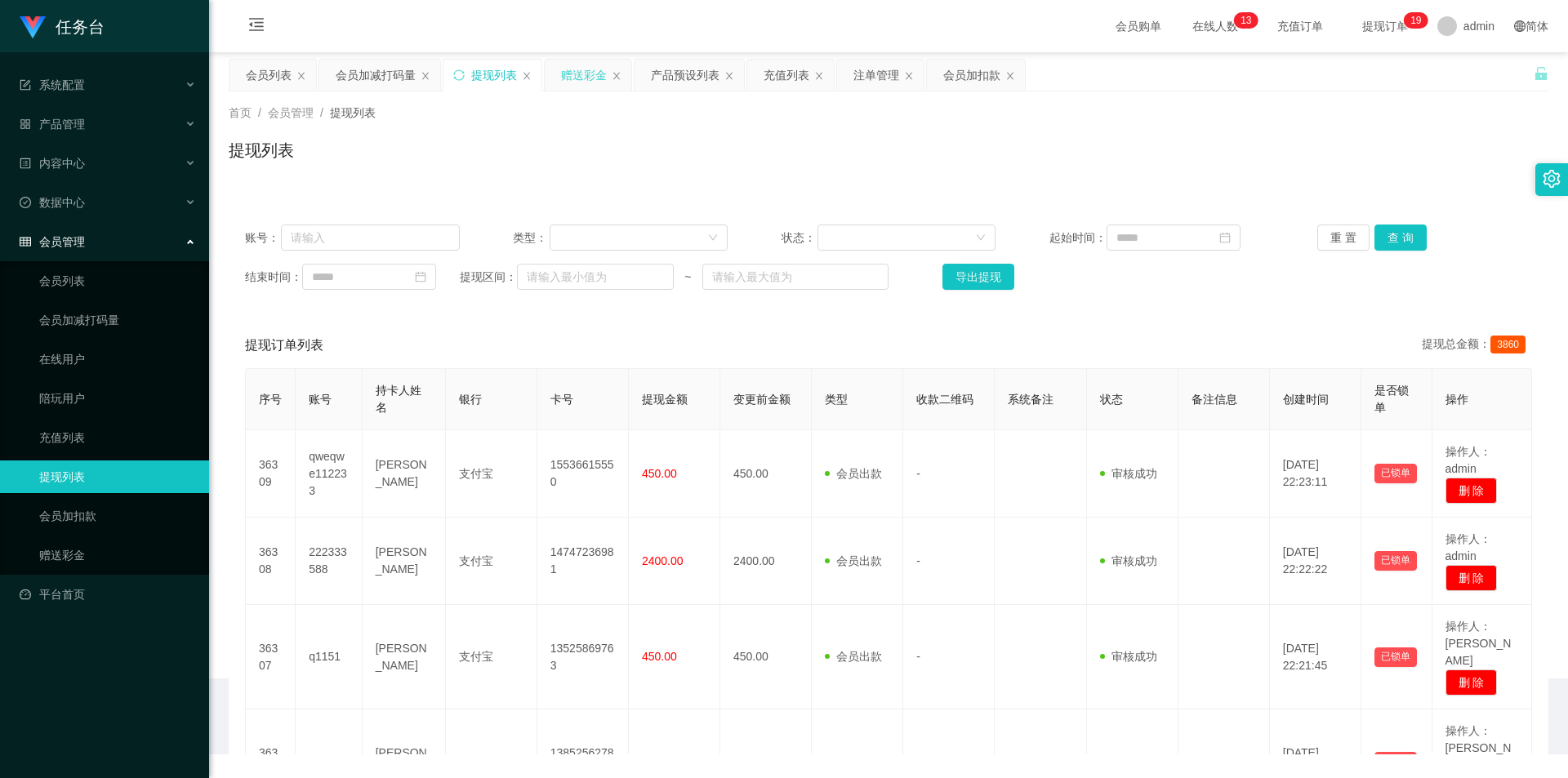
click at [585, 70] on div "赠送彩金" at bounding box center [584, 74] width 46 height 31
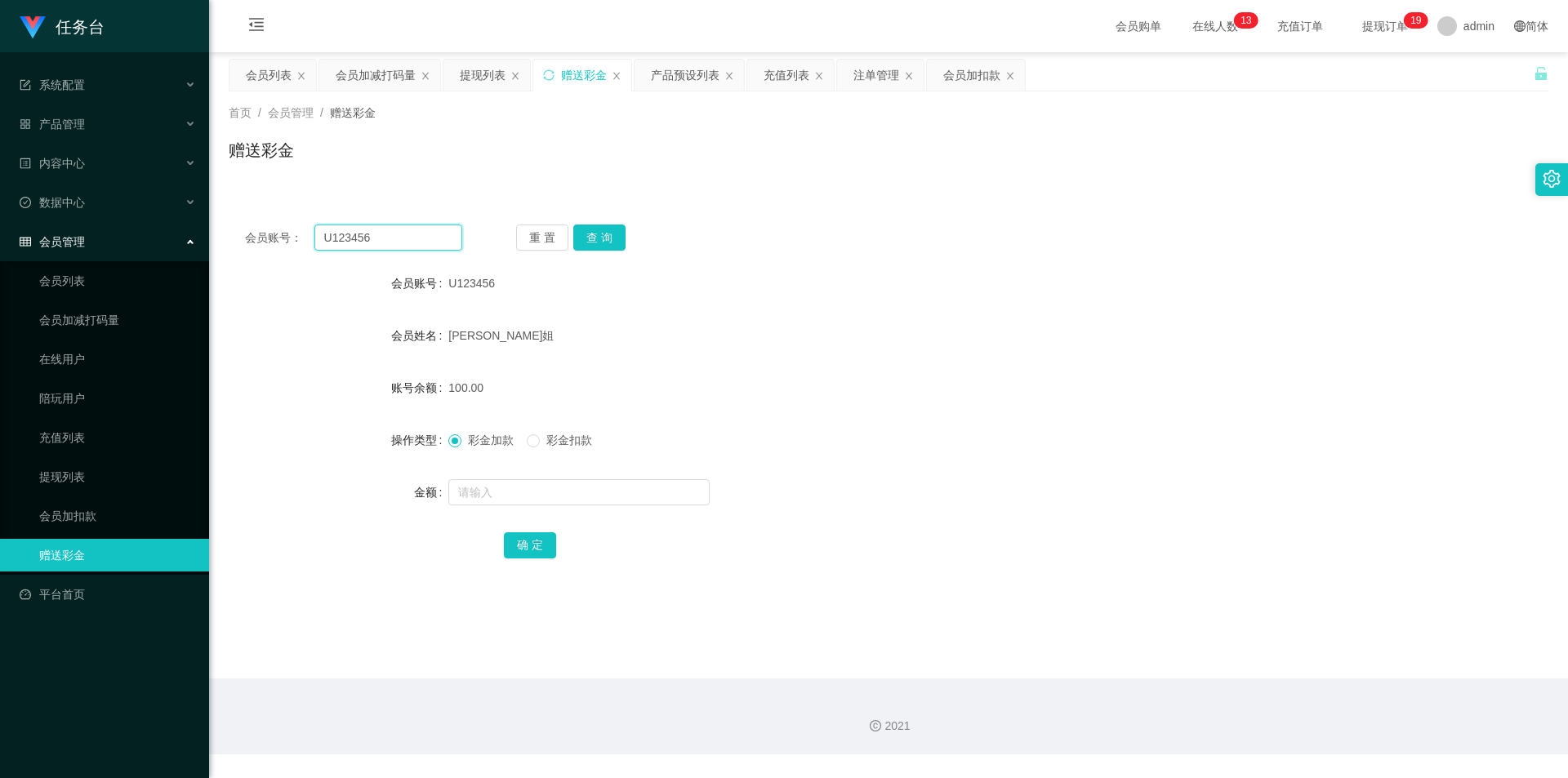
click at [379, 238] on input "U123456" at bounding box center [388, 237] width 148 height 26
paste input "zz1103"
type input "zz1103"
click at [605, 243] on button "查 询" at bounding box center [599, 237] width 52 height 26
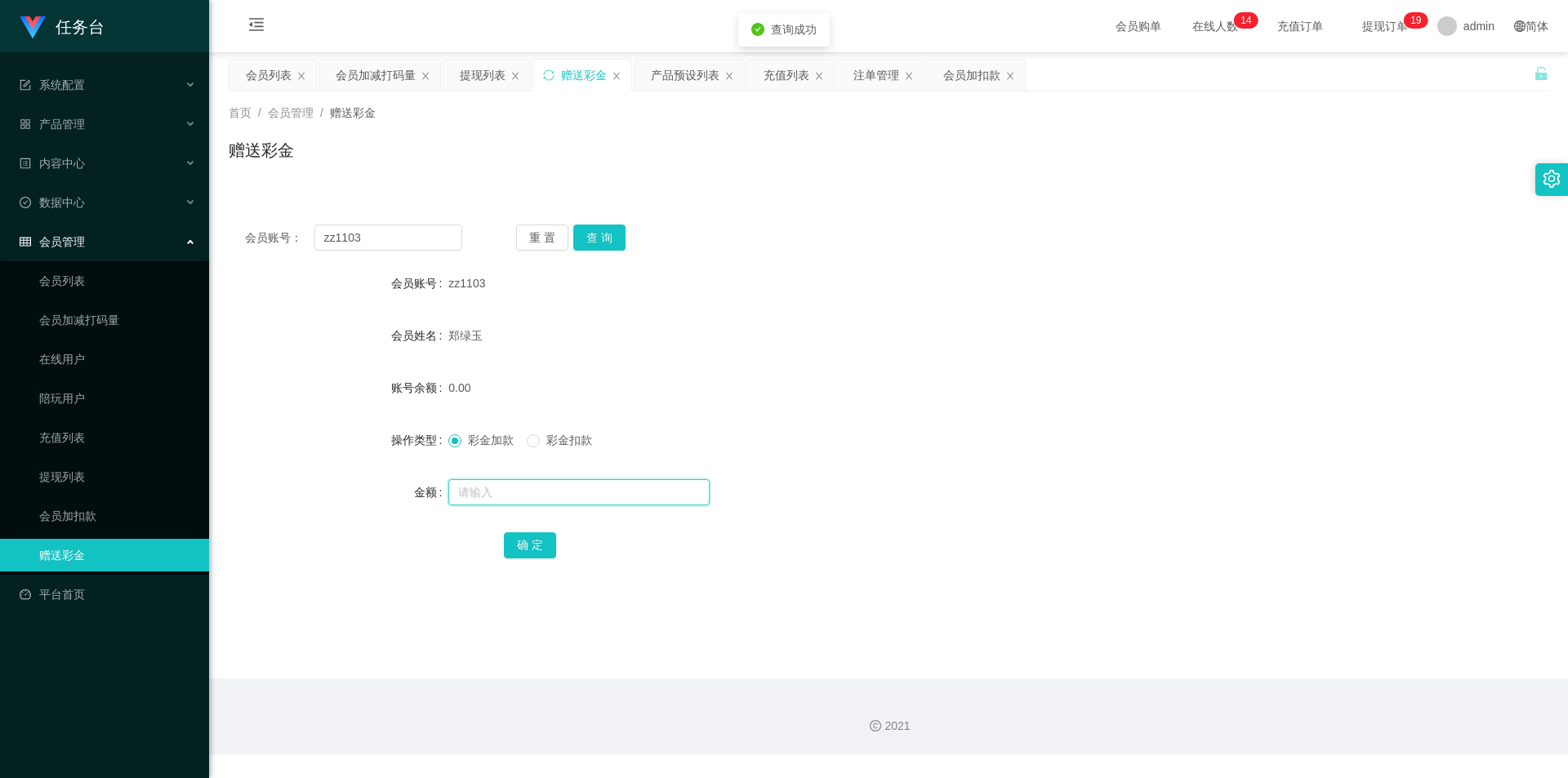
click at [509, 494] on input "text" at bounding box center [579, 492] width 261 height 26
type input "100"
click at [515, 539] on button "确 定" at bounding box center [530, 545] width 52 height 26
click at [483, 74] on div "提现列表" at bounding box center [483, 74] width 46 height 31
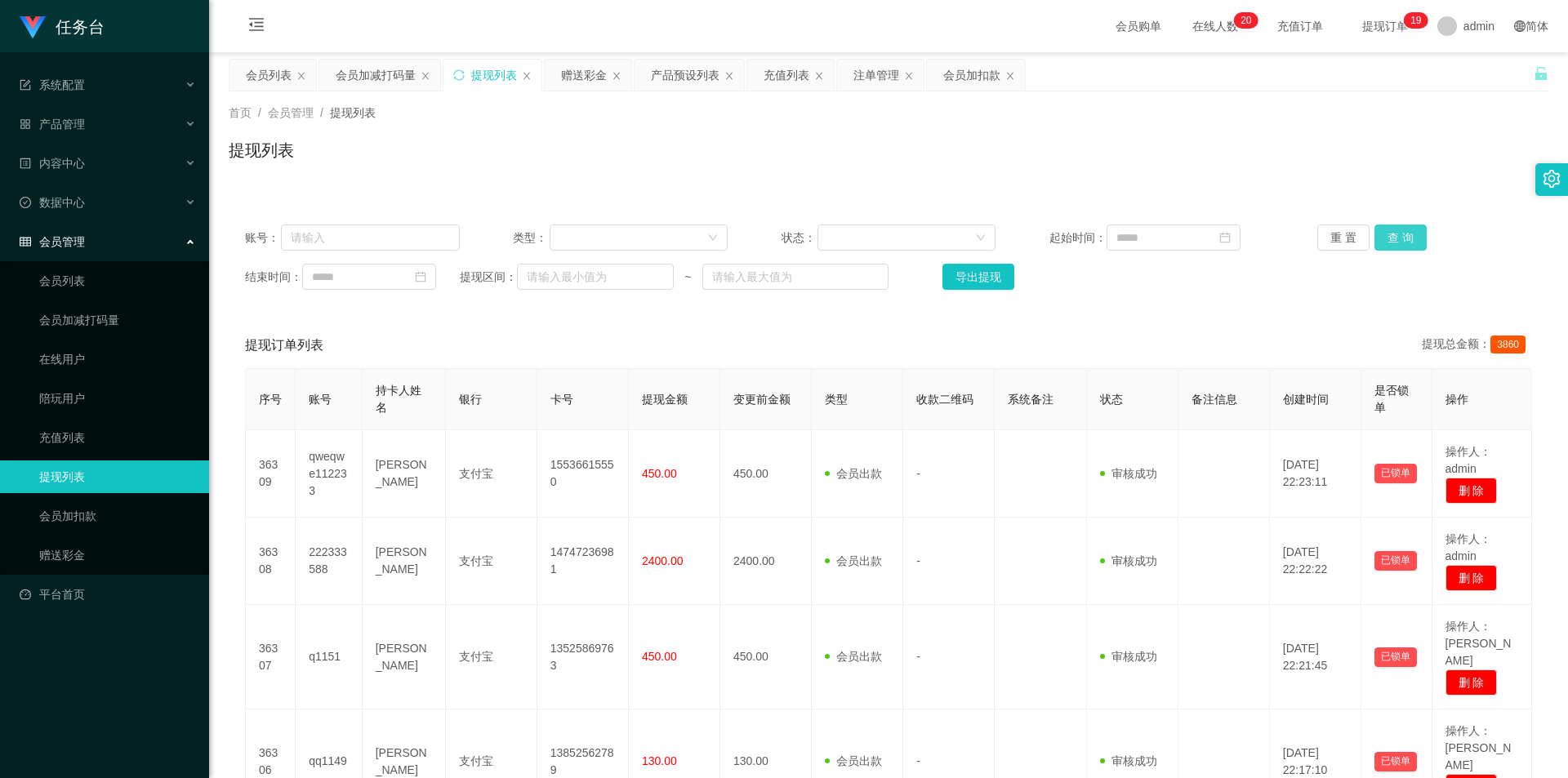
click at [1396, 233] on button "查 询" at bounding box center [1401, 237] width 52 height 26
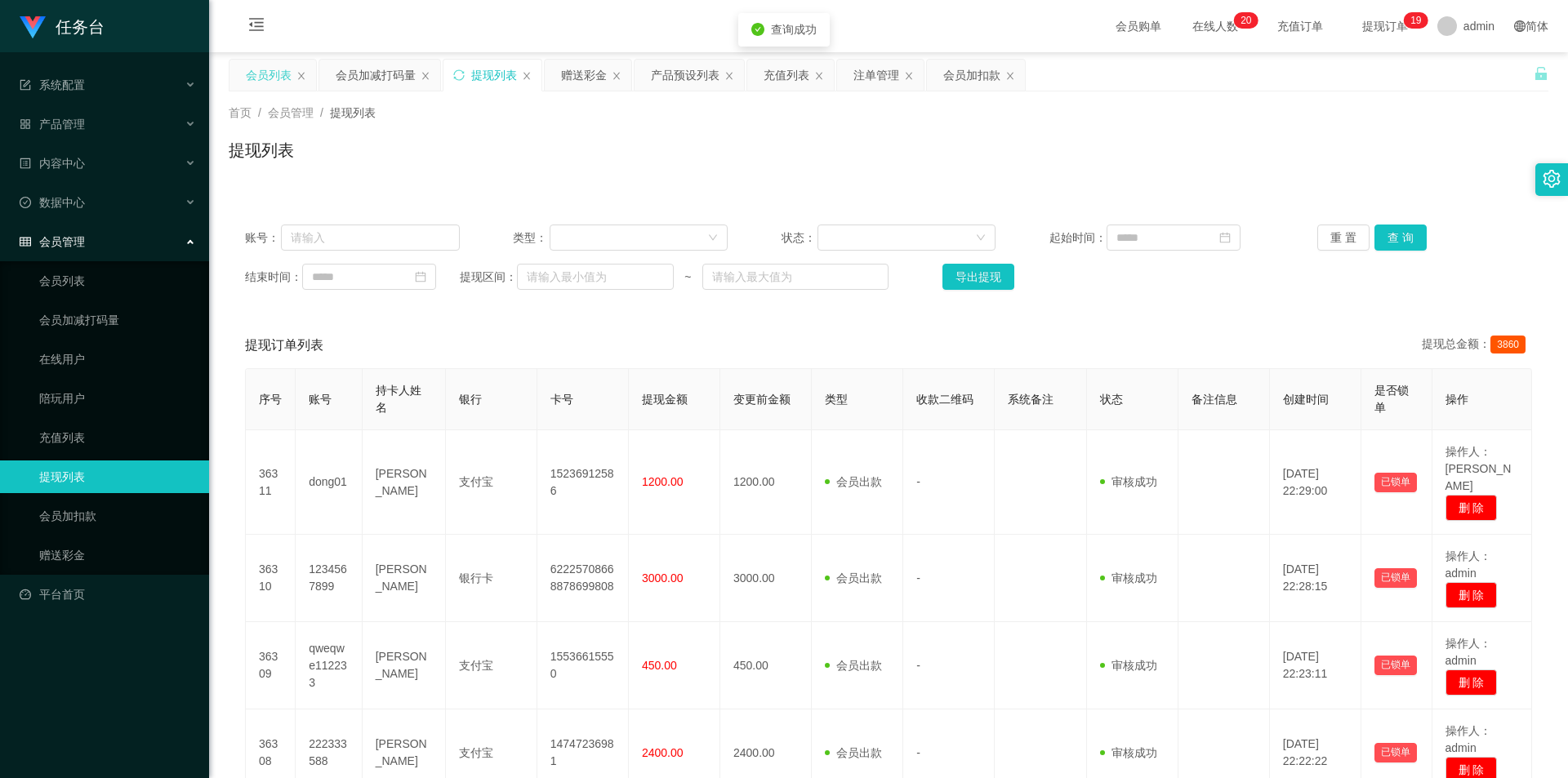
click at [249, 77] on div "会员列表" at bounding box center [269, 74] width 46 height 31
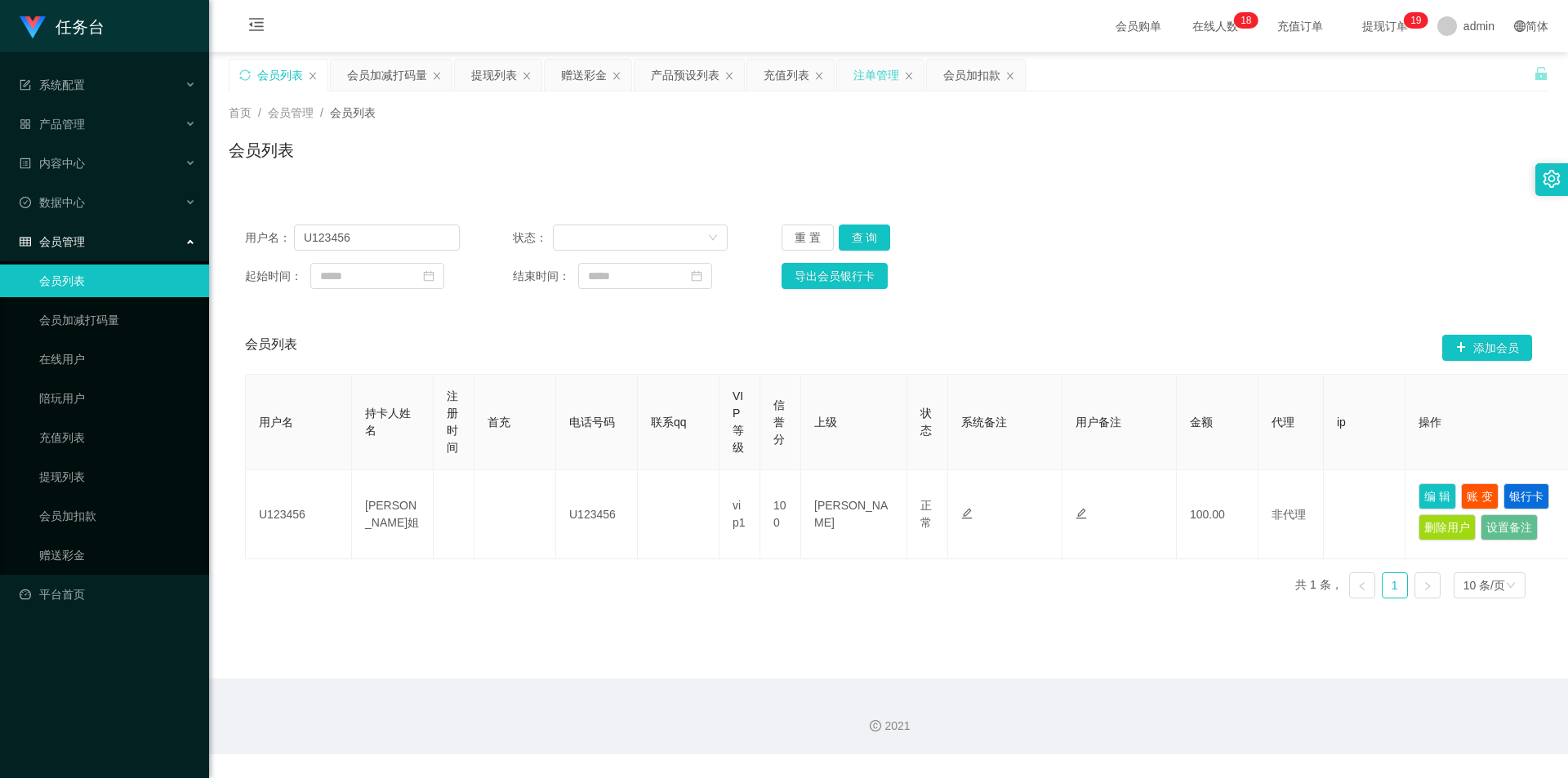
click at [858, 66] on div "注单管理" at bounding box center [876, 74] width 46 height 31
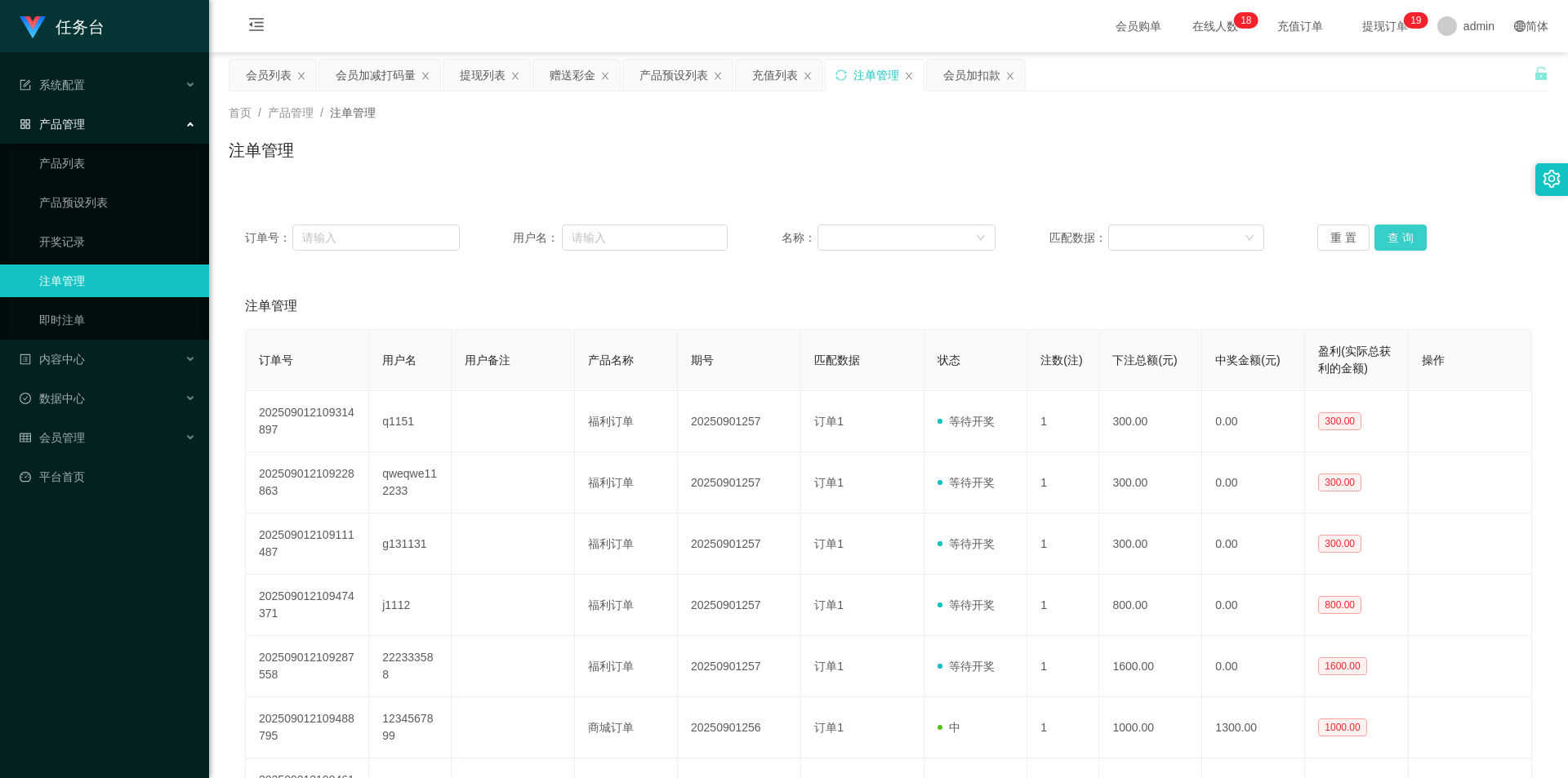
click at [1396, 238] on button "查 询" at bounding box center [1401, 237] width 52 height 26
click at [1407, 235] on button "查 询" at bounding box center [1401, 237] width 52 height 26
click at [1400, 228] on button "查 询" at bounding box center [1401, 237] width 52 height 26
click at [1398, 233] on button "查 询" at bounding box center [1401, 237] width 52 height 26
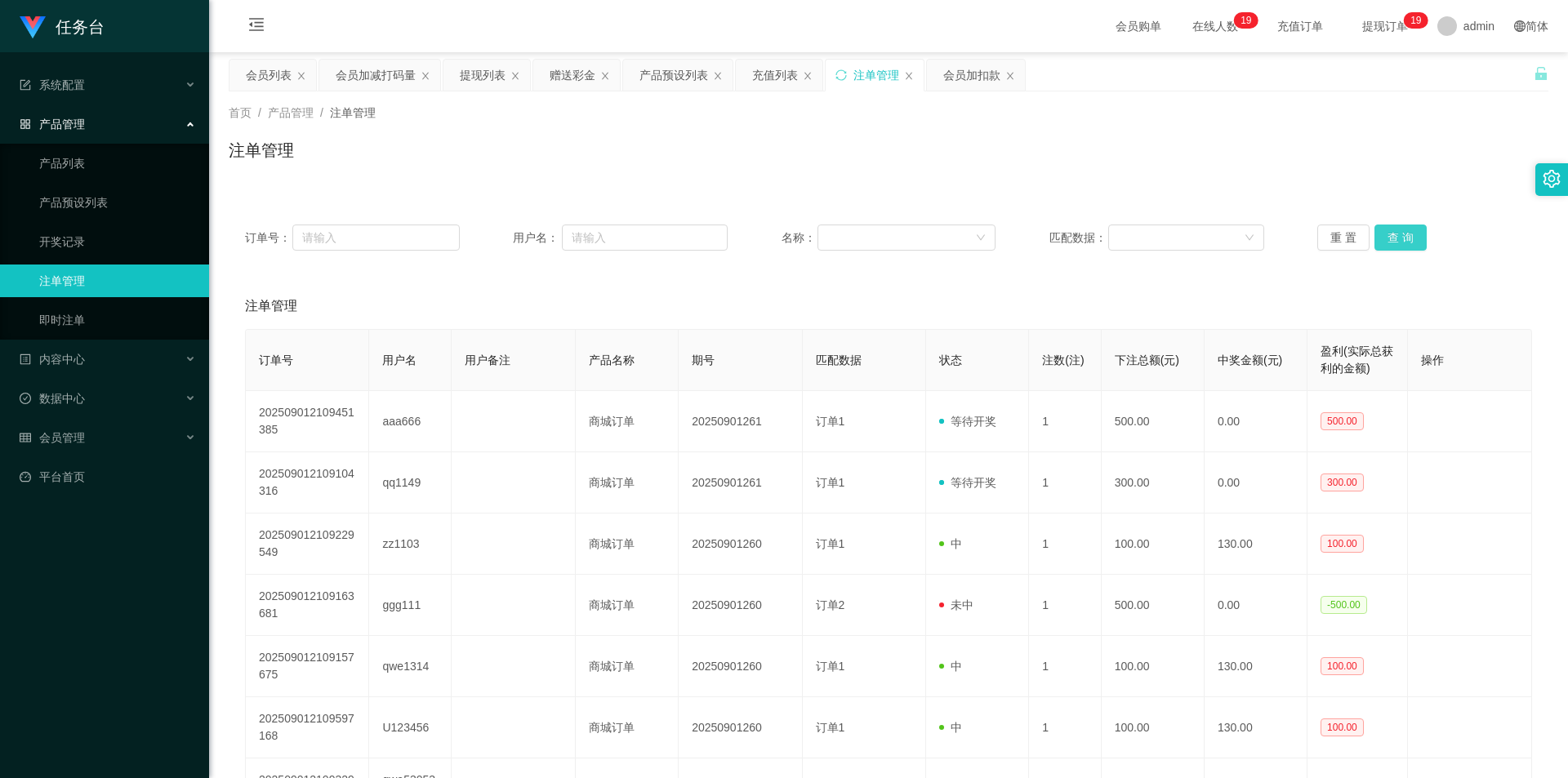
click at [1394, 246] on button "查 询" at bounding box center [1401, 237] width 52 height 26
click at [567, 76] on div "赠送彩金" at bounding box center [572, 74] width 46 height 31
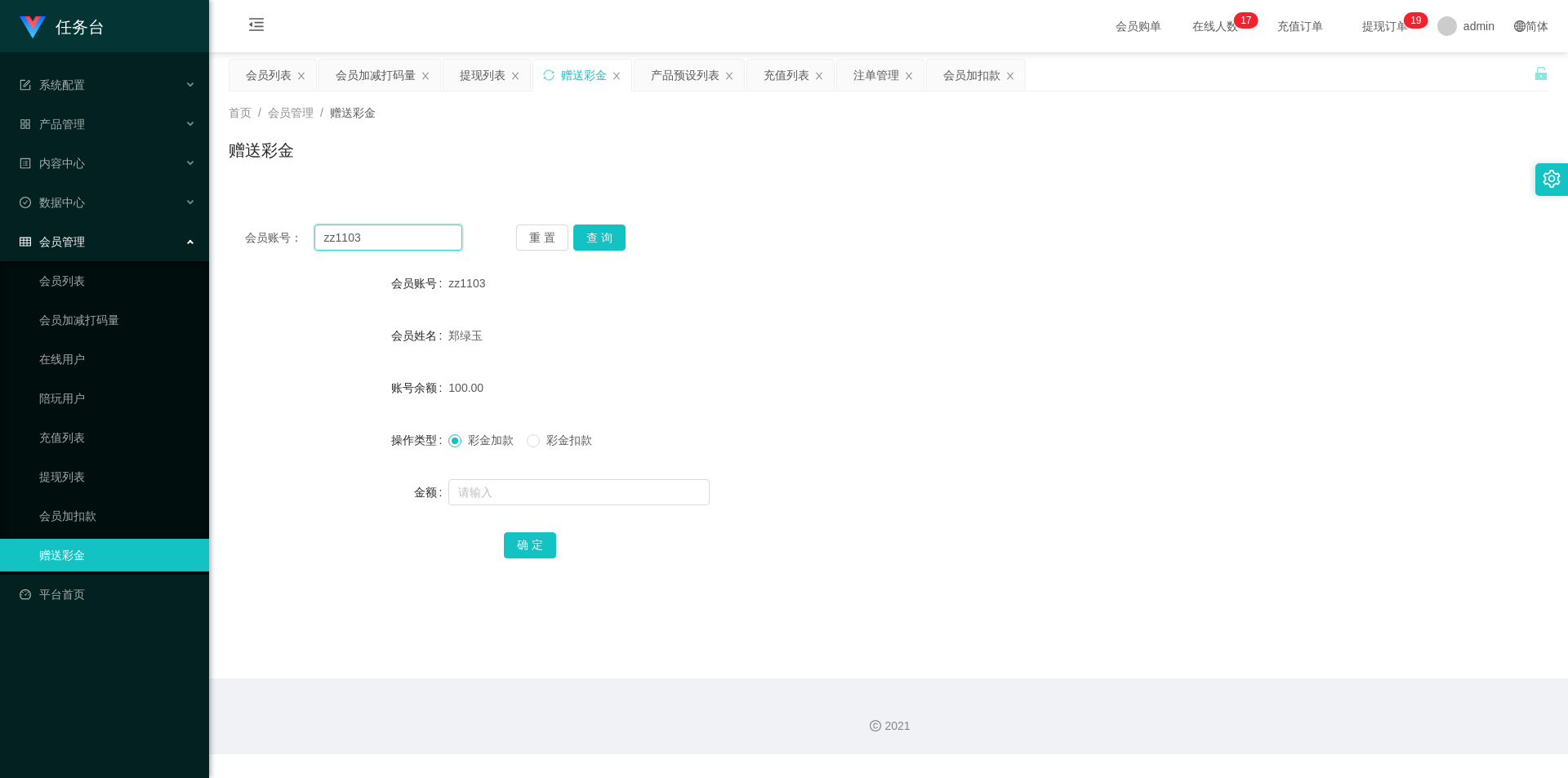
click at [354, 228] on input "zz1103" at bounding box center [388, 237] width 148 height 26
drag, startPoint x: 598, startPoint y: 234, endPoint x: 576, endPoint y: 302, distance: 71.5
click at [598, 234] on button "查 询" at bounding box center [599, 237] width 52 height 26
click at [489, 492] on input "text" at bounding box center [579, 492] width 261 height 26
type input "170"
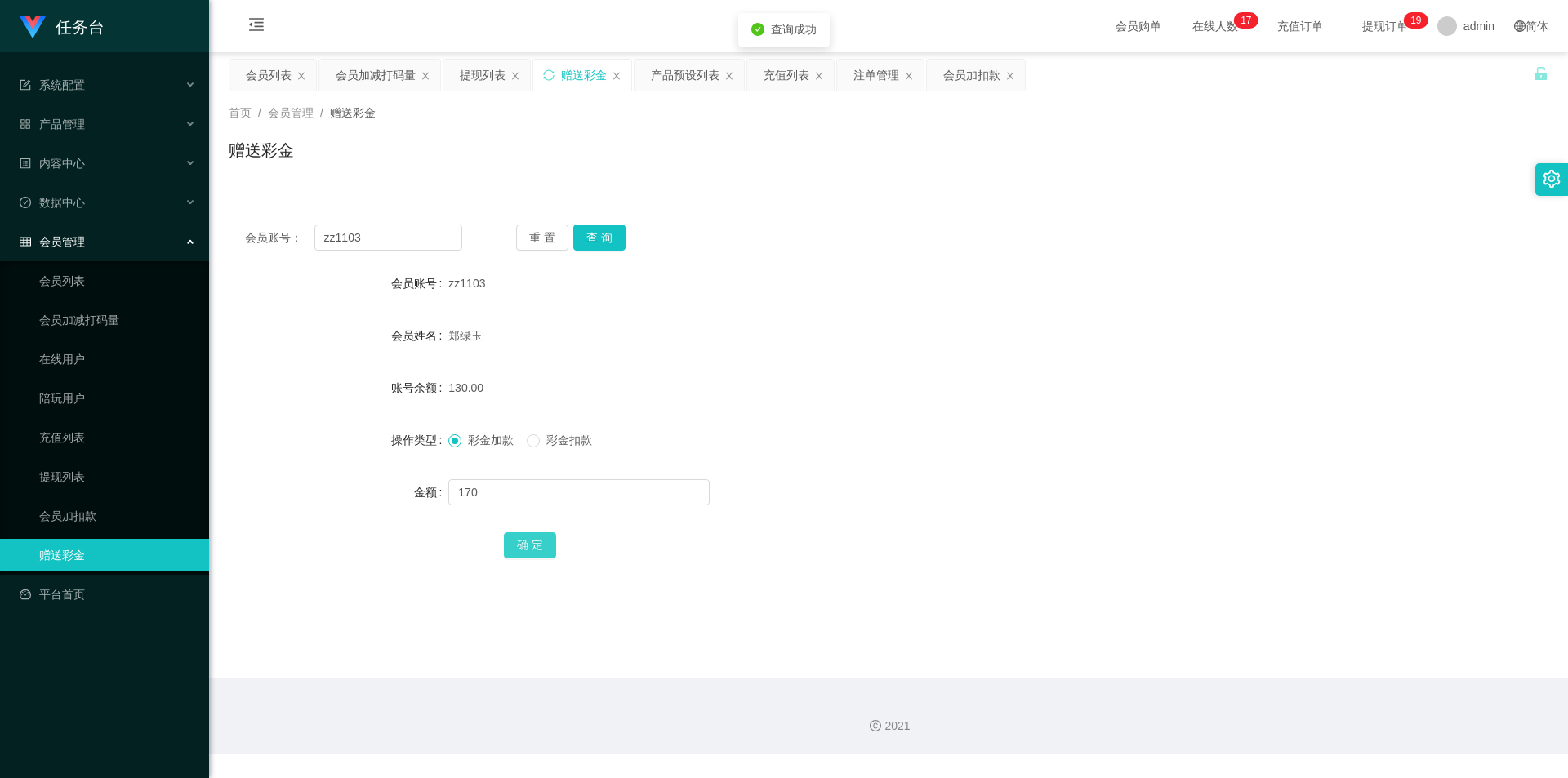
click at [520, 559] on div "确 定" at bounding box center [889, 545] width 771 height 33
click at [522, 556] on button "确 定" at bounding box center [530, 545] width 52 height 26
click at [368, 228] on input "zz1103" at bounding box center [388, 237] width 148 height 26
click at [892, 311] on form "会员账号 zz1103 会员姓名 [PERSON_NAME]余额 300.00 操作类型 彩金加款 彩金扣款 金额 确 定" at bounding box center [889, 413] width 1320 height 294
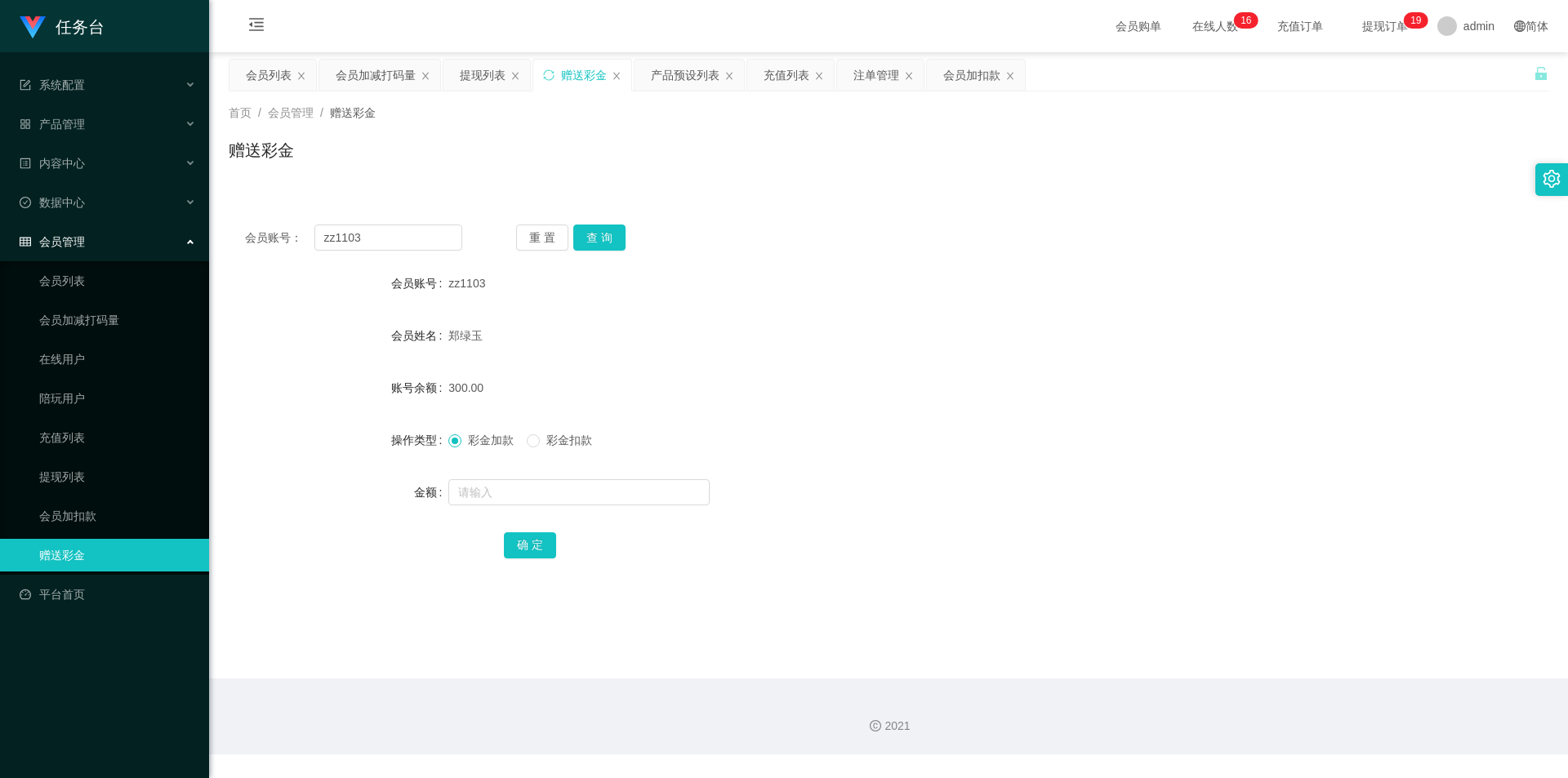
drag, startPoint x: 911, startPoint y: 176, endPoint x: 878, endPoint y: 188, distance: 35.1
click at [911, 176] on div "首页 / 会员管理 / 赠送彩金 / 赠送彩金" at bounding box center [889, 140] width 1359 height 97
click at [377, 247] on input "zz1103" at bounding box center [388, 237] width 148 height 26
paste input "U123456"
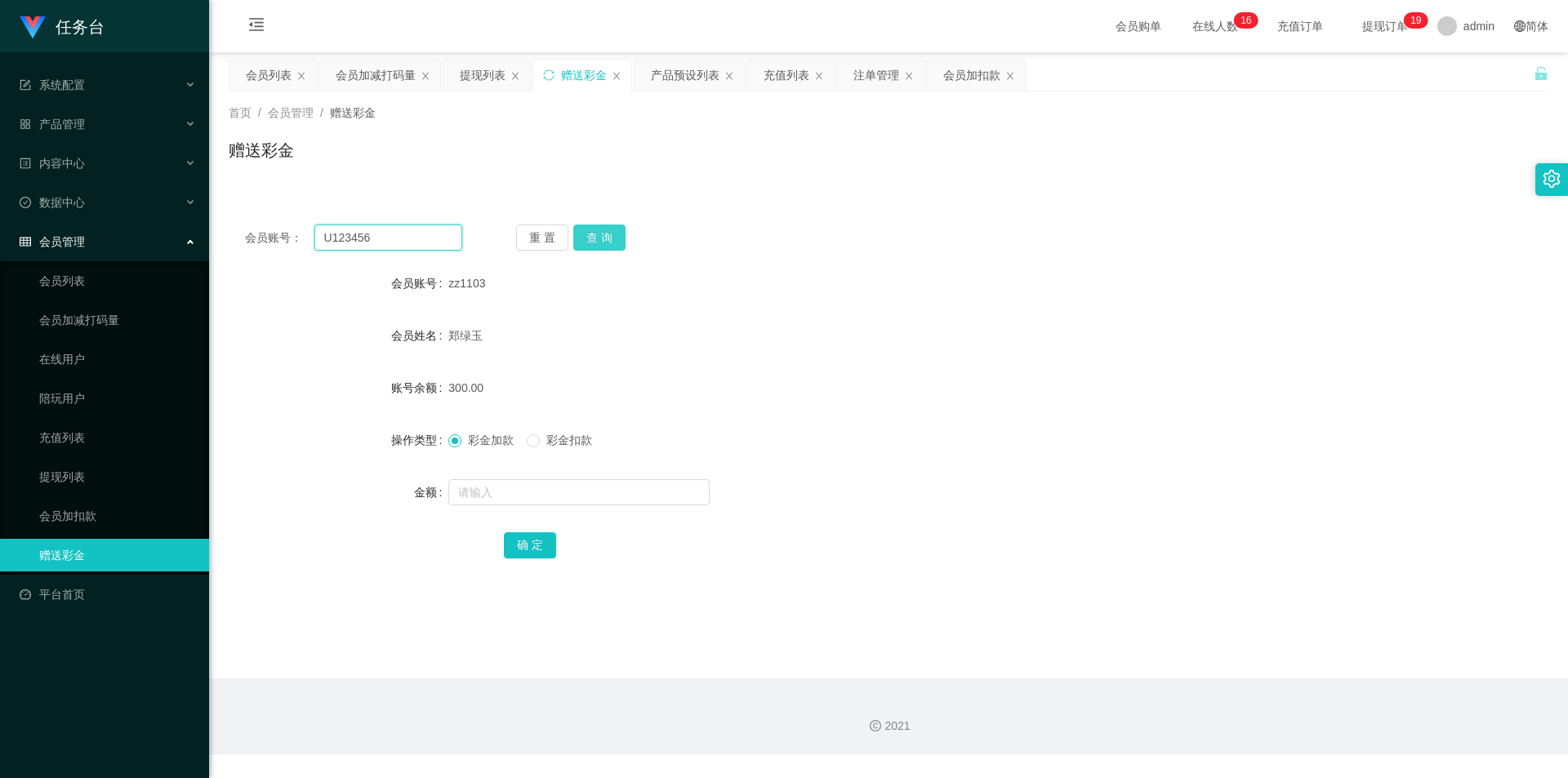
type input "U123456"
drag, startPoint x: 615, startPoint y: 237, endPoint x: 611, endPoint y: 248, distance: 11.7
click at [615, 237] on button "查 询" at bounding box center [599, 237] width 52 height 26
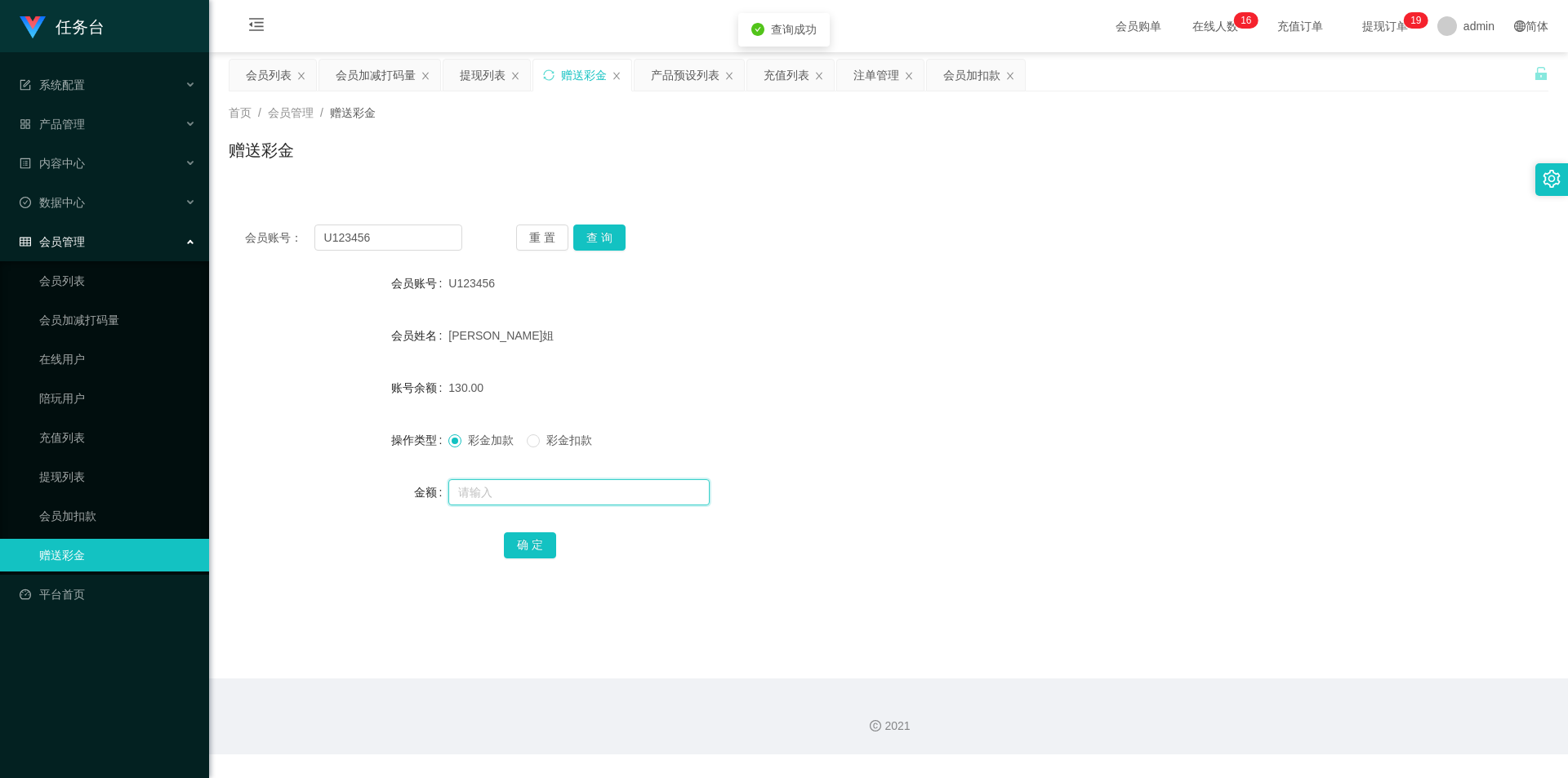
click at [523, 489] on input "text" at bounding box center [579, 492] width 261 height 26
type input "170"
click at [515, 545] on button "确 定" at bounding box center [530, 545] width 52 height 26
click at [618, 243] on button "查 询" at bounding box center [599, 237] width 52 height 26
click at [863, 78] on div "注单管理" at bounding box center [876, 74] width 46 height 31
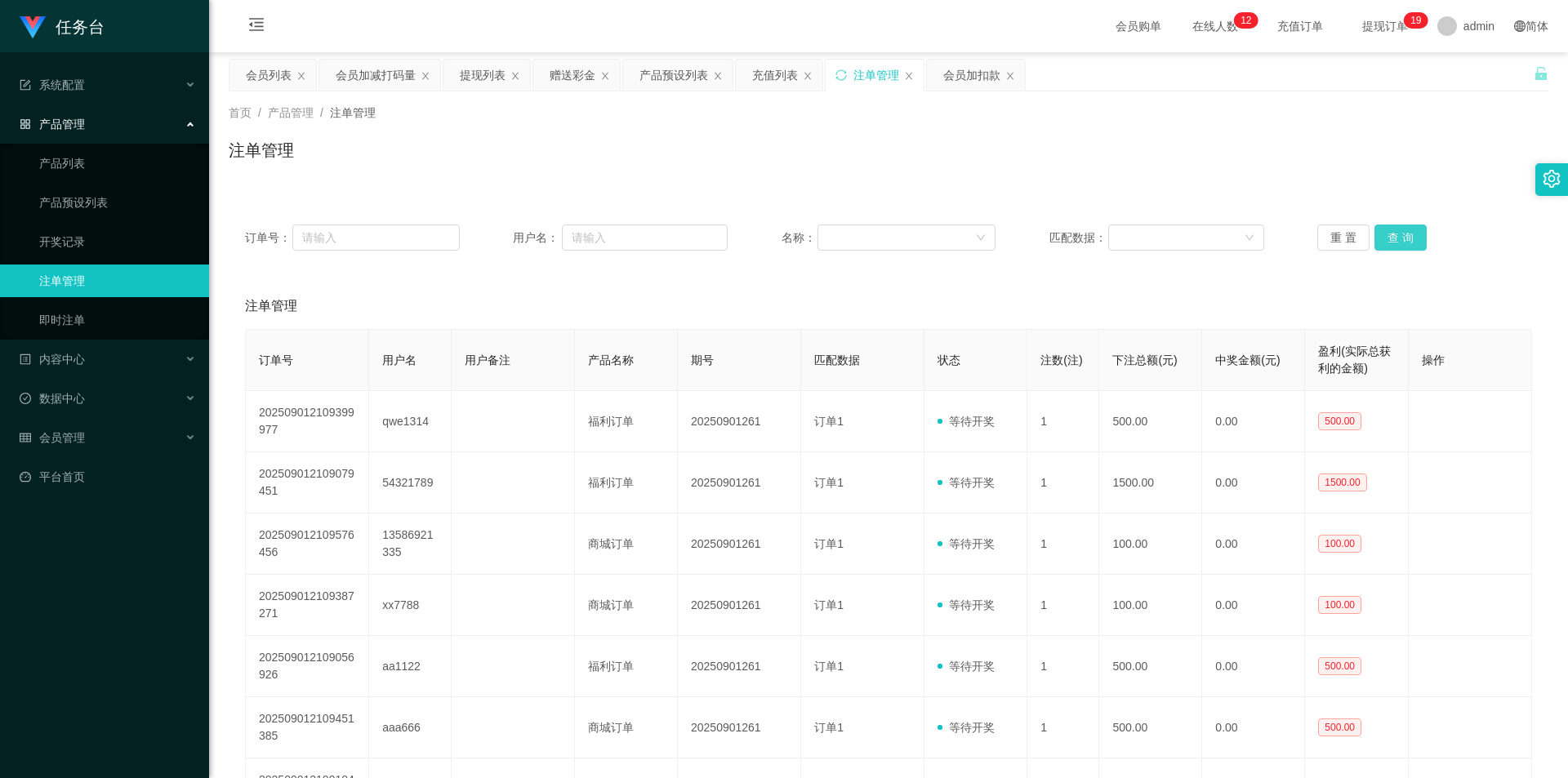
drag, startPoint x: 1386, startPoint y: 246, endPoint x: 1409, endPoint y: 235, distance: 25.5
click at [1394, 242] on button "查 询" at bounding box center [1401, 237] width 52 height 26
click at [1412, 232] on div "重 置 查 询" at bounding box center [1425, 237] width 215 height 26
click at [1383, 235] on button "查 询" at bounding box center [1401, 237] width 52 height 26
click at [490, 82] on div "提现列表" at bounding box center [483, 74] width 46 height 31
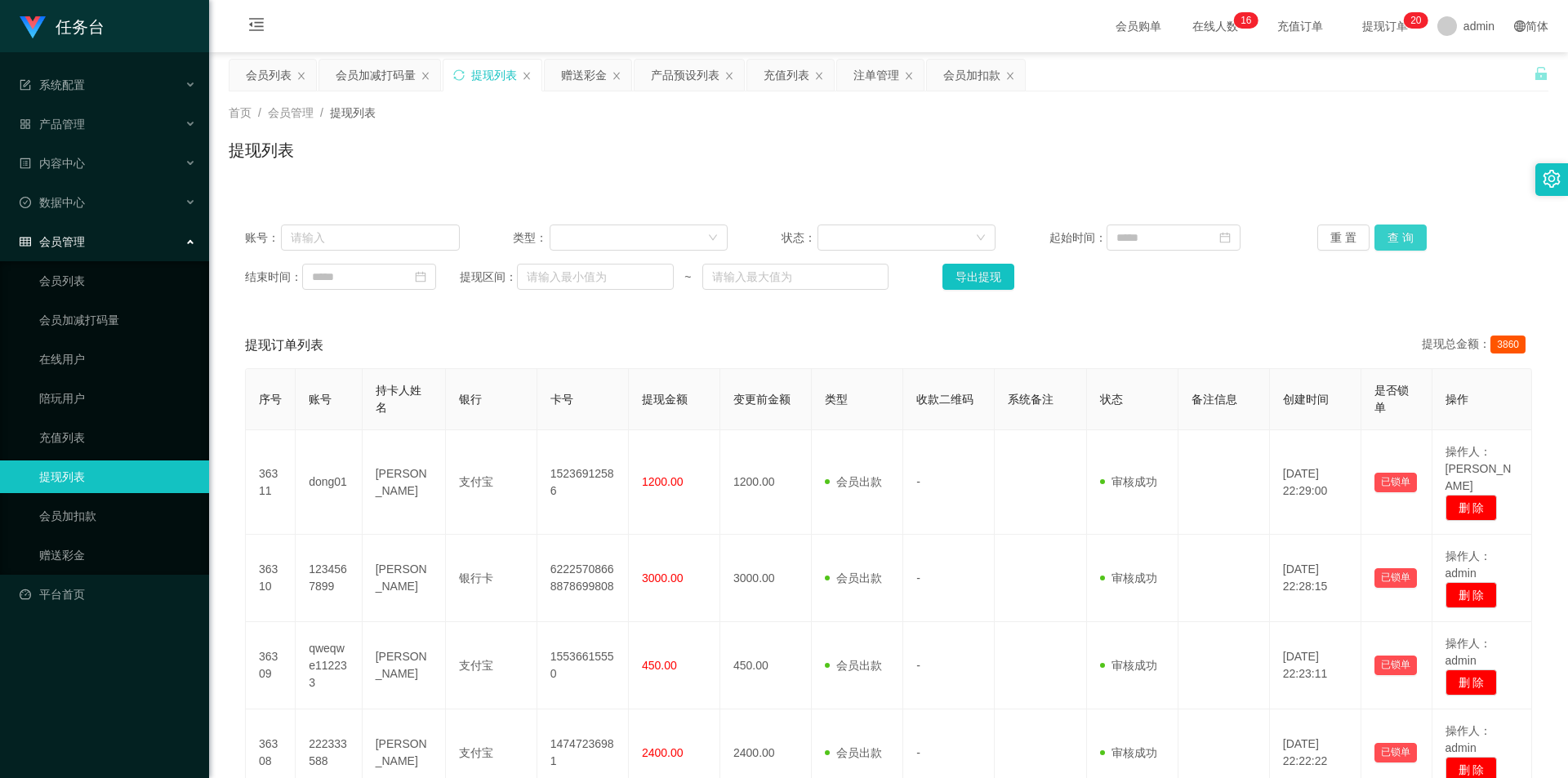
click at [1397, 228] on button "查 询" at bounding box center [1401, 237] width 52 height 26
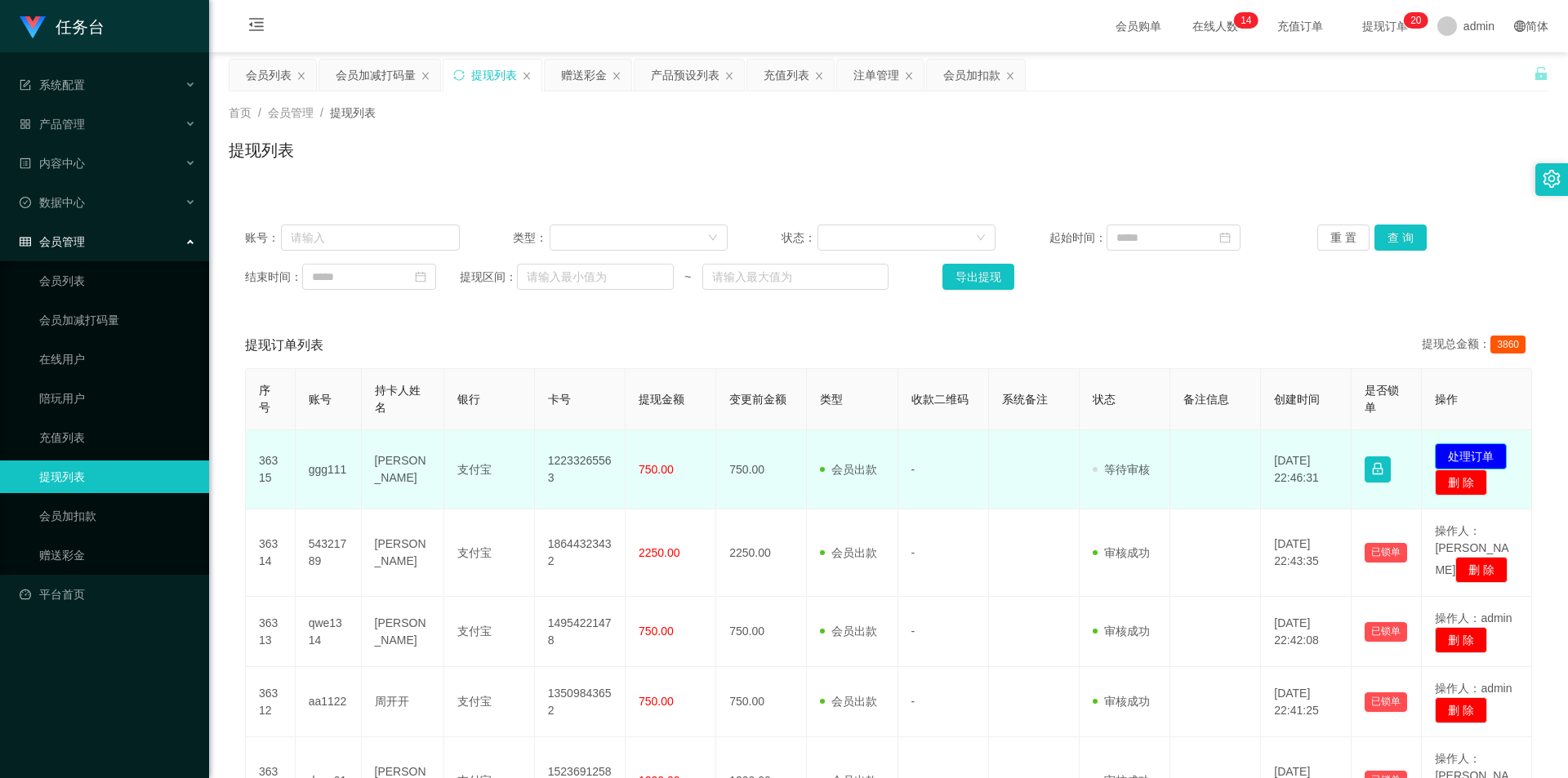
click at [1454, 448] on button "处理订单" at bounding box center [1471, 456] width 72 height 26
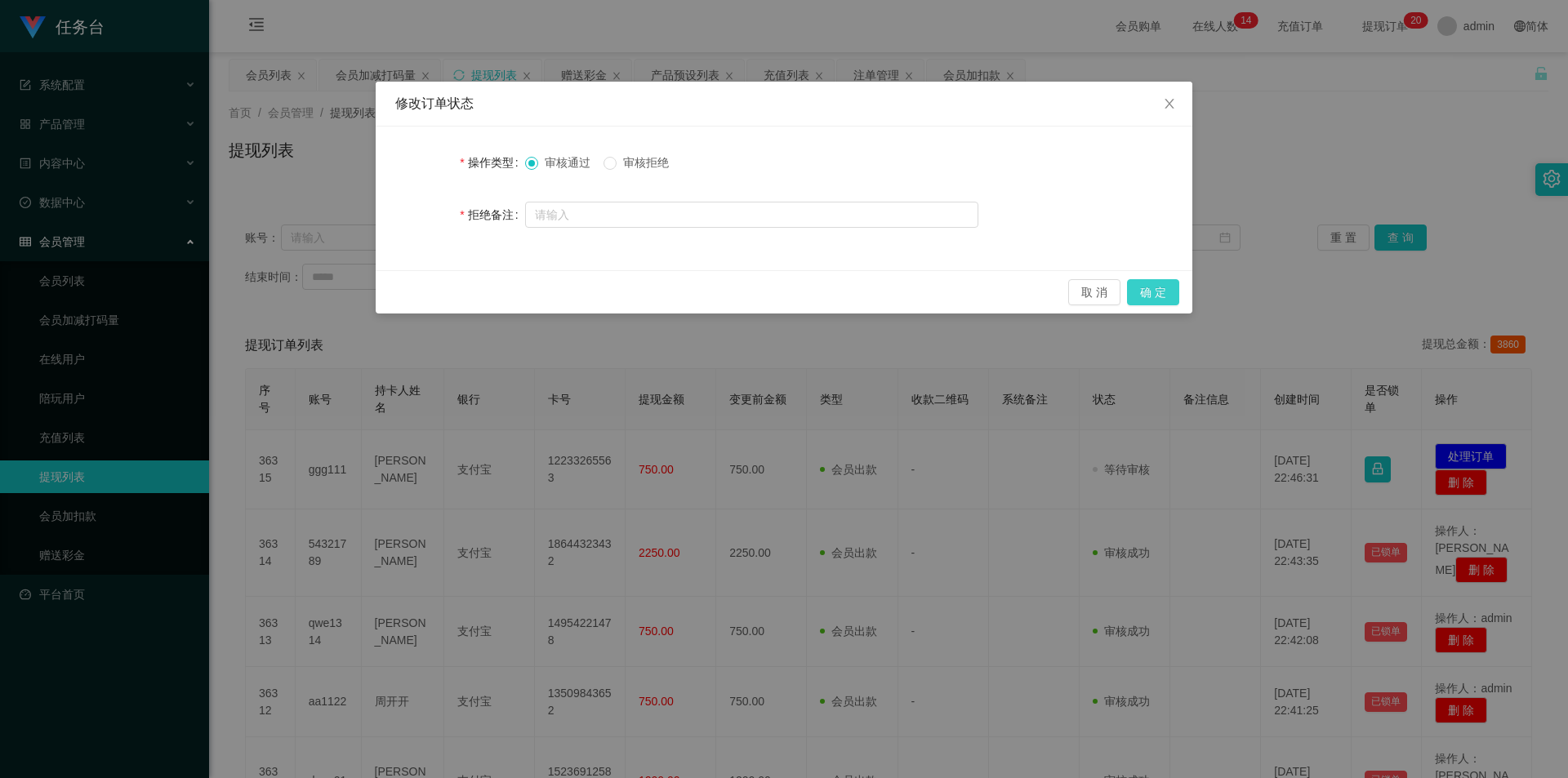
click at [1150, 290] on button "确 定" at bounding box center [1153, 292] width 52 height 26
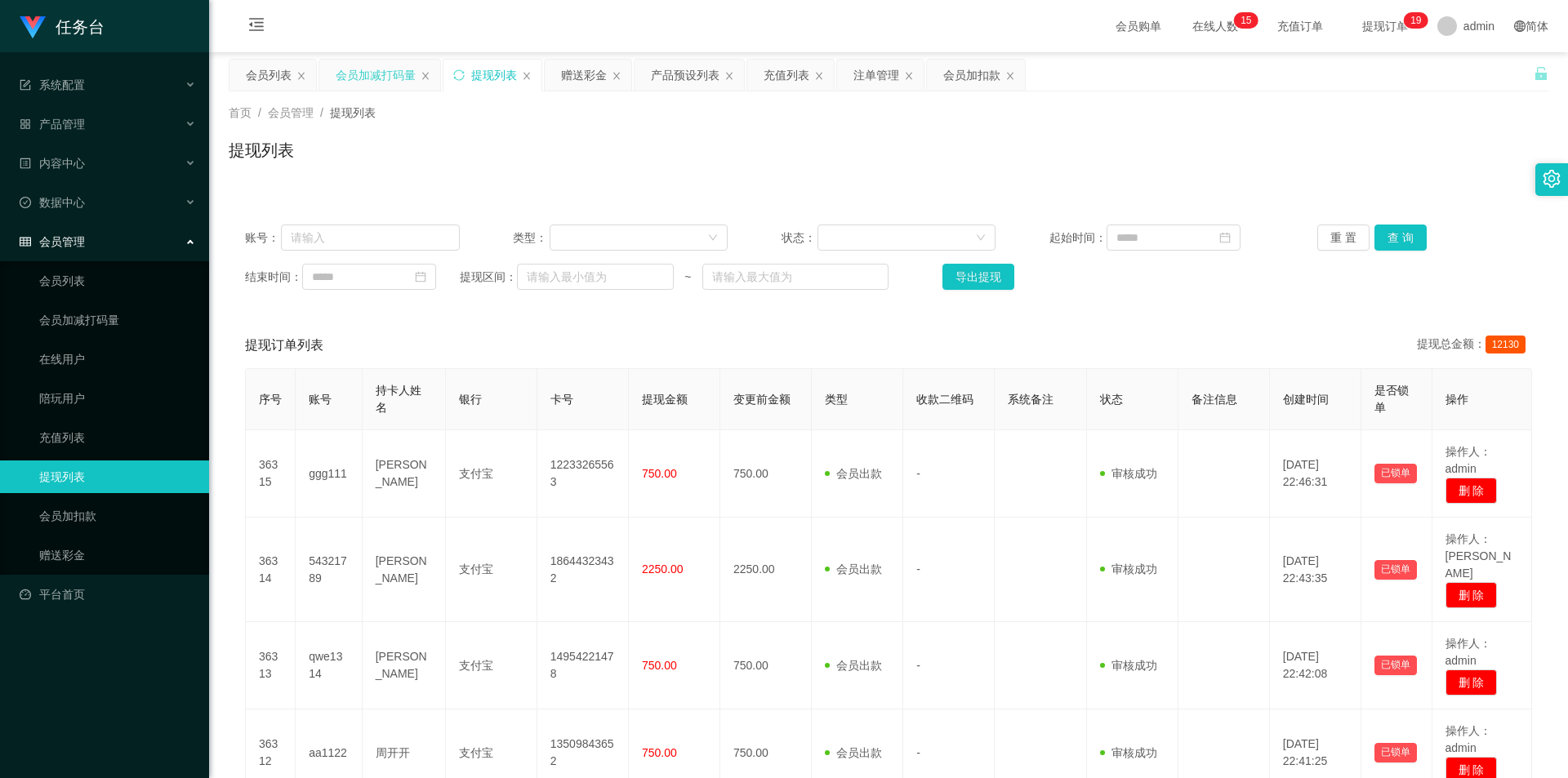
click at [373, 80] on div "会员加减打码量" at bounding box center [376, 74] width 80 height 31
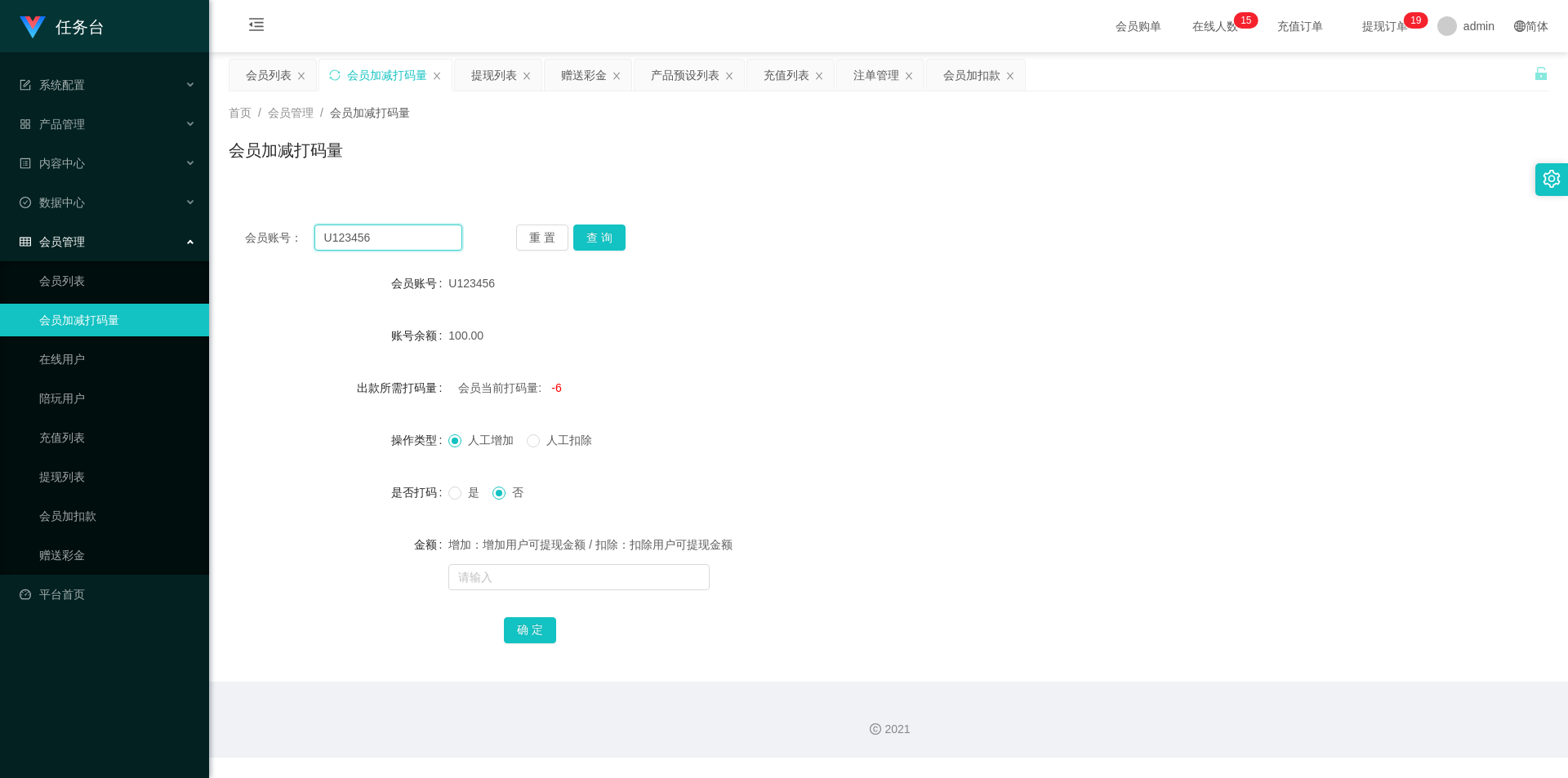
click at [373, 225] on input "U123456" at bounding box center [388, 237] width 148 height 26
click at [372, 233] on input "U123456" at bounding box center [388, 237] width 148 height 26
click at [602, 238] on button "查 询" at bounding box center [599, 237] width 52 height 26
click at [520, 574] on input "text" at bounding box center [579, 577] width 261 height 26
type input "55555"
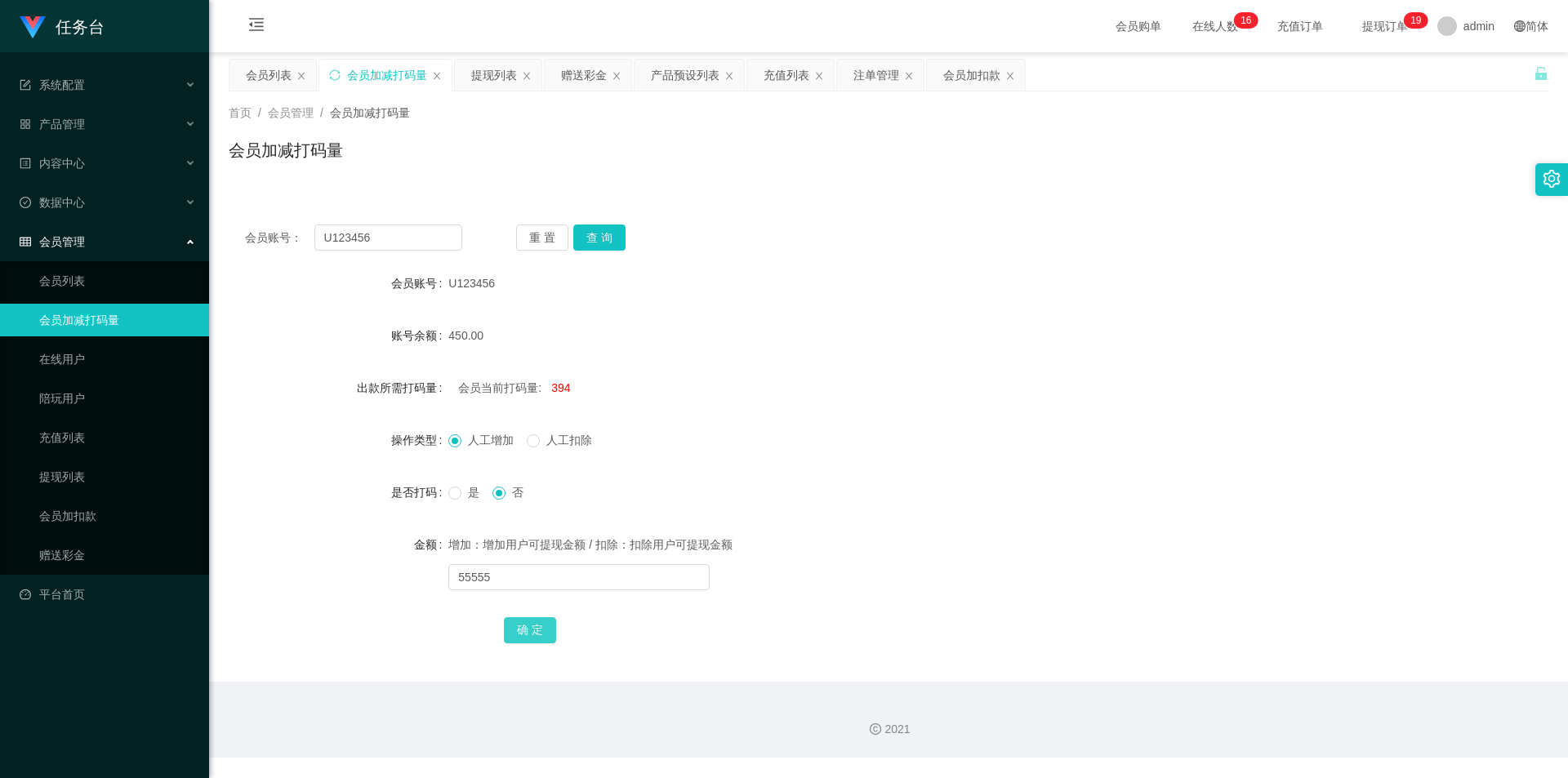
click at [515, 627] on button "确 定" at bounding box center [530, 630] width 52 height 26
click at [392, 239] on input "U123456" at bounding box center [388, 237] width 148 height 26
paste input "zz1103"
type input "zz1103"
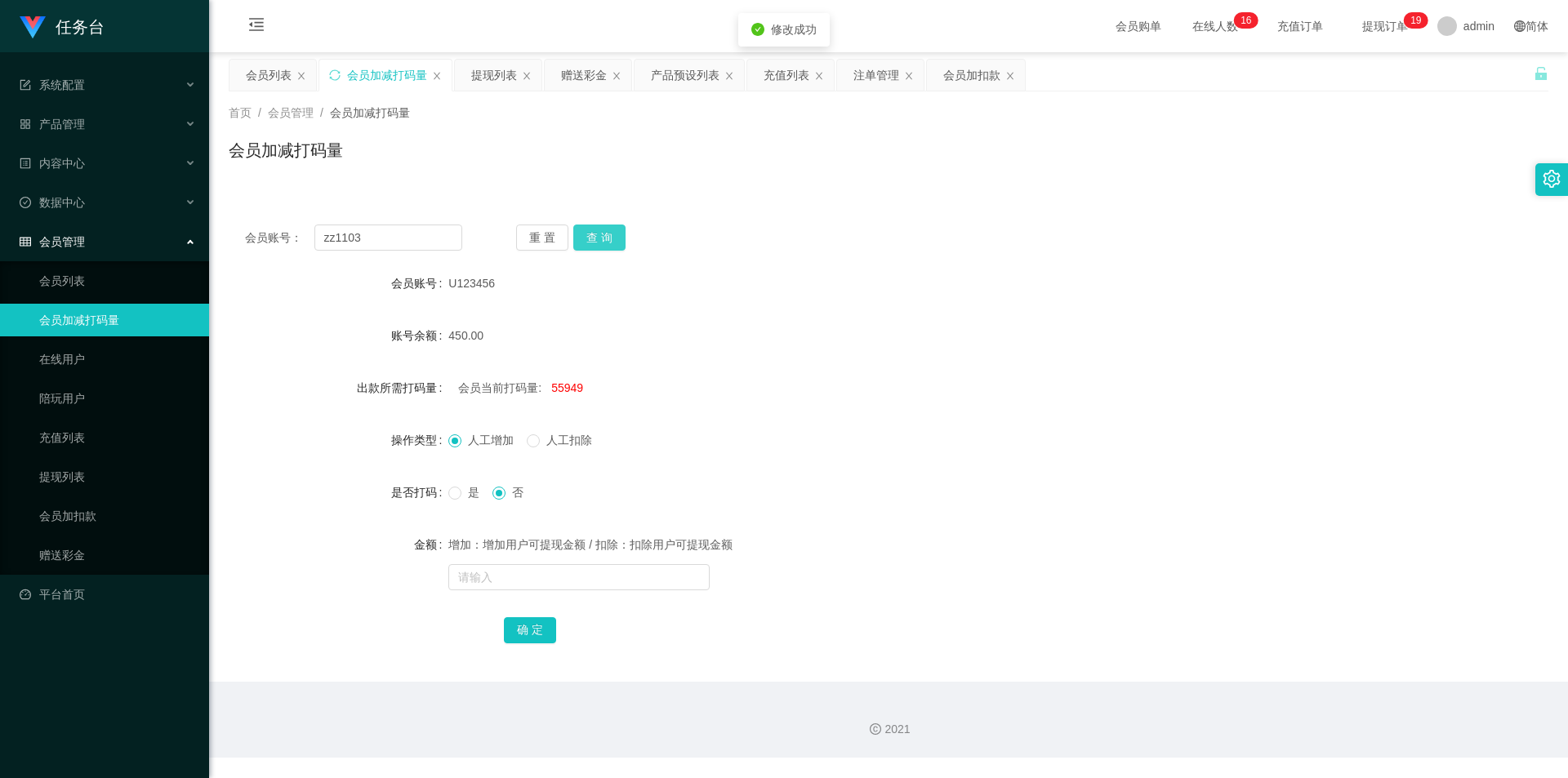
click at [599, 242] on button "查 询" at bounding box center [599, 237] width 52 height 26
click at [548, 581] on input "text" at bounding box center [579, 577] width 261 height 26
type input "5555"
click at [533, 632] on button "确 定" at bounding box center [530, 630] width 52 height 26
click at [610, 233] on button "查 询" at bounding box center [599, 237] width 52 height 26
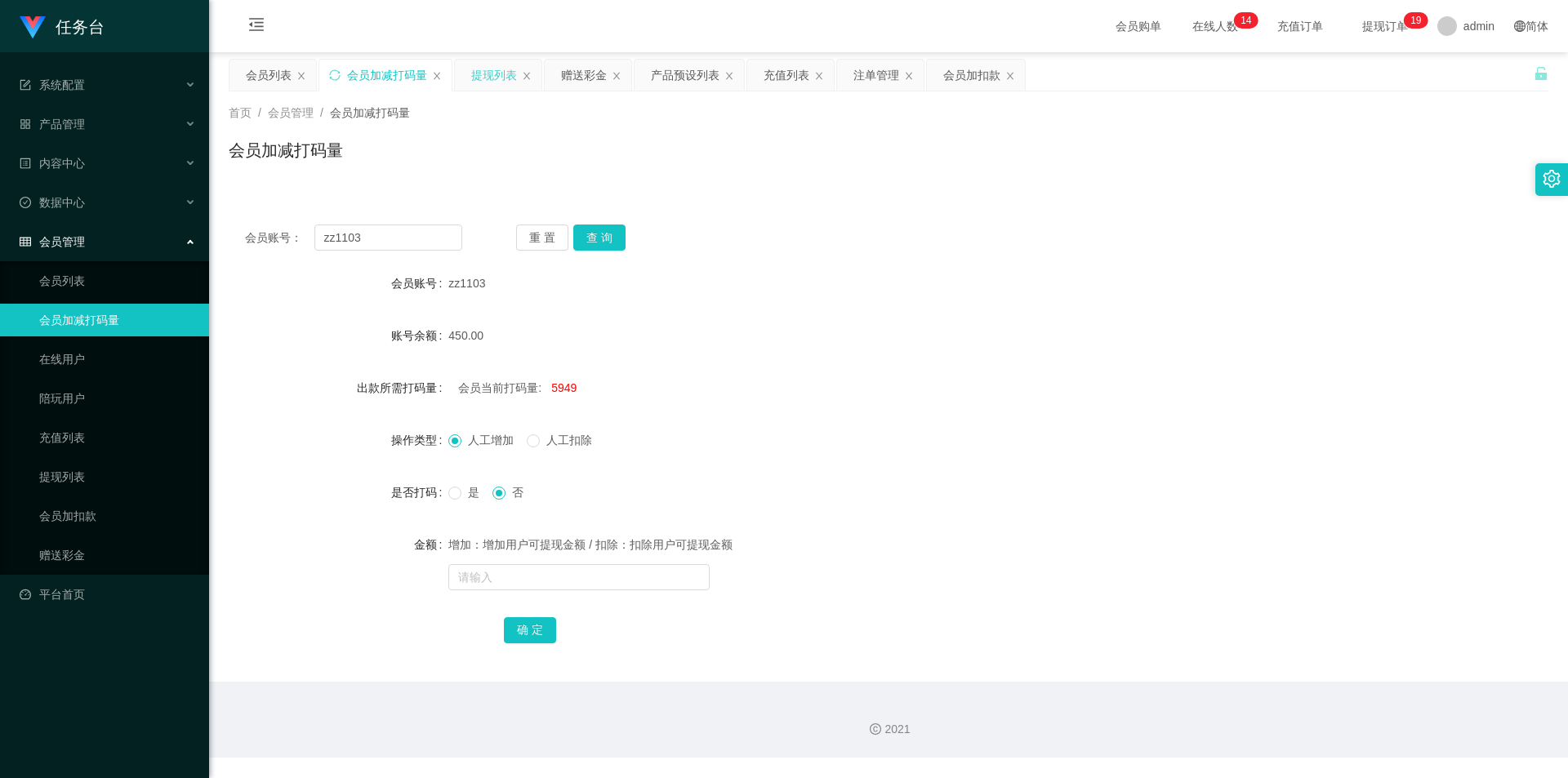
click at [480, 75] on div "提现列表" at bounding box center [494, 74] width 46 height 31
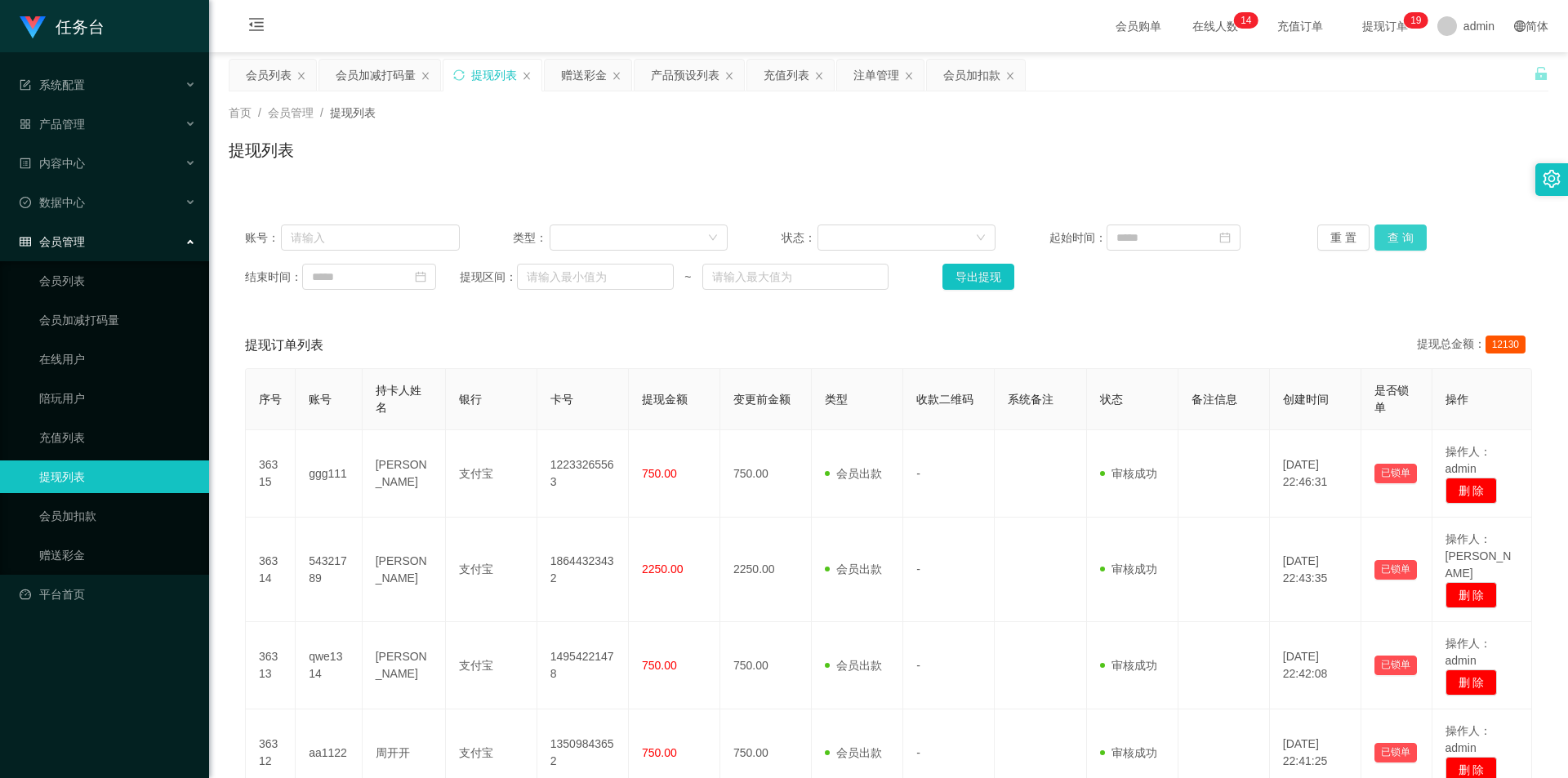
click at [1402, 233] on button "查 询" at bounding box center [1401, 237] width 52 height 26
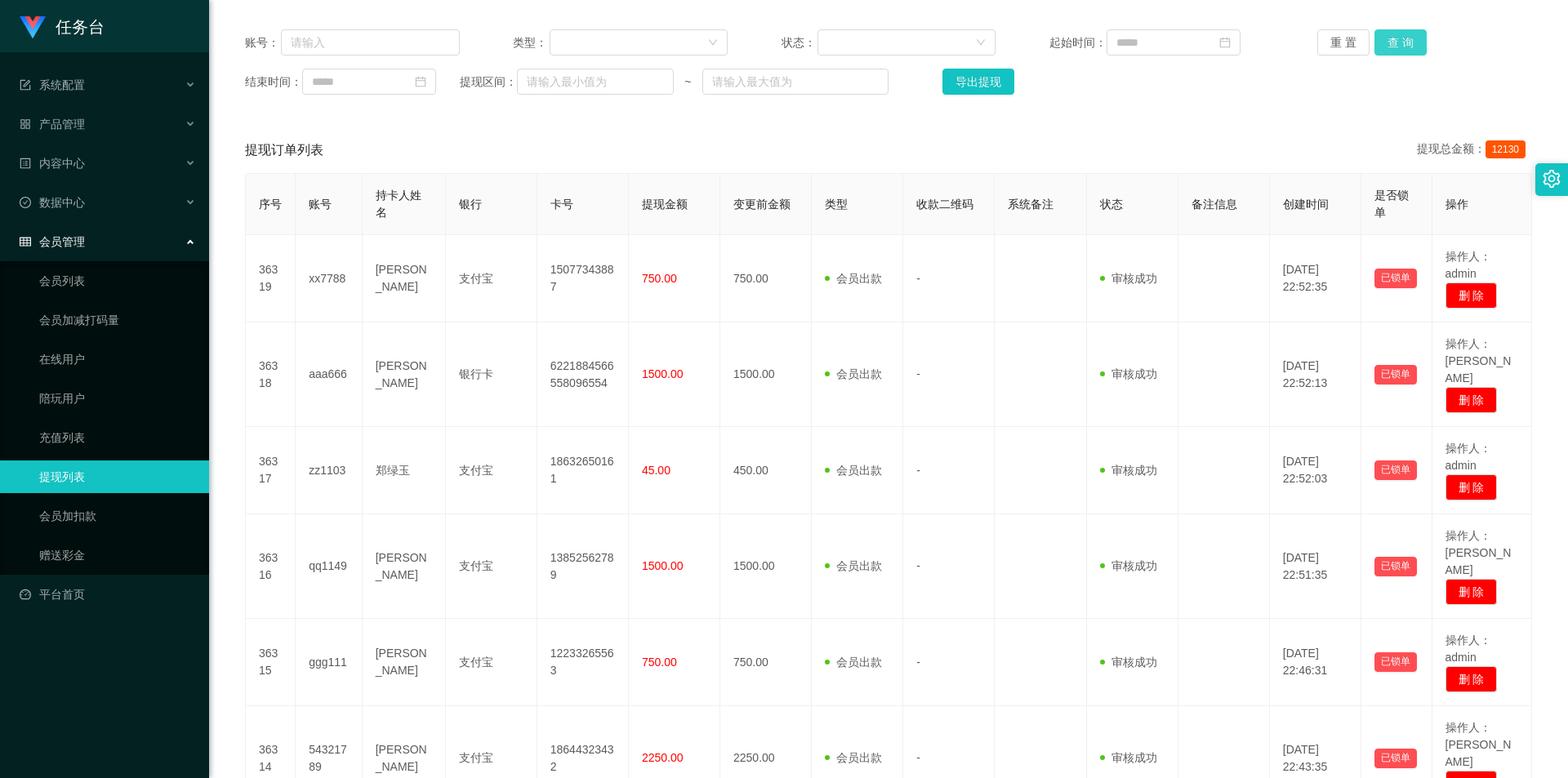
scroll to position [14, 0]
